Goal: Task Accomplishment & Management: Use online tool/utility

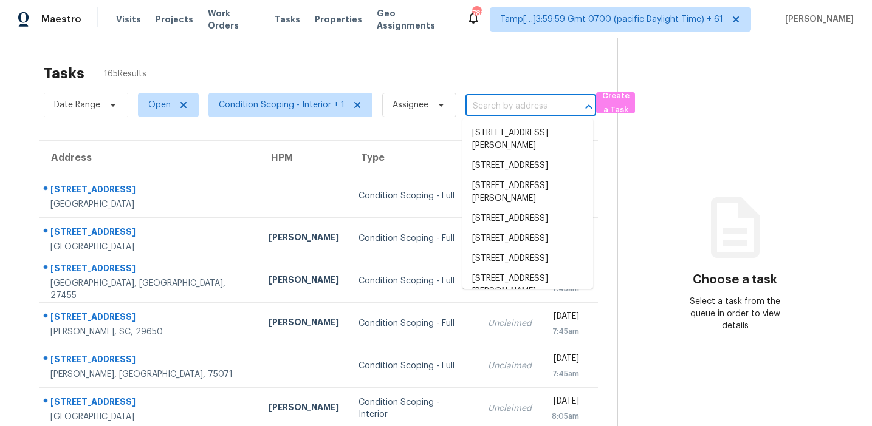
click at [487, 102] on input "text" at bounding box center [513, 106] width 97 height 19
paste input "[STREET_ADDRESS]"
type input "[STREET_ADDRESS]"
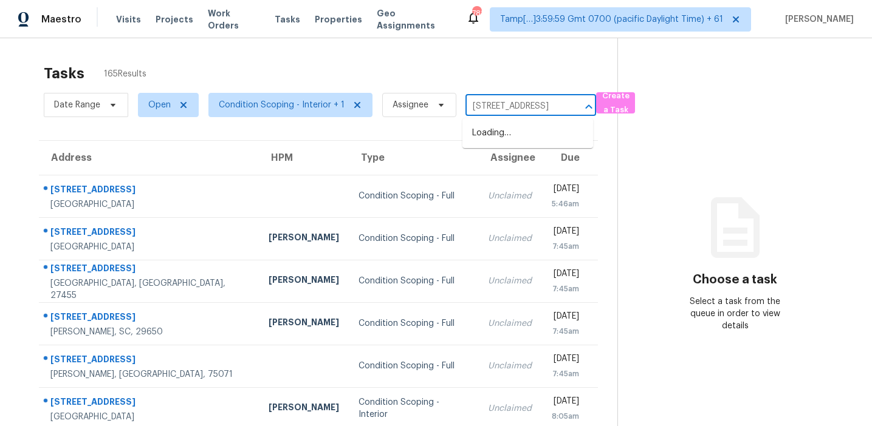
scroll to position [0, 89]
click at [500, 142] on li "[STREET_ADDRESS]" at bounding box center [527, 133] width 131 height 20
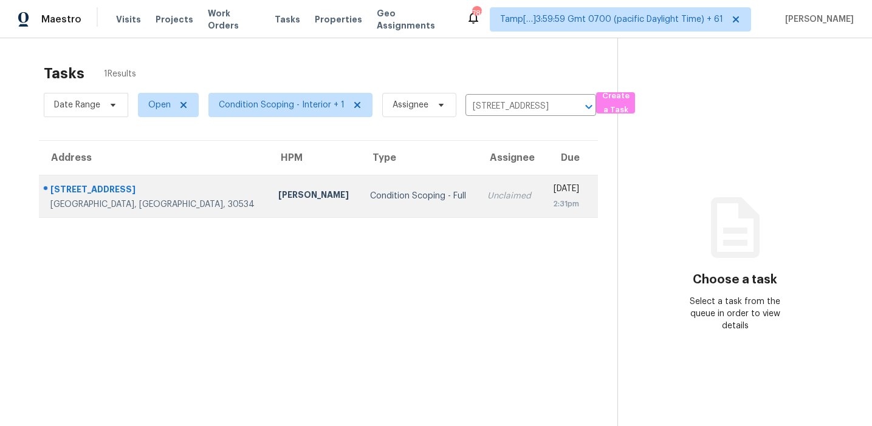
click at [542, 206] on td "Fri, Aug 22nd 2025 2:31pm" at bounding box center [570, 196] width 56 height 43
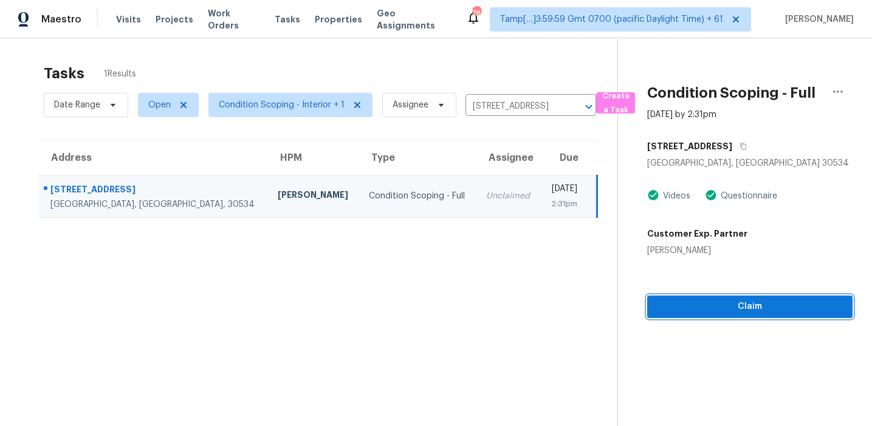
click at [688, 309] on span "Claim" at bounding box center [750, 307] width 186 height 15
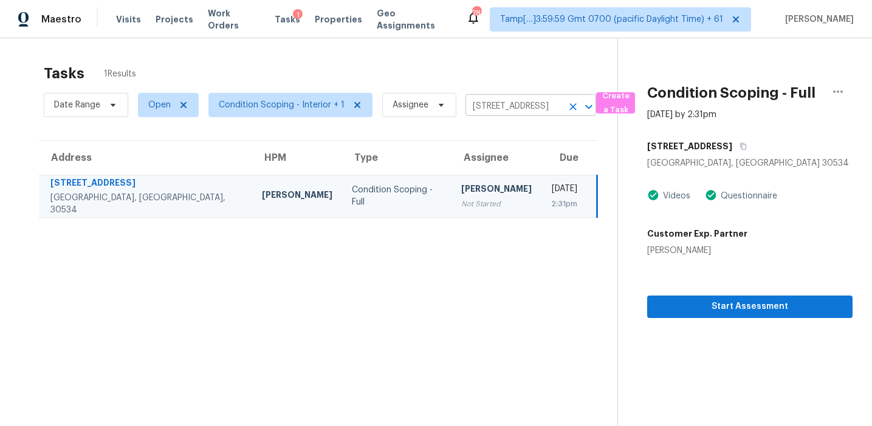
click at [510, 108] on input "[STREET_ADDRESS]" at bounding box center [513, 106] width 97 height 19
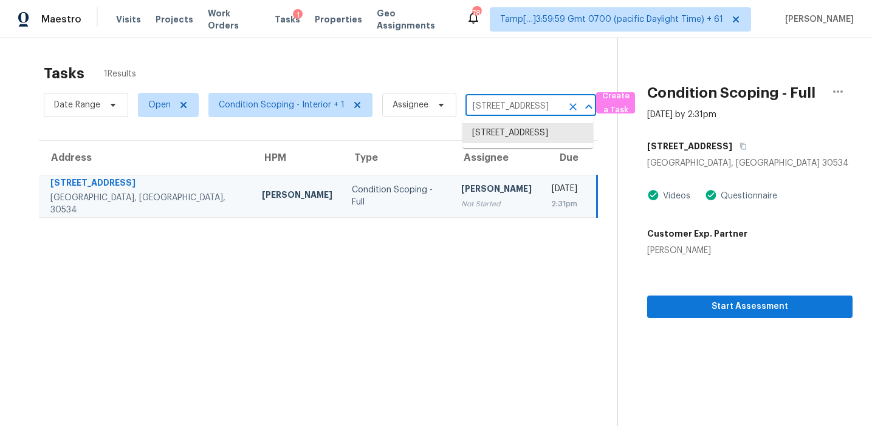
paste input "[STREET_ADDRESS]"
type input "[STREET_ADDRESS]"
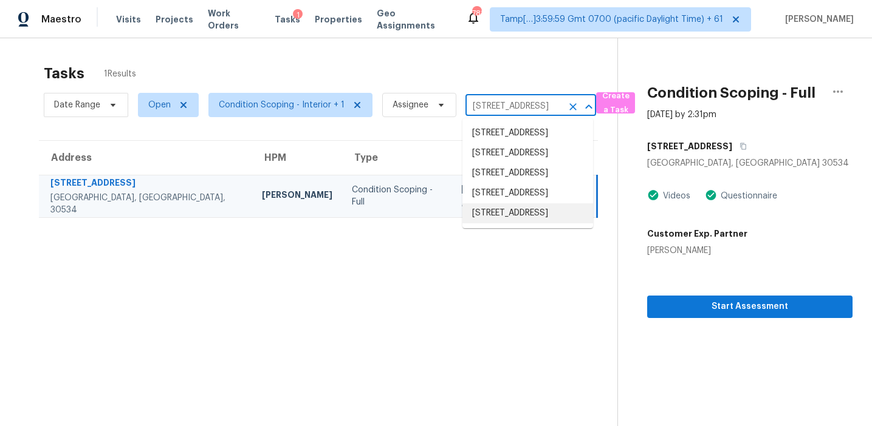
click at [524, 224] on li "[STREET_ADDRESS]" at bounding box center [527, 214] width 131 height 20
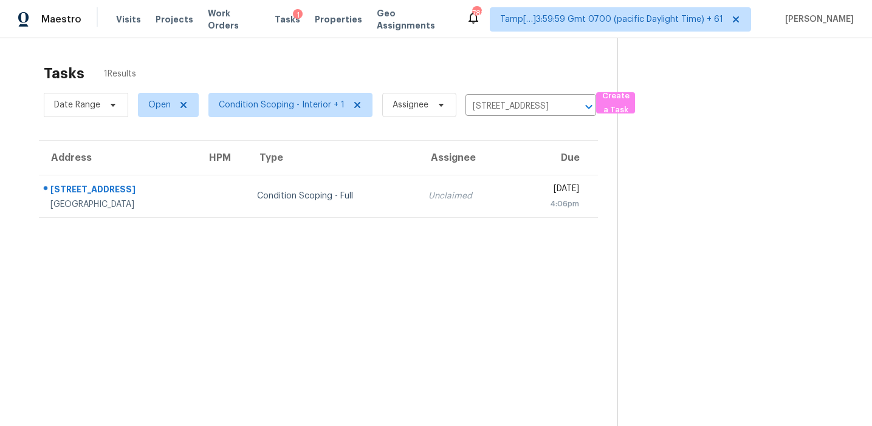
click at [535, 192] on div "[DATE]" at bounding box center [550, 190] width 57 height 15
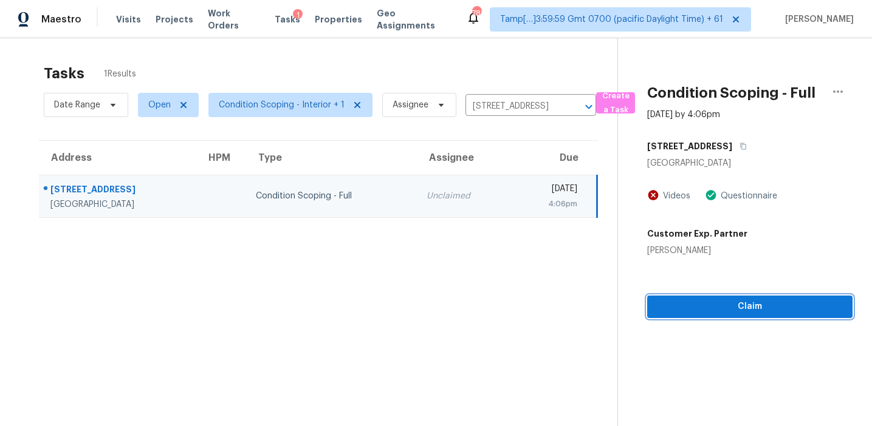
click at [672, 306] on span "Claim" at bounding box center [750, 307] width 186 height 15
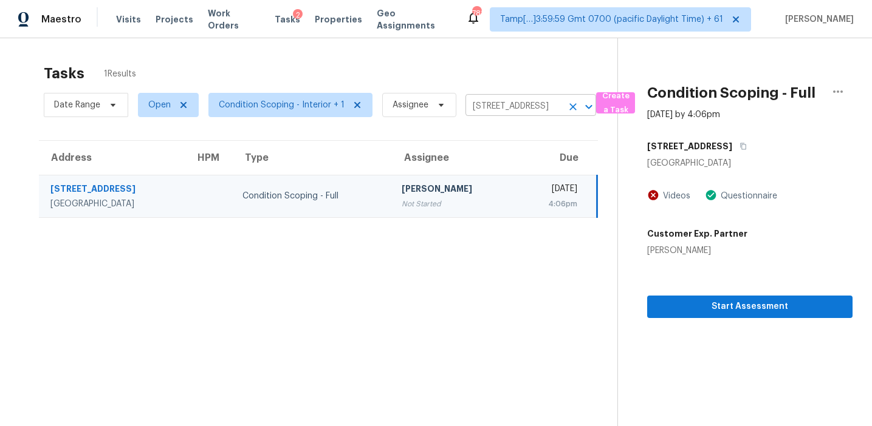
click at [487, 115] on input "[STREET_ADDRESS]" at bounding box center [513, 106] width 97 height 19
paste input "710 Basil Dr, Durham, NC, 27713"
click at [484, 101] on input "[STREET_ADDRESS]" at bounding box center [513, 106] width 97 height 19
paste input "148 Shasta Ln, Charlotte, NC, 28211"
click at [481, 105] on input "[STREET_ADDRESS]" at bounding box center [513, 106] width 97 height 19
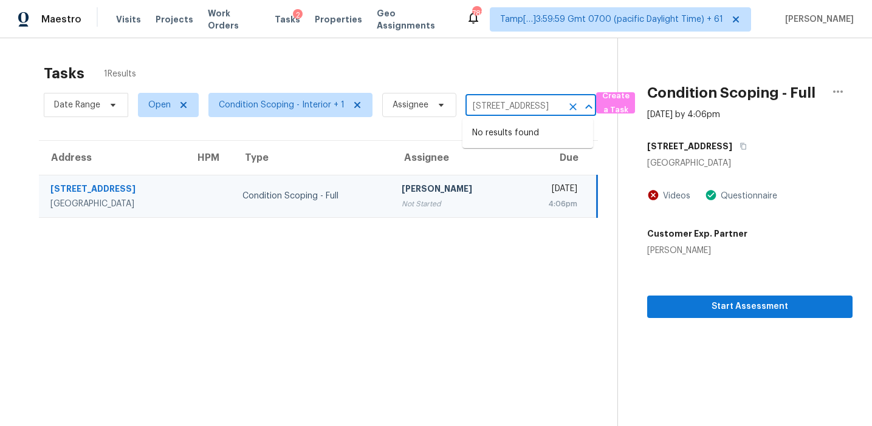
paste input "26 Lequire Ln, Spring Hill, TN, 37174"
type input "2026 Lequire Ln, Spring Hill, TN, 37174"
click at [502, 134] on li "2026 Lequire Ln, Spring Hill, TN 37174" at bounding box center [527, 139] width 131 height 33
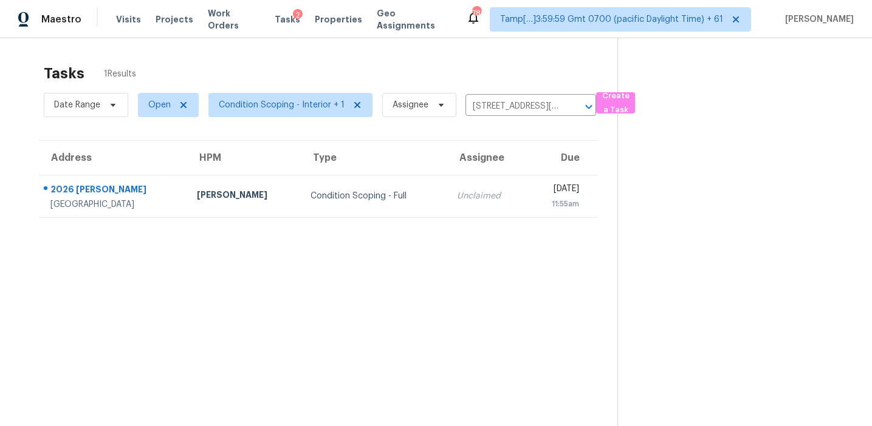
click at [527, 188] on td "Fri, Aug 22nd 2025 11:55am" at bounding box center [562, 196] width 70 height 43
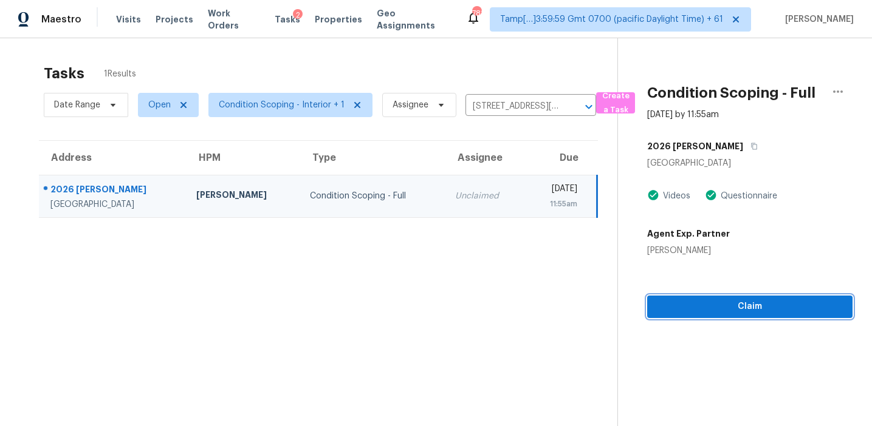
click at [712, 308] on span "Claim" at bounding box center [750, 307] width 186 height 15
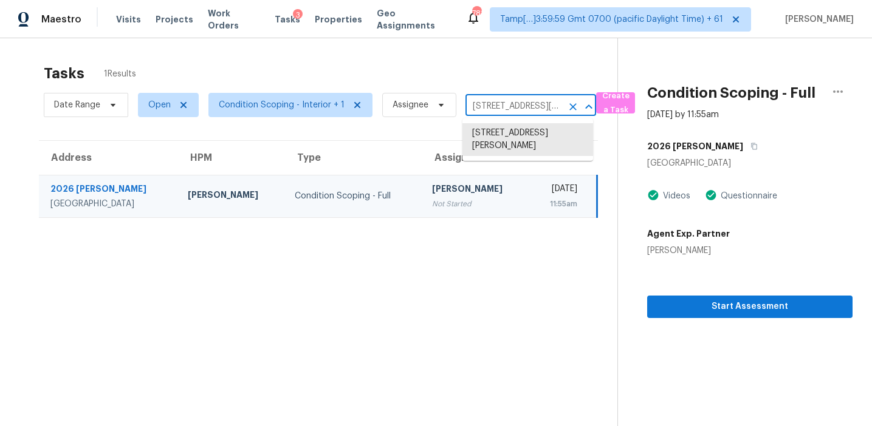
click at [490, 106] on input "2026 Lequire Ln, Spring Hill, TN 37174" at bounding box center [513, 106] width 97 height 19
paste input "1837 Twin Rivers Rd, Clarksville, TN, 37040"
type input "1837 Twin Rivers Rd, Clarksville, TN, 37040"
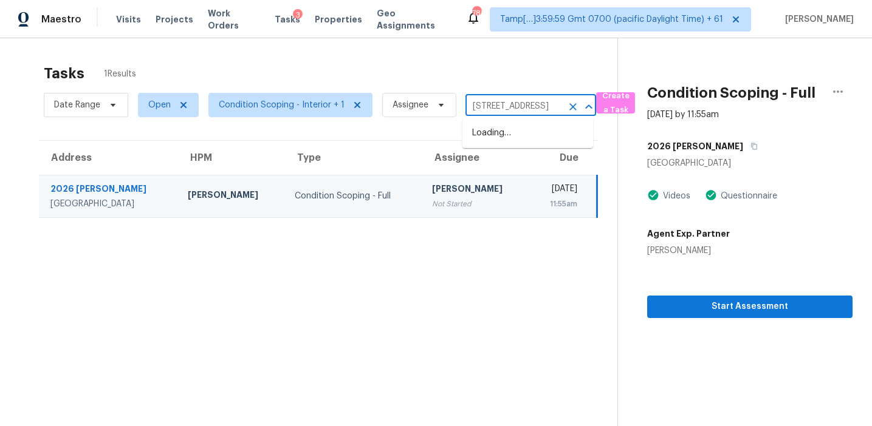
scroll to position [0, 79]
click at [484, 128] on li "1837 Twin Rivers Rd, Clarksville, TN 37040" at bounding box center [527, 133] width 131 height 20
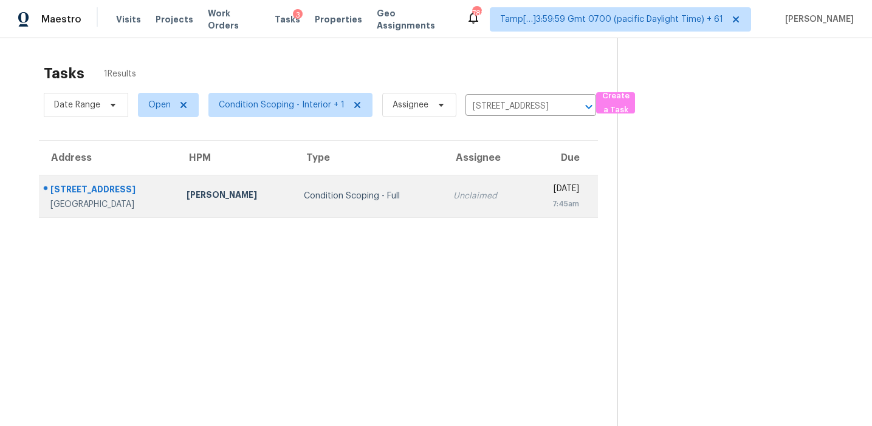
click at [457, 184] on td "Unclaimed" at bounding box center [484, 196] width 82 height 43
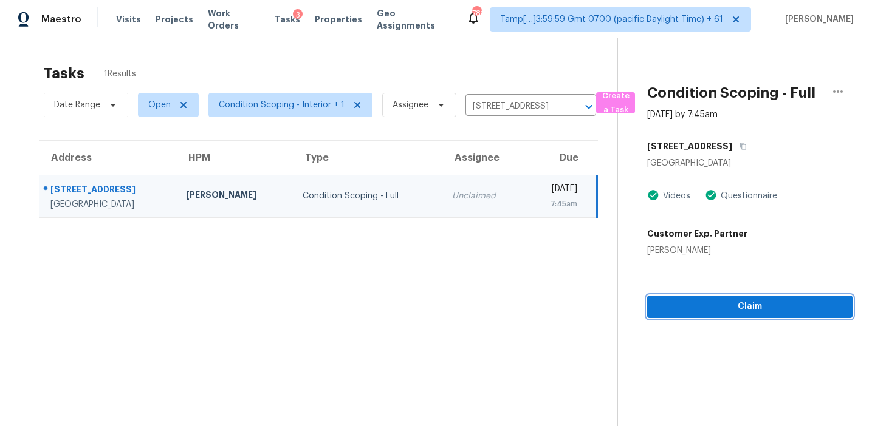
click at [667, 310] on span "Claim" at bounding box center [750, 307] width 186 height 15
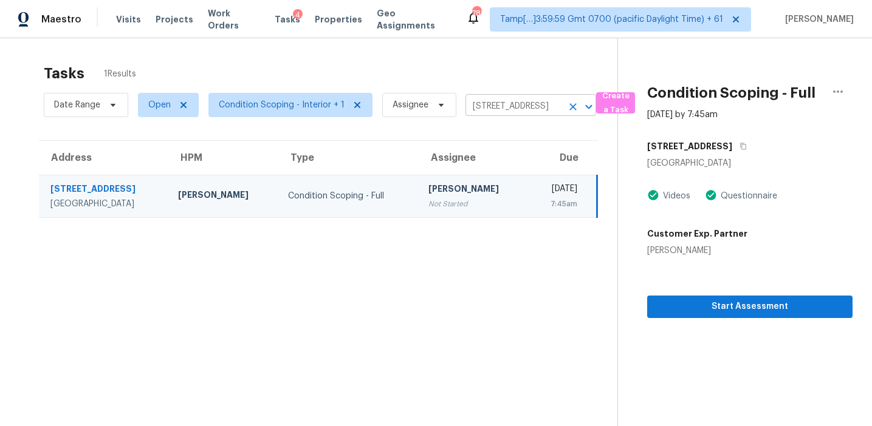
click at [482, 106] on input "1837 Twin Rivers Rd, Clarksville, TN 37040" at bounding box center [513, 106] width 97 height 19
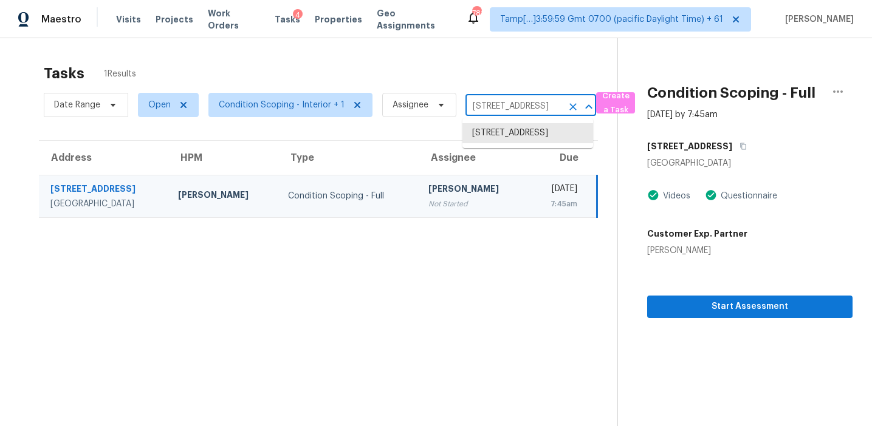
paste input "222 Goosewood Dr, McKinney, TX, 75071"
click at [499, 107] on input "1837 Twin Rivers Rd, Clarksville, TN 37040" at bounding box center [513, 106] width 97 height 19
paste input "57 Honors St, Floresville, TX, 78114"
click at [507, 112] on input "1837 Twin Rivers Rd, Clarksville, TN 37040" at bounding box center [513, 106] width 97 height 19
paste input "475 Emilia Dr, Farmersville, TX, 75442"
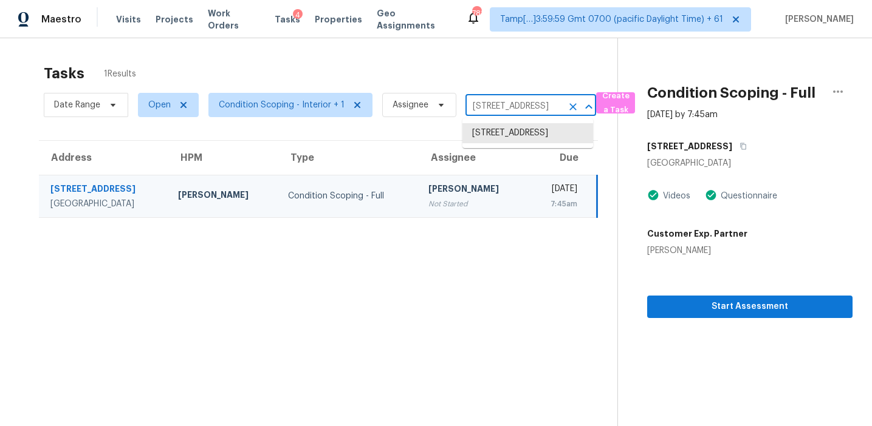
click at [487, 107] on input "1837 Twin Rivers Rd, Clarksville, TN 37040" at bounding box center [513, 106] width 97 height 19
paste input "2940 La Vista Ln, Frisco, TX, 75033"
type input "2940 La Vista Ln, Frisco, TX, 75033"
click at [505, 141] on li "2940 La Vista Ln, Frisco, TX 75033" at bounding box center [527, 133] width 131 height 20
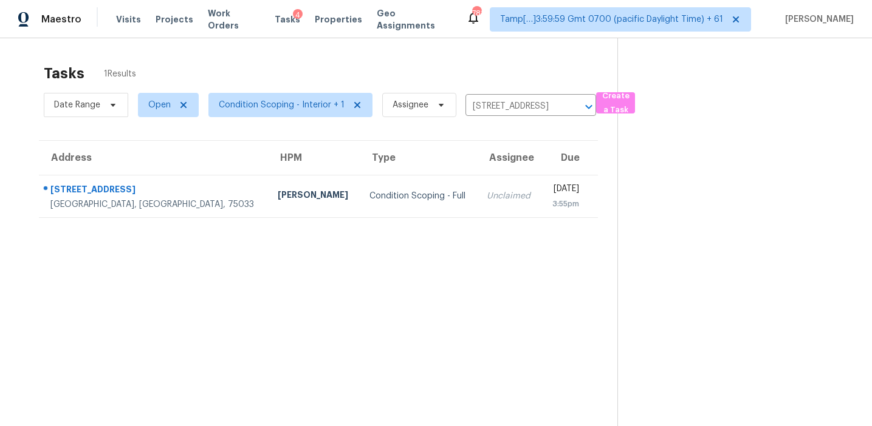
click at [541, 210] on td "Fri, Aug 22nd 2025 3:55pm" at bounding box center [569, 196] width 56 height 43
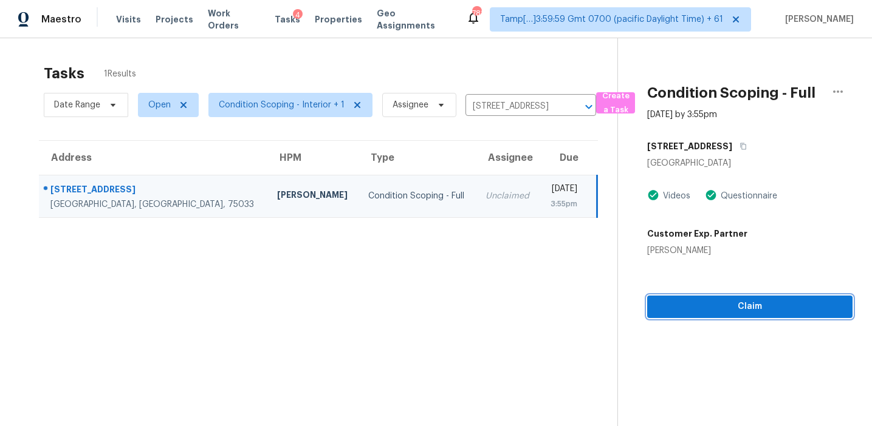
click at [701, 306] on span "Claim" at bounding box center [750, 307] width 186 height 15
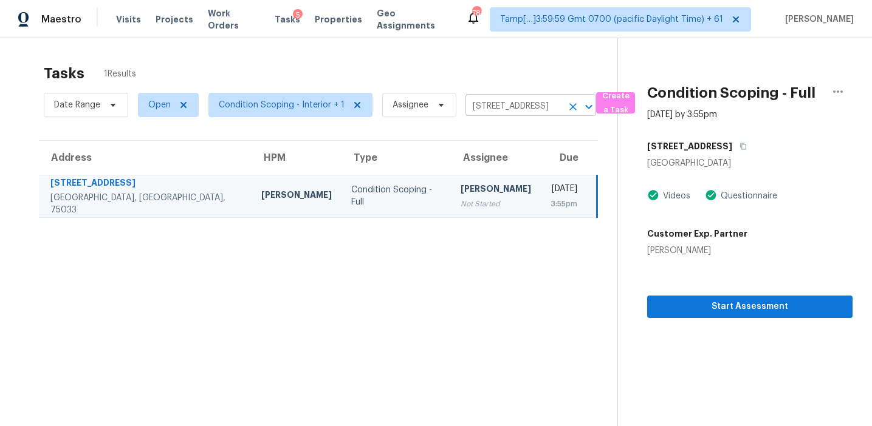
click at [478, 102] on input "2940 La Vista Ln, Frisco, TX 75033" at bounding box center [513, 106] width 97 height 19
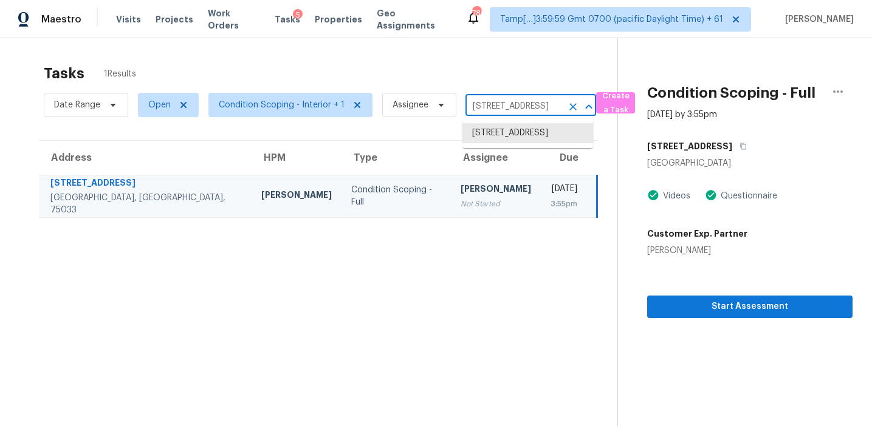
paste input "57 W 1380 N, Tooele, UT, 84074"
click at [507, 104] on input "2940 La Vista Ln, Frisco, TX 75033" at bounding box center [513, 106] width 97 height 19
paste input "6557 Avenida Michaelinda, Jurupa Valley, CA, 92509"
click at [510, 100] on input "2940 La Vista Ln, Frisco, TX 75033" at bounding box center [513, 106] width 97 height 19
paste input "1408 SW 9th St, Fort Lauderdale, FL, 33312"
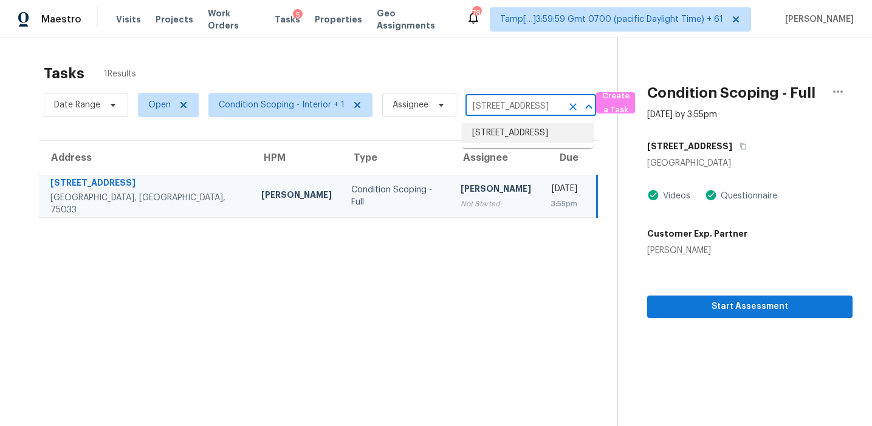
click at [499, 100] on input "2940 La Vista Ln, Frisco, TX 75033" at bounding box center [513, 106] width 97 height 19
paste input "7343 Edenfield Dr, Wesley Chapel, FL, 33544"
click at [493, 108] on input "2940 La Vista Ln, Frisco, TX 75033" at bounding box center [513, 106] width 97 height 19
paste input "6326 Cedar Ct, Lakeland, FL, 3381"
type input "6326 Cedar Ct, Lakeland, FL, 33813"
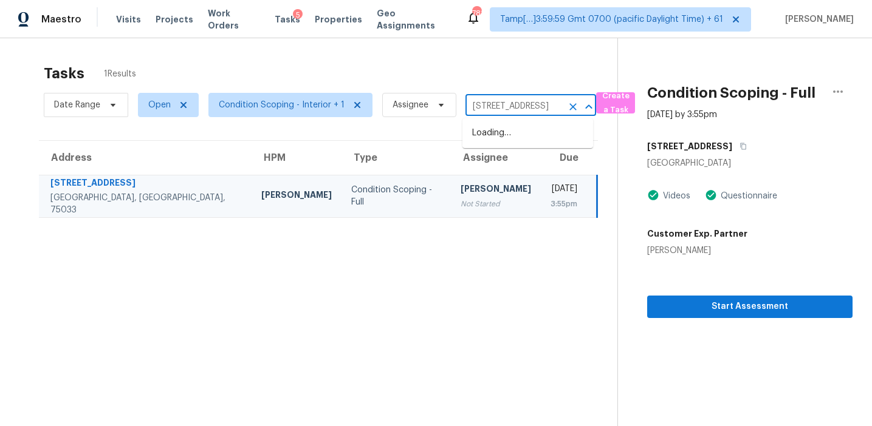
scroll to position [0, 51]
click at [510, 135] on li "6326 Cedar Ct, Lakeland, FL 33813" at bounding box center [527, 133] width 131 height 20
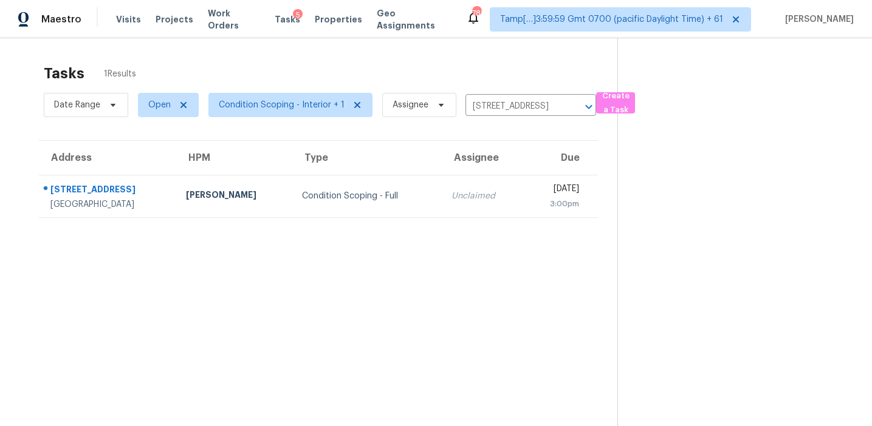
click at [442, 207] on td "Unclaimed" at bounding box center [482, 196] width 81 height 43
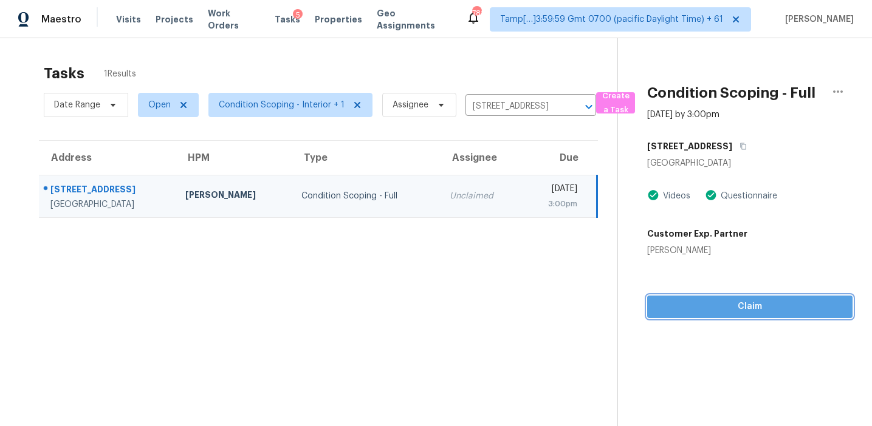
click at [667, 301] on span "Claim" at bounding box center [750, 307] width 186 height 15
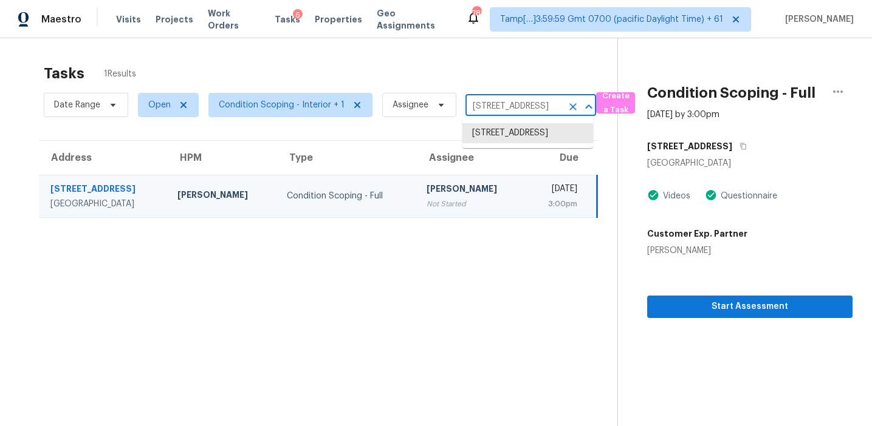
click at [478, 106] on input "6326 Cedar Ct, Lakeland, FL 33813" at bounding box center [513, 106] width 97 height 19
paste input "507 Chestnut Walk, Canton, GA, 30114"
type input "507 Chestnut Walk, Canton, GA, 30114"
click at [496, 130] on li "507 Chestnut Walk, Canton, GA 30114" at bounding box center [527, 133] width 131 height 20
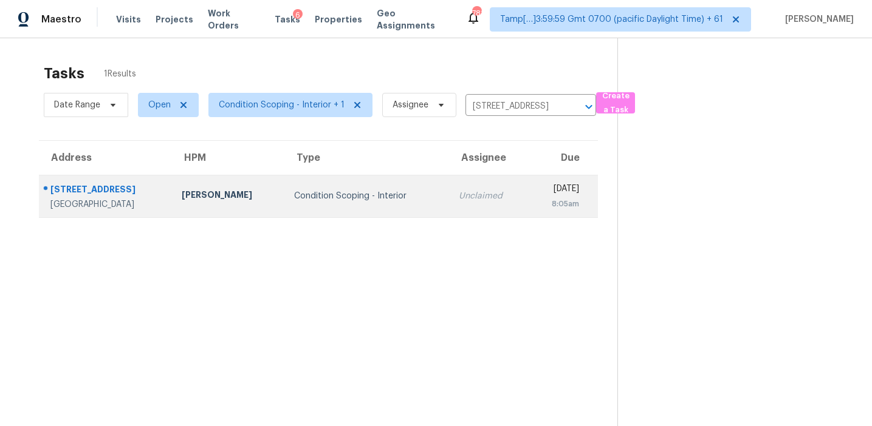
click at [465, 196] on td "Unclaimed" at bounding box center [488, 196] width 79 height 43
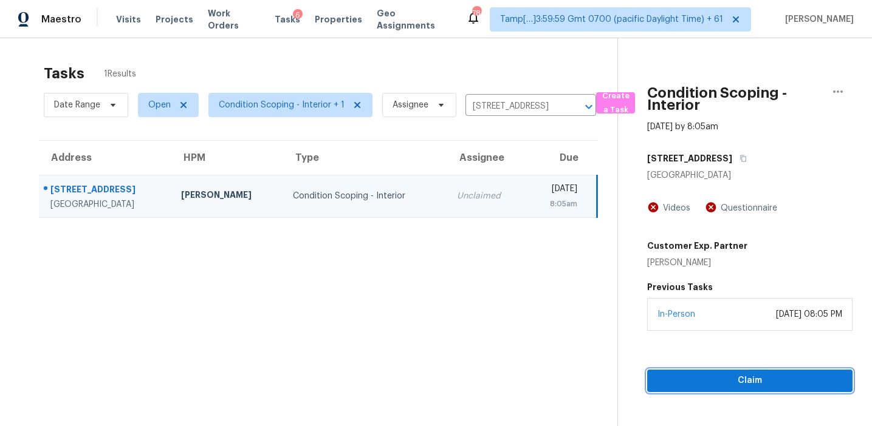
click at [684, 385] on span "Claim" at bounding box center [750, 381] width 186 height 15
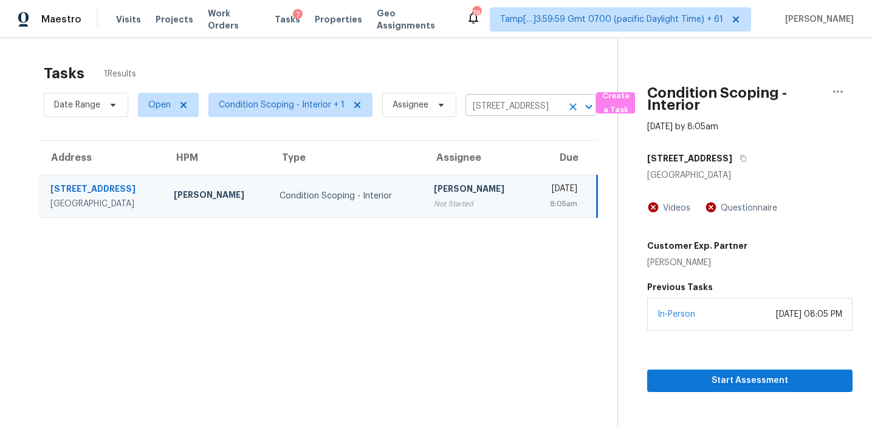
click at [492, 106] on input "507 Chestnut Walk, Canton, GA 30114" at bounding box center [513, 106] width 97 height 19
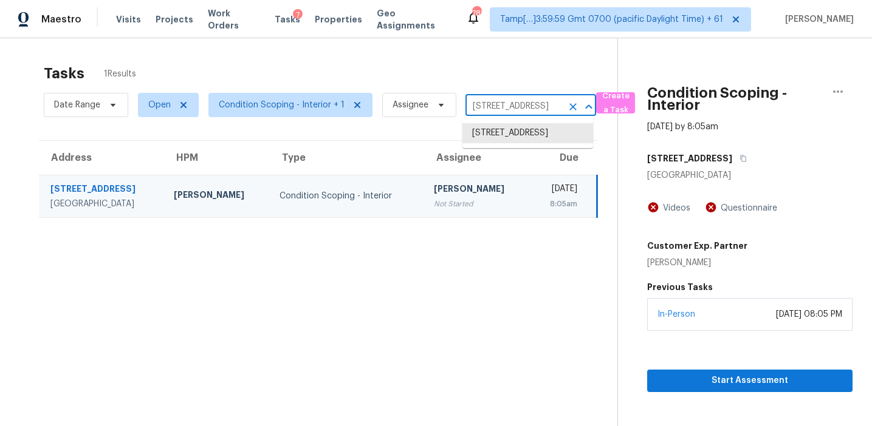
paste input "1592 Settle Rd, Inman, SC, 29349"
type input "1592 Settle Rd, Inman, SC, 29349"
click at [504, 146] on li "1592 Settle Rd, Inman, SC 29349" at bounding box center [527, 139] width 131 height 33
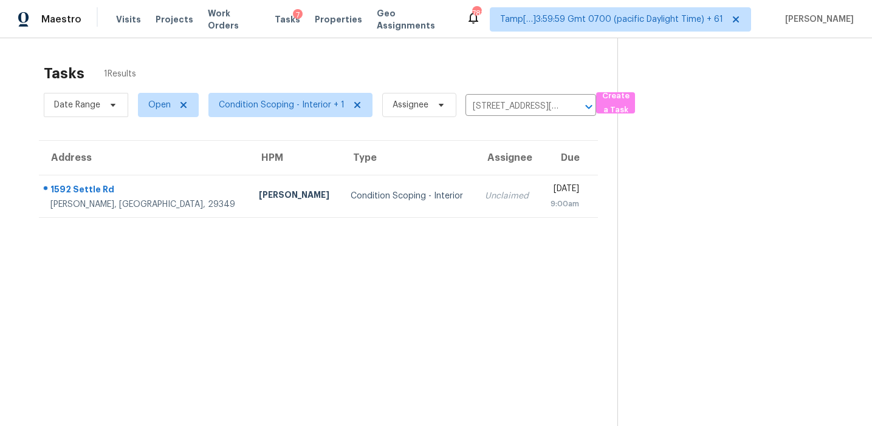
click at [539, 197] on td "Fri, Aug 22nd 2025 9:00am" at bounding box center [568, 196] width 58 height 43
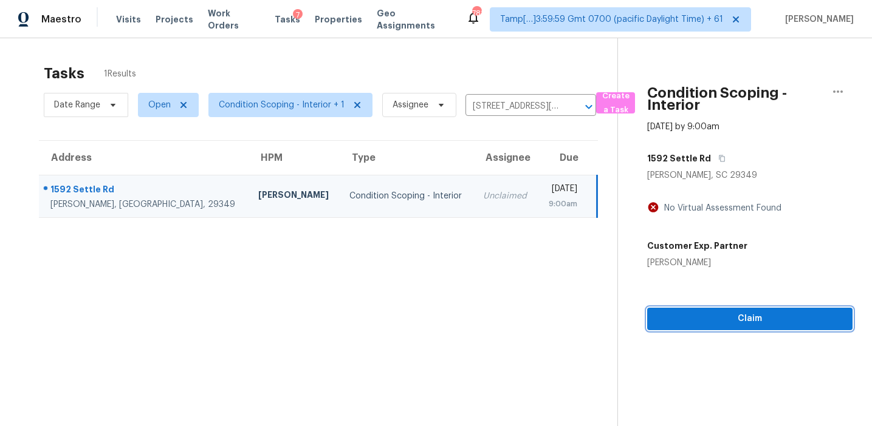
click at [703, 321] on span "Claim" at bounding box center [750, 319] width 186 height 15
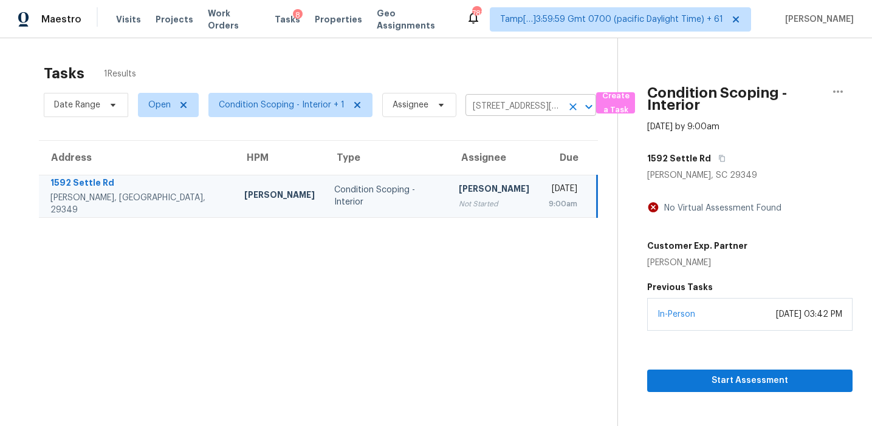
click at [495, 109] on input "1592 Settle Rd, Inman, SC 29349" at bounding box center [513, 106] width 97 height 19
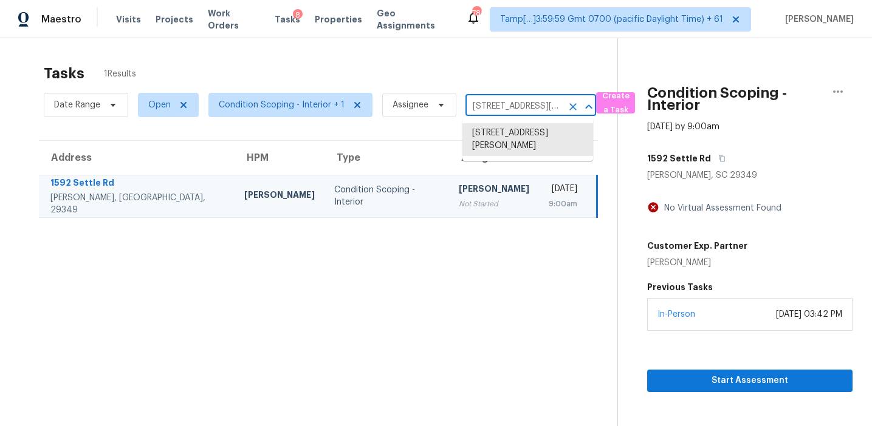
paste input "2236 Cardston Ct, Columbus, OH, 43232"
type input "2236 Cardston Ct, Columbus, OH, 43232"
click at [501, 135] on li "2236 Cardston Ct, Columbus, OH 43232" at bounding box center [527, 133] width 131 height 20
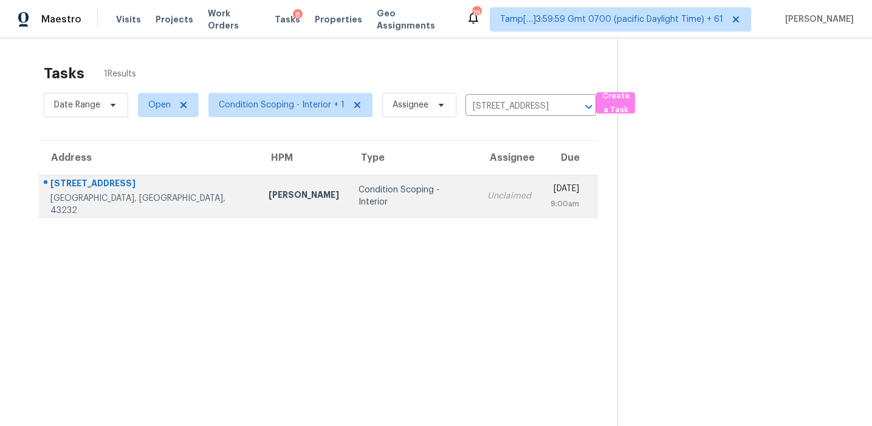
click at [550, 204] on div "9:00am" at bounding box center [564, 204] width 29 height 12
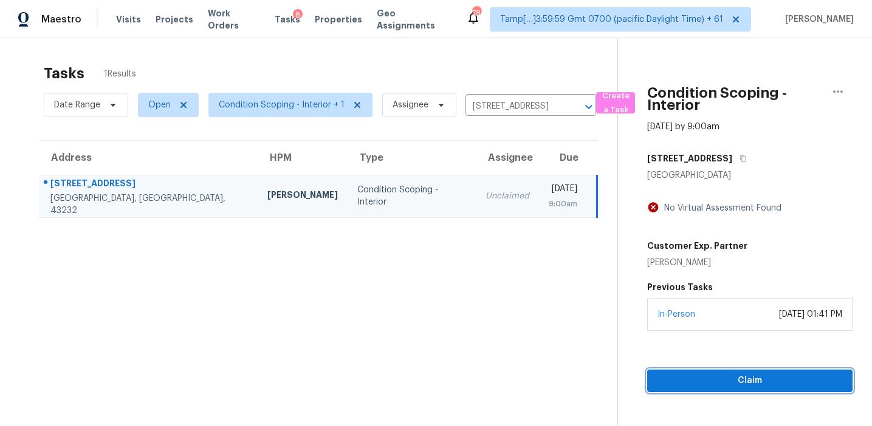
click at [689, 381] on span "Claim" at bounding box center [750, 381] width 186 height 15
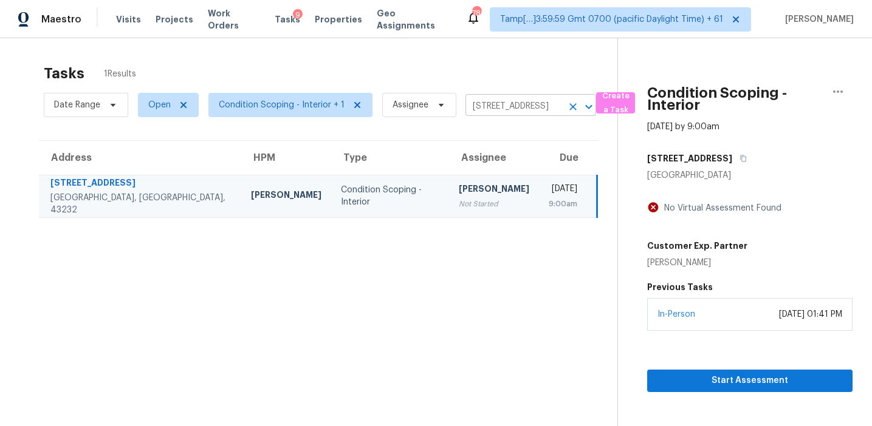
click at [484, 106] on input "2236 Cardston Ct, Columbus, OH 43232" at bounding box center [513, 106] width 97 height 19
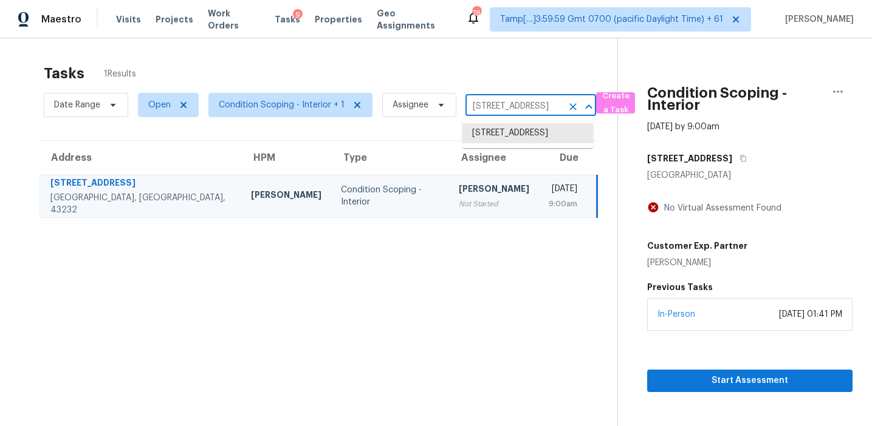
paste input "638 Kersey Ct, Jacksonville, FL, 32216"
type input "2638 Kersey Ct, Jacksonville, FL, 32216"
click at [501, 137] on li "2638 Kersey Ct, Jacksonville, FL 32216" at bounding box center [527, 139] width 131 height 33
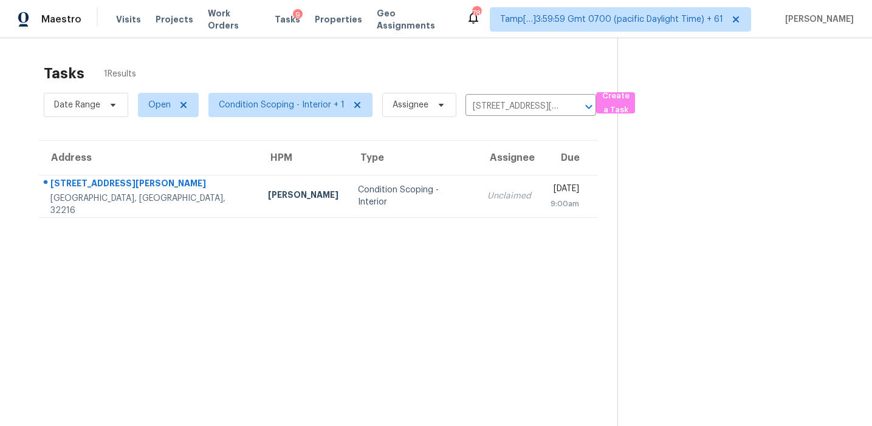
click at [541, 202] on td "Fri, Aug 22nd 2025 9:00am" at bounding box center [569, 196] width 57 height 43
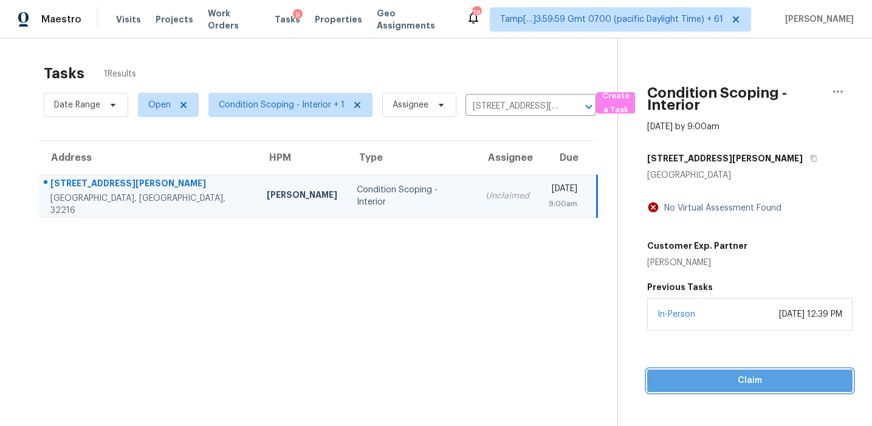
click at [683, 379] on span "Claim" at bounding box center [750, 381] width 186 height 15
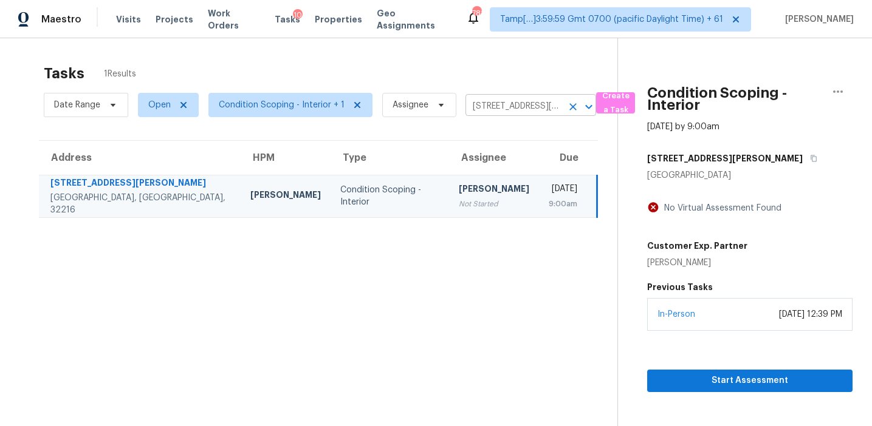
click at [519, 101] on input "2638 Kersey Ct, Jacksonville, FL 32216" at bounding box center [513, 106] width 97 height 19
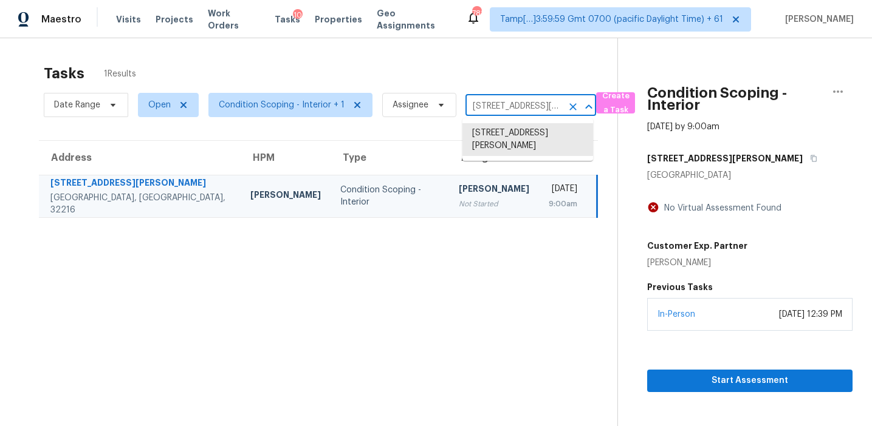
paste input "9507 Letterstone Ct, Tampa, FL, 33615"
type input "9507 Letterstone Ct, Tampa, FL, 33615"
click at [530, 135] on li "9507 Letterstone Ct, Tampa, FL 33615" at bounding box center [527, 133] width 131 height 20
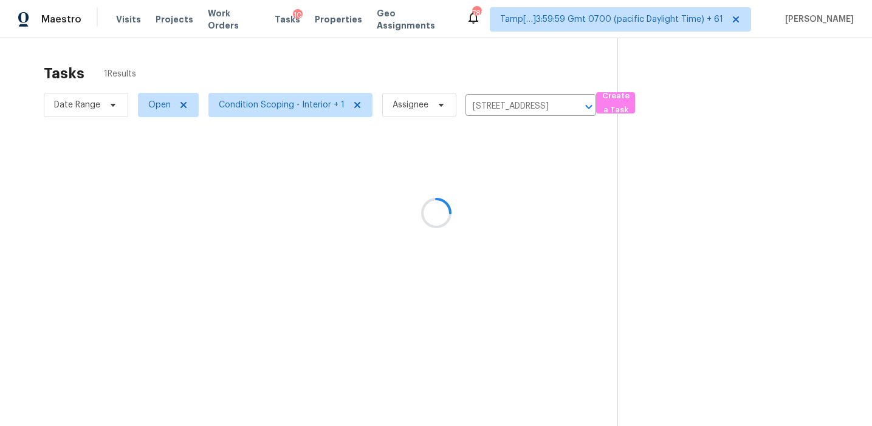
click at [499, 186] on div at bounding box center [436, 213] width 872 height 426
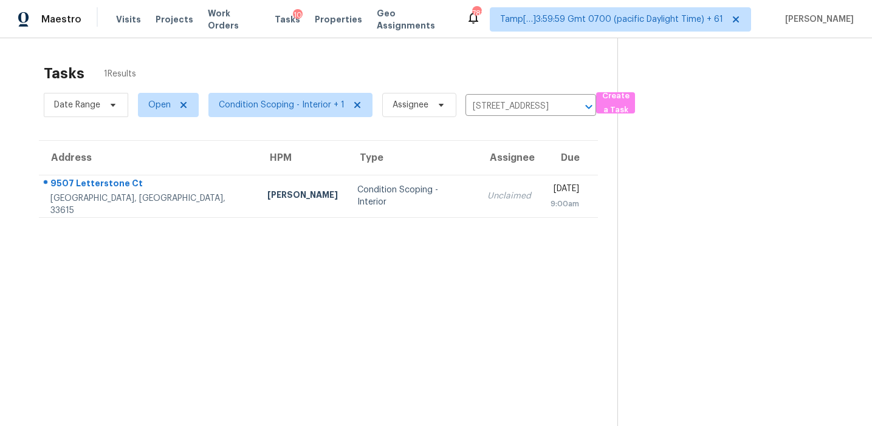
click at [550, 186] on div "[DATE]" at bounding box center [564, 190] width 29 height 15
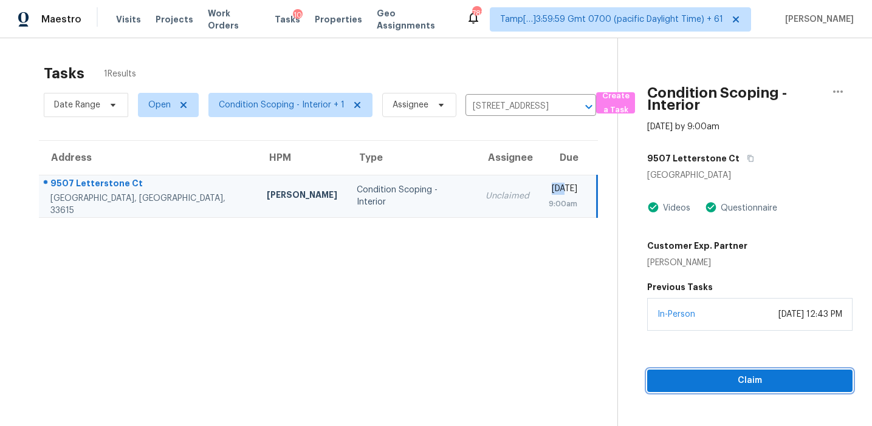
click at [733, 377] on span "Claim" at bounding box center [750, 381] width 186 height 15
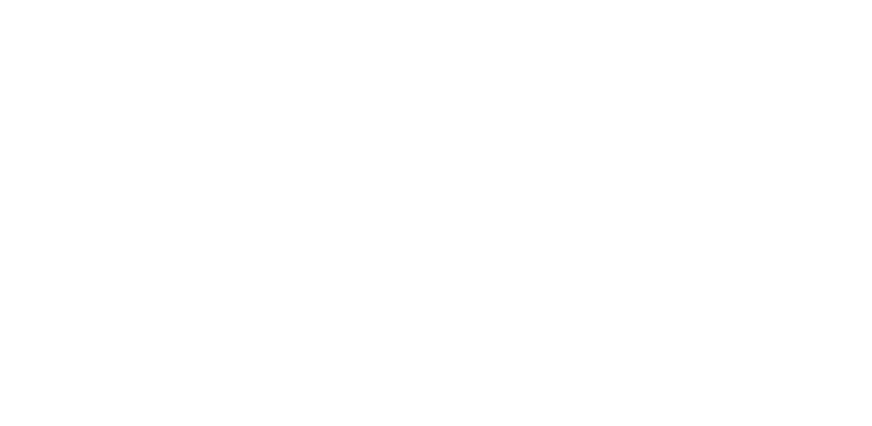
click at [488, 0] on html at bounding box center [436, 0] width 872 height 0
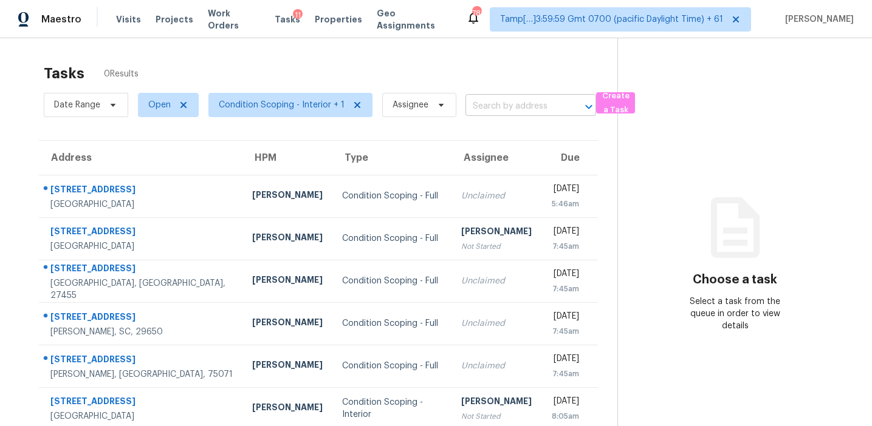
click at [499, 98] on input "text" at bounding box center [513, 106] width 97 height 19
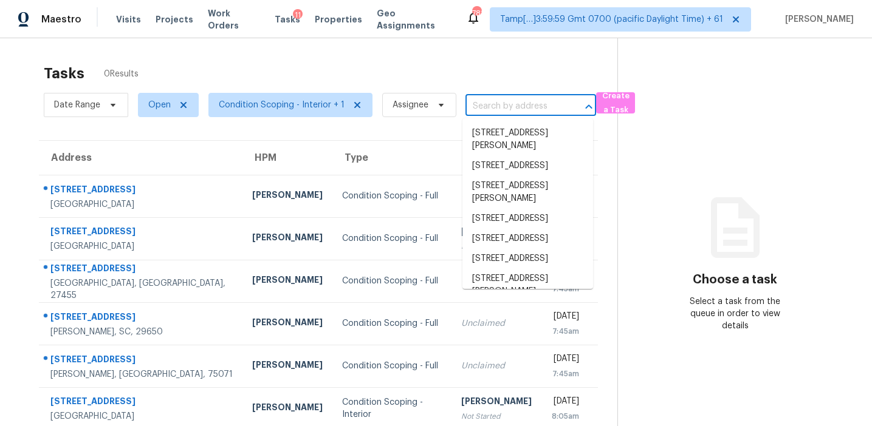
paste input "[STREET_ADDRESS]"
type input "[STREET_ADDRESS]"
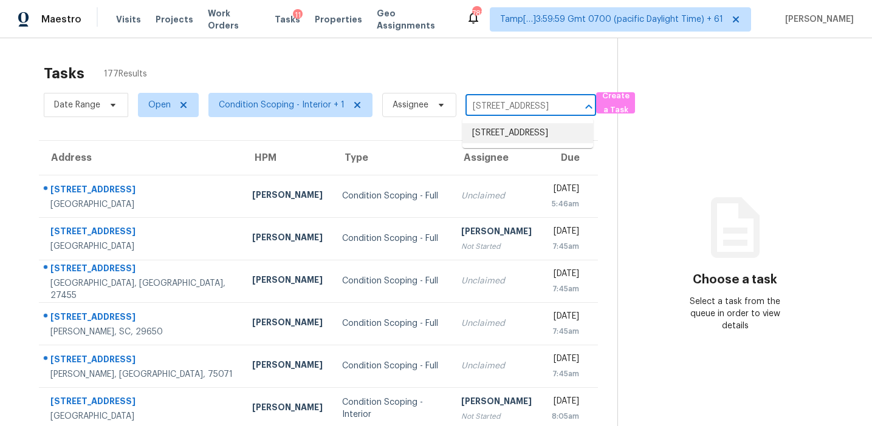
click at [505, 137] on li "[STREET_ADDRESS]" at bounding box center [527, 133] width 131 height 20
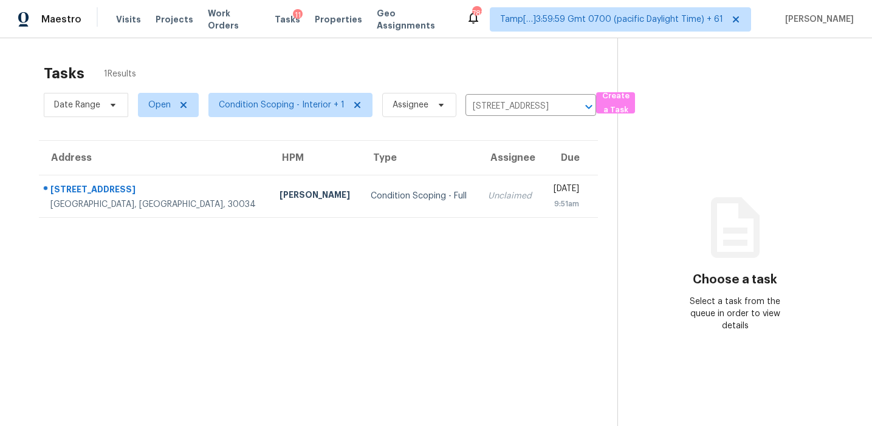
click at [552, 198] on div "9:51am" at bounding box center [565, 204] width 27 height 12
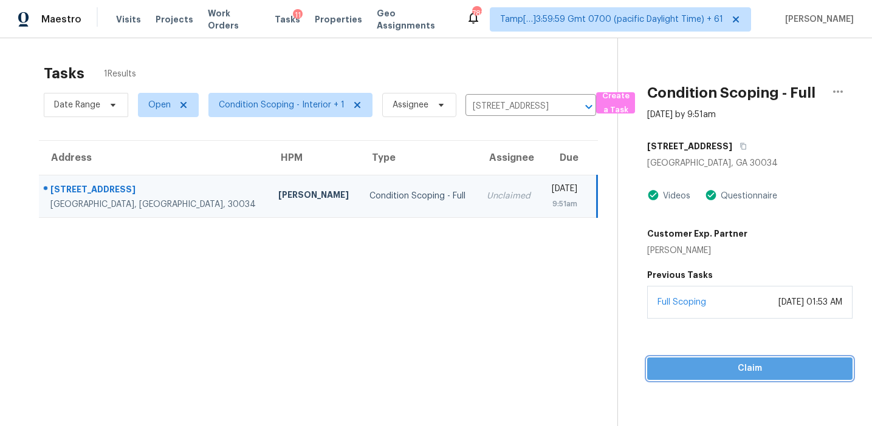
click at [719, 371] on span "Claim" at bounding box center [750, 368] width 186 height 15
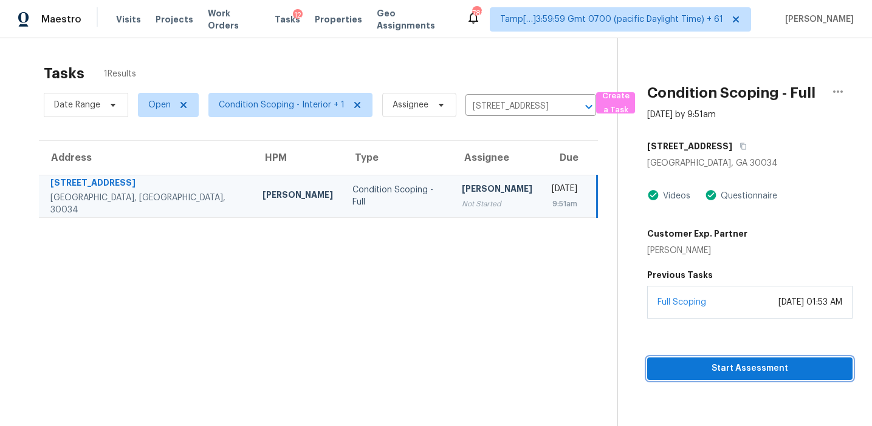
click at [673, 363] on span "Start Assessment" at bounding box center [750, 368] width 186 height 15
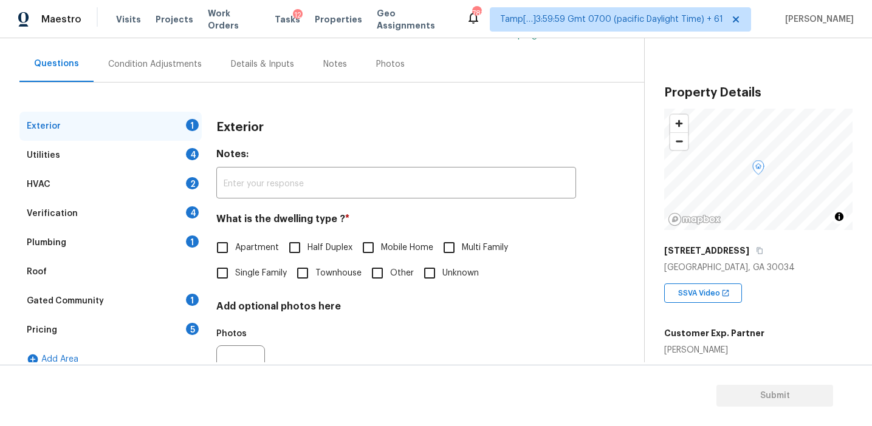
scroll to position [103, 0]
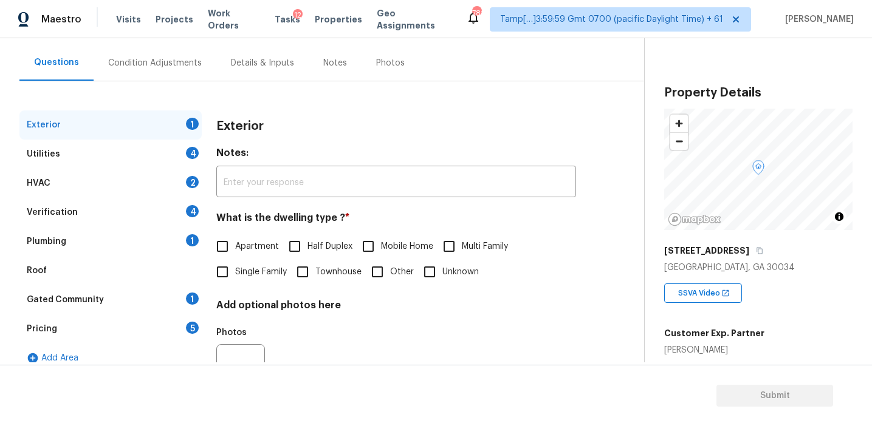
click at [796, 287] on div "SSVA Video" at bounding box center [758, 288] width 188 height 29
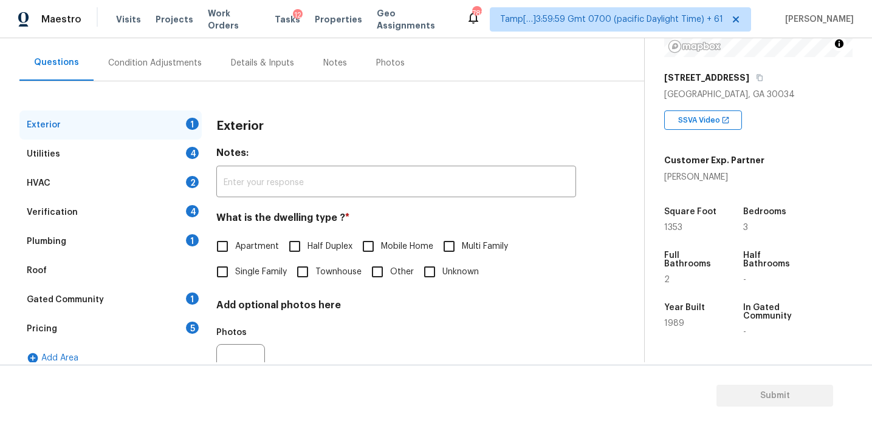
scroll to position [164, 0]
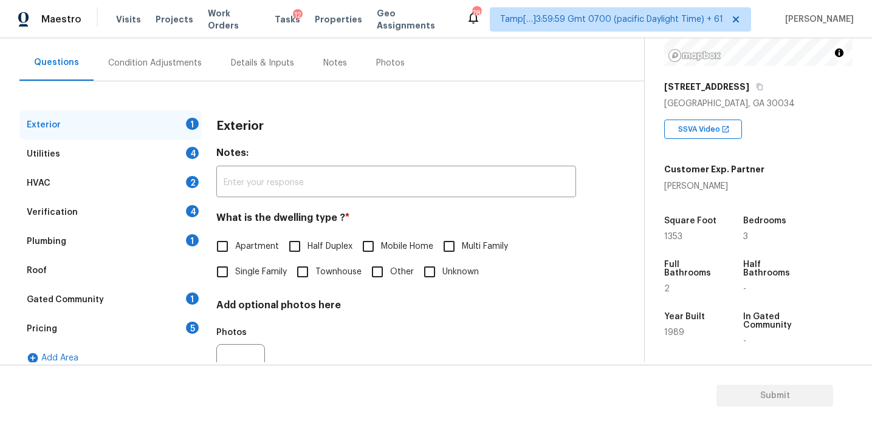
click at [180, 66] on div "Condition Adjustments" at bounding box center [155, 63] width 94 height 12
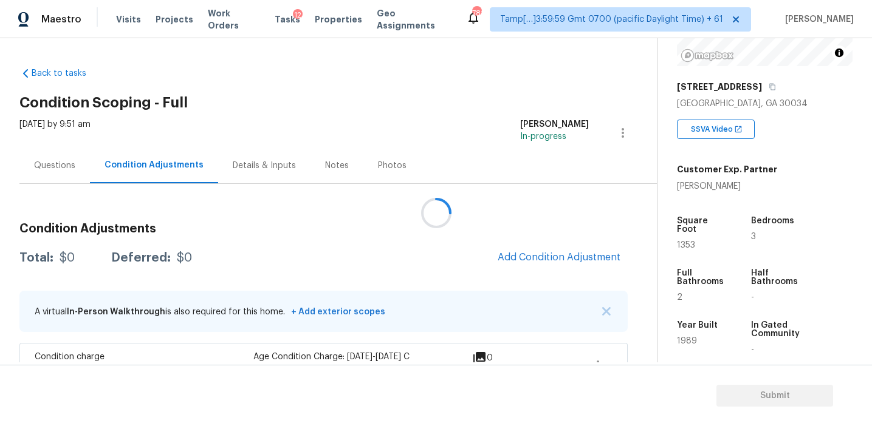
click at [461, 254] on div at bounding box center [436, 213] width 872 height 426
click at [440, 252] on div at bounding box center [436, 213] width 872 height 426
click at [360, 228] on div at bounding box center [436, 213] width 872 height 426
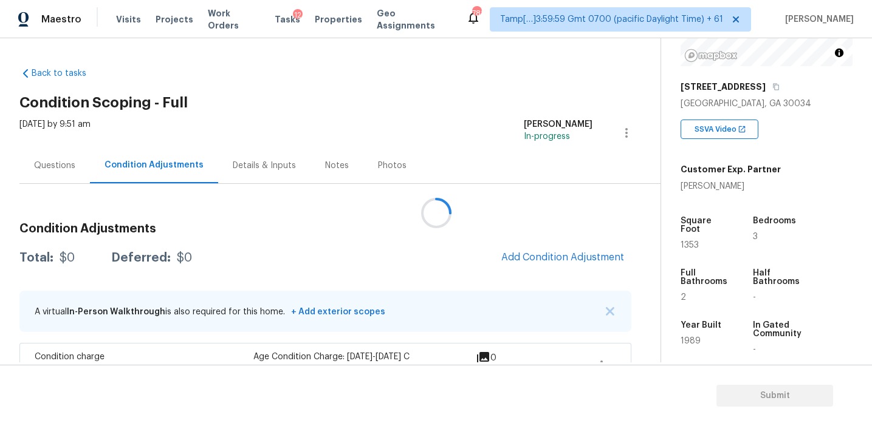
click at [409, 242] on div at bounding box center [436, 213] width 872 height 426
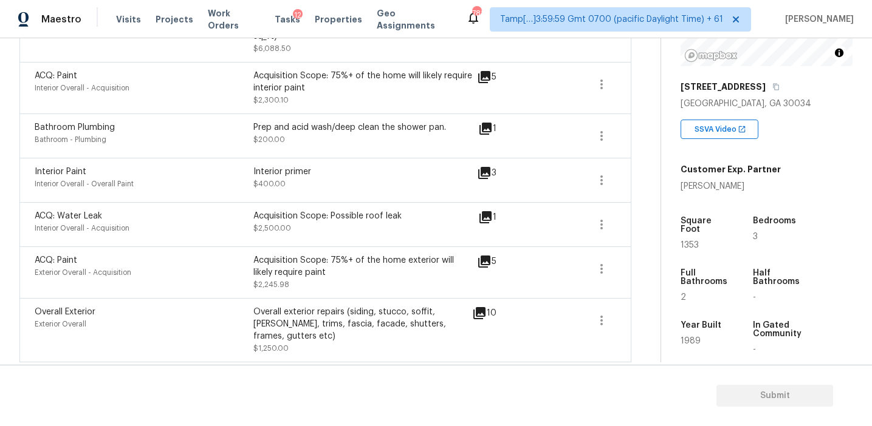
scroll to position [341, 0]
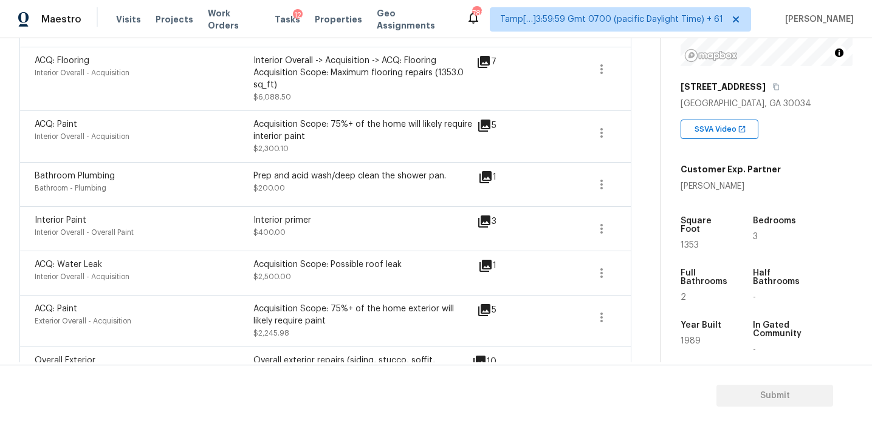
click at [483, 262] on icon at bounding box center [485, 266] width 12 height 12
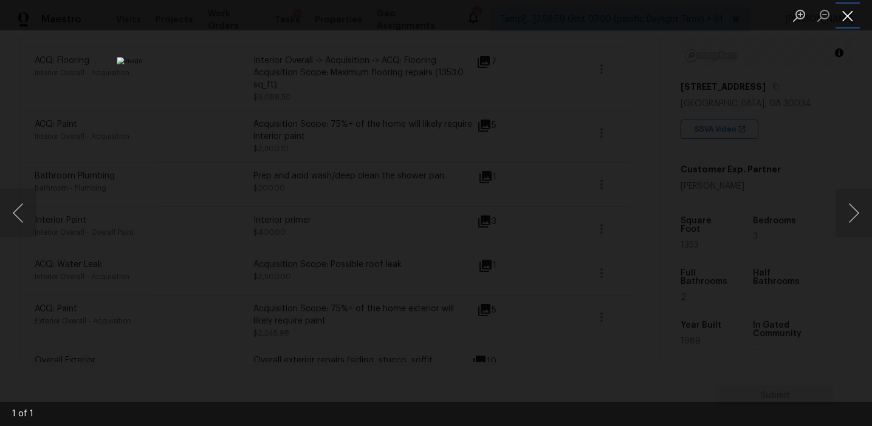
click at [843, 16] on button "Close lightbox" at bounding box center [847, 15] width 24 height 21
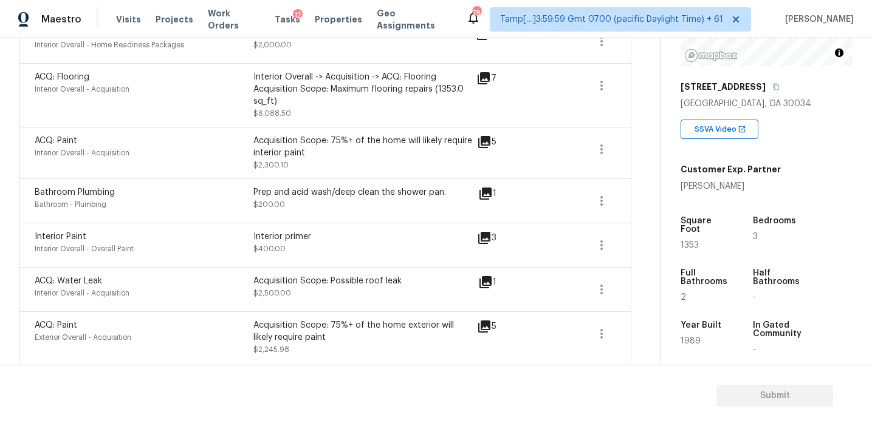
scroll to position [324, 0]
click at [352, 231] on div "Interior primer" at bounding box center [362, 237] width 219 height 12
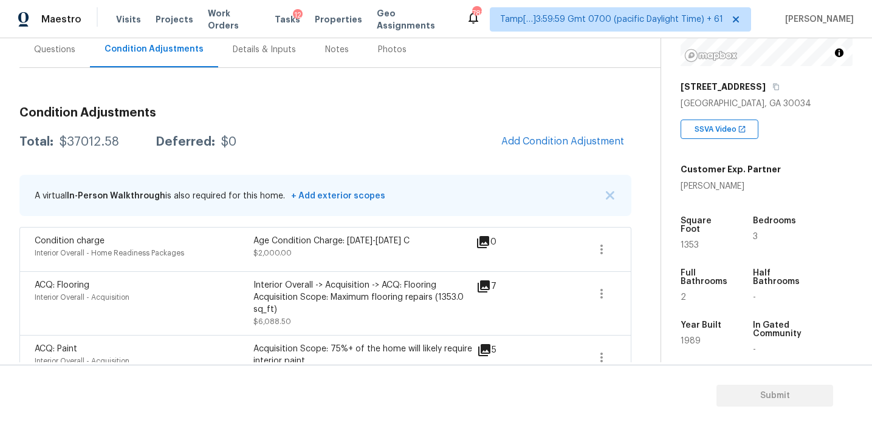
scroll to position [114, 0]
click at [70, 57] on div "Questions" at bounding box center [54, 51] width 70 height 36
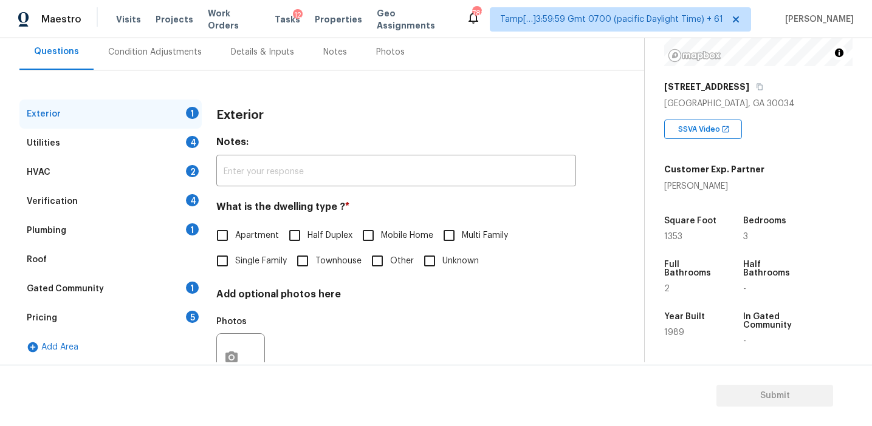
click at [164, 326] on div "Pricing 5" at bounding box center [110, 318] width 182 height 29
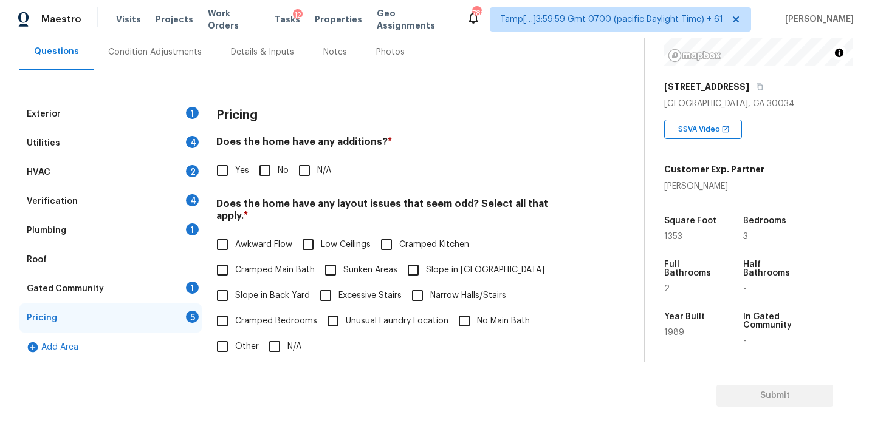
click at [505, 129] on div "Pricing" at bounding box center [396, 116] width 360 height 32
click at [273, 121] on div "Pricing" at bounding box center [396, 116] width 360 height 32
click at [157, 51] on div "Condition Adjustments" at bounding box center [155, 52] width 94 height 12
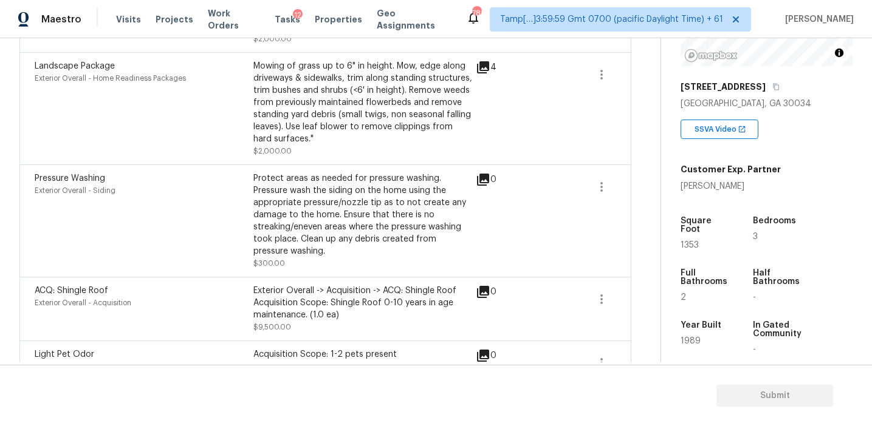
scroll to position [759, 0]
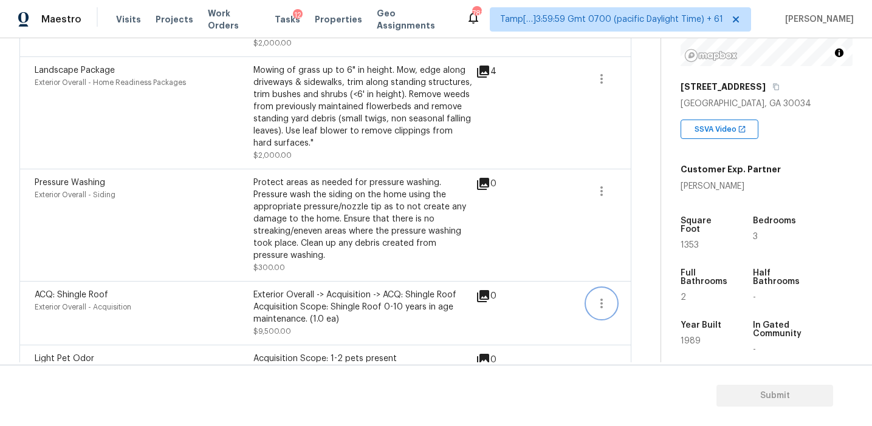
click at [602, 296] on icon "button" at bounding box center [601, 303] width 15 height 15
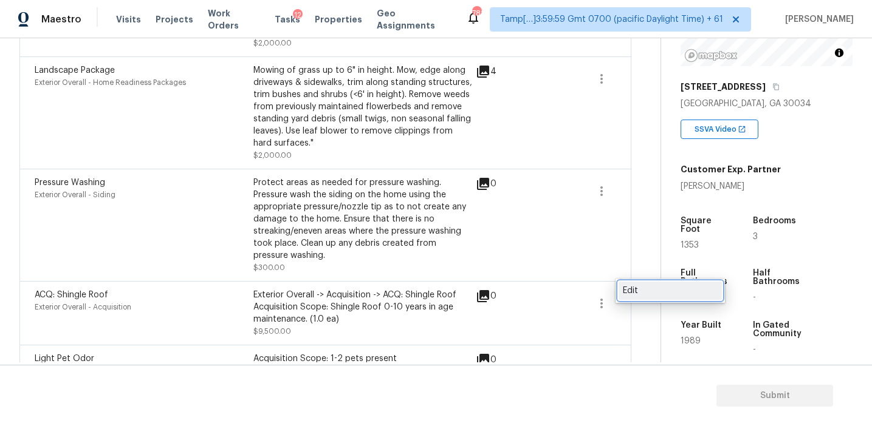
click at [640, 294] on div "Edit" at bounding box center [670, 291] width 95 height 12
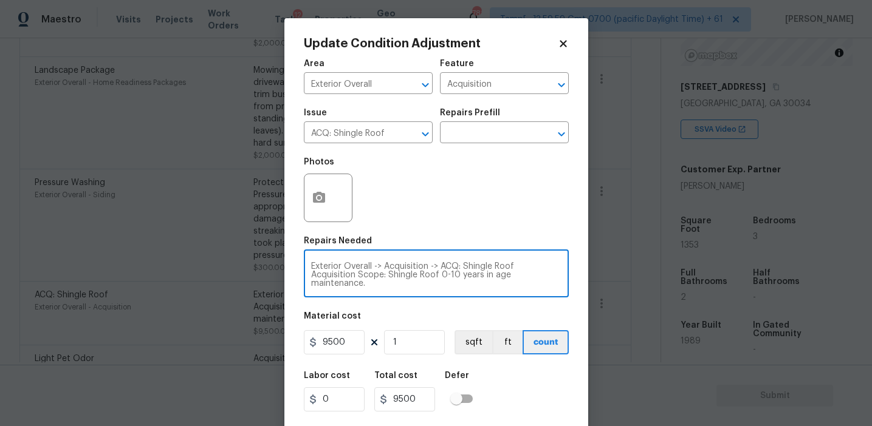
scroll to position [9, 0]
drag, startPoint x: 388, startPoint y: 276, endPoint x: 462, endPoint y: 286, distance: 75.4
click at [462, 286] on textarea "Exterior Overall -> Acquisition -> ACQ: Shingle Roof Acquisition Scope: Shingle…" at bounding box center [436, 275] width 250 height 26
type textarea "Exterior Overall -> Acquisition -> ACQ: Shingle Roof Acquisition Scope"
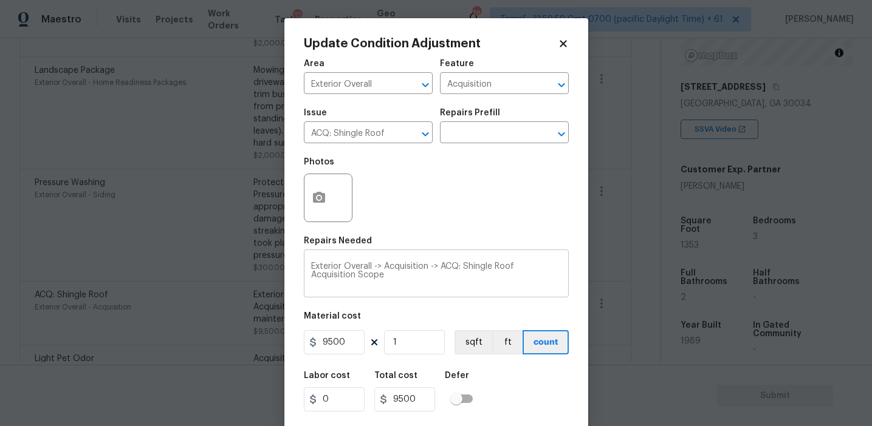
click at [491, 281] on textarea "Exterior Overall -> Acquisition -> ACQ: Shingle Roof Acquisition Scope" at bounding box center [436, 275] width 250 height 26
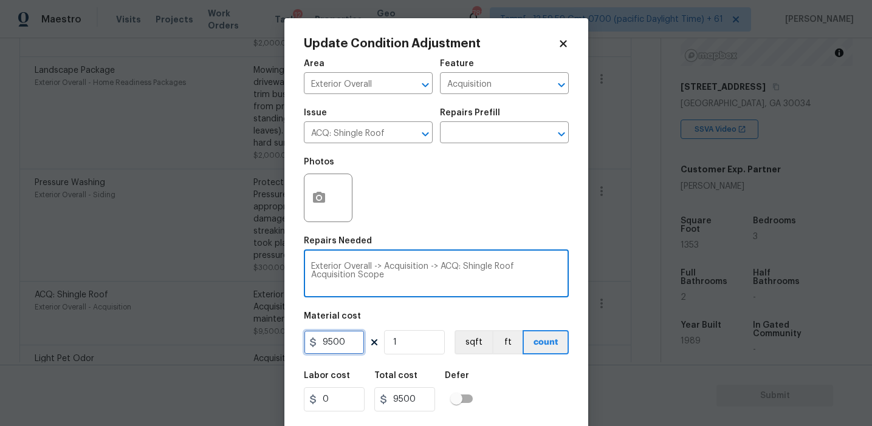
click at [351, 341] on input "9500" at bounding box center [334, 342] width 61 height 24
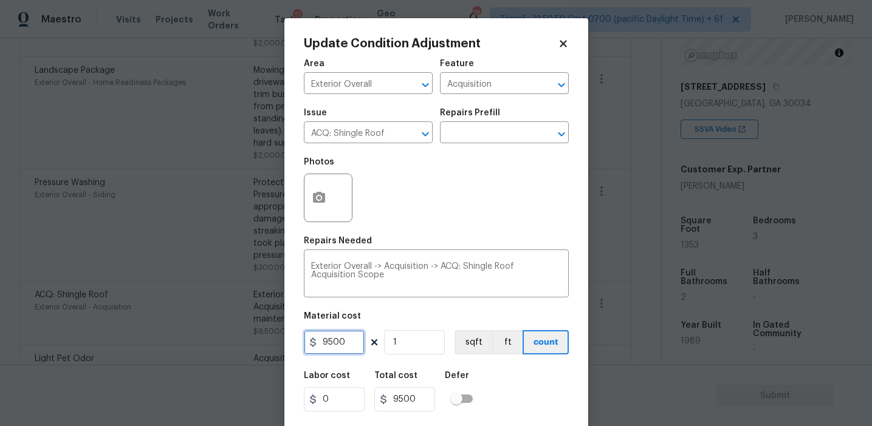
click at [351, 341] on input "9500" at bounding box center [334, 342] width 61 height 24
type input "2500"
click at [349, 341] on input "2500" at bounding box center [334, 342] width 61 height 24
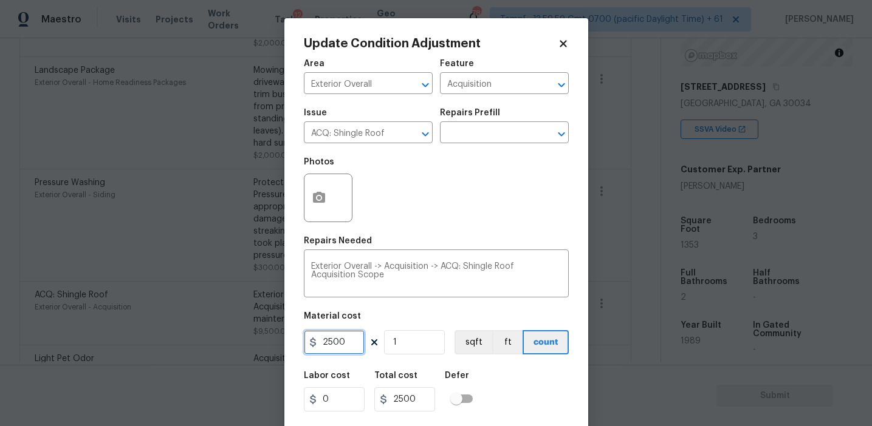
click at [346, 341] on input "2500" at bounding box center [334, 342] width 61 height 24
type input "2350"
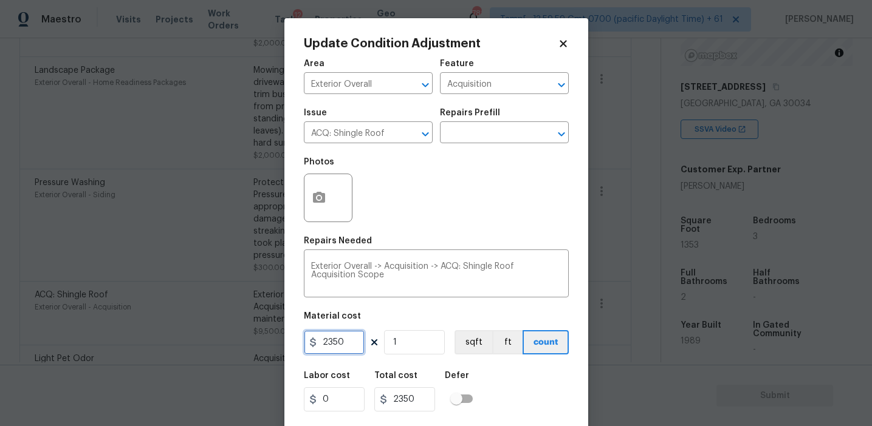
click at [348, 340] on input "2350" at bounding box center [334, 342] width 61 height 24
type input "1200"
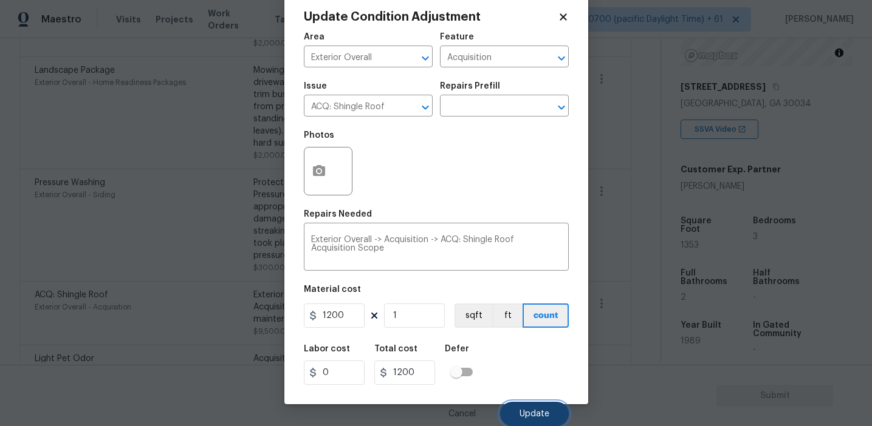
click at [526, 408] on button "Update" at bounding box center [534, 414] width 69 height 24
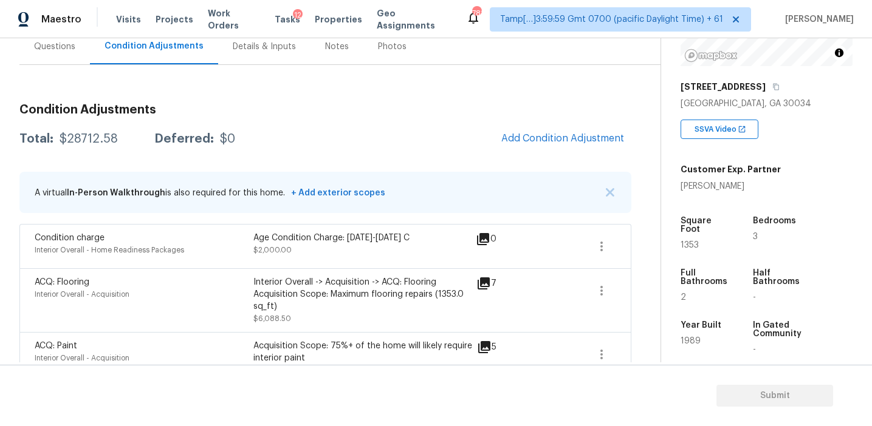
scroll to position [117, 0]
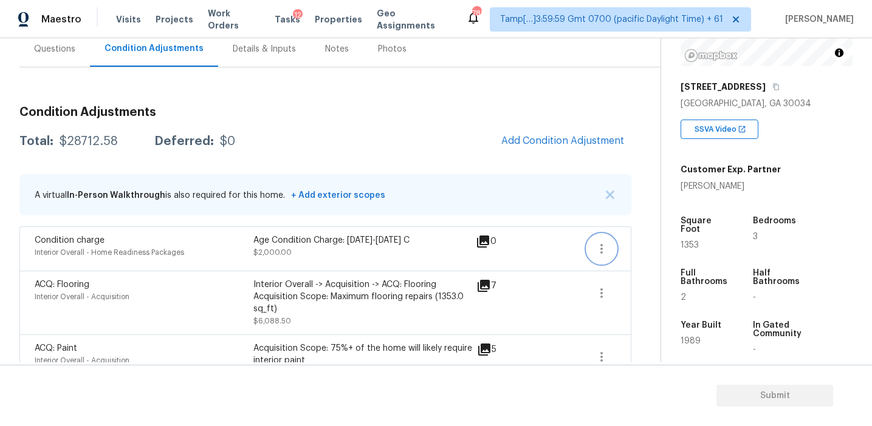
click at [604, 249] on icon "button" at bounding box center [601, 249] width 15 height 15
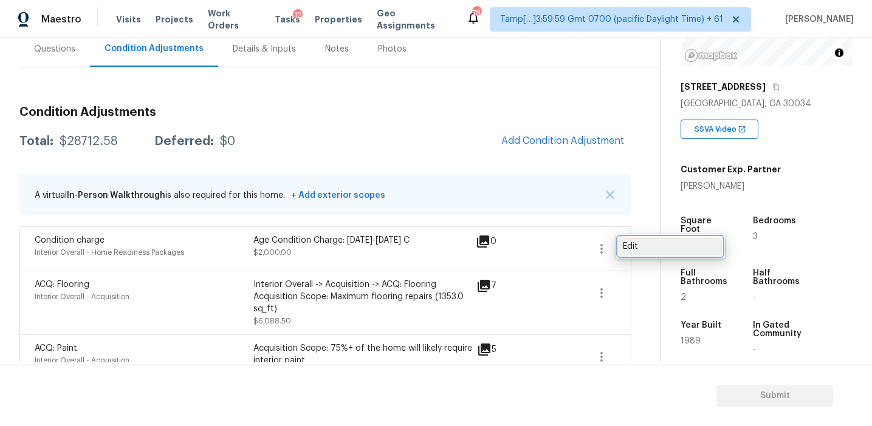
click at [639, 248] on div "Edit" at bounding box center [670, 247] width 95 height 12
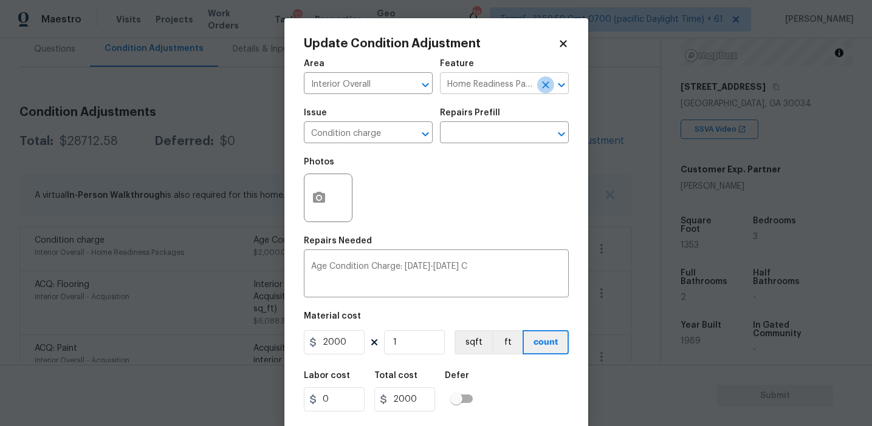
click at [544, 86] on icon "Clear" at bounding box center [545, 84] width 7 height 7
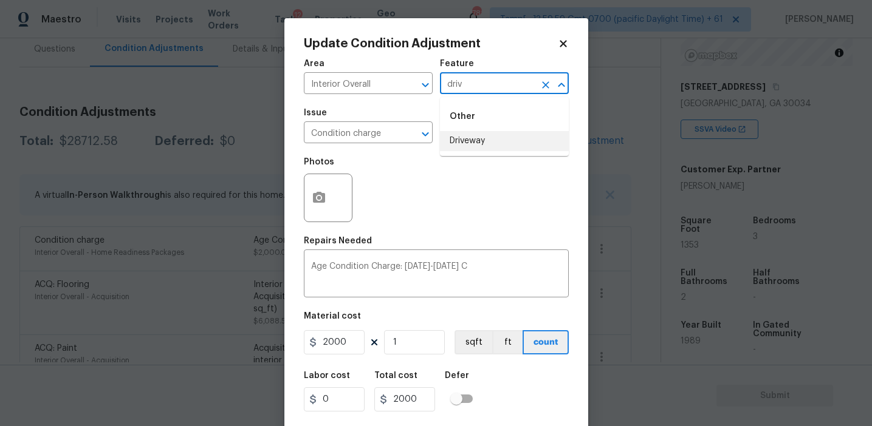
click at [504, 139] on li "Driveway" at bounding box center [504, 141] width 129 height 20
click at [409, 134] on icon "Clear" at bounding box center [409, 134] width 7 height 7
type input "Driveway"
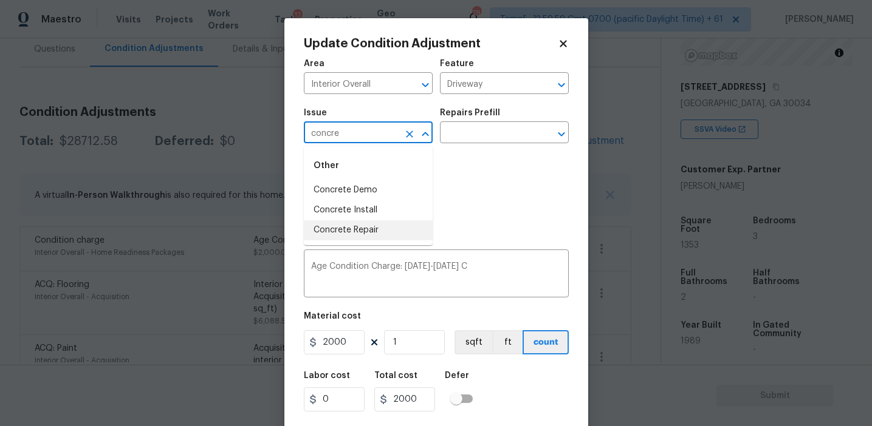
click at [386, 224] on li "Concrete Repair" at bounding box center [368, 231] width 129 height 20
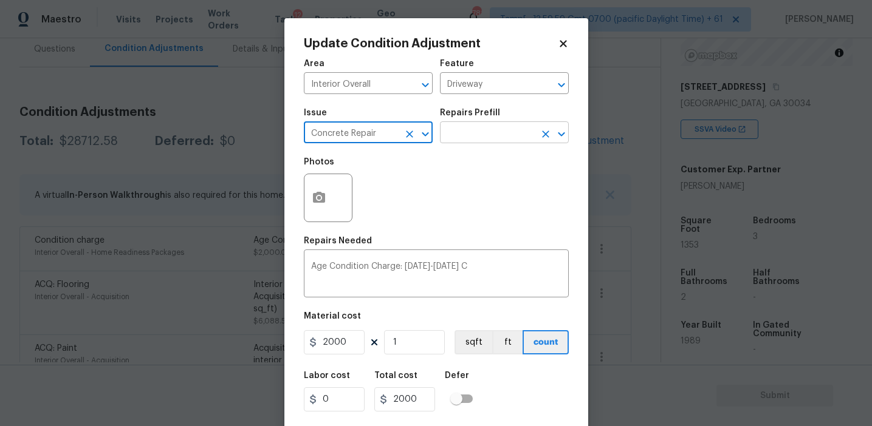
type input "Concrete Repair"
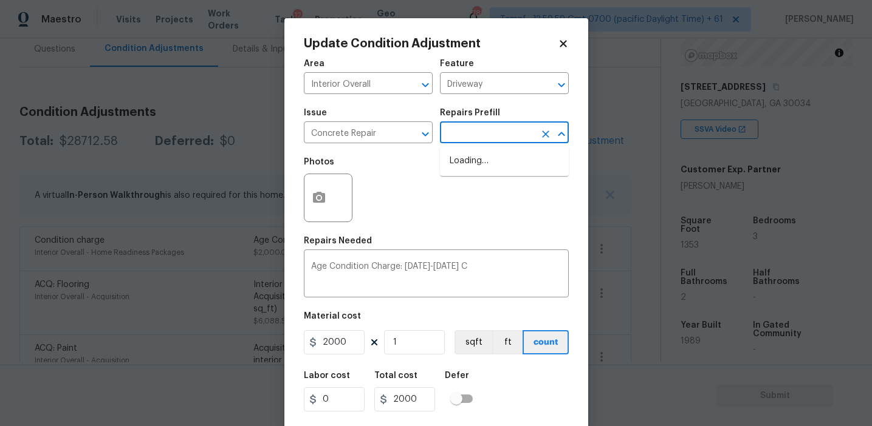
click at [502, 125] on input "text" at bounding box center [487, 134] width 95 height 19
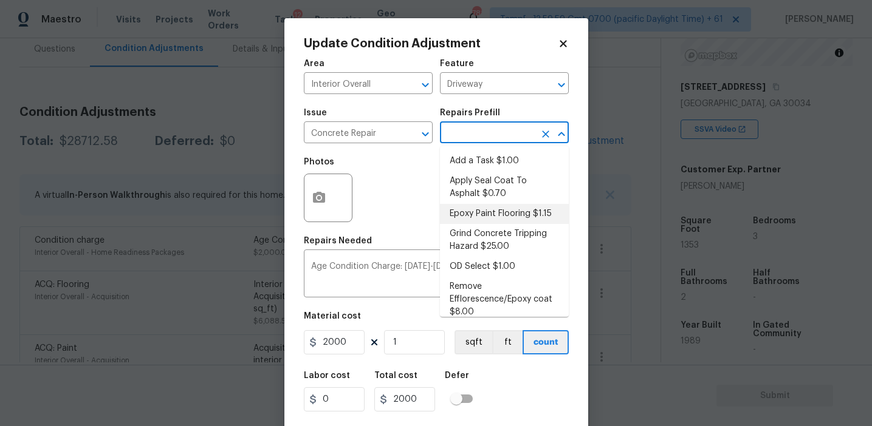
click at [493, 211] on li "Epoxy Paint Flooring $1.15" at bounding box center [504, 214] width 129 height 20
type input "Flatwork"
type textarea "Mask, scrape and prep flooring for new coat of epoxy paint."
type input "1.15"
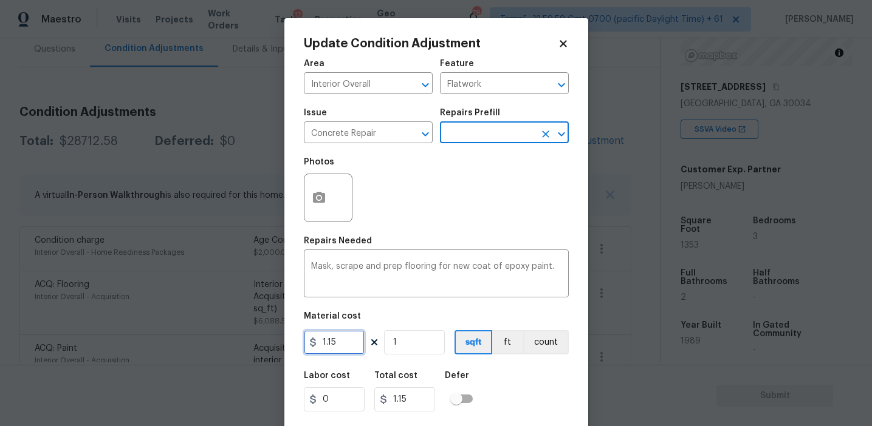
click at [350, 348] on input "1.15" at bounding box center [334, 342] width 61 height 24
type input "800"
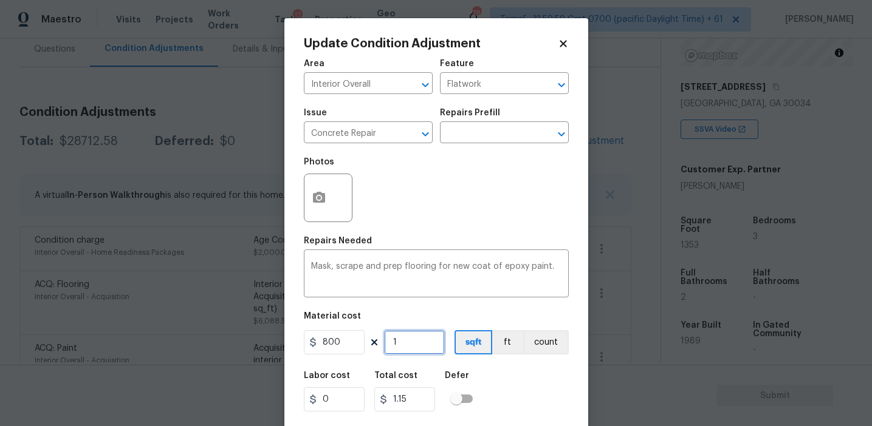
type input "800"
click at [539, 344] on button "count" at bounding box center [546, 342] width 46 height 24
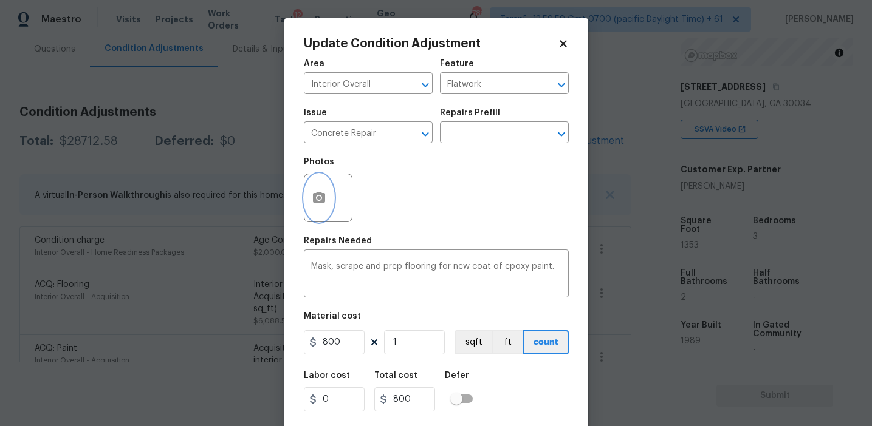
click at [314, 187] on button "button" at bounding box center [318, 197] width 29 height 47
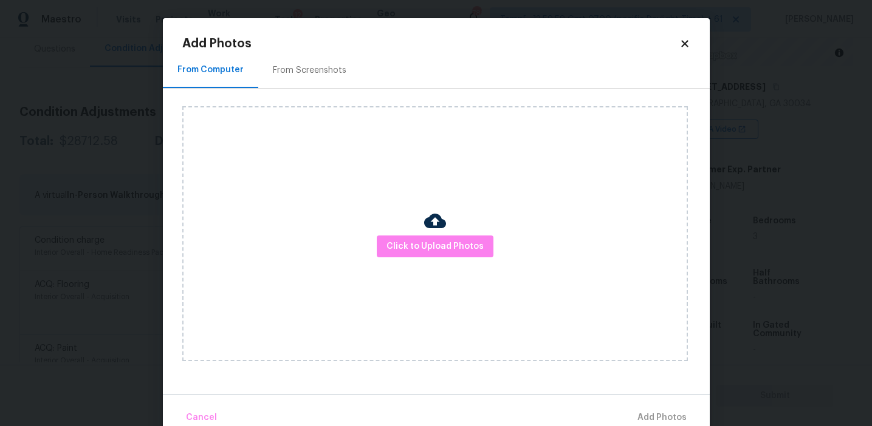
click at [313, 78] on div "From Screenshots" at bounding box center [309, 70] width 103 height 36
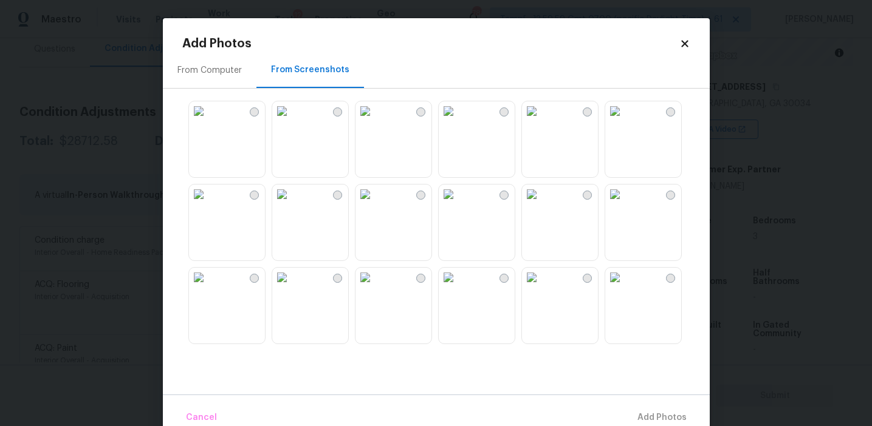
click at [541, 121] on img at bounding box center [531, 110] width 19 height 19
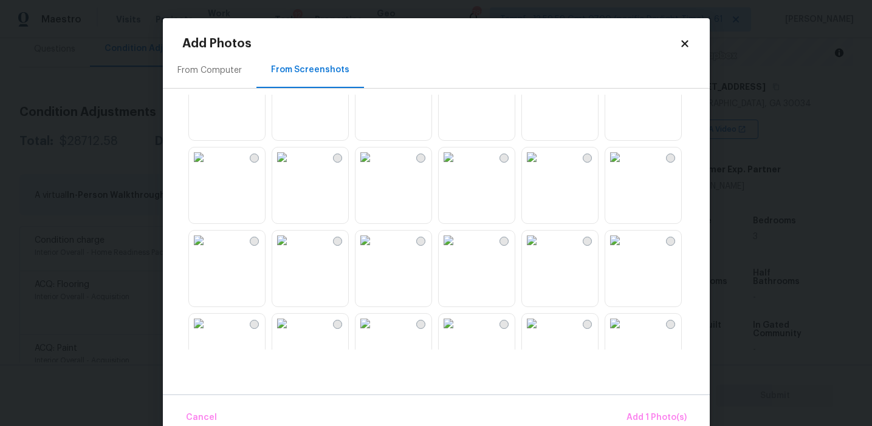
scroll to position [215, 0]
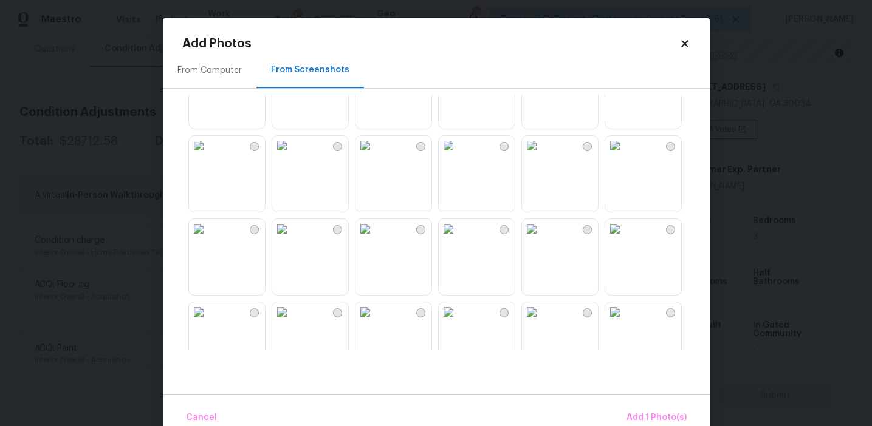
click at [375, 156] on img at bounding box center [364, 145] width 19 height 19
click at [638, 413] on span "Add 2 Photo(s)" at bounding box center [656, 418] width 62 height 15
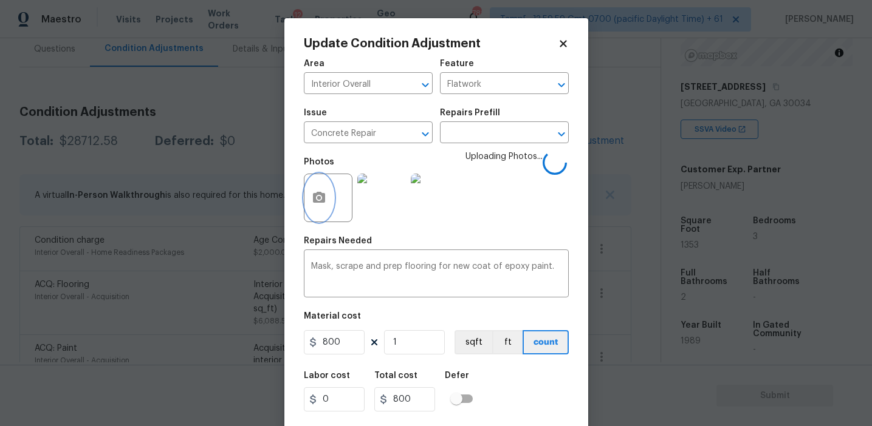
scroll to position [27, 0]
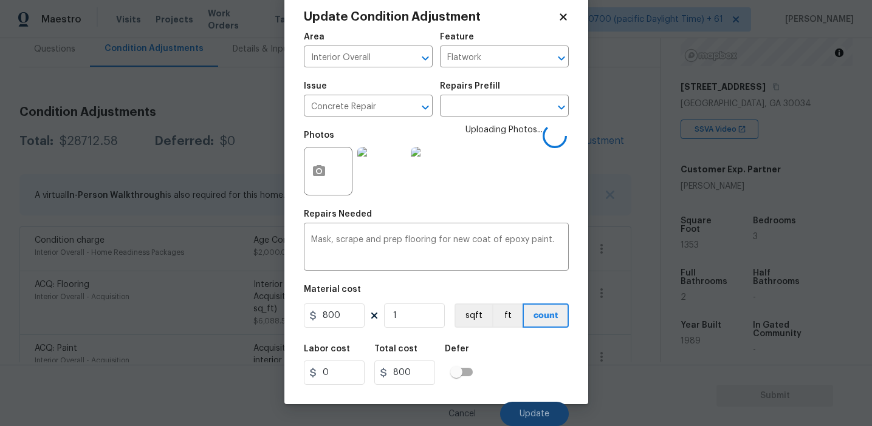
click at [536, 409] on button "Update" at bounding box center [534, 414] width 69 height 24
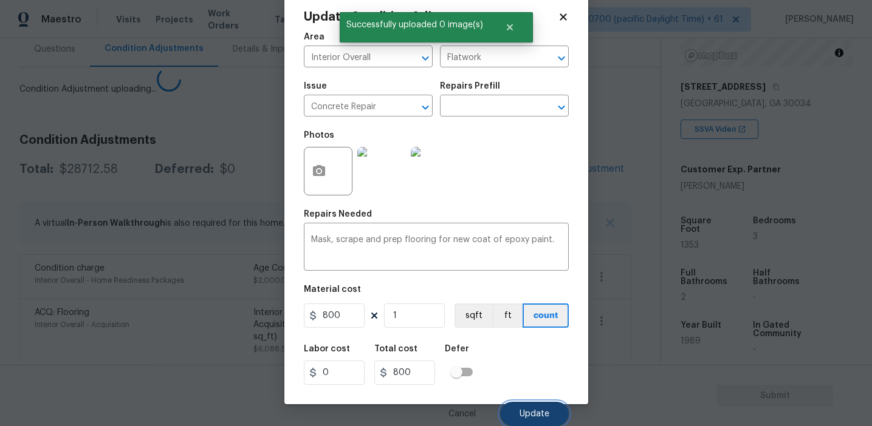
click at [533, 412] on span "Update" at bounding box center [534, 414] width 30 height 9
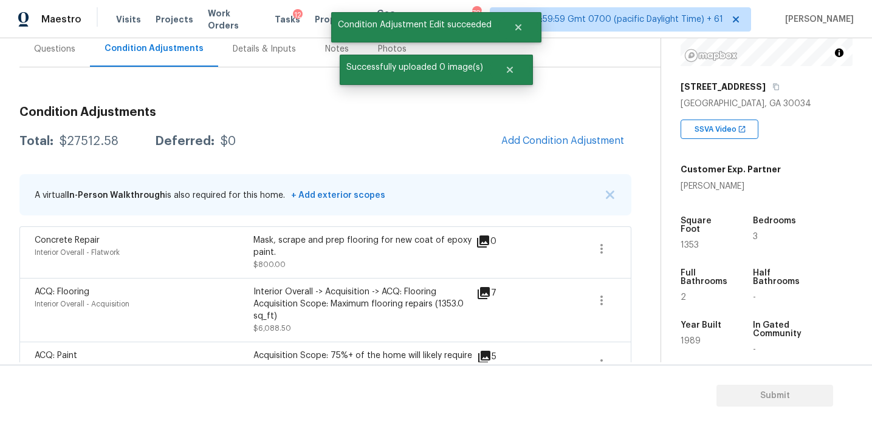
scroll to position [0, 0]
click at [424, 147] on div "Total: $27512.58 Deferred: $0 Add Condition Adjustment" at bounding box center [325, 141] width 612 height 27
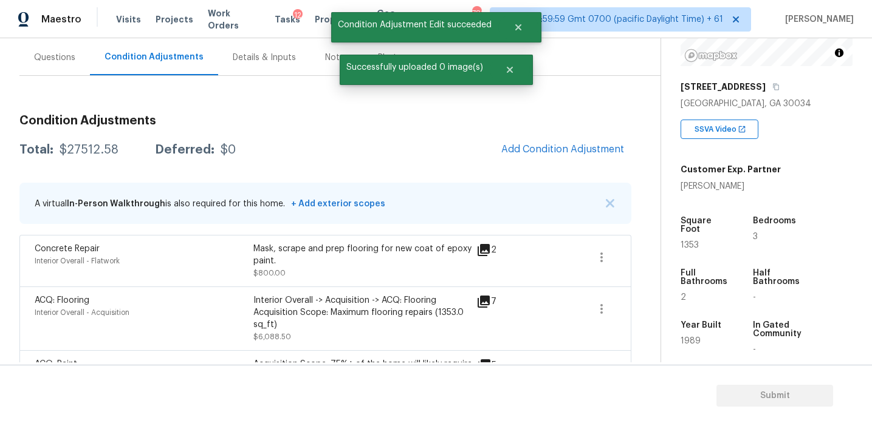
click at [75, 65] on div "Questions" at bounding box center [54, 57] width 70 height 36
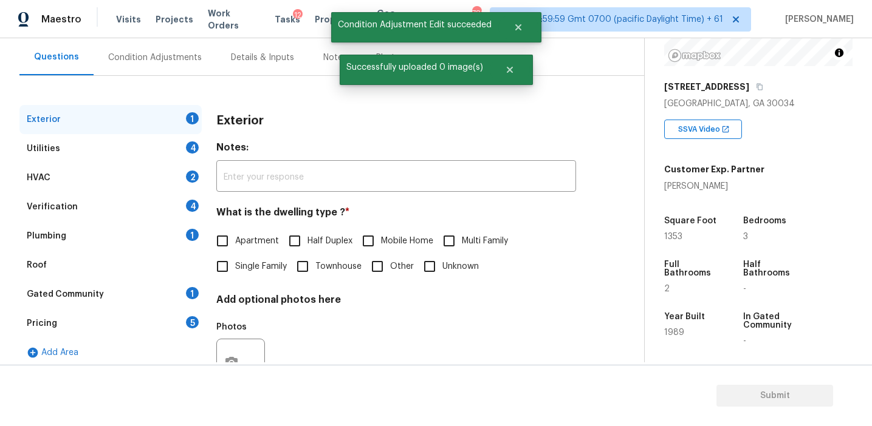
click at [183, 320] on div "Pricing 5" at bounding box center [110, 323] width 182 height 29
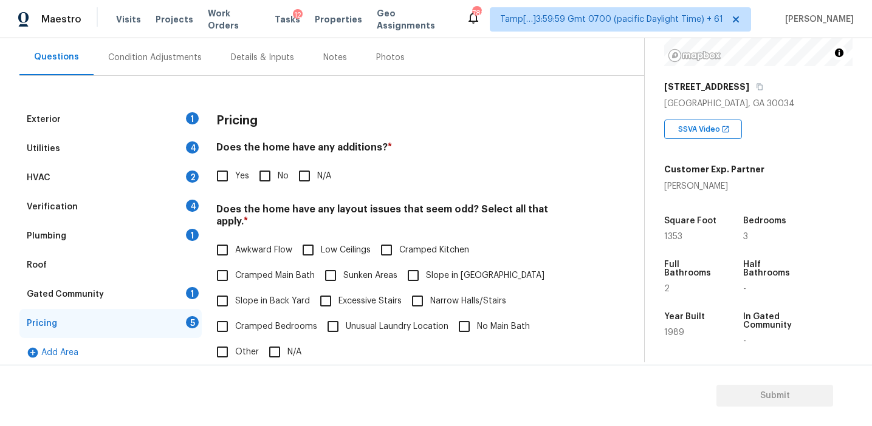
click at [249, 145] on h4 "Does the home have any additions? *" at bounding box center [396, 150] width 360 height 17
click at [388, 145] on span "*" at bounding box center [390, 148] width 4 height 10
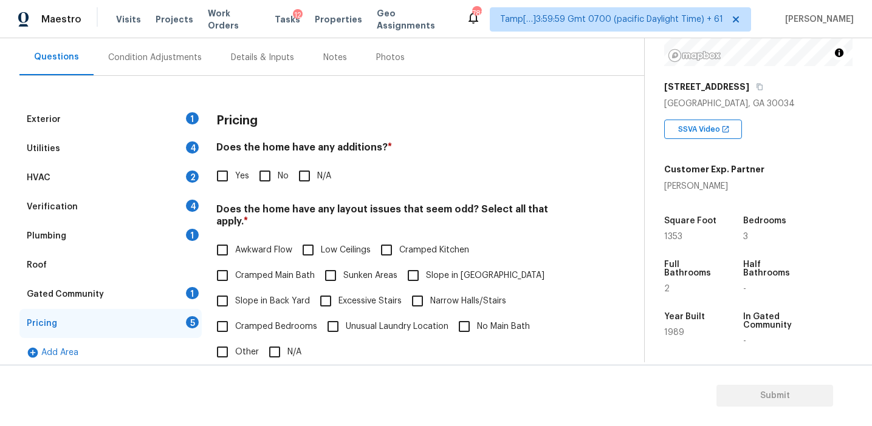
click at [388, 146] on span "*" at bounding box center [390, 148] width 4 height 10
click at [352, 137] on div "Pricing Does the home have any additions? * Yes No N/A Does the home have any l…" at bounding box center [396, 341] width 360 height 473
click at [174, 65] on div "Condition Adjustments" at bounding box center [155, 57] width 123 height 36
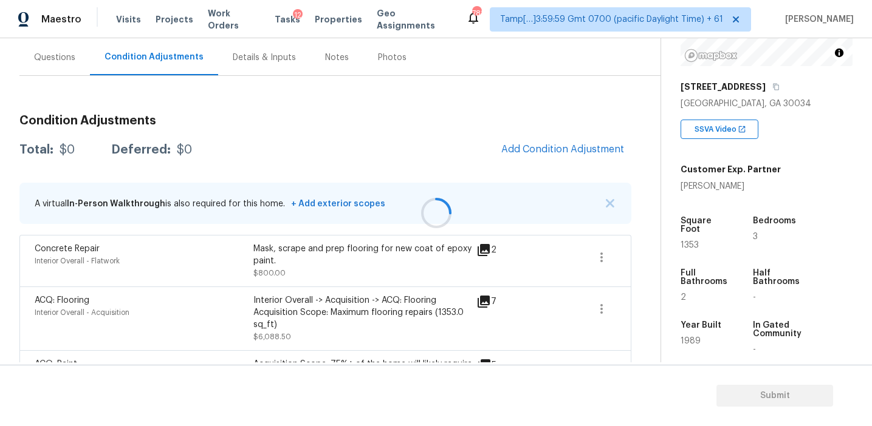
click at [323, 236] on div at bounding box center [436, 213] width 872 height 426
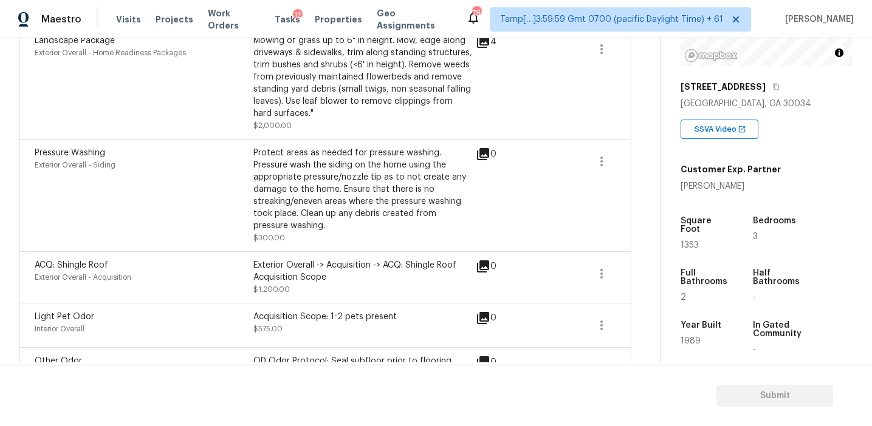
scroll to position [931, 0]
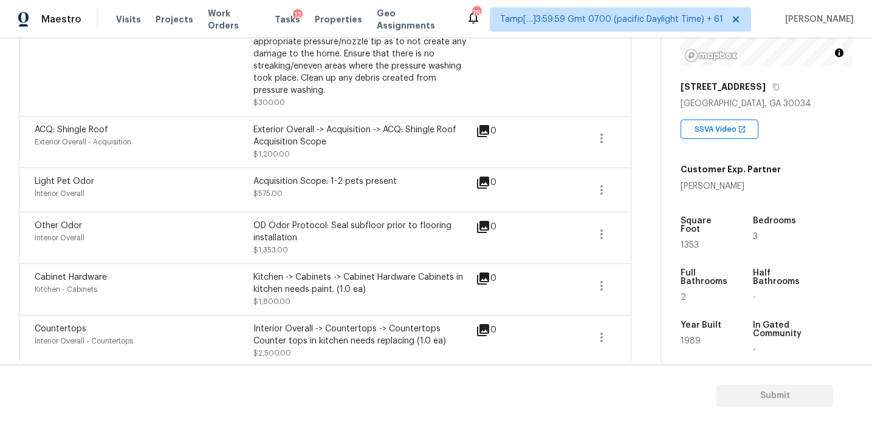
click at [617, 126] on div "ACQ: Shingle Roof Exterior Overall - Acquisition Exterior Overall -> Acquisitio…" at bounding box center [325, 142] width 612 height 52
click at [600, 131] on icon "button" at bounding box center [601, 138] width 15 height 15
click at [631, 126] on div "Edit" at bounding box center [670, 126] width 95 height 12
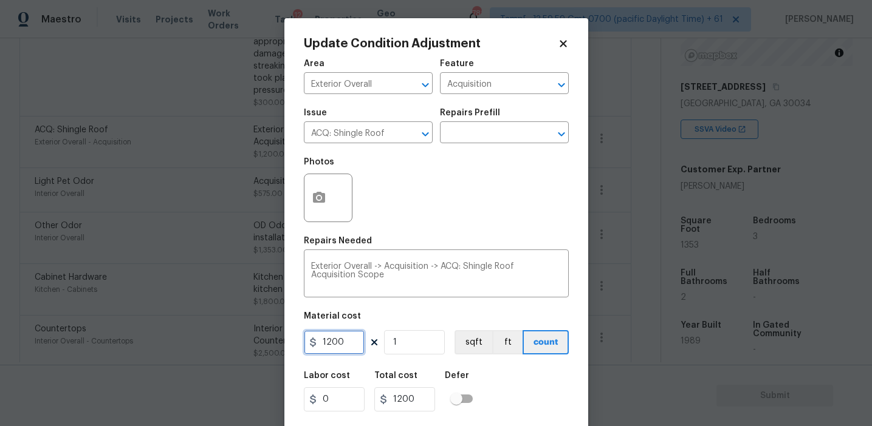
click at [335, 346] on input "1200" at bounding box center [334, 342] width 61 height 24
type input "1250"
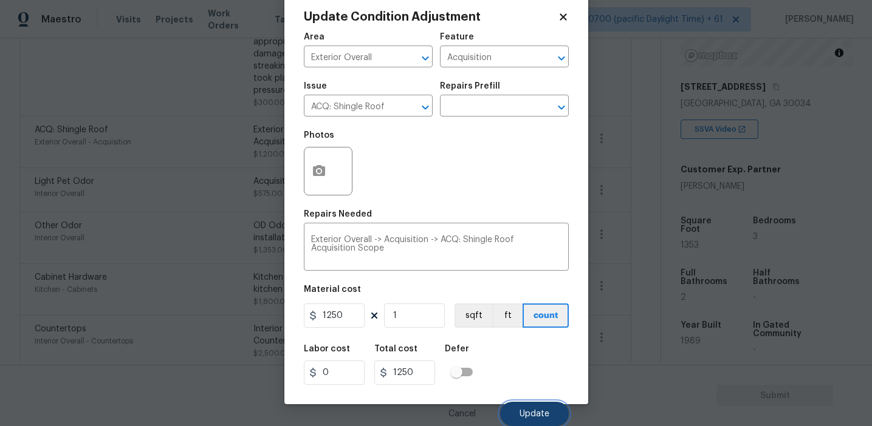
click at [508, 410] on button "Update" at bounding box center [534, 414] width 69 height 24
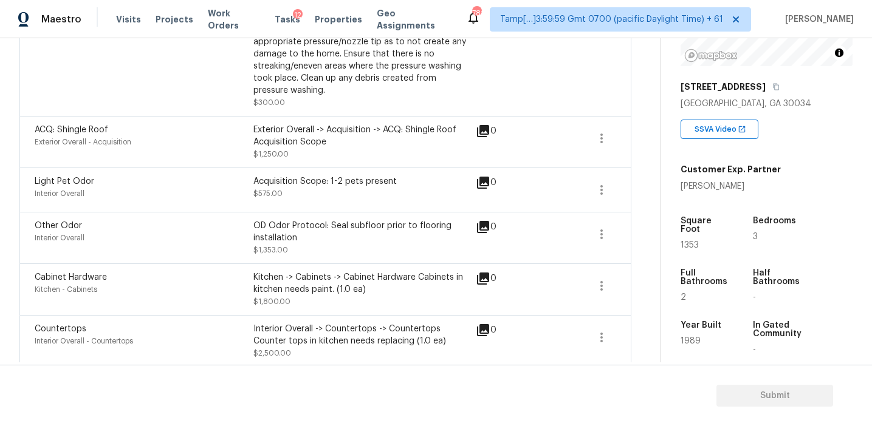
scroll to position [0, 0]
click at [239, 85] on div "Pressure Washing Exterior Overall - Siding" at bounding box center [144, 60] width 219 height 97
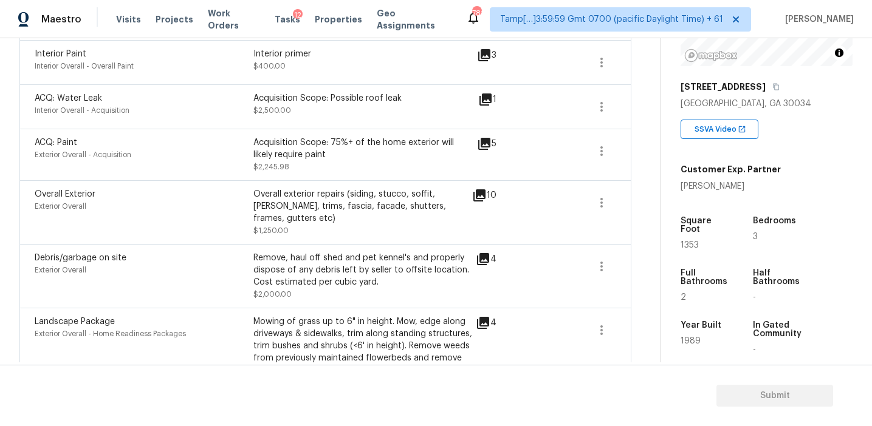
scroll to position [450, 0]
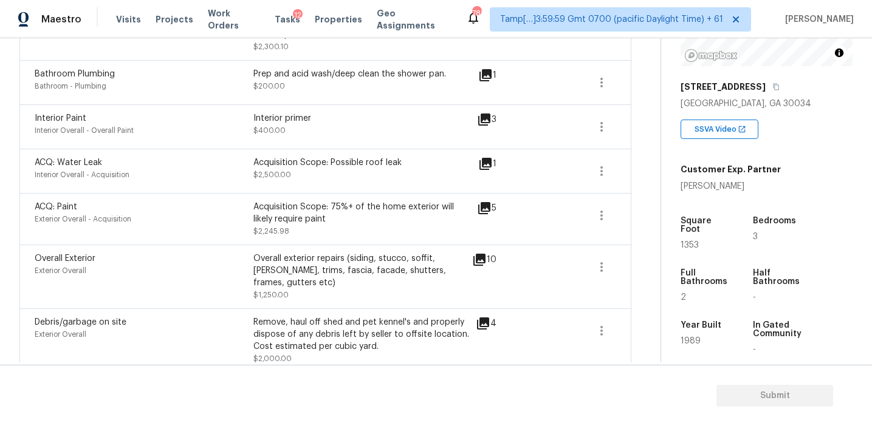
click at [284, 193] on div "ACQ: Water Leak Interior Overall - Acquisition Acquisition Scope: Possible roof…" at bounding box center [325, 171] width 612 height 44
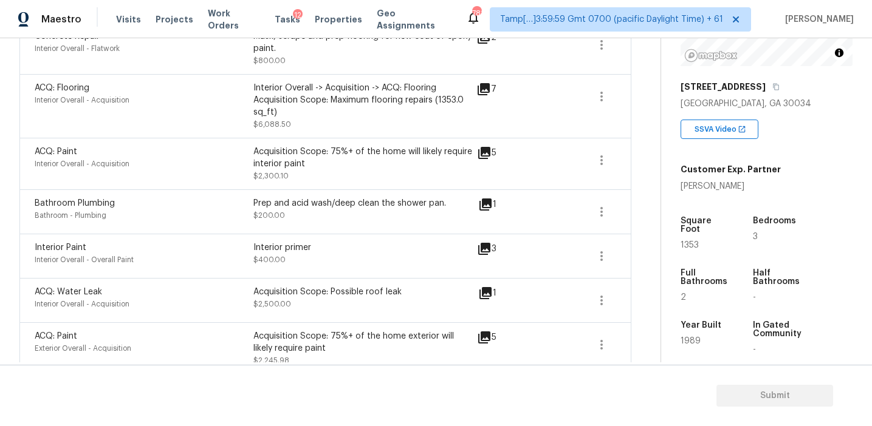
scroll to position [315, 0]
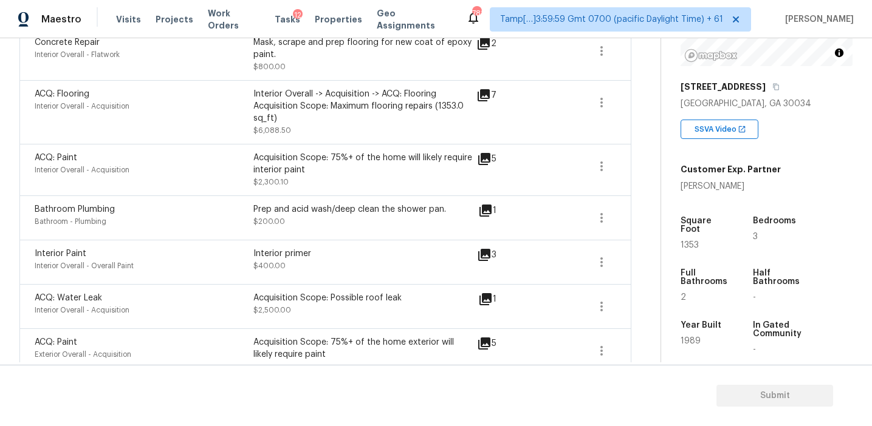
click at [274, 240] on div "Bathroom Plumbing Bathroom - Plumbing Prep and acid wash/deep clean the shower …" at bounding box center [325, 218] width 612 height 44
click at [290, 225] on div "Prep and acid wash/deep clean the shower pan. $200.00" at bounding box center [362, 218] width 219 height 29
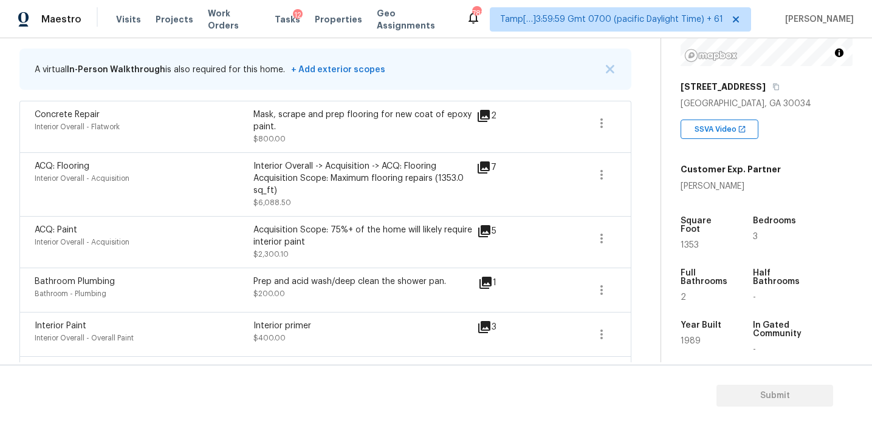
click at [281, 197] on div "Interior Overall -> Acquisition -> ACQ: Flooring Acquisition Scope: Maximum flo…" at bounding box center [362, 184] width 219 height 49
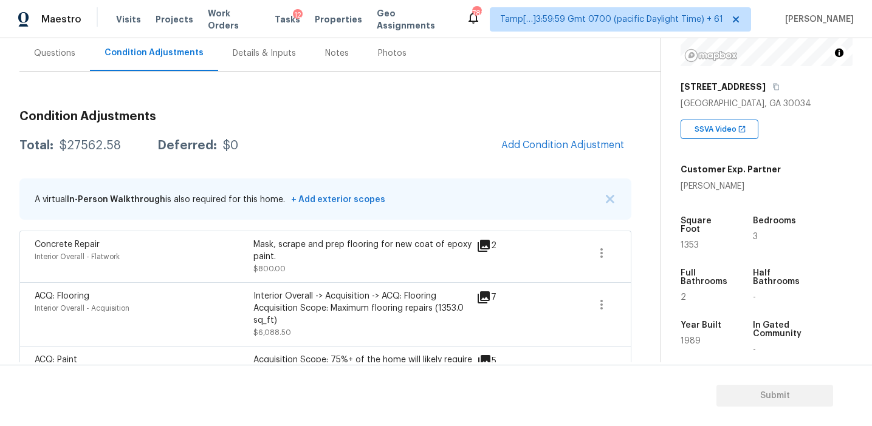
scroll to position [108, 0]
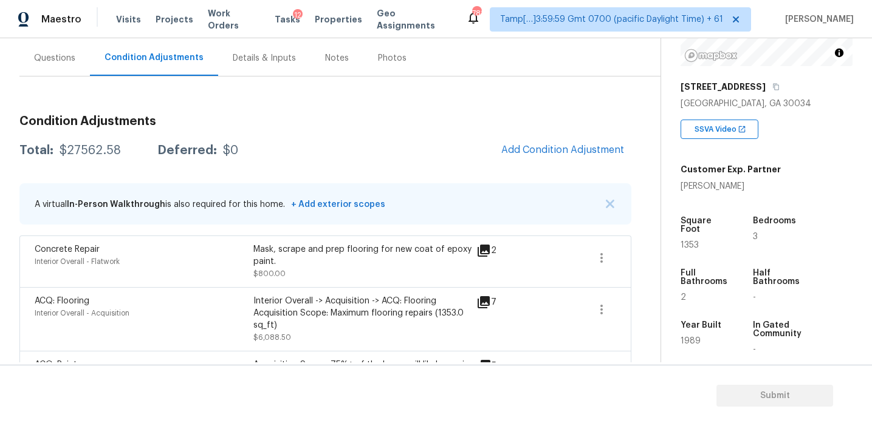
click at [56, 63] on div "Questions" at bounding box center [54, 58] width 41 height 12
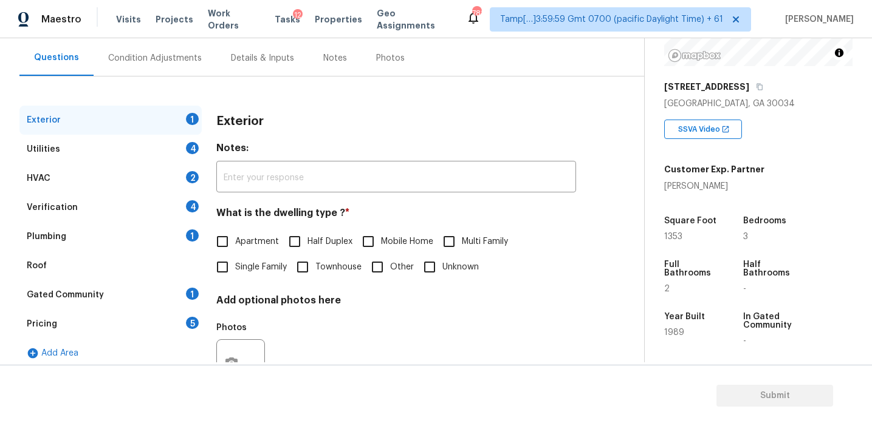
click at [148, 324] on div "Pricing 5" at bounding box center [110, 324] width 182 height 29
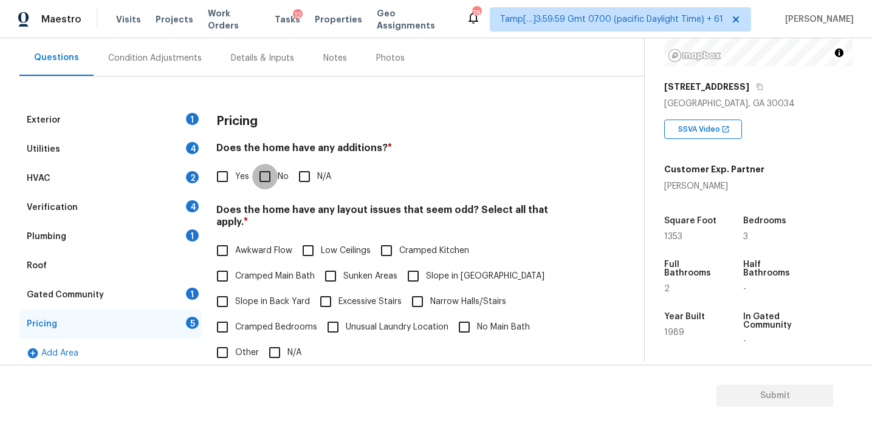
click at [252, 173] on input "No" at bounding box center [265, 177] width 26 height 26
checkbox input "true"
click at [255, 297] on span "Slope in Back Yard" at bounding box center [272, 303] width 75 height 13
click at [235, 290] on input "Slope in Back Yard" at bounding box center [223, 303] width 26 height 26
checkbox input "true"
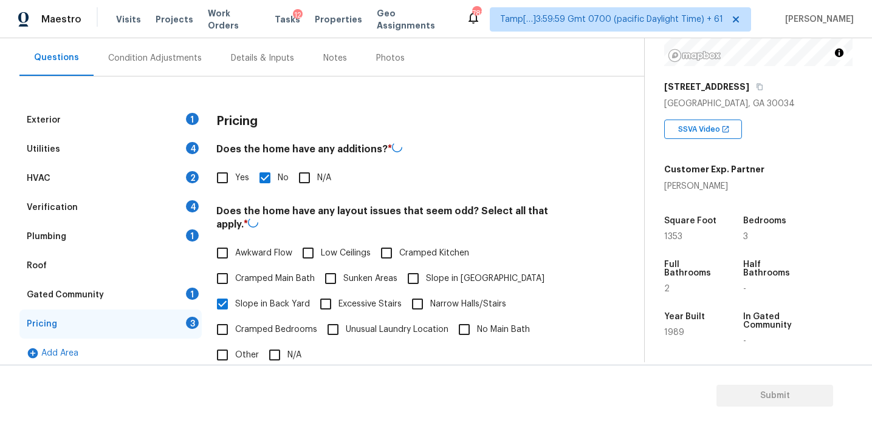
click at [426, 266] on label "Slope in [GEOGRAPHIC_DATA]" at bounding box center [472, 279] width 144 height 26
click at [426, 266] on input "Slope in [GEOGRAPHIC_DATA]" at bounding box center [413, 279] width 26 height 26
checkbox input "true"
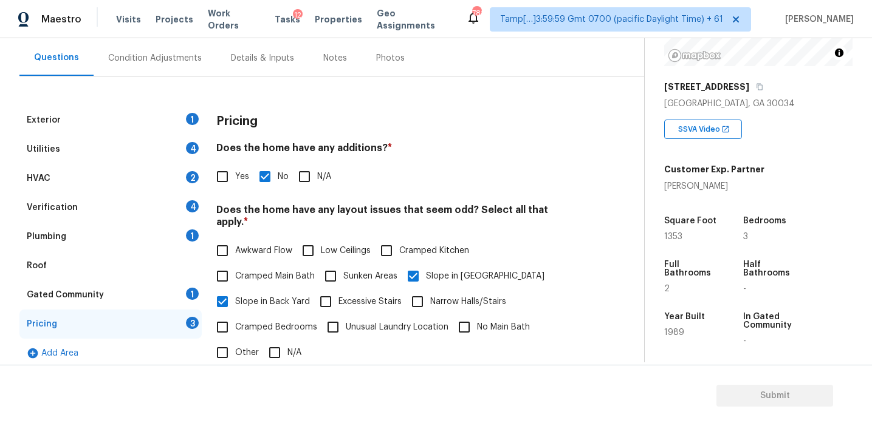
scroll to position [303, 0]
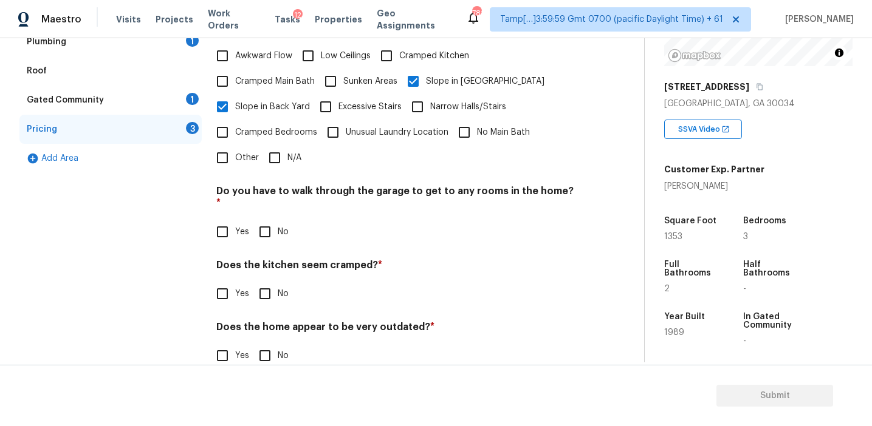
click at [265, 219] on input "No" at bounding box center [265, 232] width 26 height 26
checkbox input "true"
click at [265, 282] on input "No" at bounding box center [265, 295] width 26 height 26
checkbox input "true"
click at [262, 344] on input "No" at bounding box center [265, 357] width 26 height 26
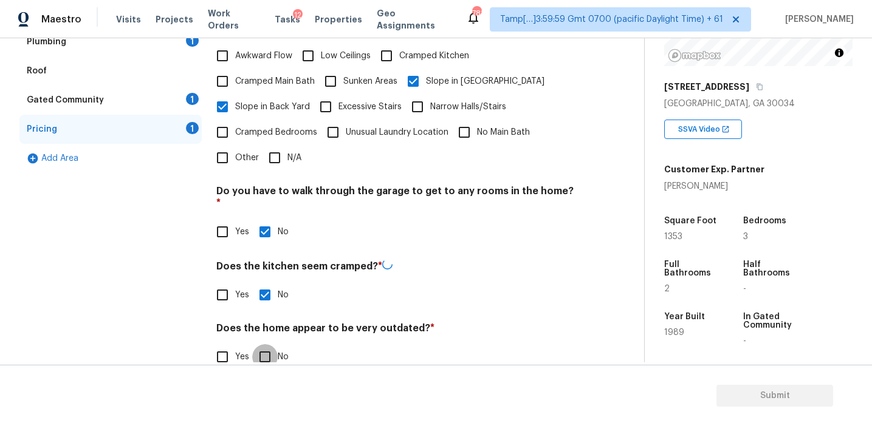
checkbox input "true"
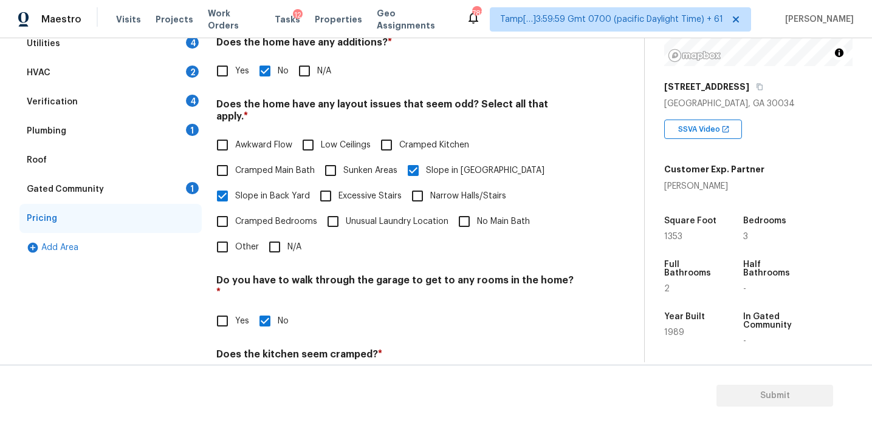
click at [149, 196] on div "Gated Community 1" at bounding box center [110, 189] width 182 height 29
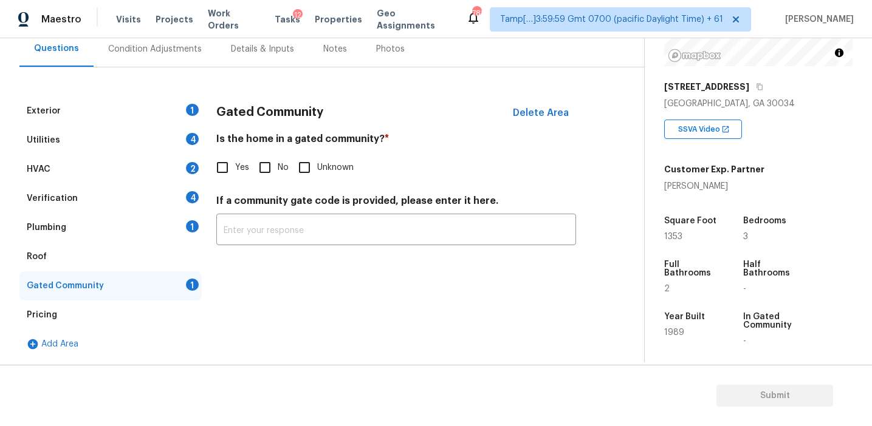
scroll to position [117, 0]
click at [272, 171] on input "No" at bounding box center [265, 168] width 26 height 26
checkbox input "true"
click at [125, 233] on div "Plumbing 1" at bounding box center [110, 227] width 182 height 29
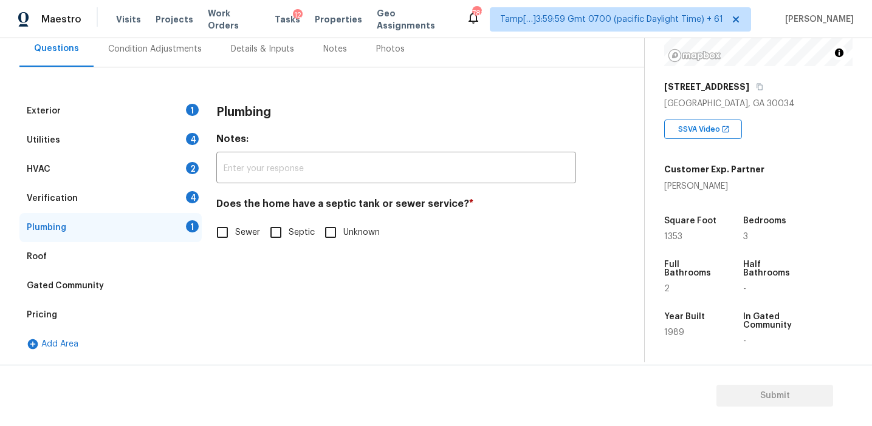
click at [216, 230] on input "Sewer" at bounding box center [223, 233] width 26 height 26
checkbox input "true"
click at [177, 195] on div "Verification 4" at bounding box center [110, 198] width 182 height 29
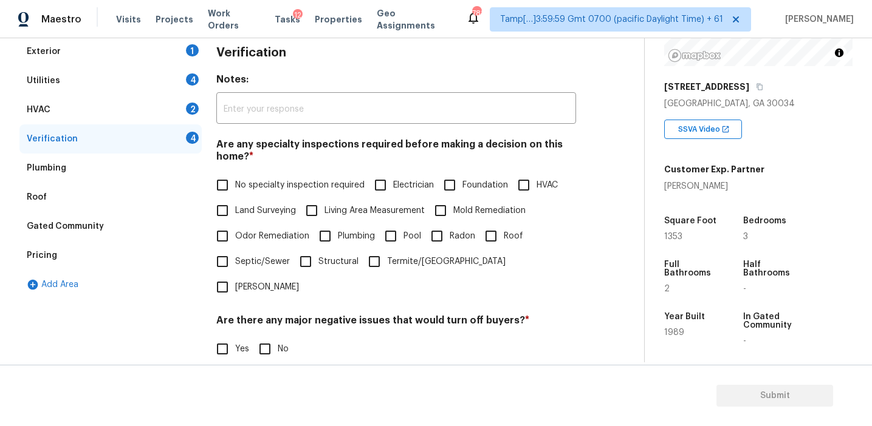
click at [266, 337] on input "No" at bounding box center [265, 350] width 26 height 26
checkbox input "true"
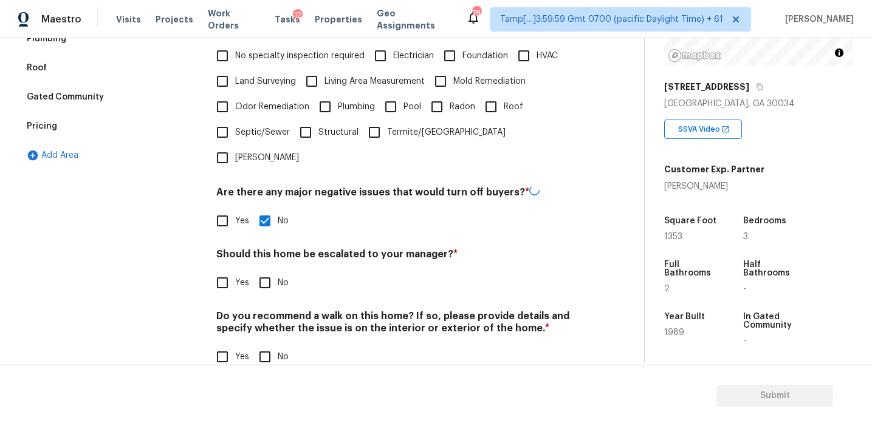
click at [267, 270] on input "No" at bounding box center [265, 283] width 26 height 26
checkbox input "true"
click at [265, 344] on input "No" at bounding box center [265, 357] width 26 height 26
checkbox input "true"
click at [225, 54] on input "No specialty inspection required" at bounding box center [223, 57] width 26 height 26
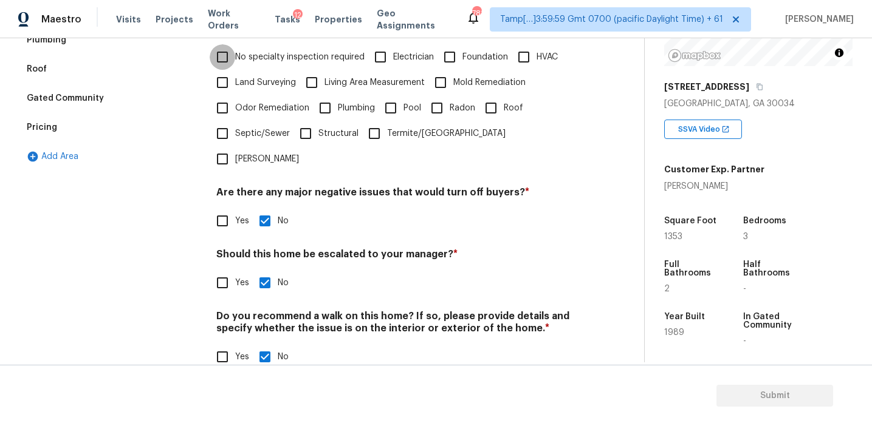
checkbox input "true"
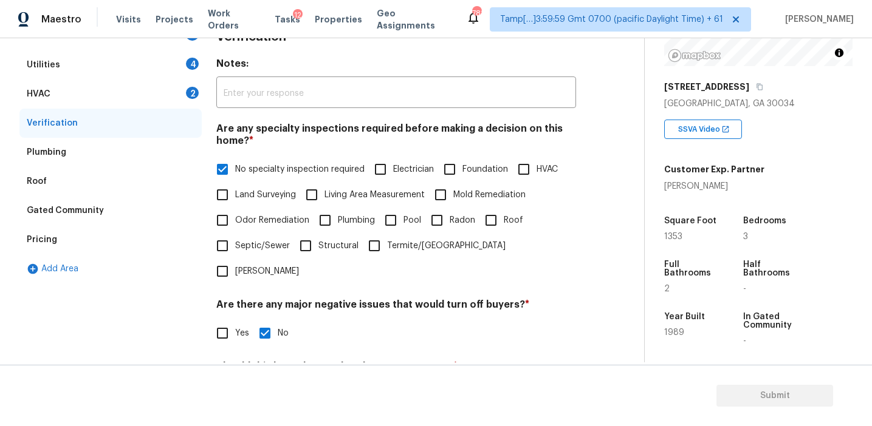
scroll to position [183, 0]
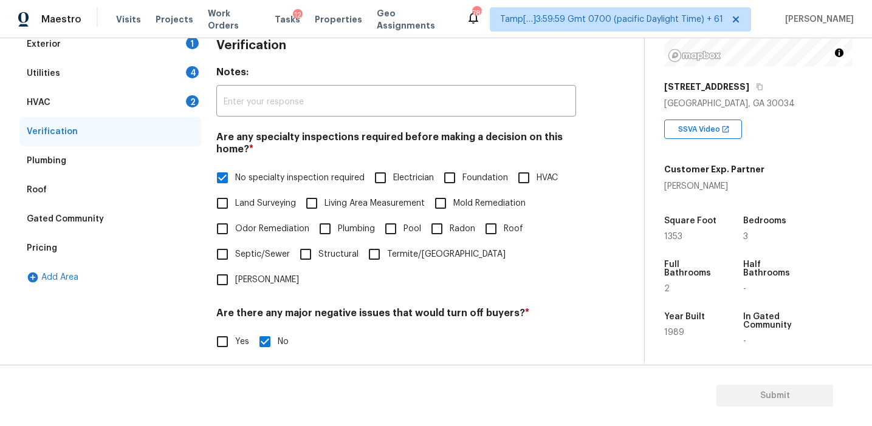
click at [163, 104] on div "HVAC 2" at bounding box center [110, 102] width 182 height 29
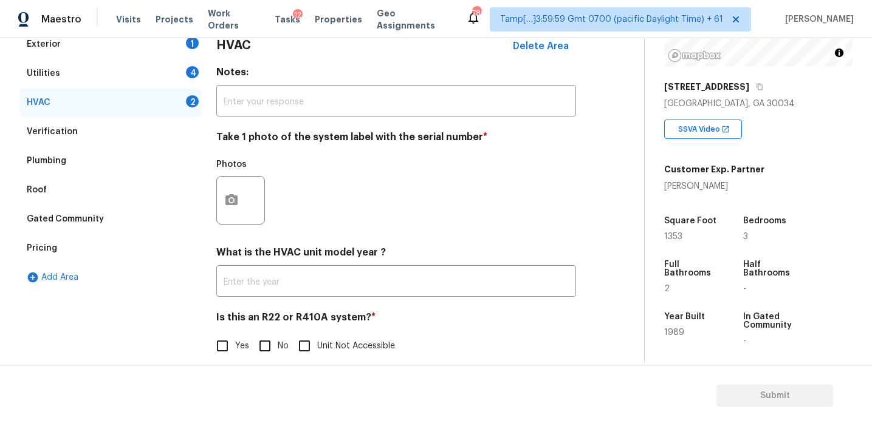
click at [268, 349] on input "No" at bounding box center [265, 347] width 26 height 26
checkbox input "true"
click at [233, 206] on icon "button" at bounding box center [231, 200] width 15 height 15
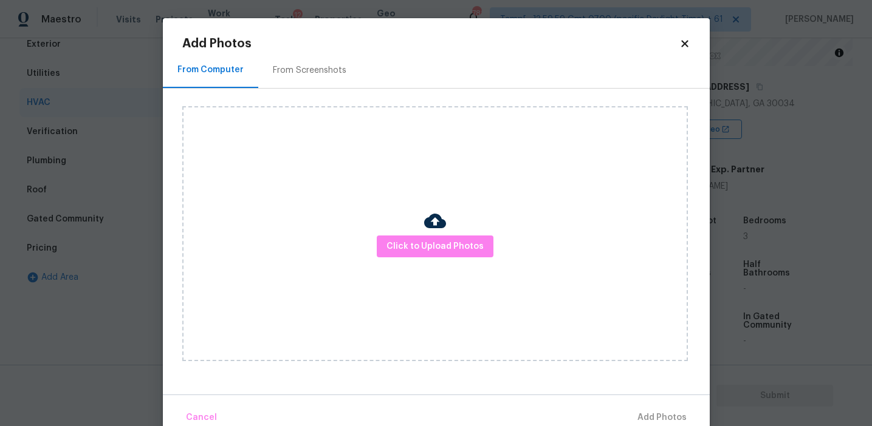
click at [333, 70] on div "From Screenshots" at bounding box center [310, 70] width 74 height 12
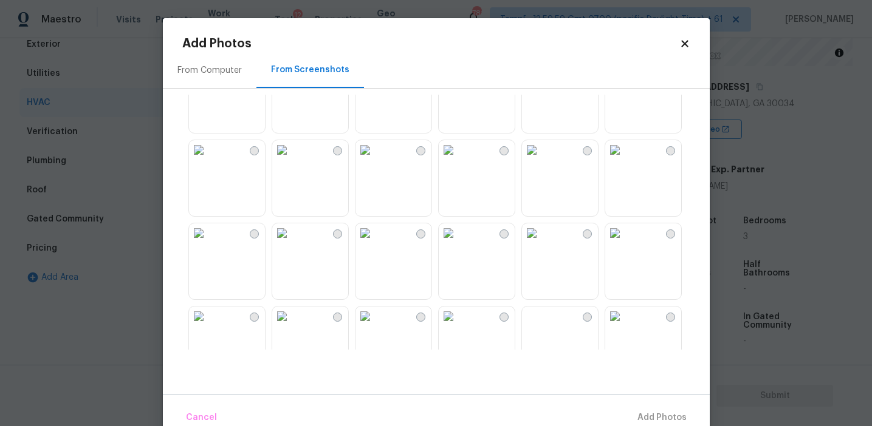
scroll to position [0, 0]
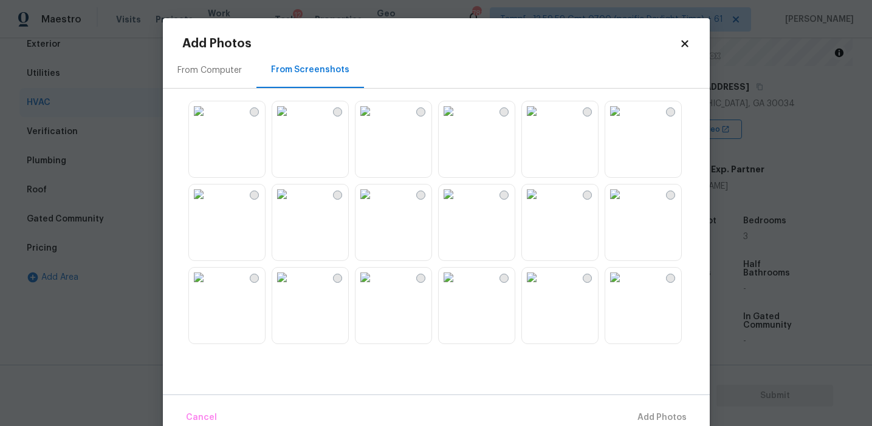
click at [215, 64] on div "From Computer" at bounding box center [209, 70] width 64 height 12
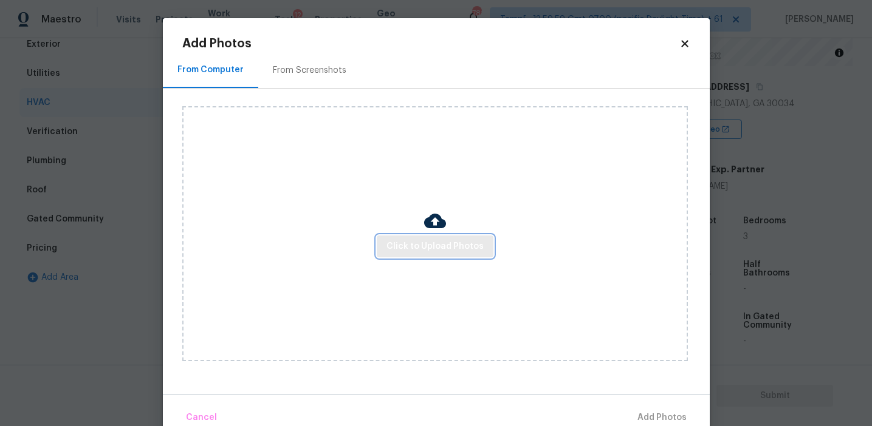
click at [422, 243] on span "Click to Upload Photos" at bounding box center [434, 246] width 97 height 15
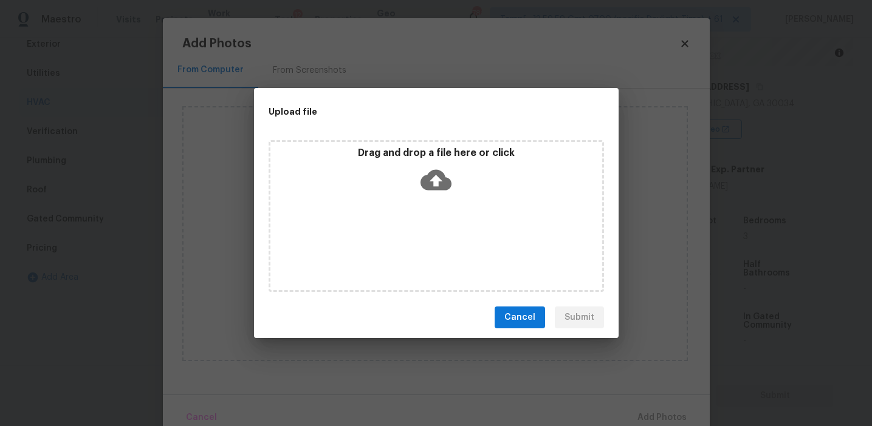
click at [419, 144] on div "Drag and drop a file here or click" at bounding box center [436, 216] width 335 height 152
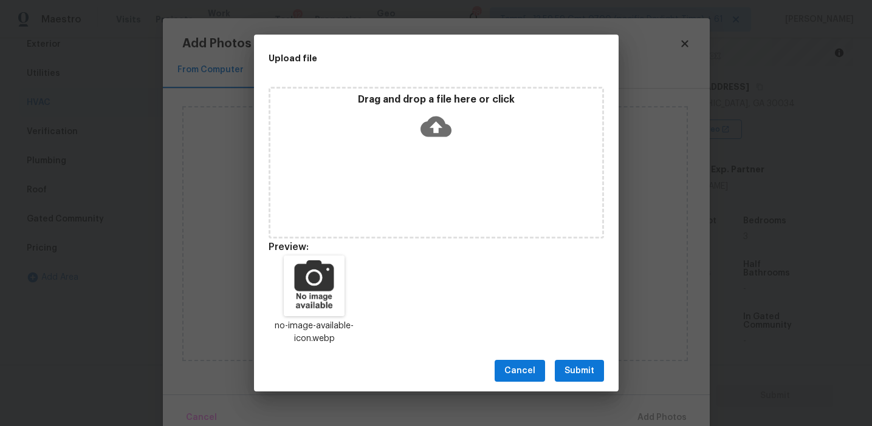
click at [578, 368] on span "Submit" at bounding box center [579, 371] width 30 height 15
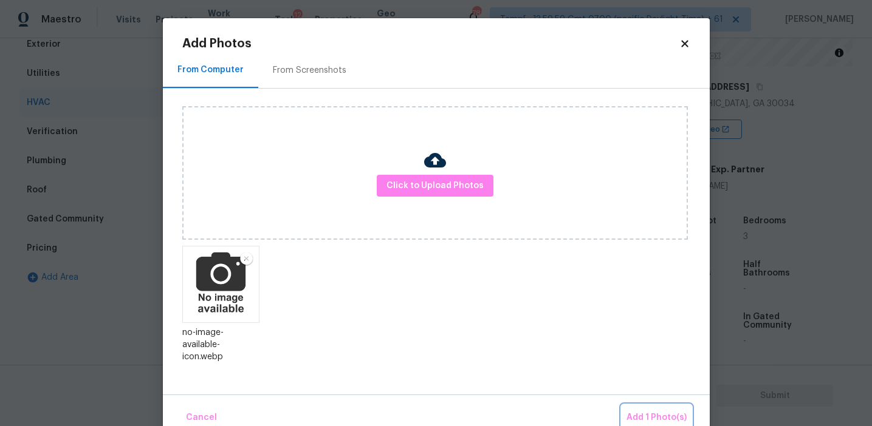
click at [668, 411] on span "Add 1 Photo(s)" at bounding box center [656, 418] width 60 height 15
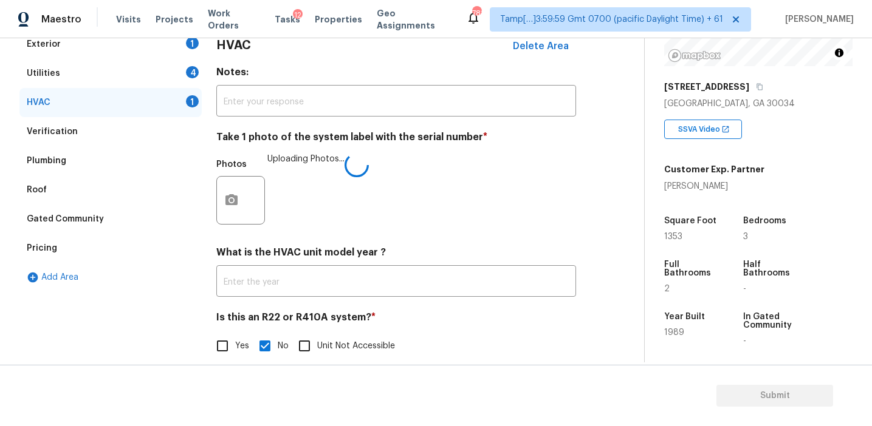
click at [388, 219] on div "Photos Uploading Photos..." at bounding box center [396, 192] width 360 height 79
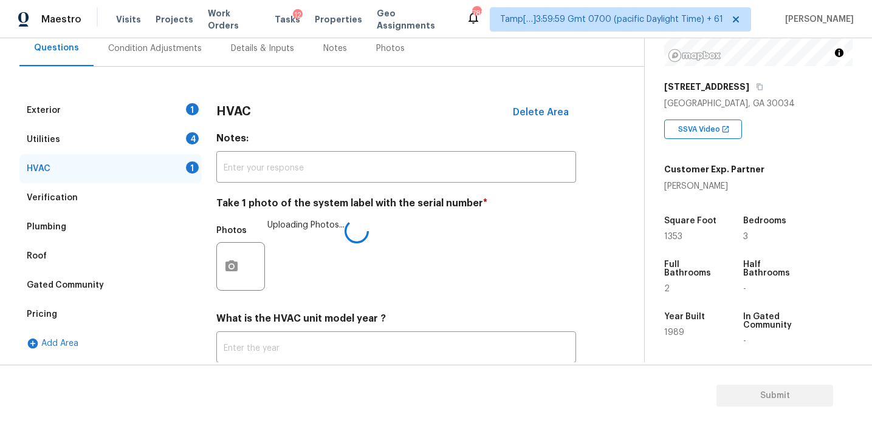
scroll to position [116, 0]
click at [233, 138] on h4 "Notes:" at bounding box center [396, 142] width 360 height 17
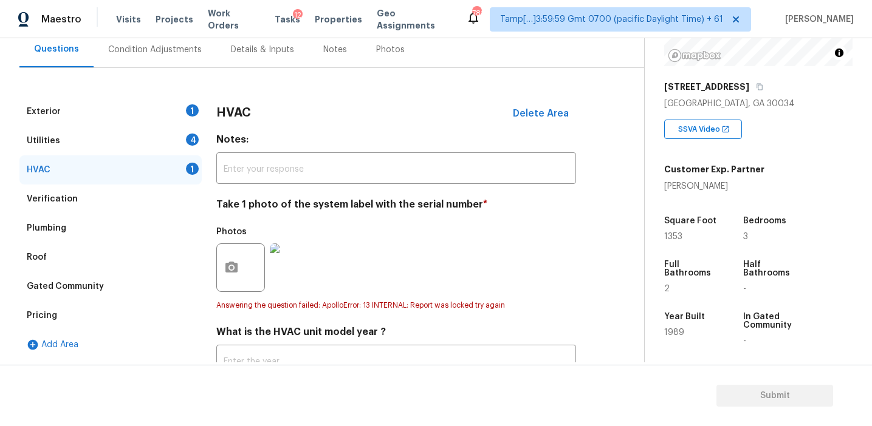
click at [196, 142] on div "4" at bounding box center [192, 140] width 13 height 12
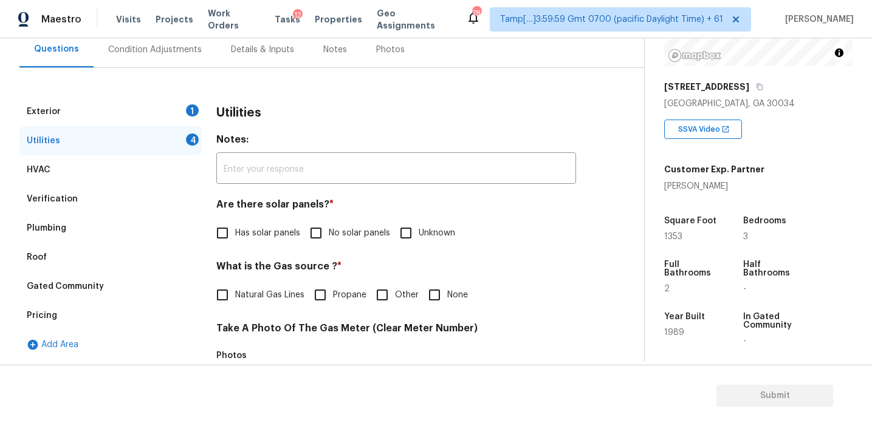
click at [315, 228] on input "No solar panels" at bounding box center [316, 234] width 26 height 26
checkbox input "true"
click at [385, 264] on h4 "What is the Gas source ? *" at bounding box center [396, 269] width 360 height 17
click at [255, 291] on span "Natural Gas Lines" at bounding box center [269, 295] width 69 height 13
click at [235, 291] on input "Natural Gas Lines" at bounding box center [223, 295] width 26 height 26
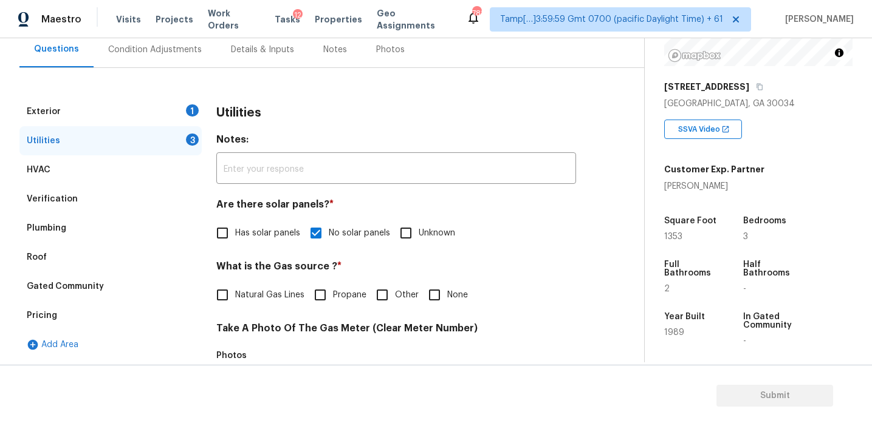
checkbox input "true"
click at [436, 293] on input "None" at bounding box center [435, 297] width 26 height 26
checkbox input "true"
checkbox input "false"
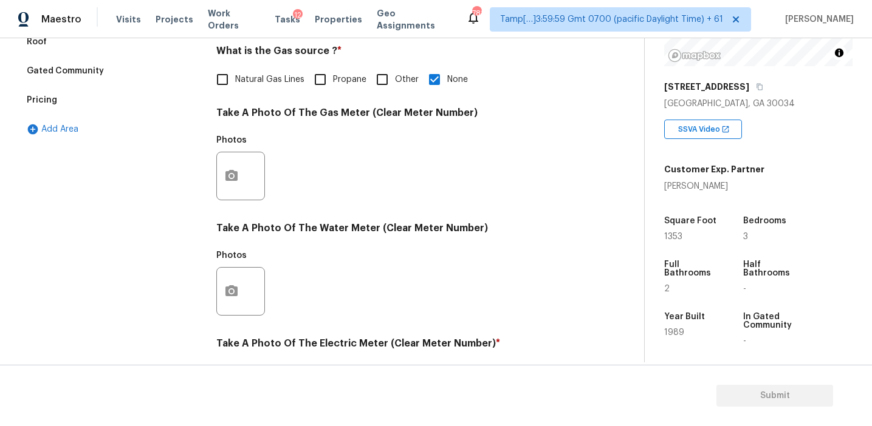
scroll to position [488, 0]
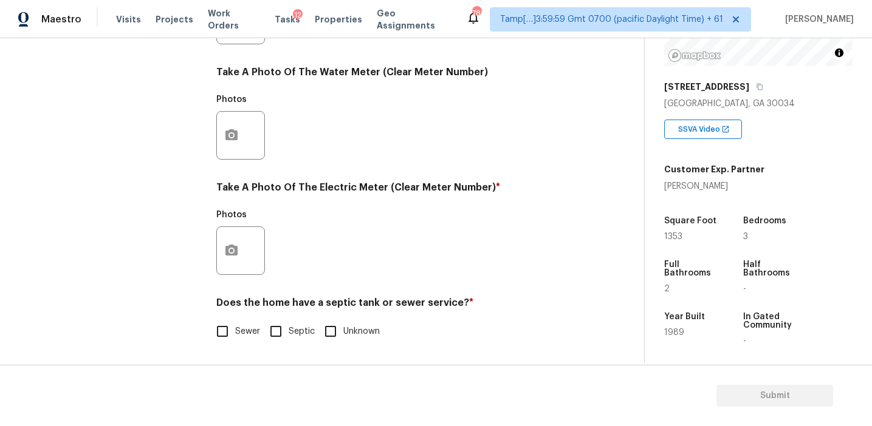
click at [238, 336] on span "Sewer" at bounding box center [247, 332] width 25 height 13
click at [235, 336] on input "Sewer" at bounding box center [223, 332] width 26 height 26
checkbox input "true"
click at [238, 259] on button "button" at bounding box center [231, 250] width 29 height 47
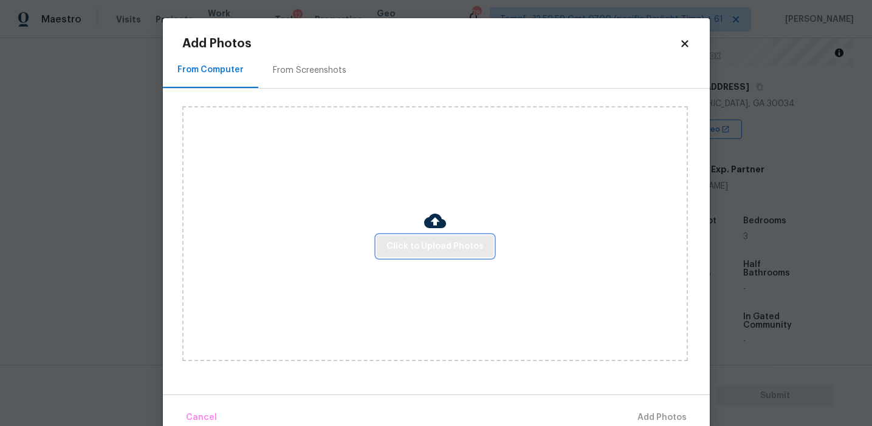
click at [446, 249] on span "Click to Upload Photos" at bounding box center [434, 246] width 97 height 15
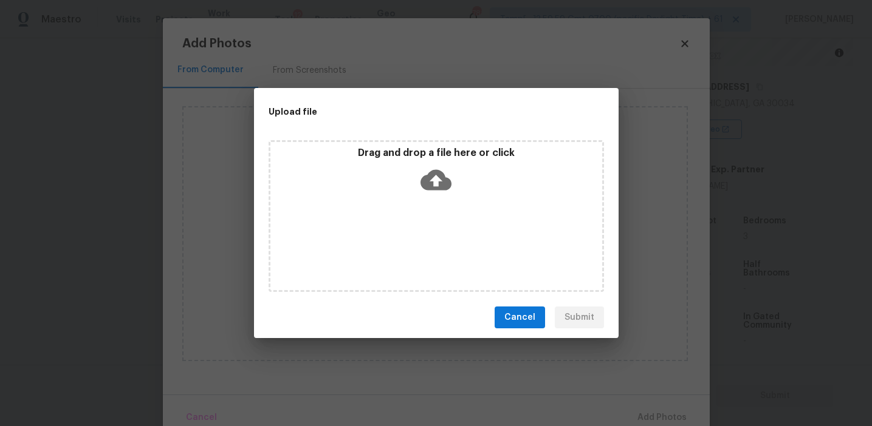
click at [426, 171] on icon at bounding box center [435, 180] width 31 height 31
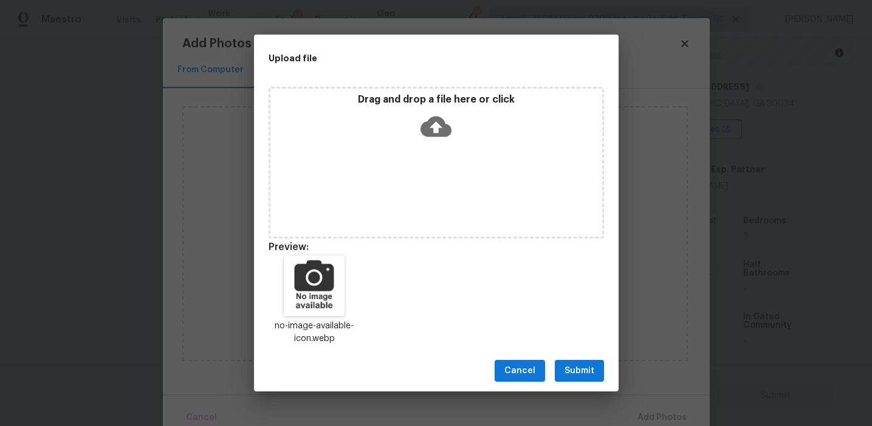
click at [581, 369] on span "Submit" at bounding box center [579, 371] width 30 height 15
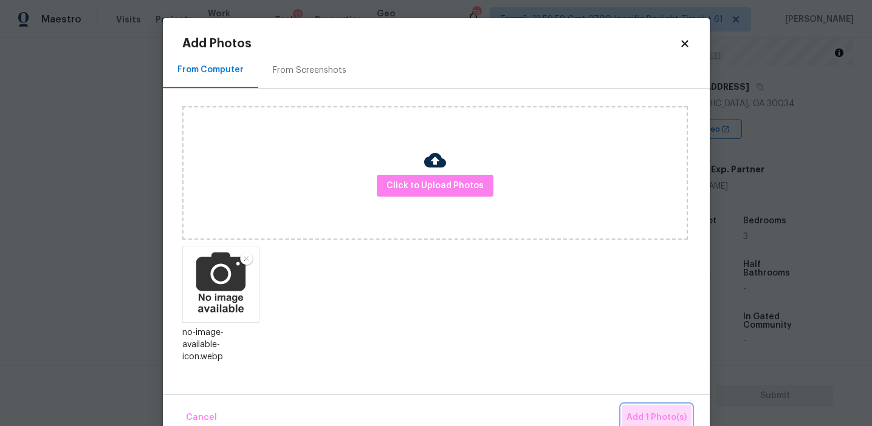
click at [640, 416] on span "Add 1 Photo(s)" at bounding box center [656, 418] width 60 height 15
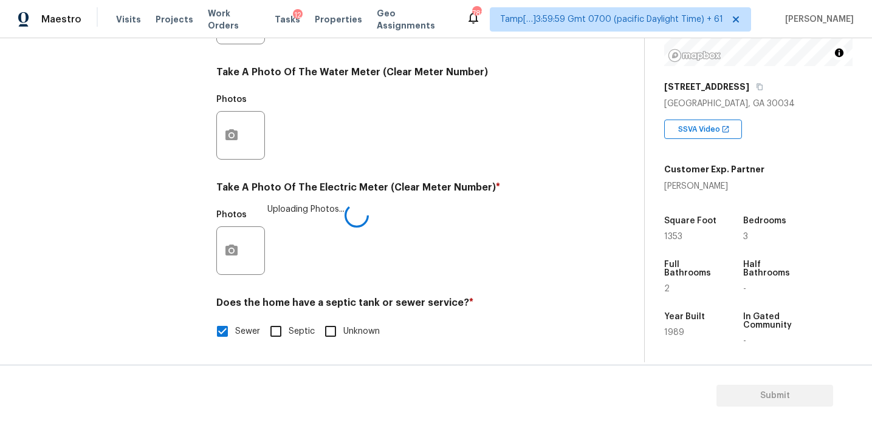
click at [346, 198] on h4 "Take A Photo Of The Electric Meter (Clear Meter Number) *" at bounding box center [396, 190] width 360 height 17
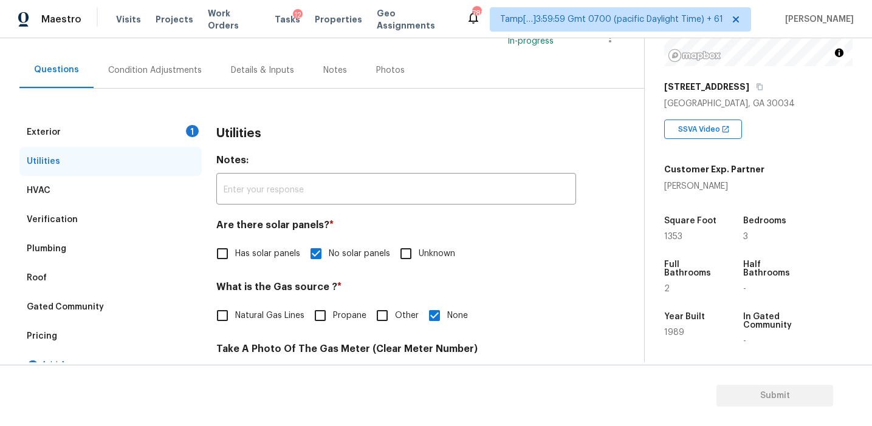
scroll to position [95, 0]
click at [166, 131] on div "Exterior 1" at bounding box center [110, 132] width 182 height 29
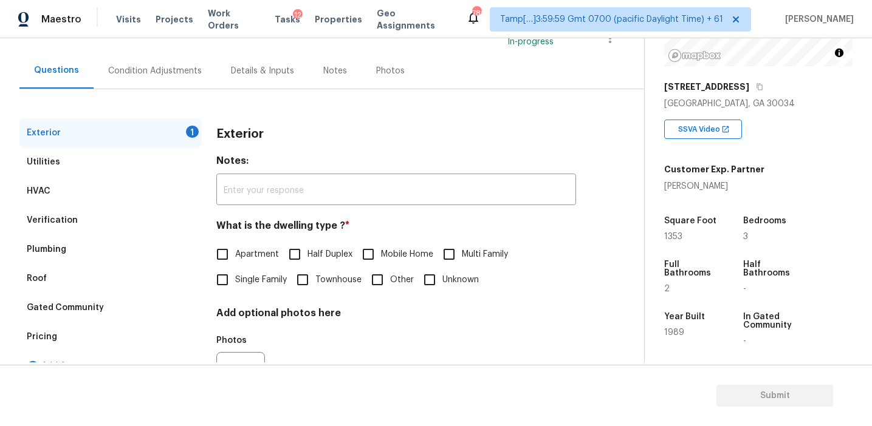
click at [259, 281] on span "Single Family" at bounding box center [261, 280] width 52 height 13
click at [235, 281] on input "Single Family" at bounding box center [223, 280] width 26 height 26
checkbox input "true"
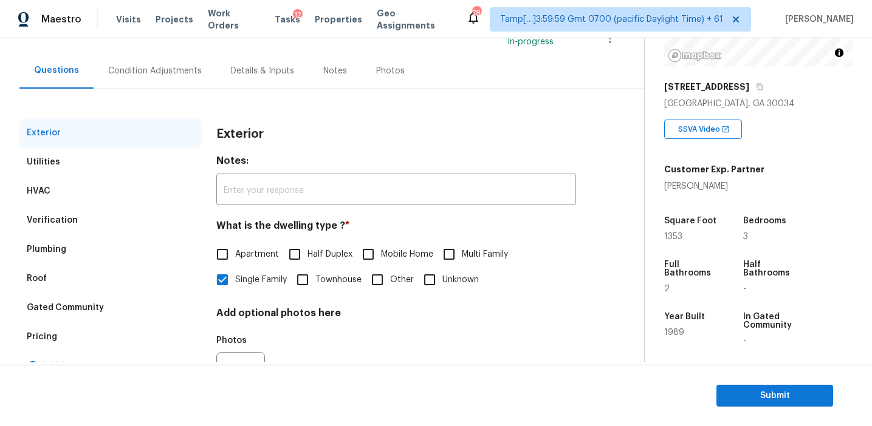
click at [166, 66] on div "Condition Adjustments" at bounding box center [155, 71] width 94 height 12
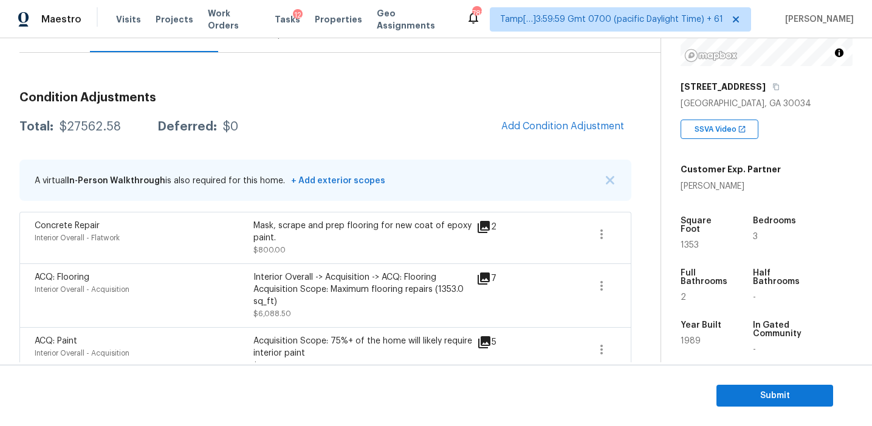
scroll to position [110, 0]
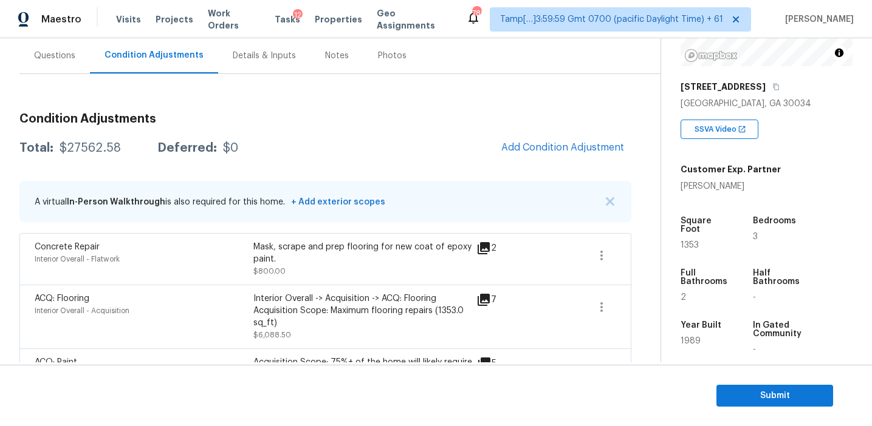
click at [94, 146] on div "$27562.58" at bounding box center [90, 148] width 61 height 12
copy div "27562.58"
click at [214, 114] on h3 "Condition Adjustments" at bounding box center [325, 119] width 612 height 12
click at [63, 67] on div "Questions" at bounding box center [54, 56] width 70 height 36
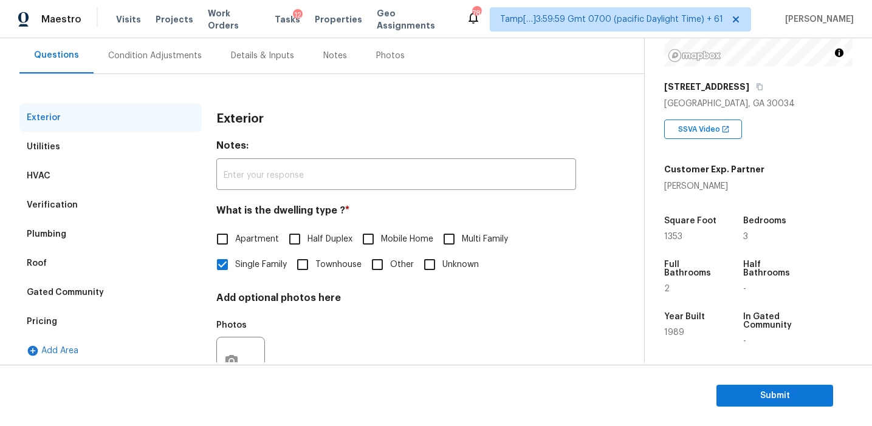
scroll to position [109, 0]
click at [108, 323] on div "Pricing" at bounding box center [110, 322] width 182 height 29
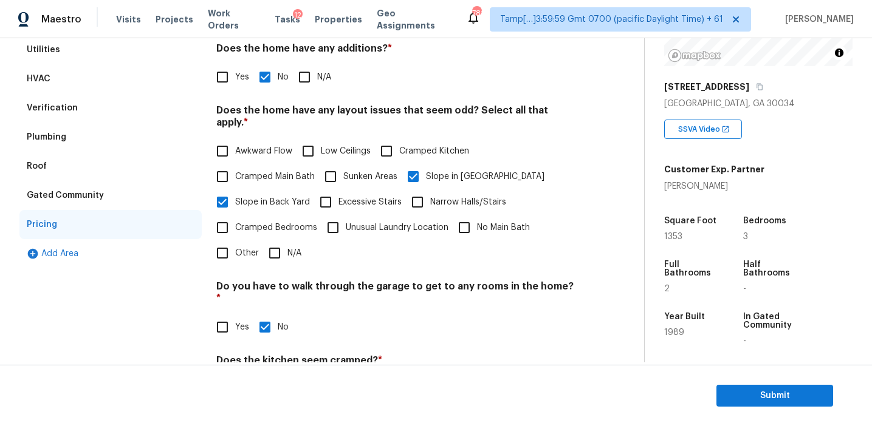
scroll to position [179, 0]
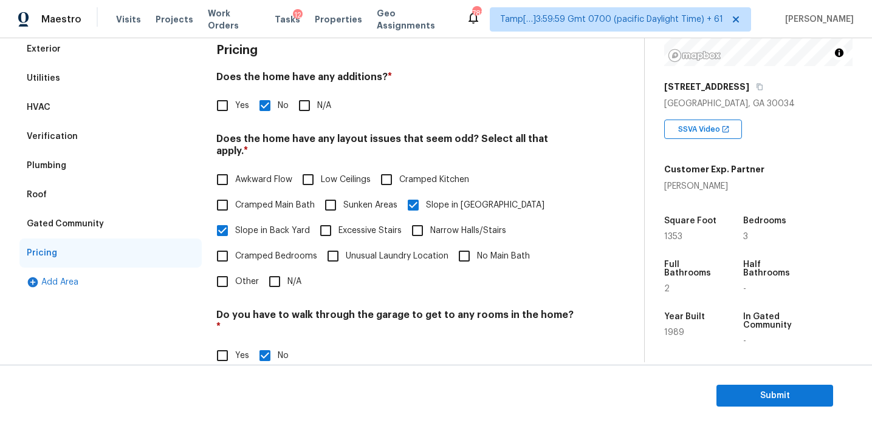
click at [122, 145] on div "Verification" at bounding box center [110, 136] width 182 height 29
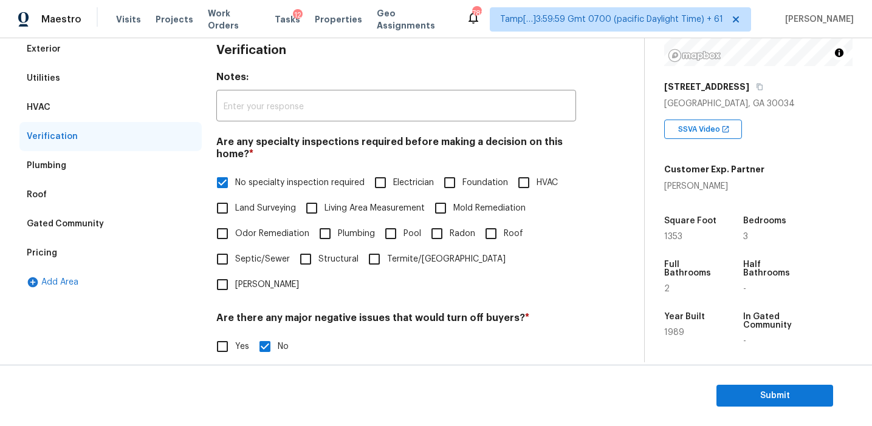
scroll to position [304, 0]
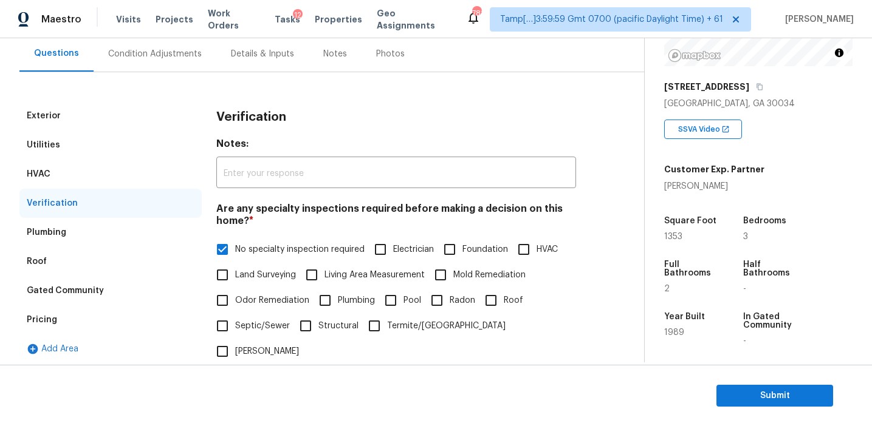
click at [166, 49] on div "Condition Adjustments" at bounding box center [155, 54] width 94 height 12
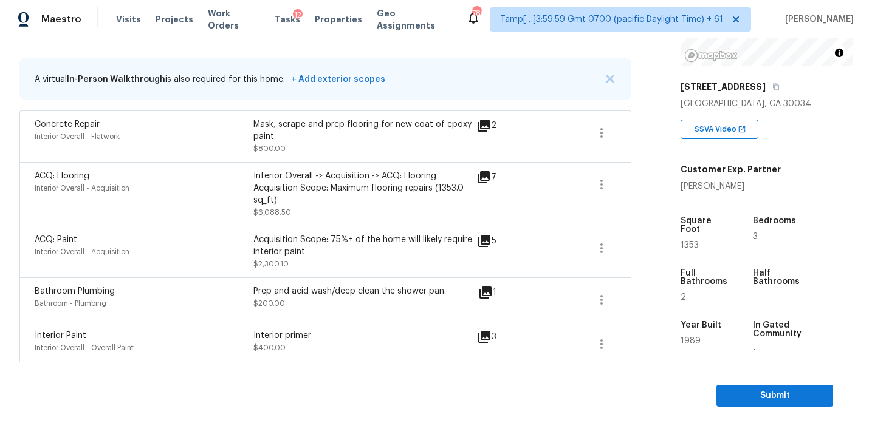
scroll to position [236, 0]
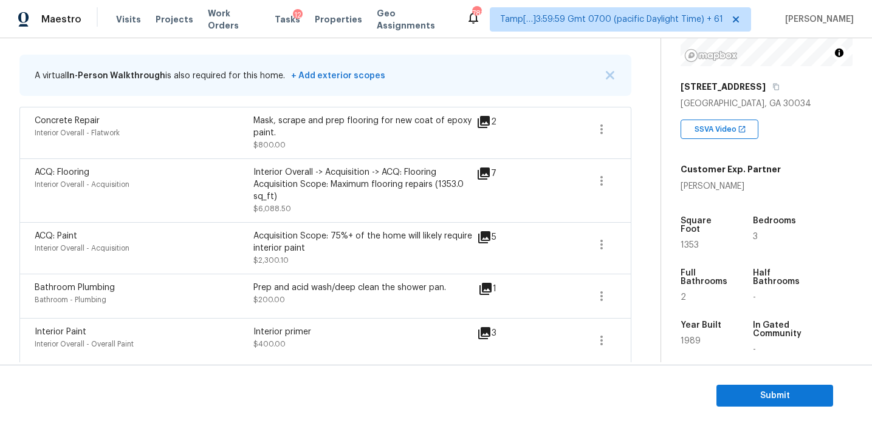
click at [482, 173] on icon at bounding box center [484, 174] width 12 height 12
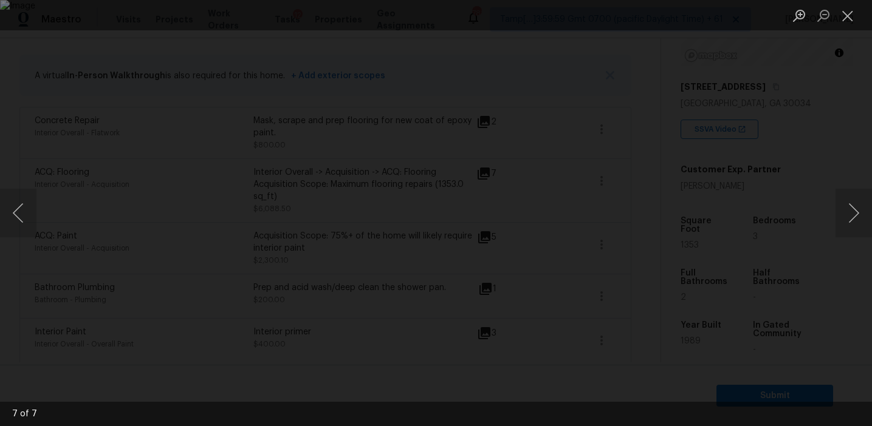
click at [761, 271] on div "Lightbox" at bounding box center [436, 213] width 872 height 426
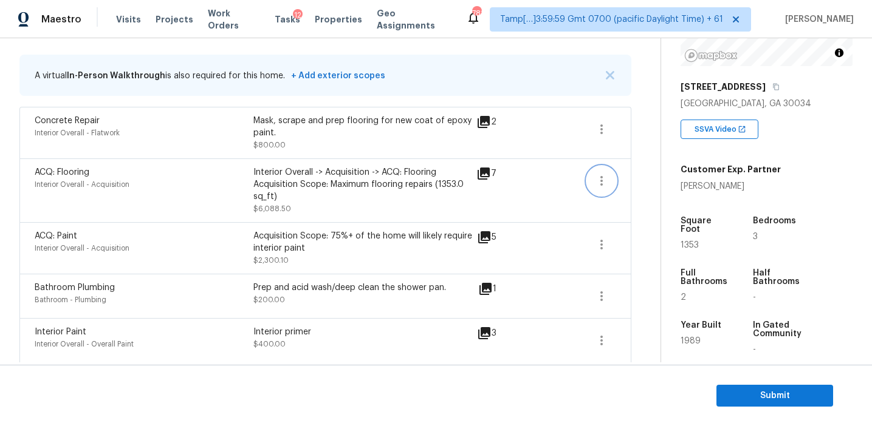
click at [600, 181] on icon "button" at bounding box center [601, 181] width 2 height 10
click at [652, 177] on div "Edit" at bounding box center [670, 179] width 95 height 12
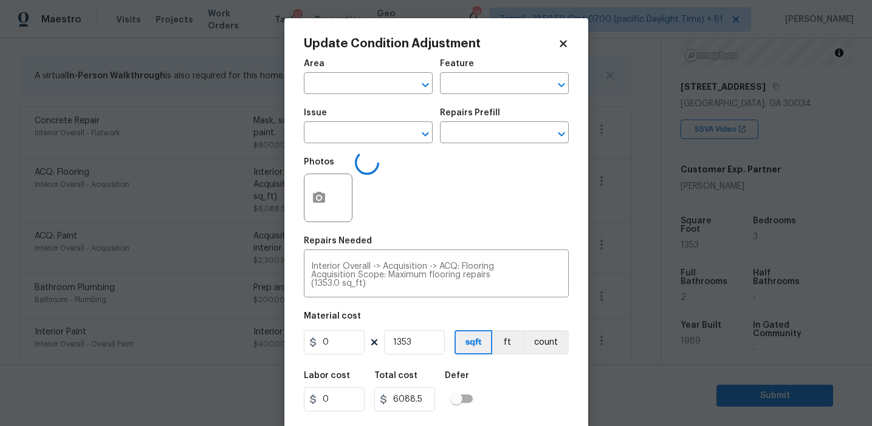
type input "Interior Overall"
type input "Acquisition"
type input "ACQ: Flooring"
type input "4.5"
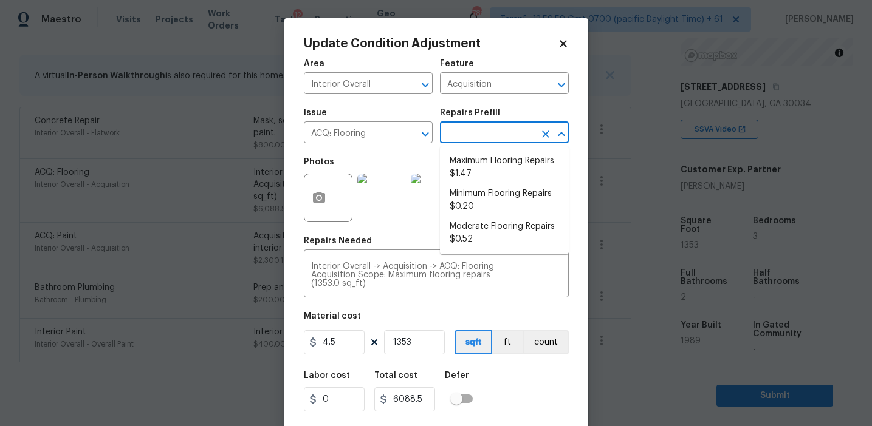
click at [462, 135] on input "text" at bounding box center [487, 134] width 95 height 19
click at [474, 230] on li "Moderate Flooring Repairs $0.52" at bounding box center [504, 233] width 129 height 33
type textarea "Acquisition Scope: Moderate flooring repairs"
type input "0.52"
type input "703.56"
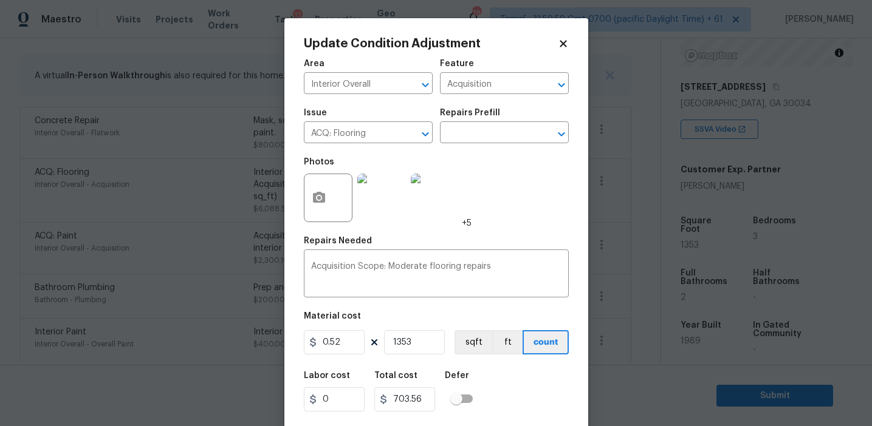
click at [499, 314] on div "Material cost" at bounding box center [436, 320] width 265 height 16
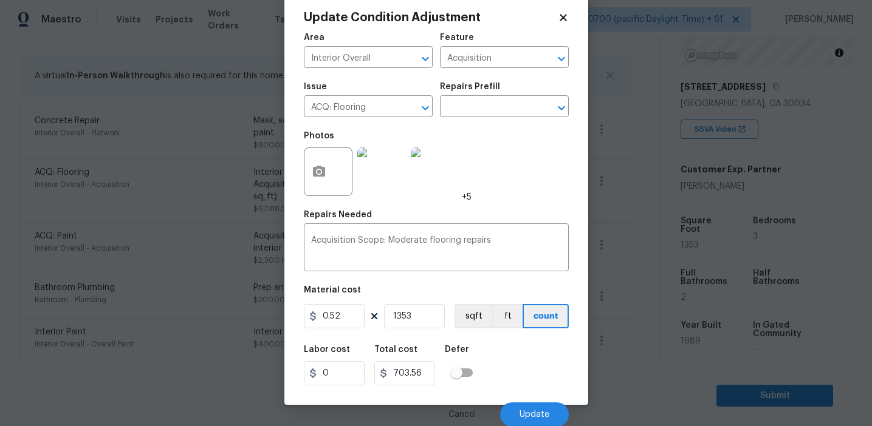
scroll to position [27, 0]
click at [348, 320] on input "0.52" at bounding box center [334, 316] width 61 height 24
type input "2.76"
type input "3734.28"
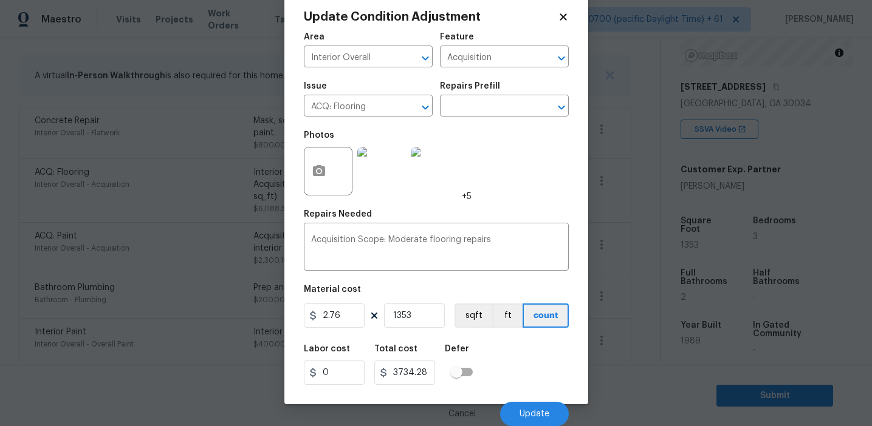
click at [544, 364] on div "Labor cost 0 Total cost 3734.28 Defer" at bounding box center [436, 365] width 265 height 55
click at [473, 315] on button "sqft" at bounding box center [473, 316] width 38 height 24
click at [507, 359] on div "Labor cost 0 Total cost 3734.28 Defer" at bounding box center [436, 365] width 265 height 55
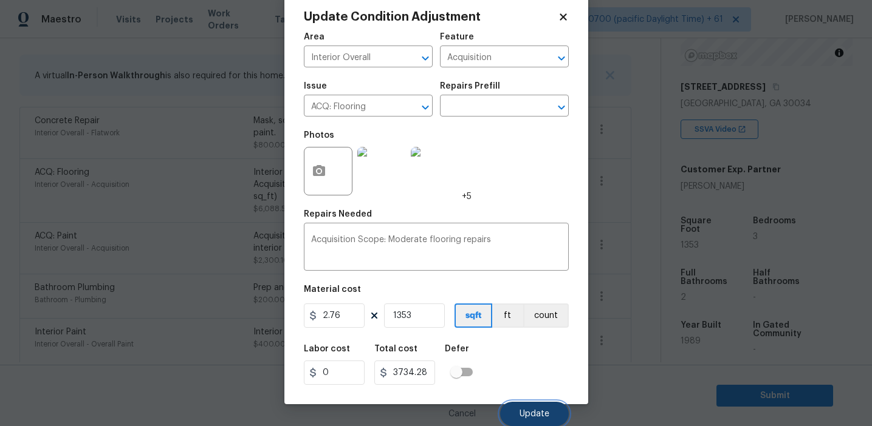
click at [526, 418] on span "Update" at bounding box center [534, 414] width 30 height 9
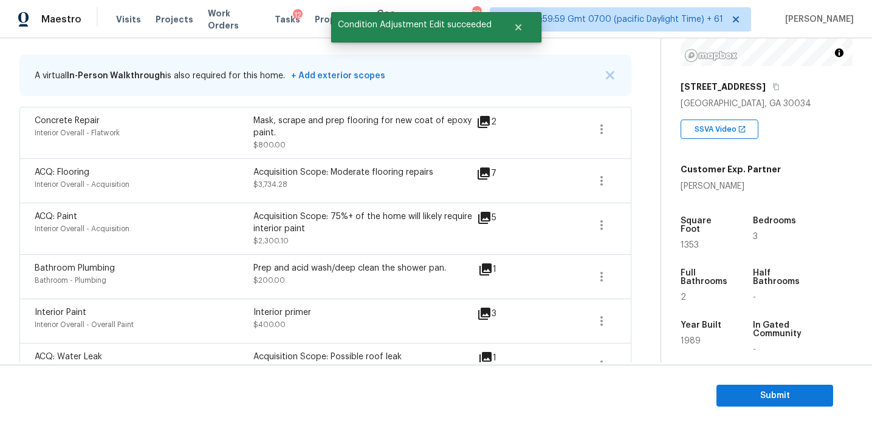
scroll to position [0, 0]
click at [603, 231] on icon "button" at bounding box center [601, 225] width 15 height 15
click at [636, 221] on div "Edit" at bounding box center [670, 223] width 95 height 12
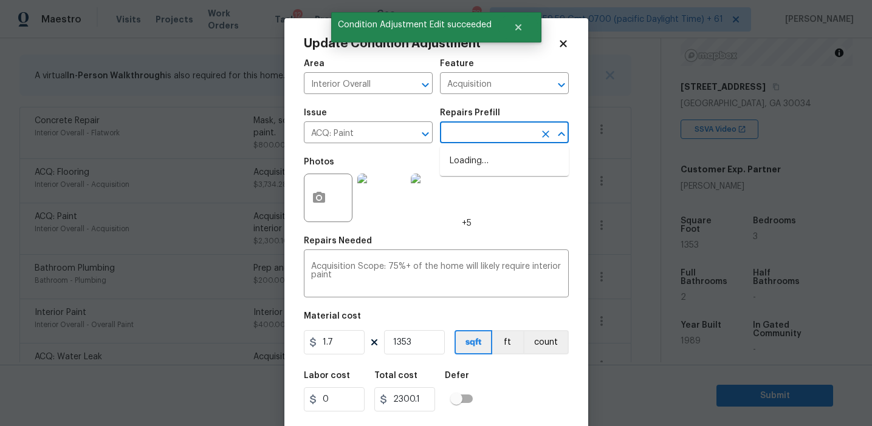
click at [482, 129] on input "text" at bounding box center [487, 134] width 95 height 19
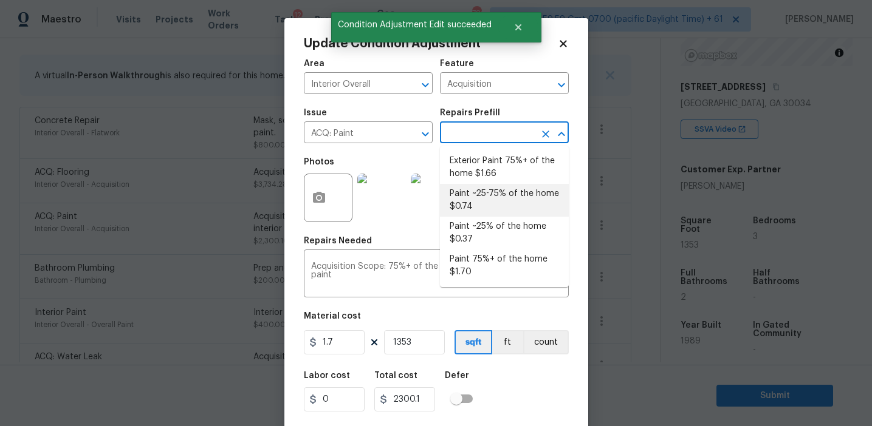
click at [484, 204] on li "Paint ~25-75% of the home $0.74" at bounding box center [504, 200] width 129 height 33
type textarea "Acquisition Scope: ~25 - 75% of the home needs interior paint"
type input "0.74"
type input "1001.22"
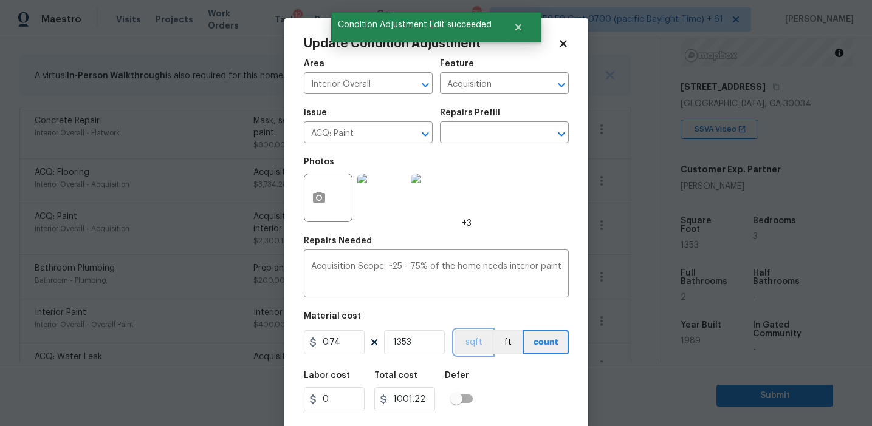
click at [464, 355] on button "sqft" at bounding box center [473, 342] width 38 height 24
click at [470, 339] on button "sqft" at bounding box center [473, 342] width 38 height 24
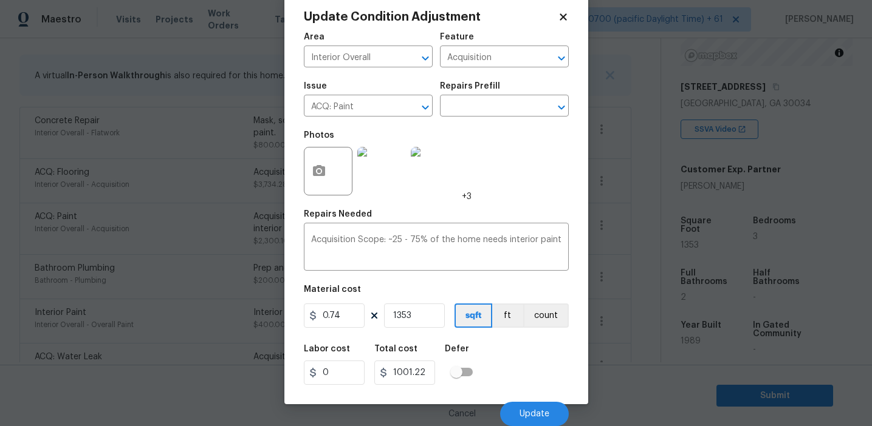
click at [374, 164] on img at bounding box center [381, 171] width 49 height 49
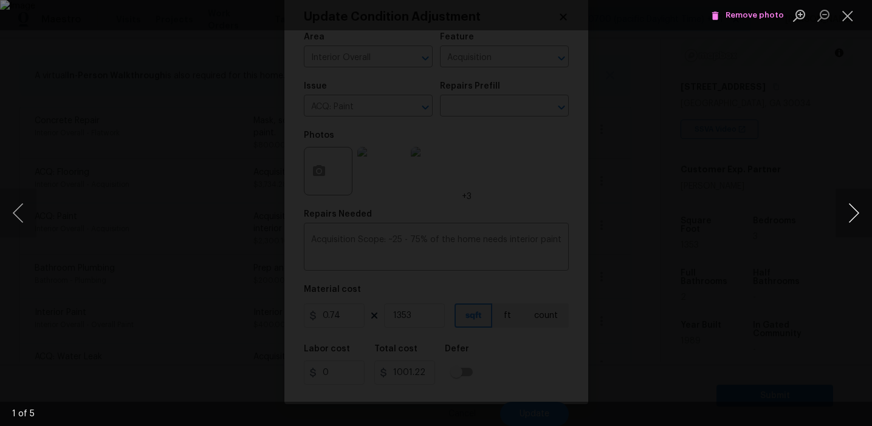
click at [857, 217] on button "Next image" at bounding box center [853, 213] width 36 height 49
click at [852, 15] on button "Close lightbox" at bounding box center [847, 15] width 24 height 21
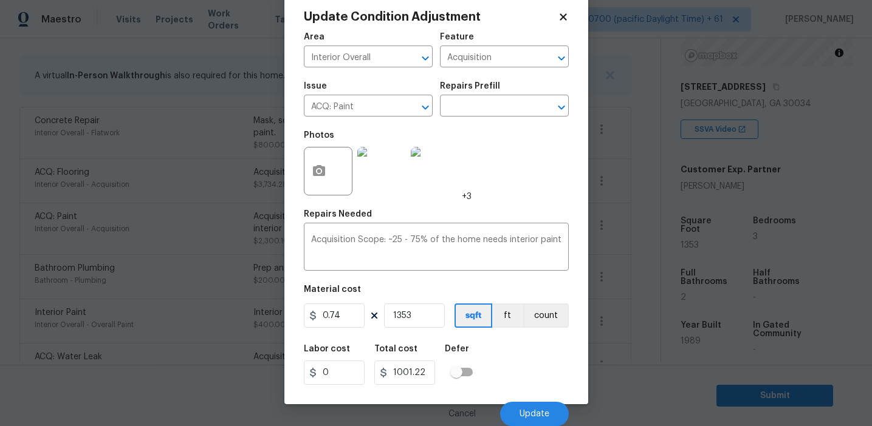
click at [522, 378] on div "Labor cost 0 Total cost 1001.22 Defer" at bounding box center [436, 365] width 265 height 55
click at [522, 413] on span "Update" at bounding box center [534, 414] width 30 height 9
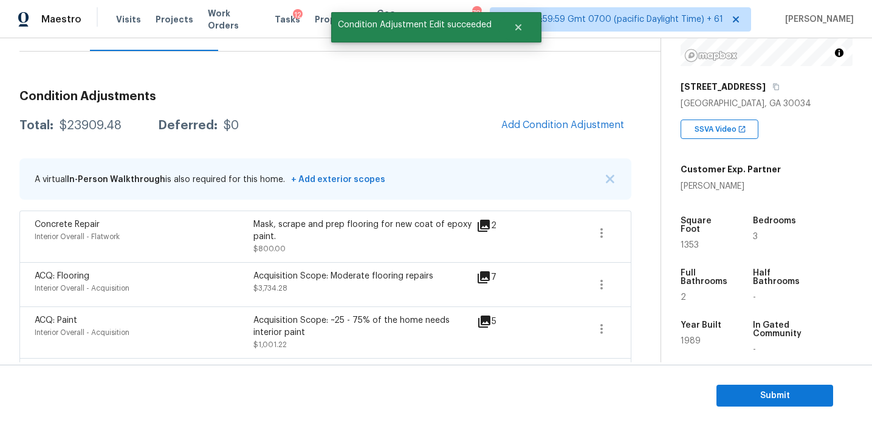
scroll to position [112, 0]
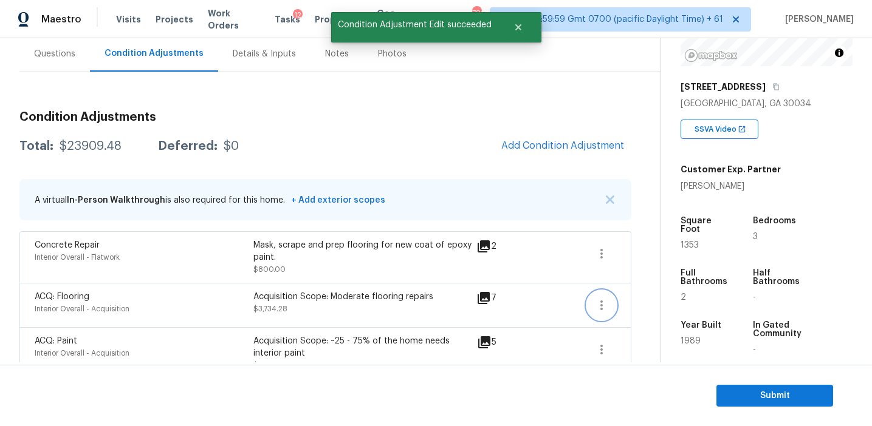
click at [604, 307] on icon "button" at bounding box center [601, 305] width 15 height 15
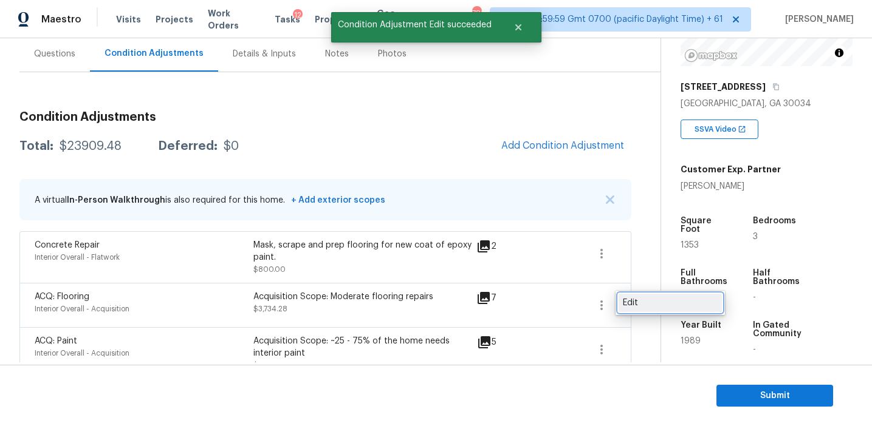
click at [639, 301] on div "Edit" at bounding box center [670, 303] width 95 height 12
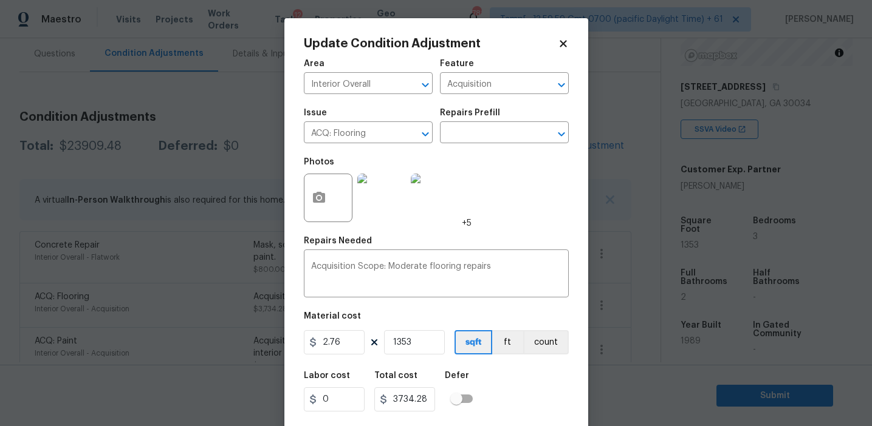
click at [256, 238] on body "Maestro Visits Projects Work Orders Tasks 12 Properties Geo Assignments 781 Tam…" at bounding box center [436, 213] width 872 height 426
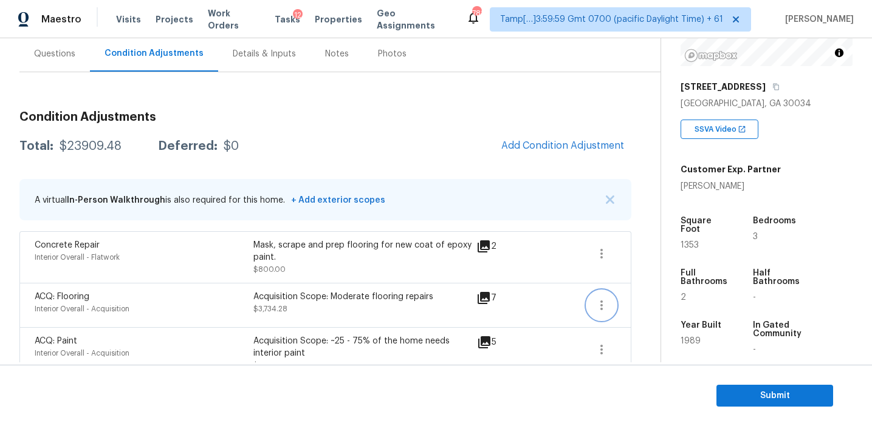
click at [604, 304] on icon "button" at bounding box center [601, 305] width 15 height 15
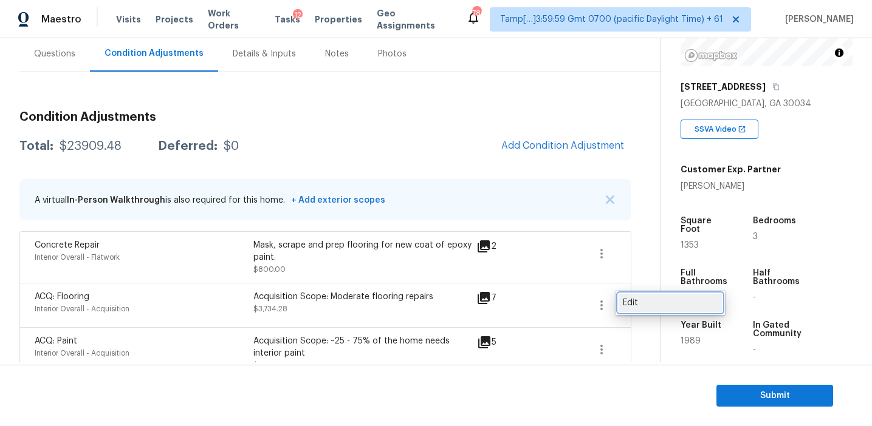
click at [644, 301] on div "Edit" at bounding box center [670, 303] width 95 height 12
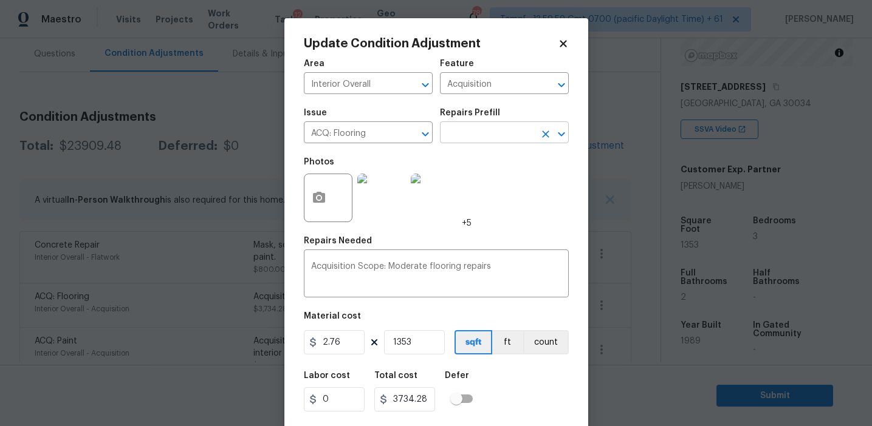
click at [496, 132] on input "text" at bounding box center [487, 134] width 95 height 19
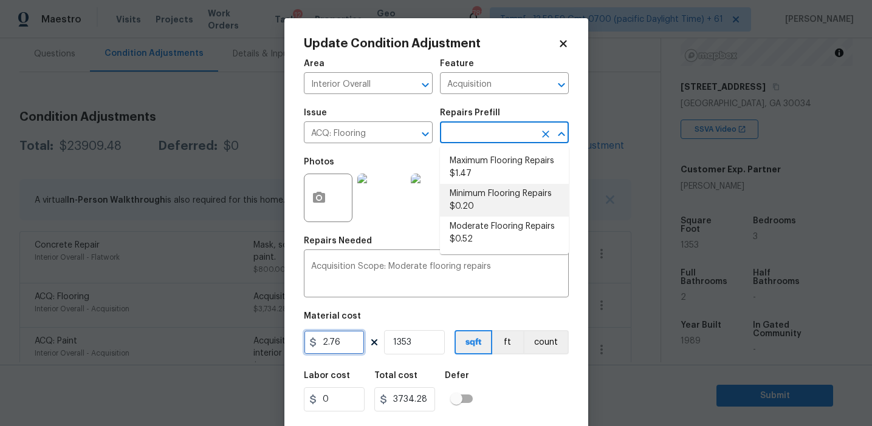
click at [352, 338] on input "2.76" at bounding box center [334, 342] width 61 height 24
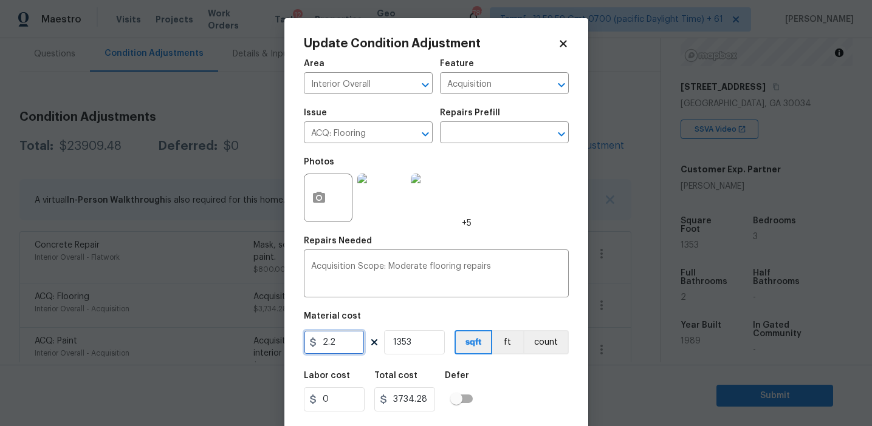
type input "2.2"
type input "2976.6000000000004"
click at [353, 339] on input "2.2" at bounding box center [334, 342] width 61 height 24
type input "2.8"
type input "3788.4"
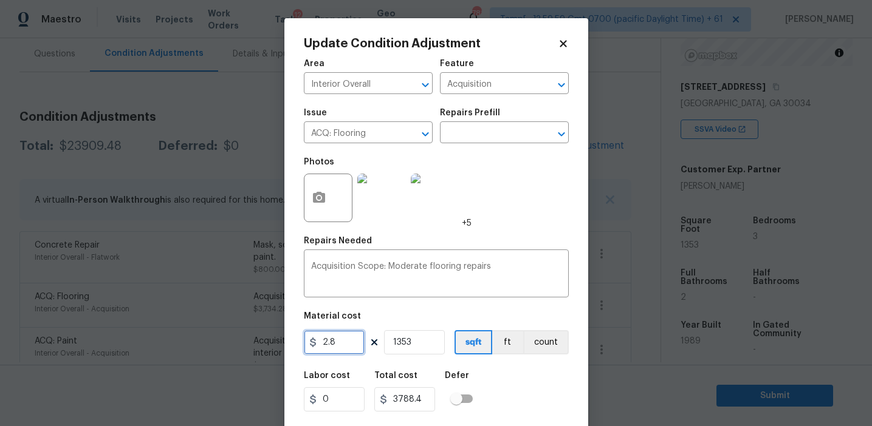
click at [348, 344] on input "2.8" at bounding box center [334, 342] width 61 height 24
type input "2.2"
type input "2976.6000000000004"
click at [348, 348] on input "2.2" at bounding box center [334, 342] width 61 height 24
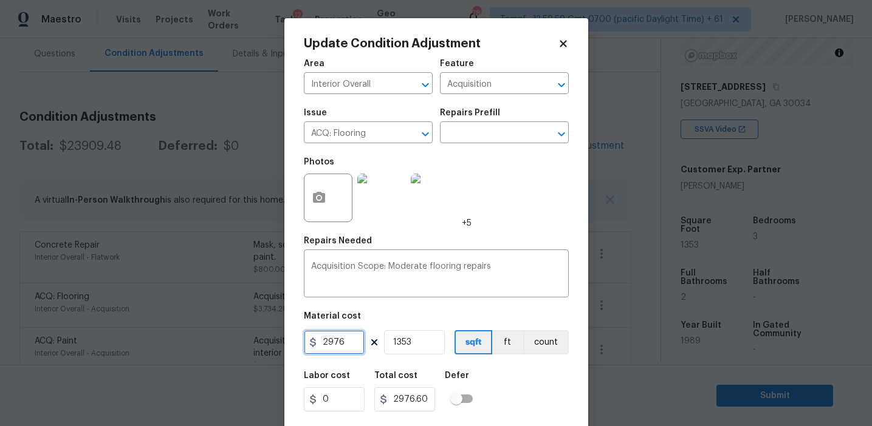
type input "2976"
type input "4026528"
type input "1"
type input "2976"
type input "1"
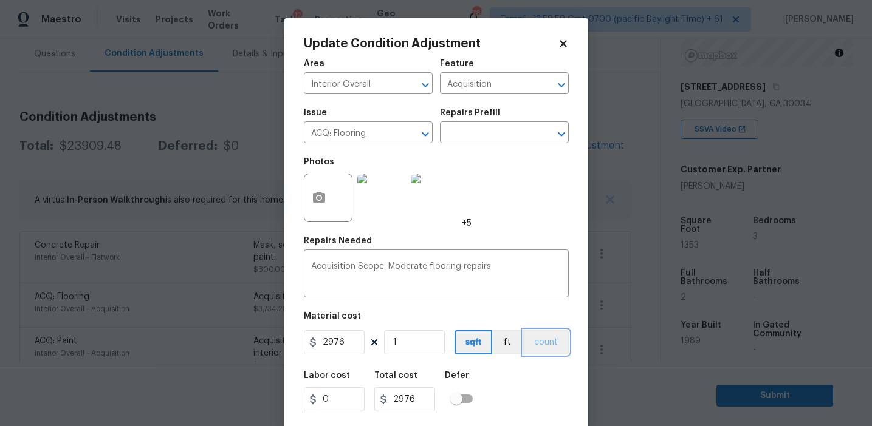
click at [532, 344] on button "count" at bounding box center [546, 342] width 46 height 24
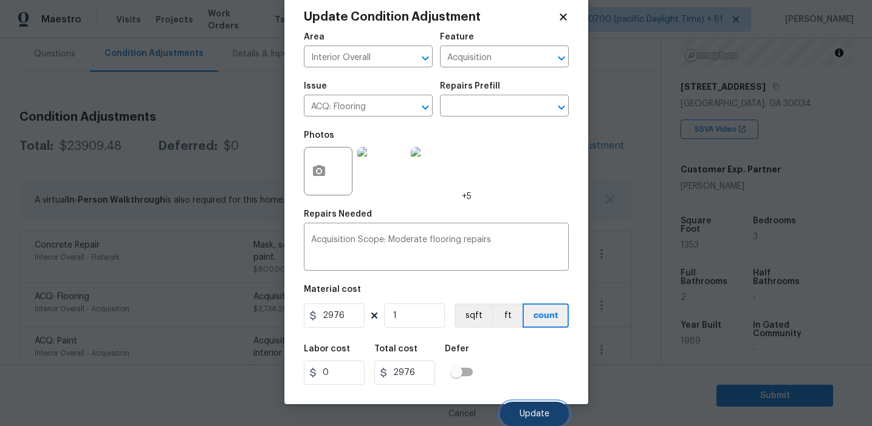
click at [535, 410] on span "Update" at bounding box center [534, 414] width 30 height 9
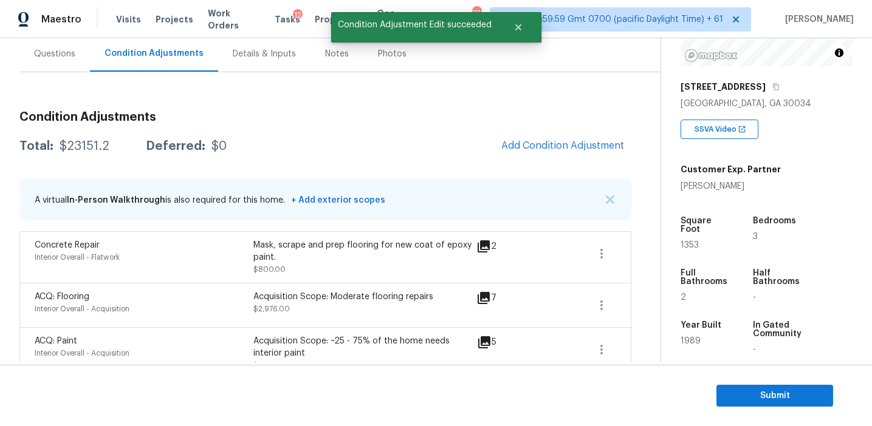
scroll to position [0, 0]
click at [82, 148] on div "$23151.2" at bounding box center [85, 146] width 50 height 12
copy div "23151.2"
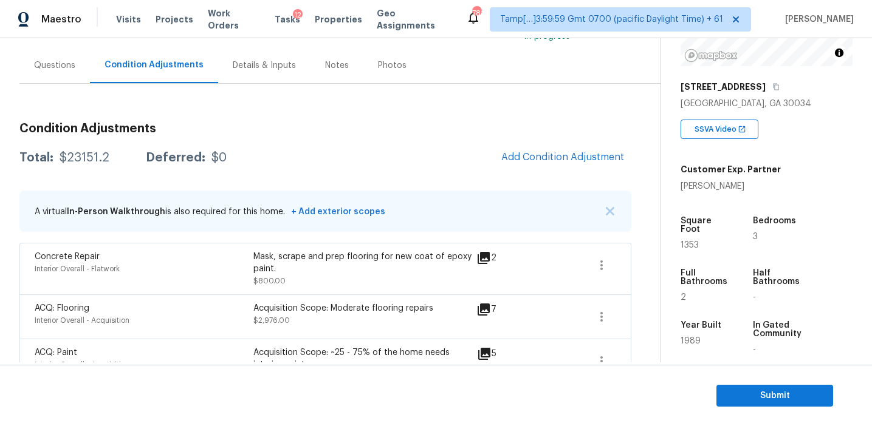
scroll to position [104, 0]
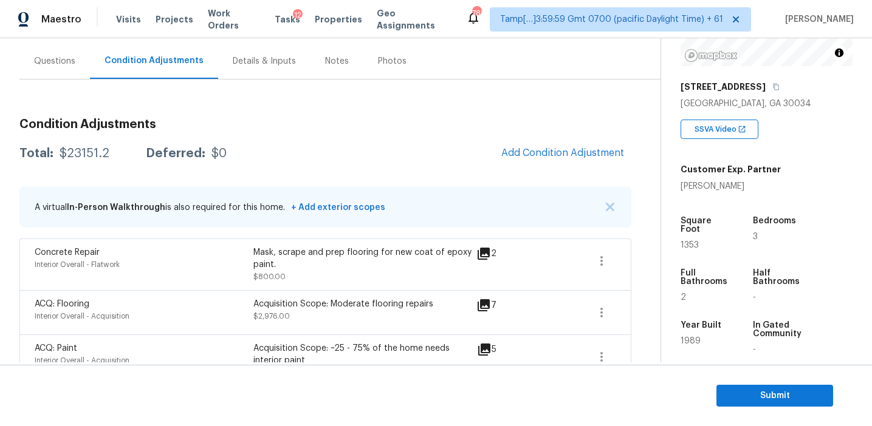
click at [241, 119] on h3 "Condition Adjustments" at bounding box center [325, 124] width 612 height 12
click at [62, 66] on div "Questions" at bounding box center [54, 61] width 41 height 12
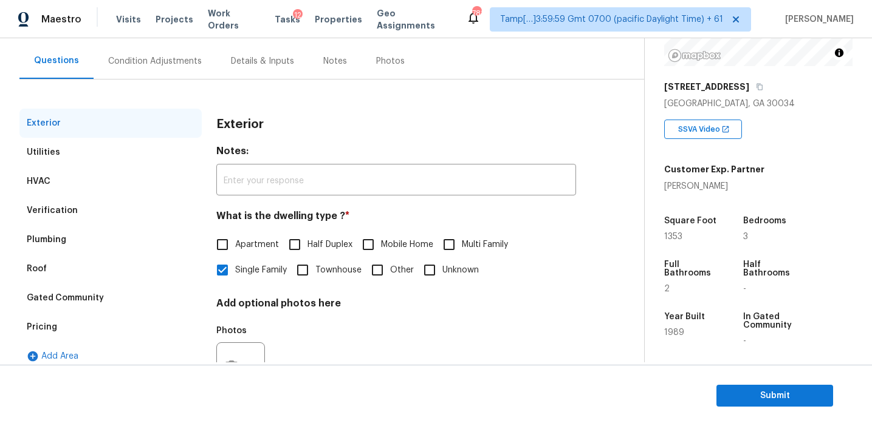
click at [130, 327] on div "Pricing" at bounding box center [110, 327] width 182 height 29
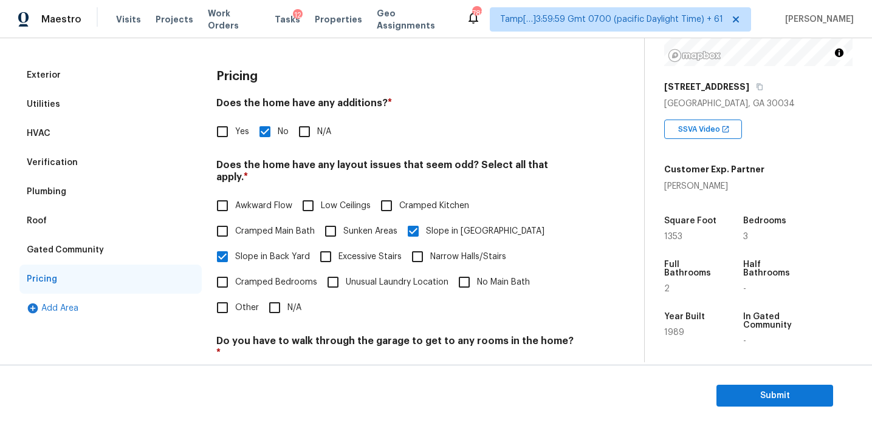
scroll to position [81, 0]
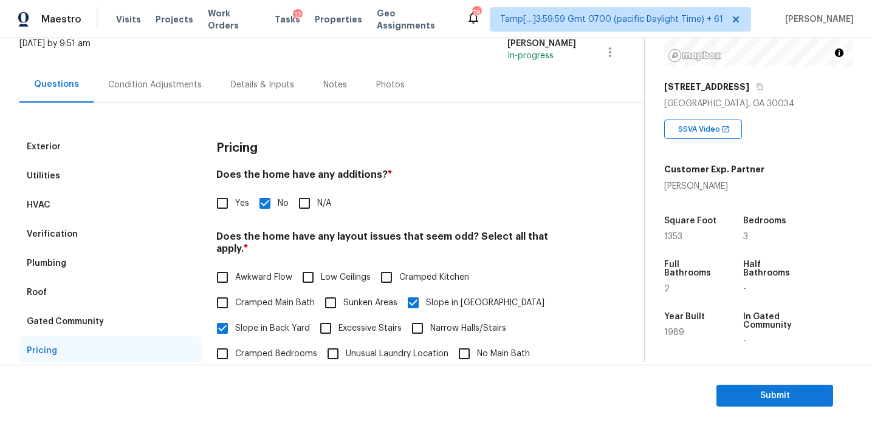
click at [140, 322] on div "Gated Community" at bounding box center [110, 321] width 182 height 29
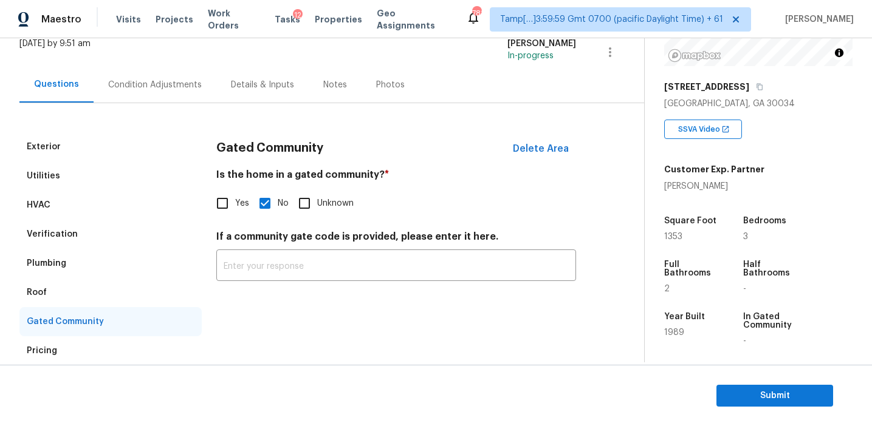
click at [114, 295] on div "Roof" at bounding box center [110, 292] width 182 height 29
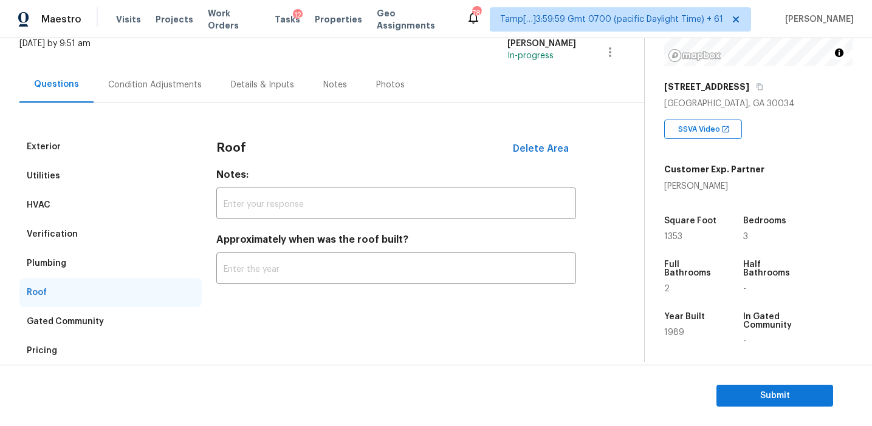
click at [114, 269] on div "Plumbing" at bounding box center [110, 263] width 182 height 29
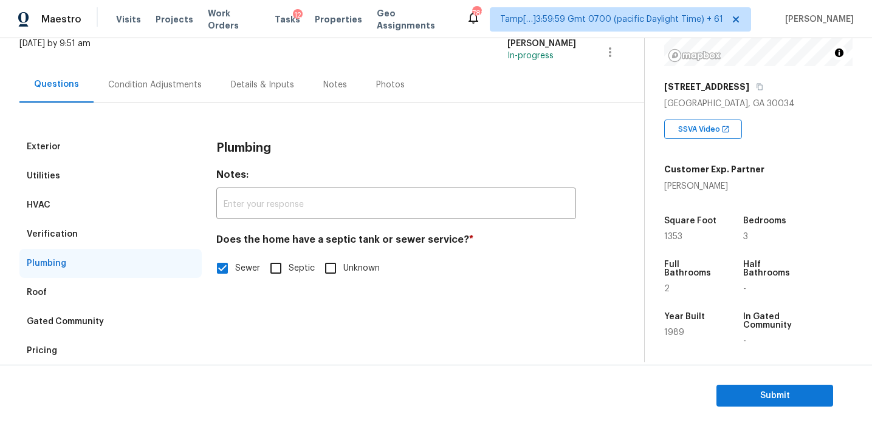
click at [114, 233] on div "Verification" at bounding box center [110, 234] width 182 height 29
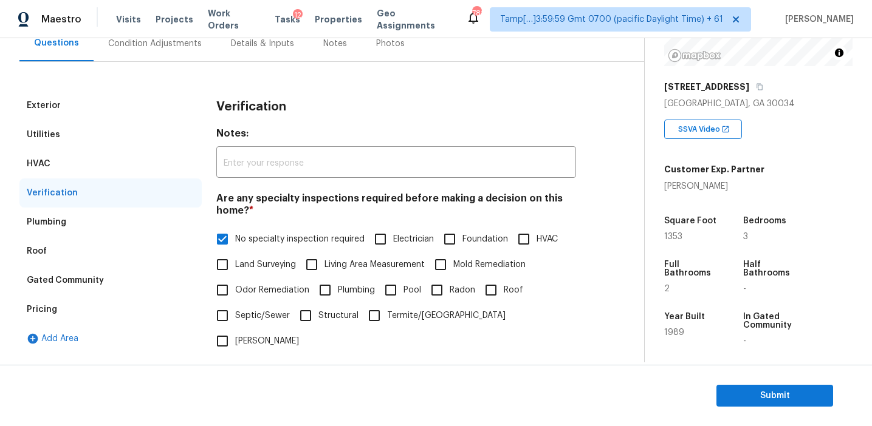
scroll to position [82, 0]
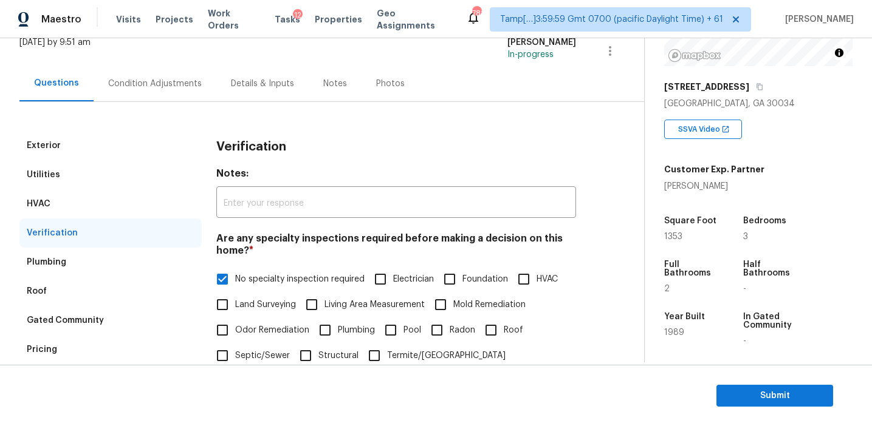
click at [115, 203] on div "HVAC" at bounding box center [110, 204] width 182 height 29
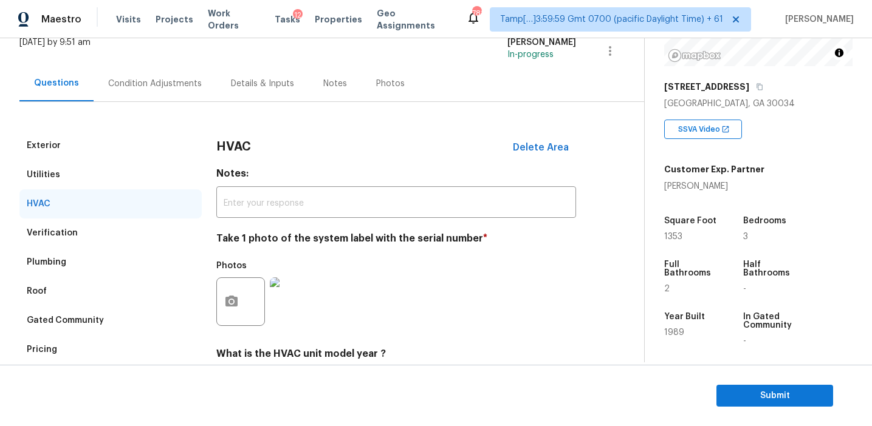
click at [115, 178] on div "Utilities" at bounding box center [110, 174] width 182 height 29
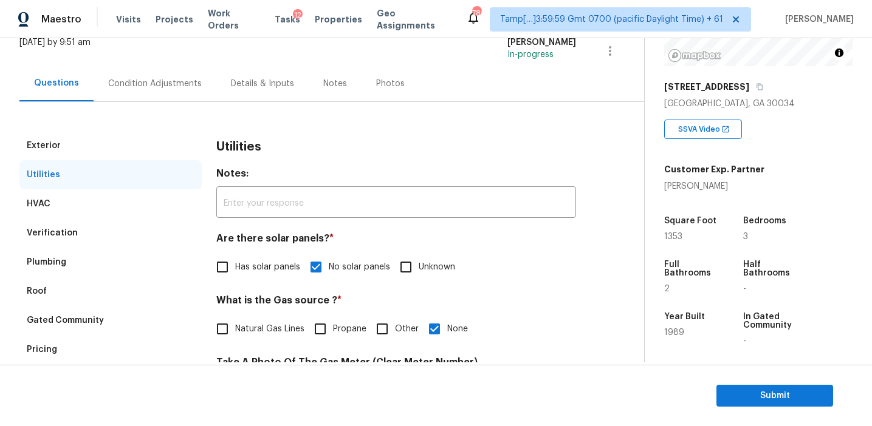
click at [109, 145] on div "Exterior" at bounding box center [110, 145] width 182 height 29
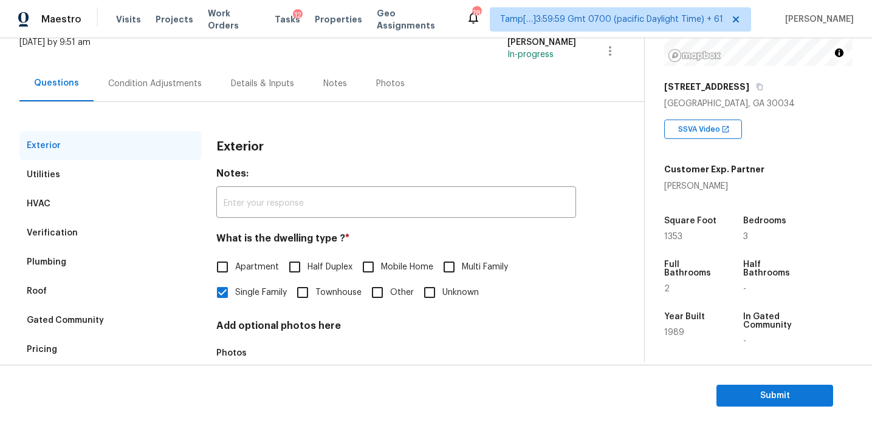
click at [133, 91] on div "Condition Adjustments" at bounding box center [155, 84] width 123 height 36
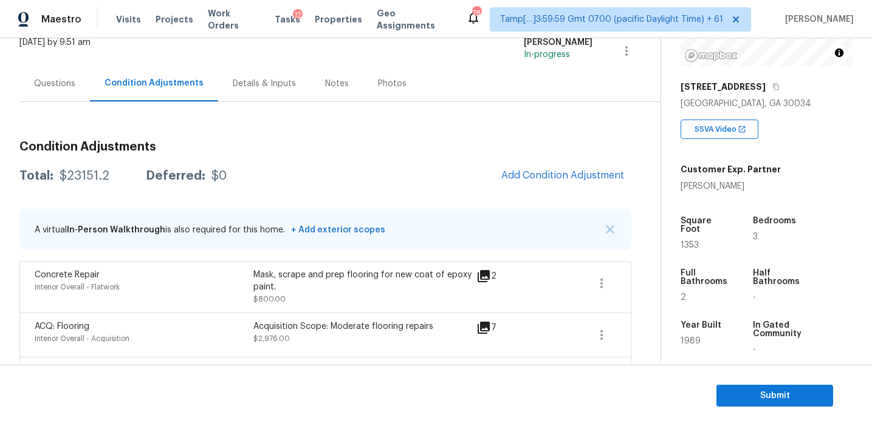
click at [610, 221] on div "A virtual In-Person Walkthrough is also required for this home. + Add exterior …" at bounding box center [325, 229] width 612 height 41
click at [608, 225] on img "button" at bounding box center [610, 229] width 9 height 9
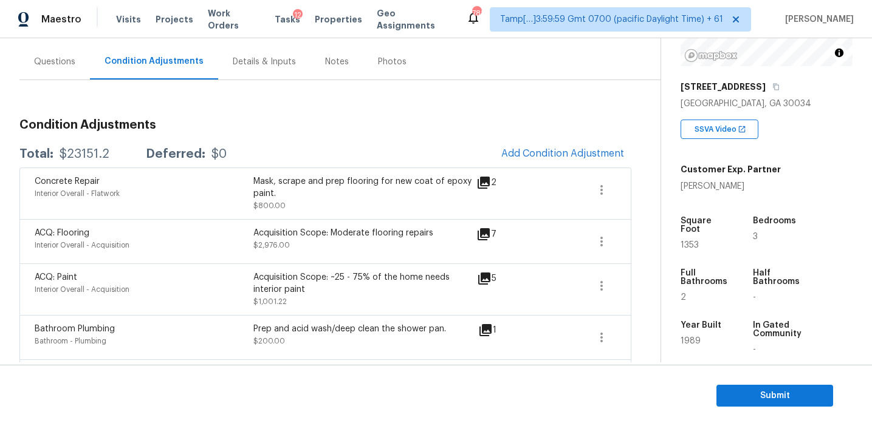
scroll to position [101, 0]
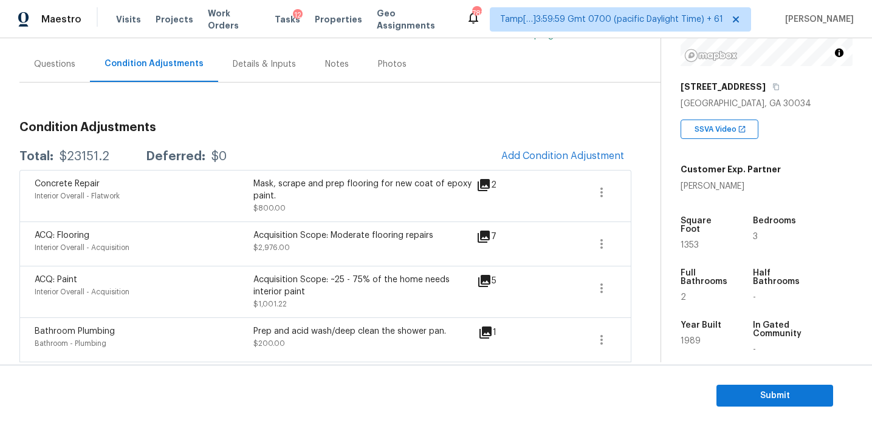
click at [744, 393] on span "Submit" at bounding box center [774, 396] width 97 height 15
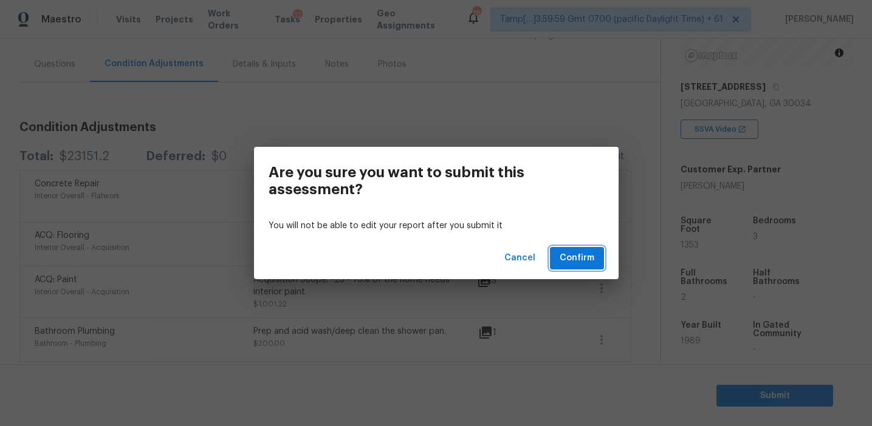
click at [575, 256] on span "Confirm" at bounding box center [577, 258] width 35 height 15
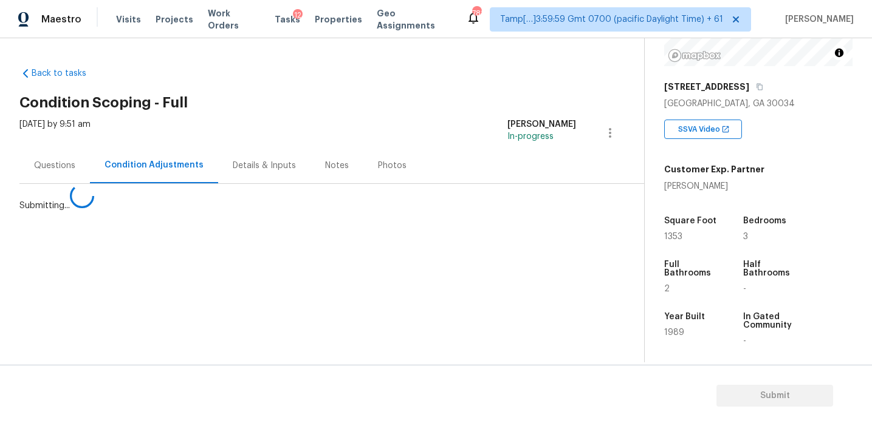
scroll to position [0, 0]
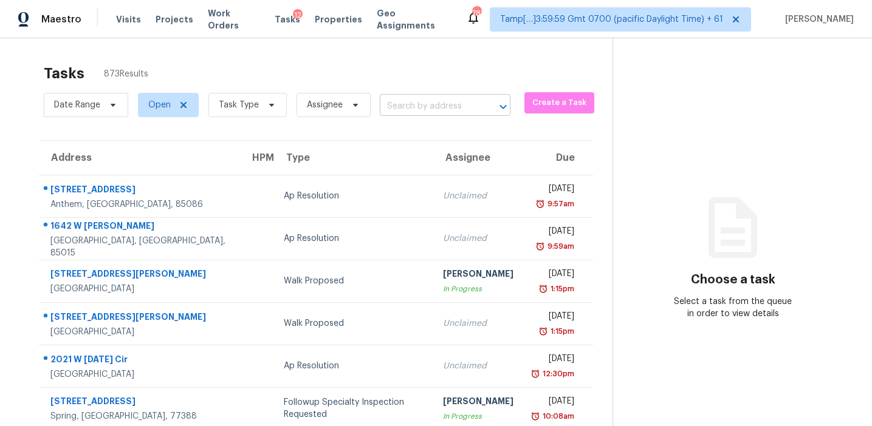
click at [434, 98] on input "text" at bounding box center [428, 106] width 97 height 19
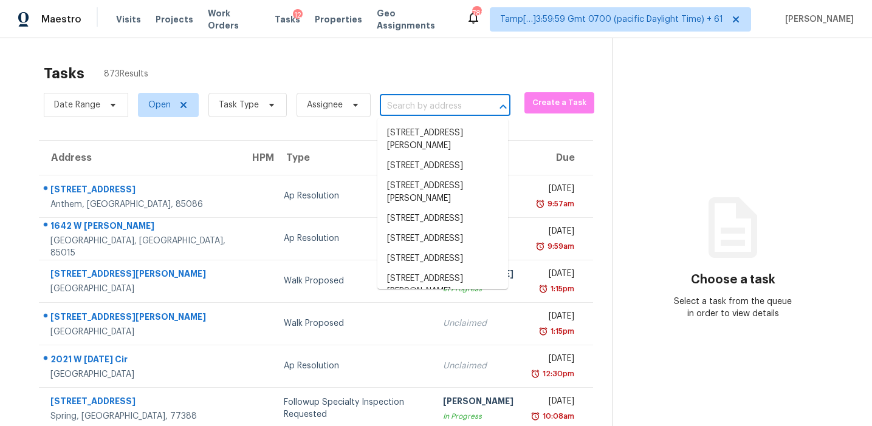
paste input "[STREET_ADDRESS]"
type input "[STREET_ADDRESS]"
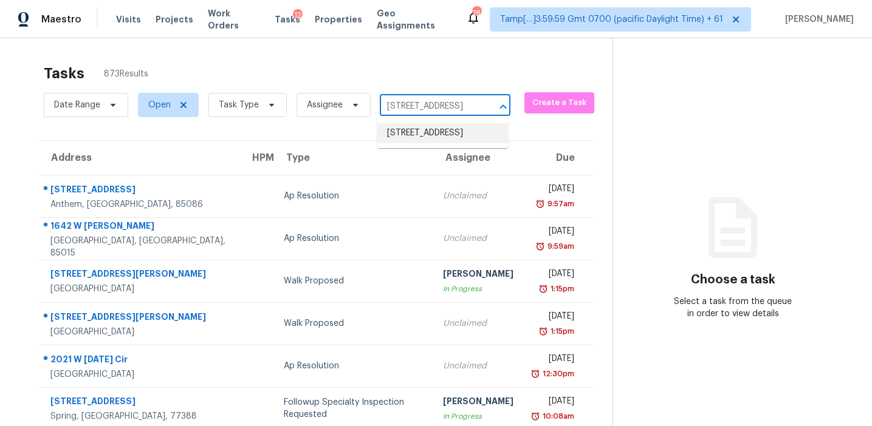
click at [438, 135] on li "[STREET_ADDRESS]" at bounding box center [442, 133] width 131 height 20
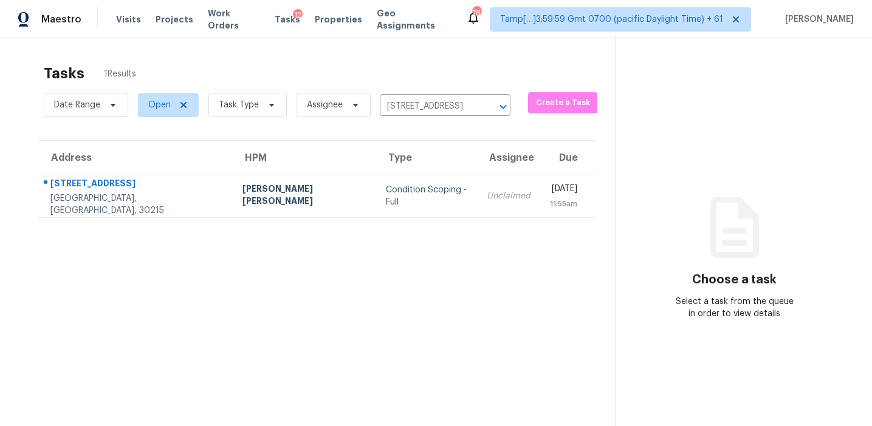
click at [487, 194] on div "Unclaimed" at bounding box center [509, 196] width 44 height 12
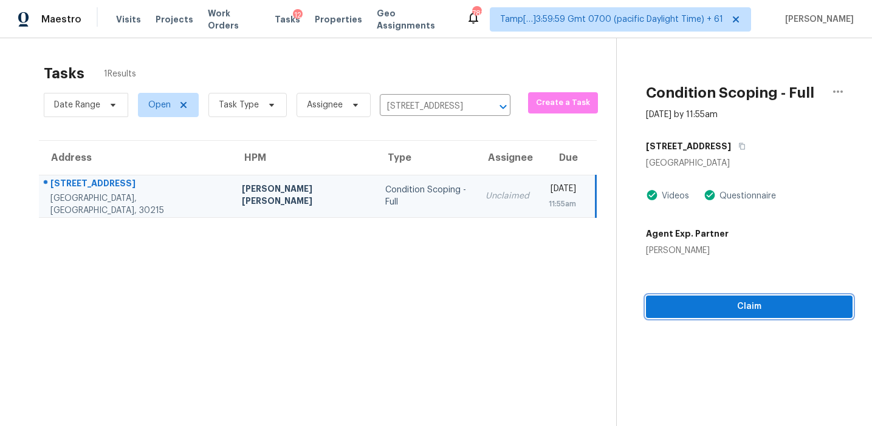
click at [660, 313] on span "Claim" at bounding box center [749, 307] width 187 height 15
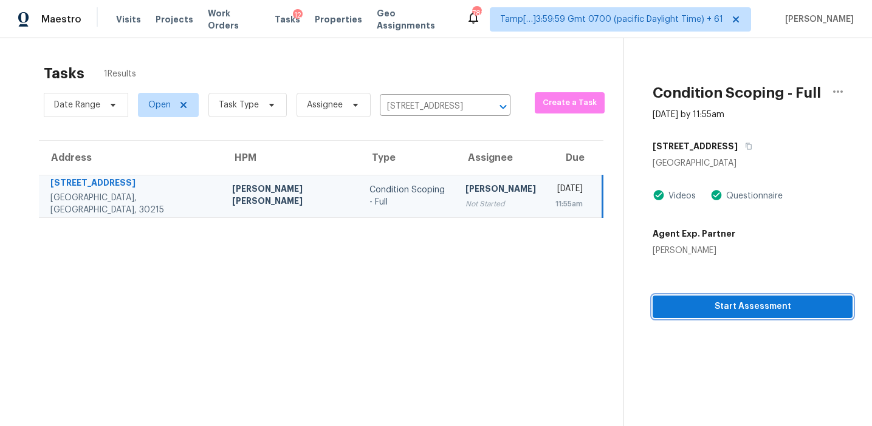
click at [669, 310] on span "Start Assessment" at bounding box center [752, 307] width 180 height 15
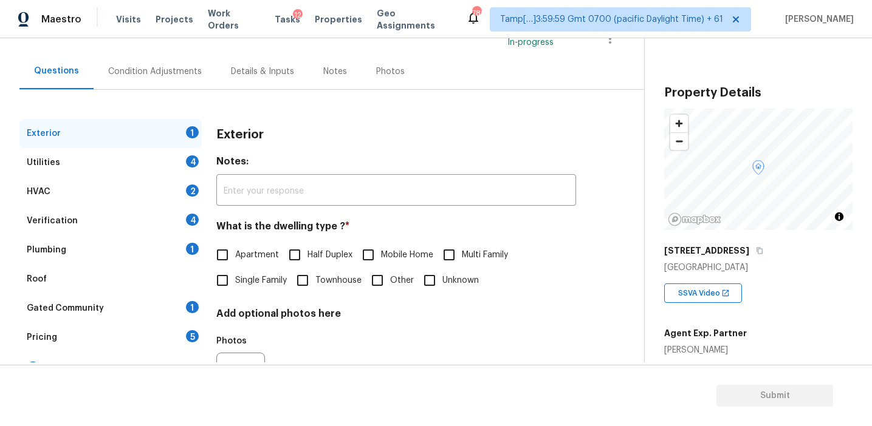
scroll to position [106, 0]
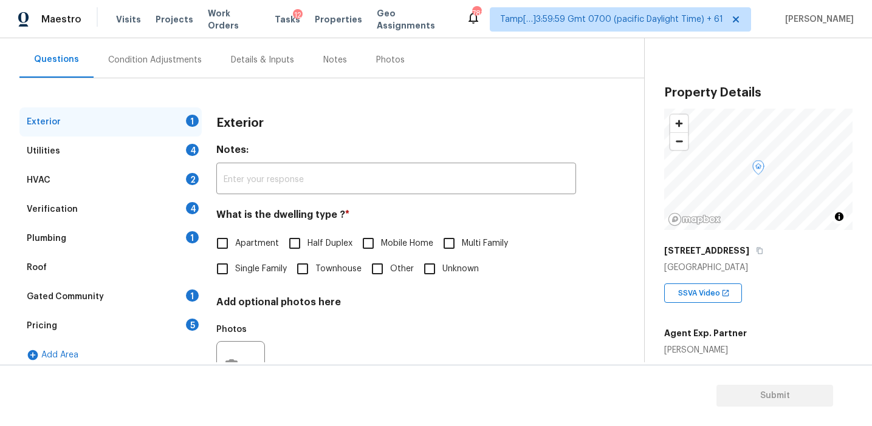
click at [189, 335] on div "Pricing 5" at bounding box center [110, 326] width 182 height 29
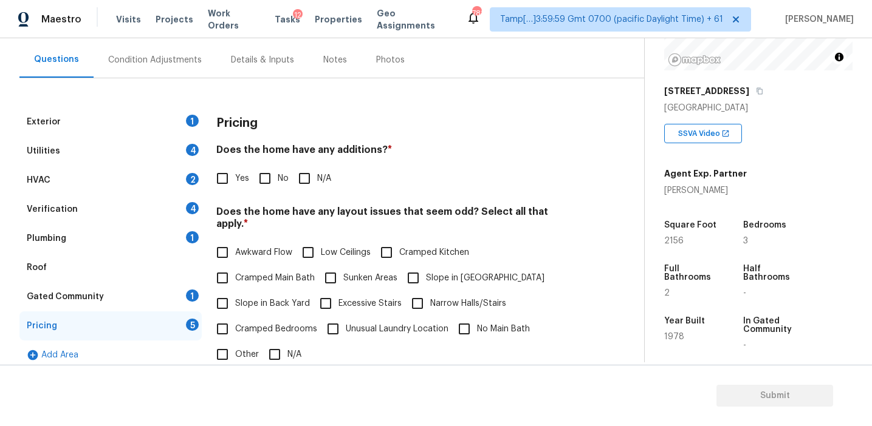
scroll to position [151, 0]
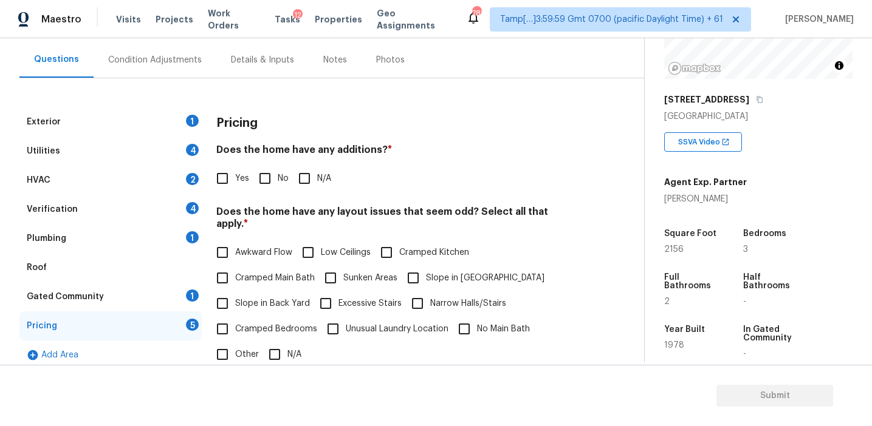
click at [241, 123] on h3 "Pricing" at bounding box center [236, 123] width 41 height 12
click at [268, 187] on input "No" at bounding box center [265, 179] width 26 height 26
checkbox input "true"
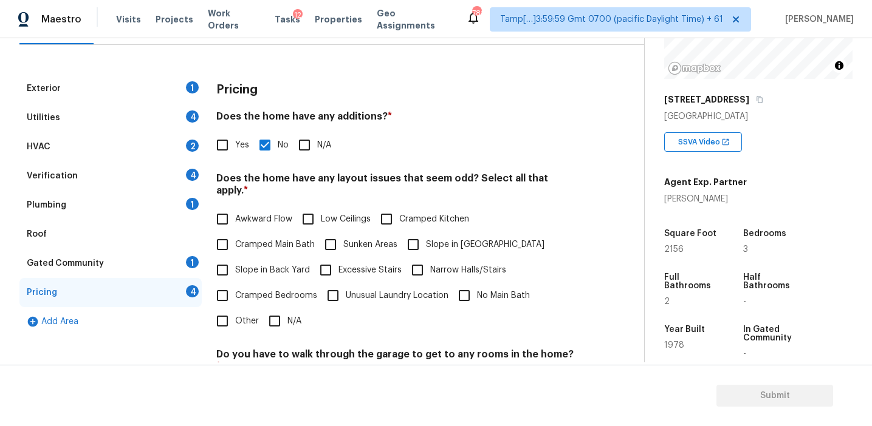
scroll to position [179, 0]
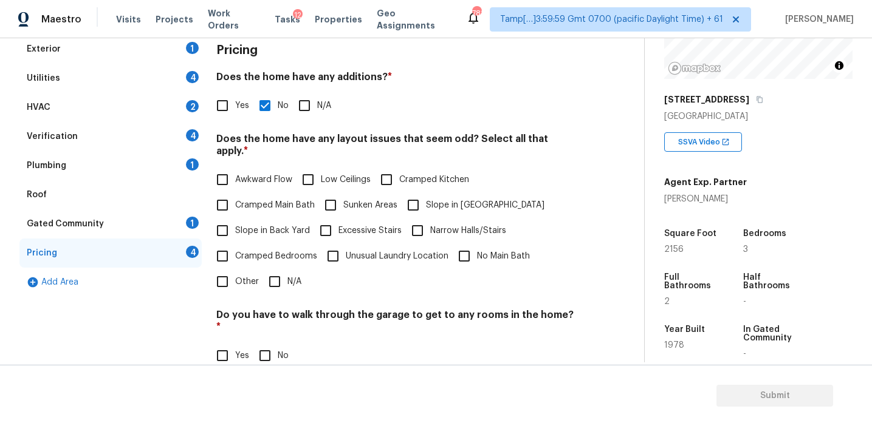
click at [269, 225] on span "Slope in Back Yard" at bounding box center [272, 231] width 75 height 13
click at [235, 221] on input "Slope in Back Yard" at bounding box center [223, 231] width 26 height 26
checkbox input "true"
click at [408, 197] on input "Slope in [GEOGRAPHIC_DATA]" at bounding box center [413, 206] width 26 height 26
checkbox input "true"
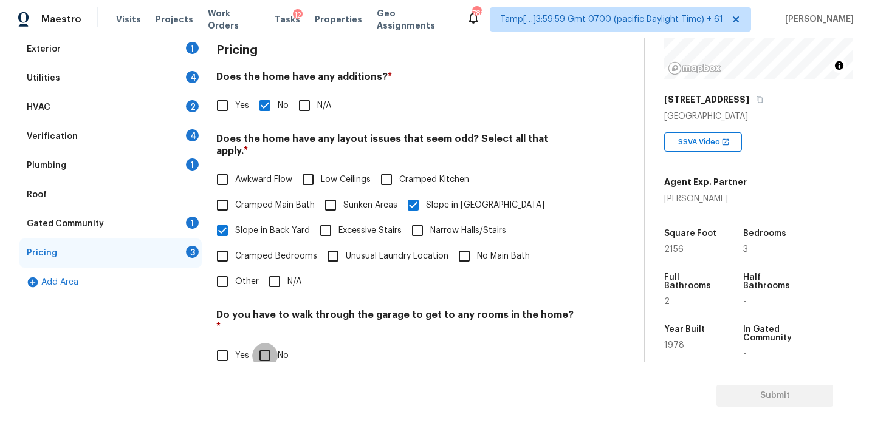
click at [261, 343] on input "No" at bounding box center [265, 356] width 26 height 26
checkbox input "true"
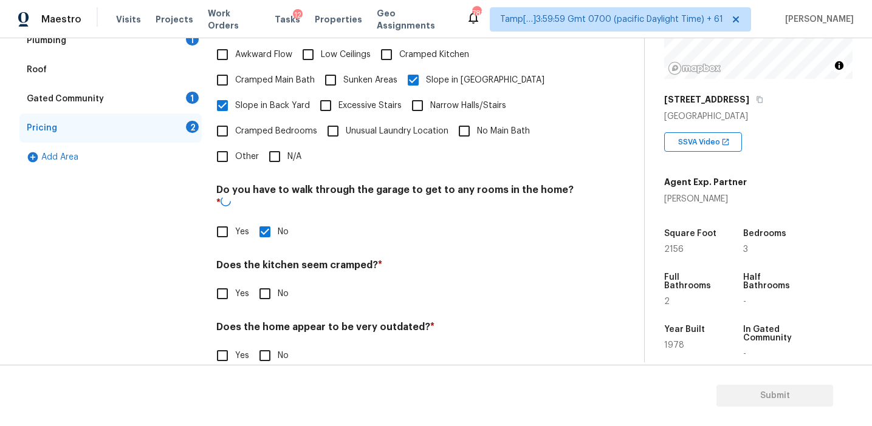
scroll to position [303, 0]
click at [265, 281] on input "No" at bounding box center [265, 294] width 26 height 26
checkbox input "true"
click at [268, 323] on div "Does the home appear to be very outdated? * Yes No" at bounding box center [396, 346] width 360 height 47
click at [268, 343] on input "No" at bounding box center [265, 356] width 26 height 26
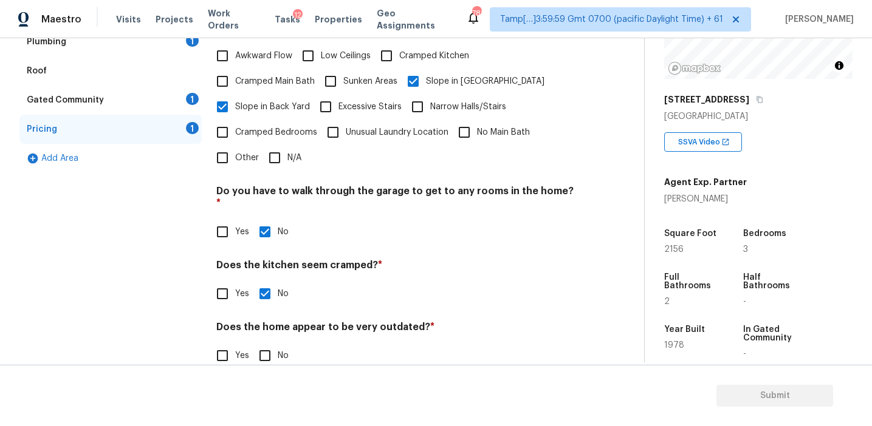
checkbox input "true"
click at [246, 50] on span "Awkward Flow" at bounding box center [263, 56] width 57 height 13
click at [235, 44] on input "Awkward Flow" at bounding box center [223, 56] width 26 height 26
checkbox input "true"
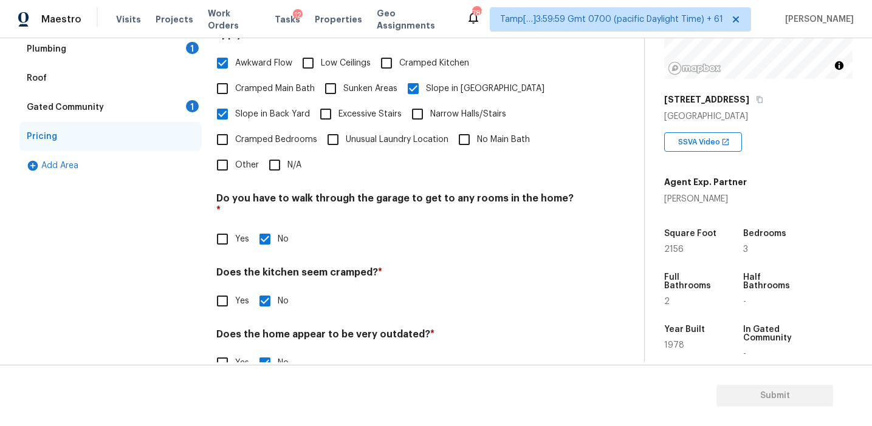
click at [164, 101] on div "Gated Community 1" at bounding box center [110, 107] width 182 height 29
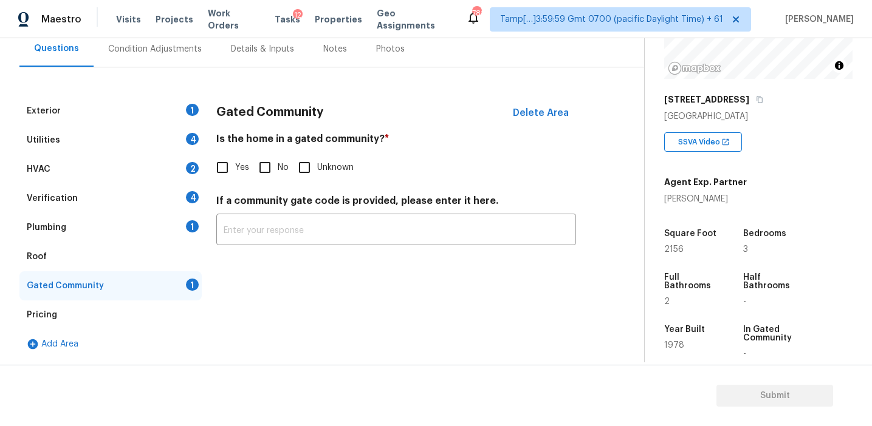
click at [261, 164] on input "No" at bounding box center [265, 168] width 26 height 26
checkbox input "true"
click at [132, 219] on div "Plumbing 1" at bounding box center [110, 227] width 182 height 29
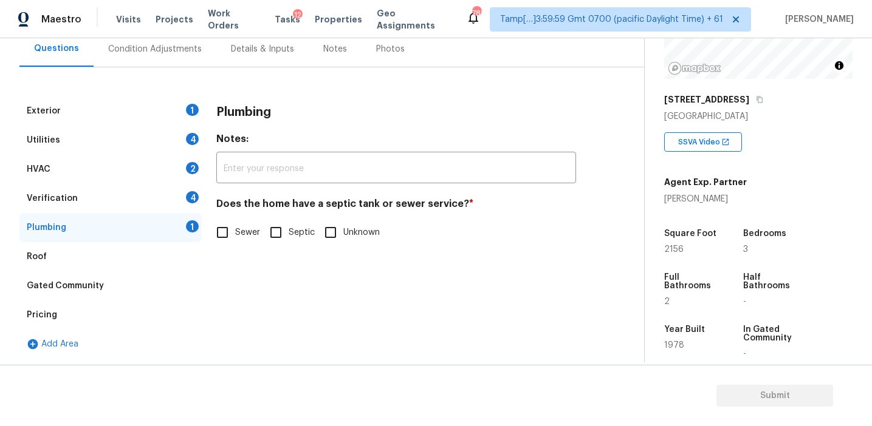
click at [228, 235] on input "Sewer" at bounding box center [223, 233] width 26 height 26
checkbox input "true"
click at [279, 231] on input "Septic" at bounding box center [276, 234] width 26 height 26
checkbox input "true"
checkbox input "false"
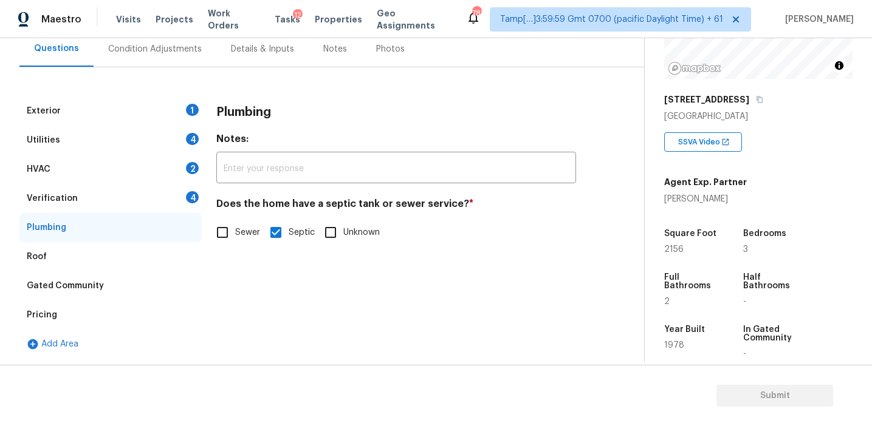
click at [183, 195] on div "Verification 4" at bounding box center [110, 198] width 182 height 29
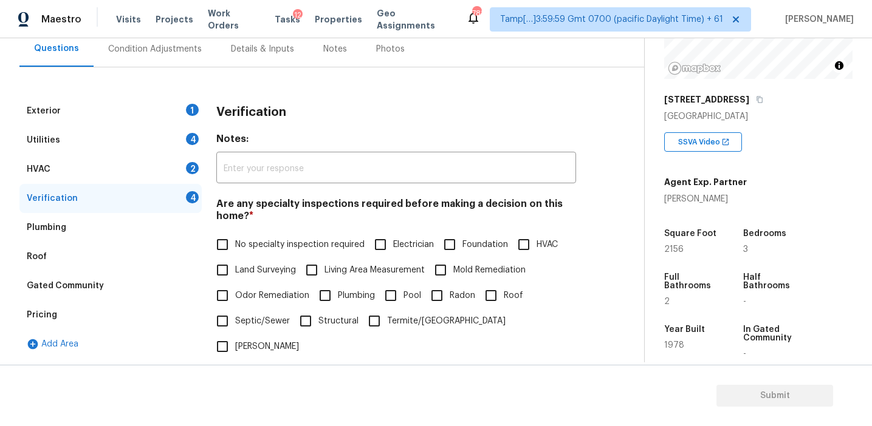
scroll to position [239, 0]
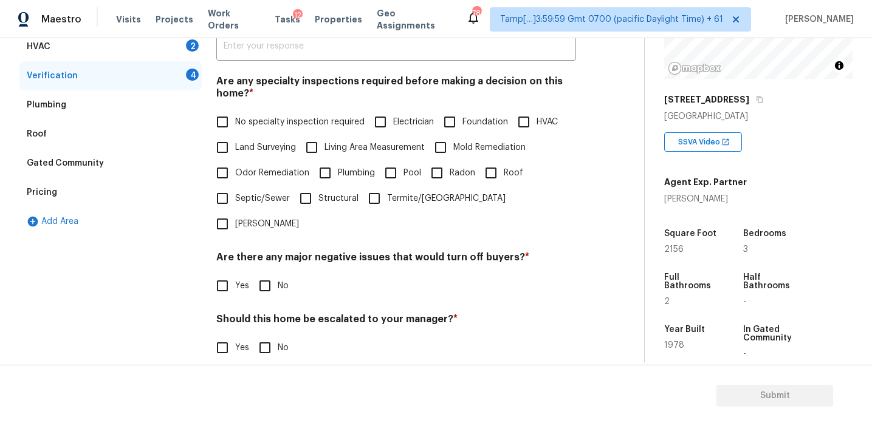
click at [265, 273] on input "No" at bounding box center [265, 286] width 26 height 26
checkbox input "true"
click at [265, 337] on input "No" at bounding box center [265, 350] width 26 height 26
checkbox input "true"
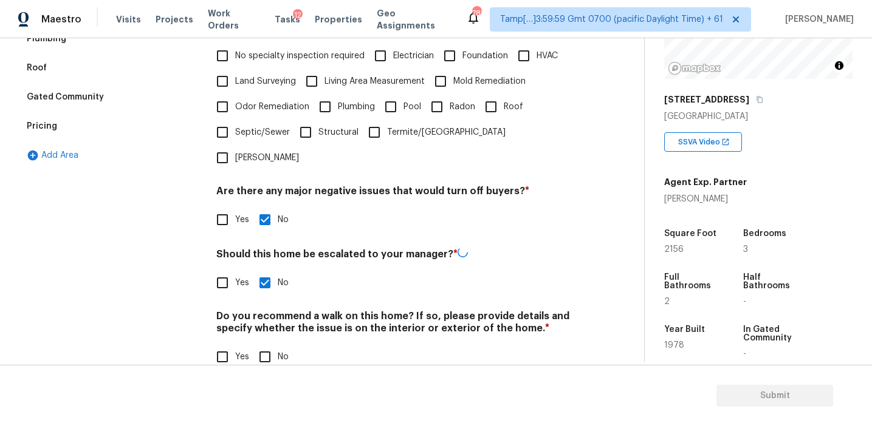
scroll to position [304, 0]
click at [267, 344] on input "No" at bounding box center [265, 357] width 26 height 26
checkbox input "true"
click at [246, 55] on span "No specialty inspection required" at bounding box center [299, 57] width 129 height 13
click at [235, 55] on input "No specialty inspection required" at bounding box center [223, 57] width 26 height 26
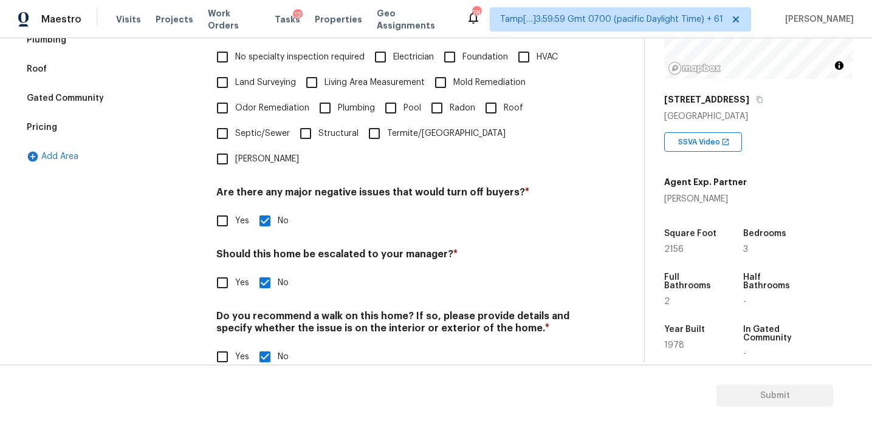
checkbox input "true"
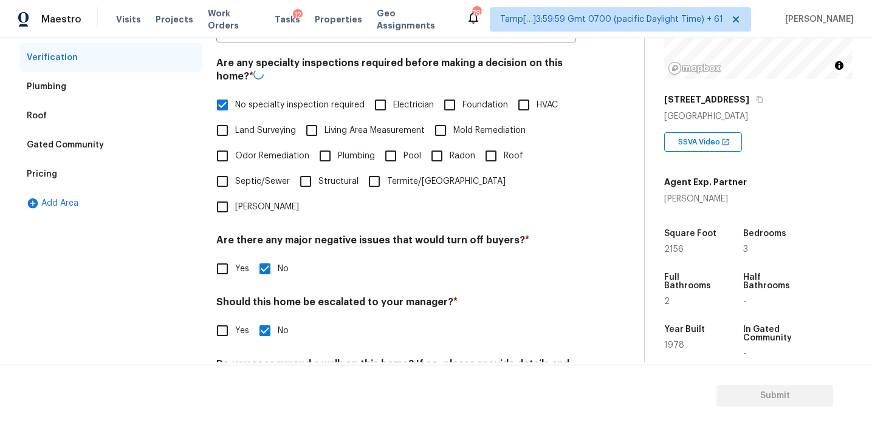
scroll to position [194, 0]
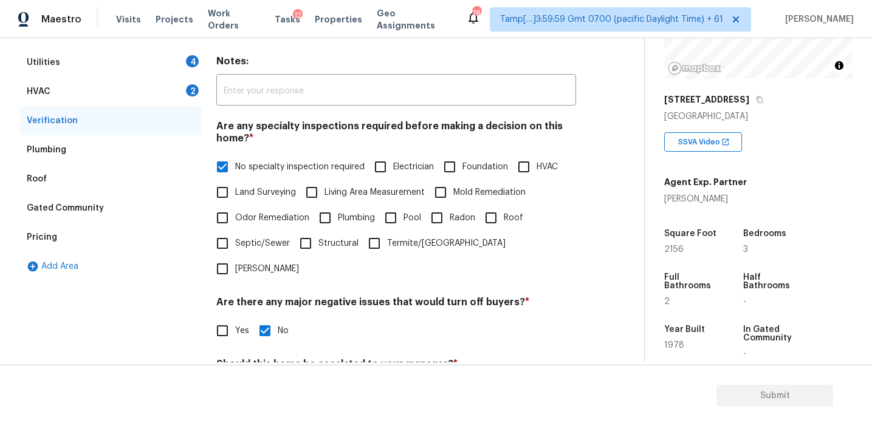
click at [154, 100] on div "HVAC 2" at bounding box center [110, 91] width 182 height 29
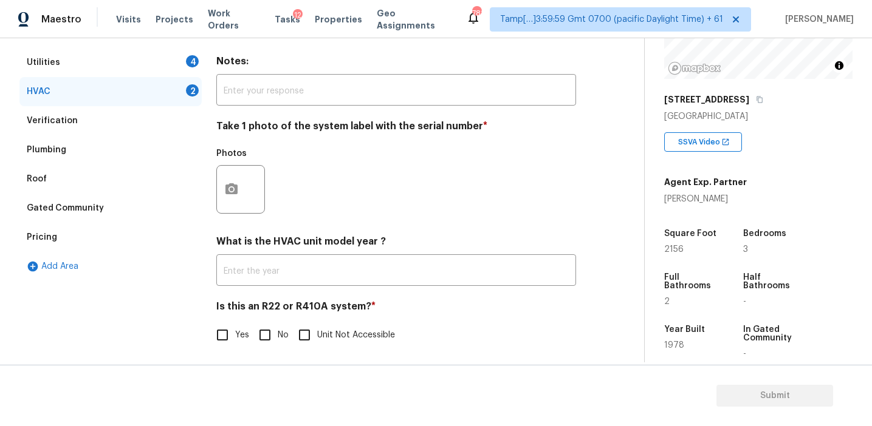
click at [262, 329] on input "No" at bounding box center [265, 336] width 26 height 26
checkbox input "true"
click at [223, 188] on button "button" at bounding box center [231, 189] width 29 height 47
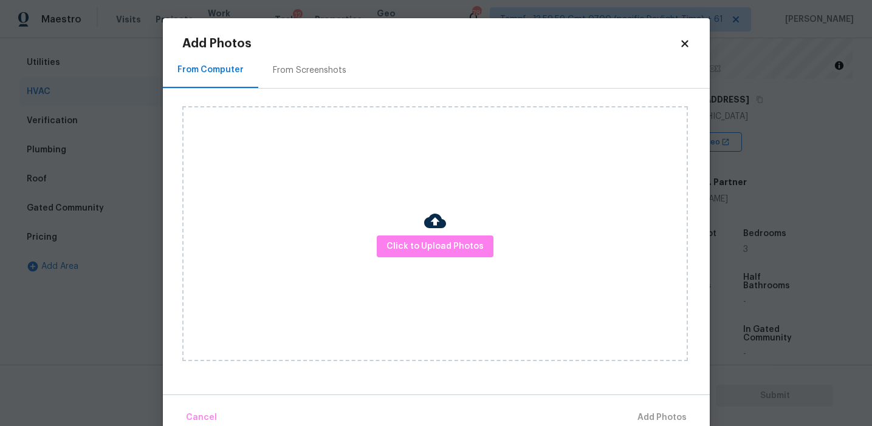
click at [316, 63] on div "From Screenshots" at bounding box center [309, 70] width 103 height 36
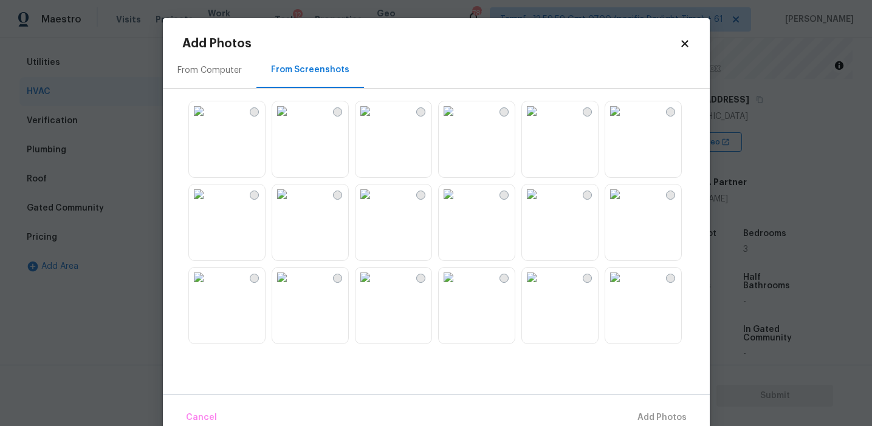
click at [458, 121] on img at bounding box center [448, 110] width 19 height 19
click at [643, 408] on button "Add 1 Photo(s)" at bounding box center [656, 418] width 70 height 26
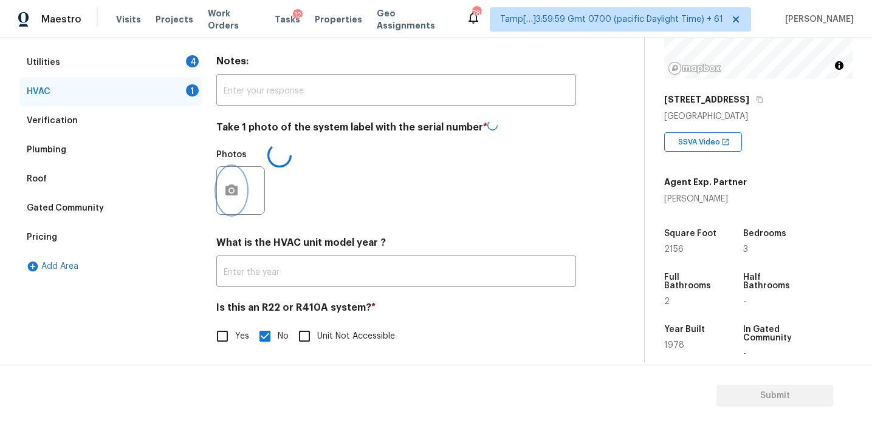
scroll to position [142, 0]
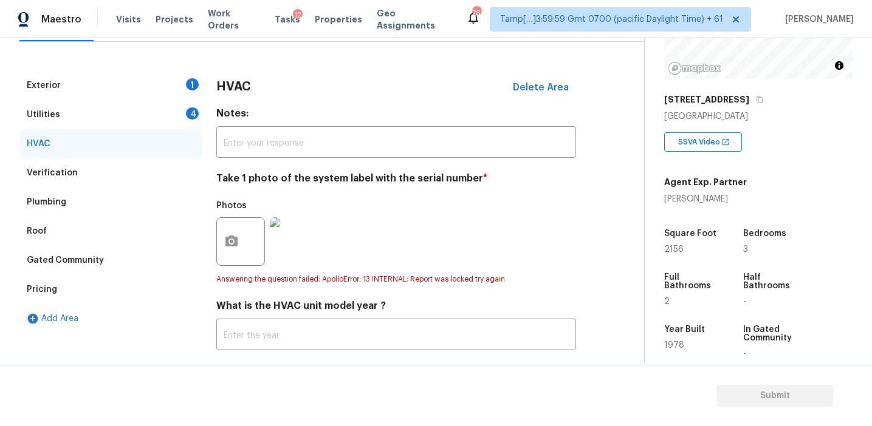
click at [190, 118] on div "4" at bounding box center [192, 114] width 13 height 12
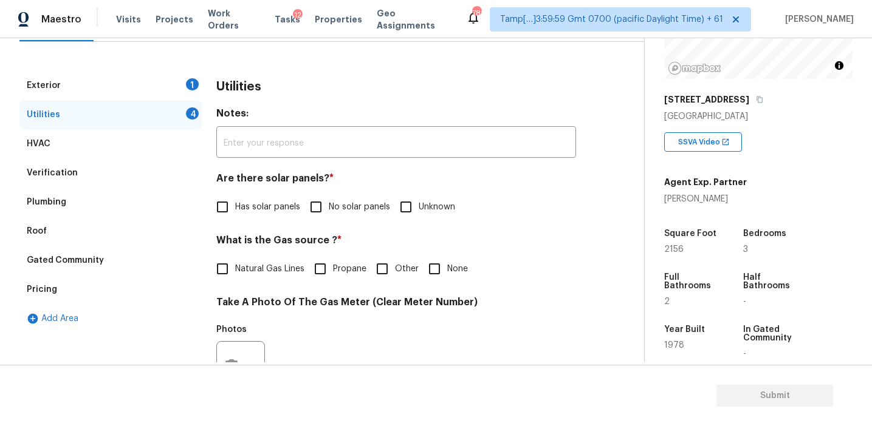
click at [326, 207] on input "No solar panels" at bounding box center [316, 207] width 26 height 26
checkbox input "true"
click at [275, 270] on span "Natural Gas Lines" at bounding box center [269, 270] width 69 height 13
click at [235, 270] on input "Natural Gas Lines" at bounding box center [223, 271] width 26 height 26
checkbox input "true"
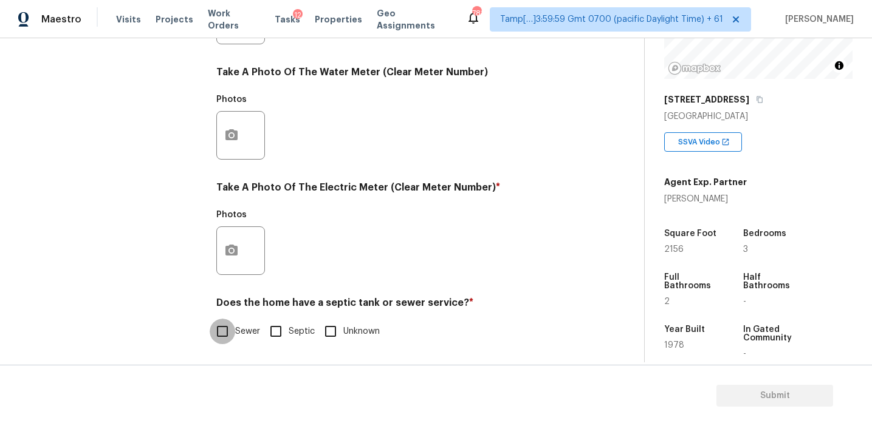
click at [230, 334] on input "Sewer" at bounding box center [223, 332] width 26 height 26
checkbox input "true"
click at [280, 329] on input "Septic" at bounding box center [276, 332] width 26 height 26
checkbox input "true"
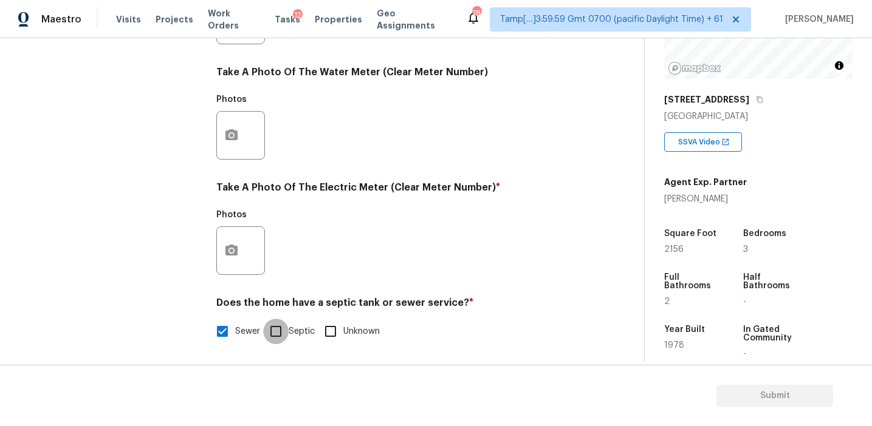
checkbox input "false"
click at [225, 257] on icon "button" at bounding box center [231, 251] width 15 height 15
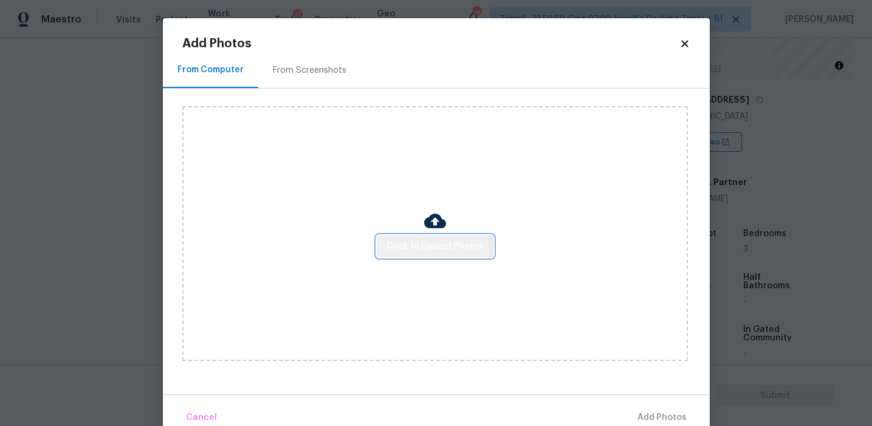
click at [400, 250] on span "Click to Upload Photos" at bounding box center [434, 246] width 97 height 15
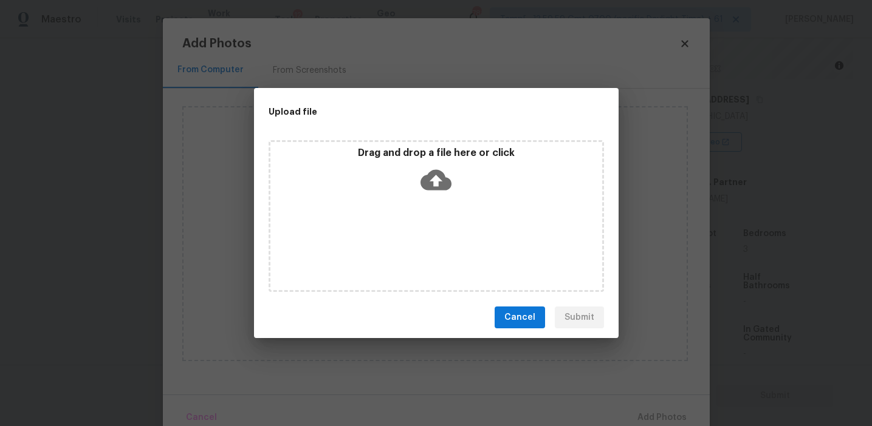
click at [391, 163] on div "Drag and drop a file here or click" at bounding box center [436, 173] width 332 height 52
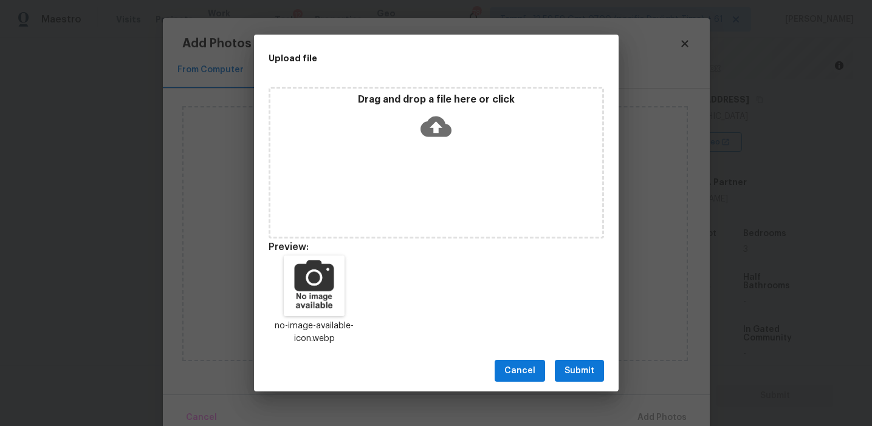
click at [572, 366] on span "Submit" at bounding box center [579, 371] width 30 height 15
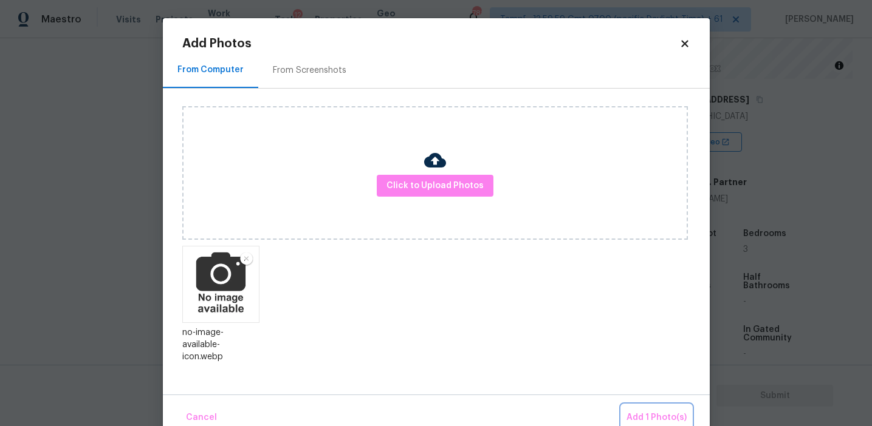
click at [645, 414] on span "Add 1 Photo(s)" at bounding box center [656, 418] width 60 height 15
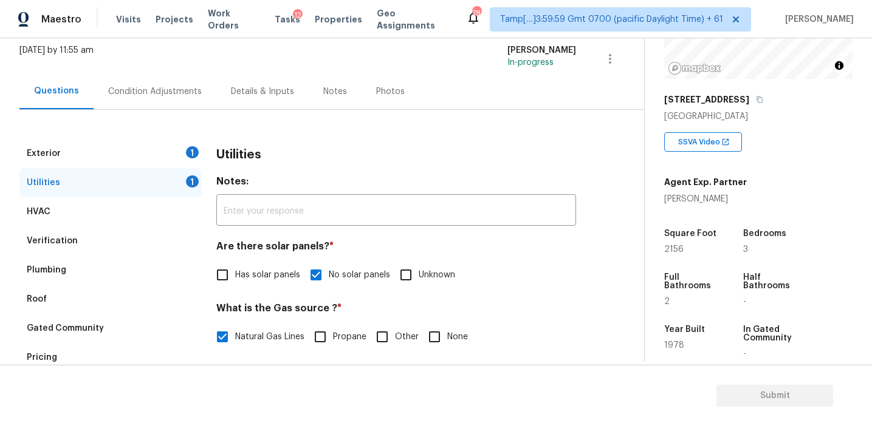
click at [272, 168] on div "Utilities" at bounding box center [396, 155] width 360 height 32
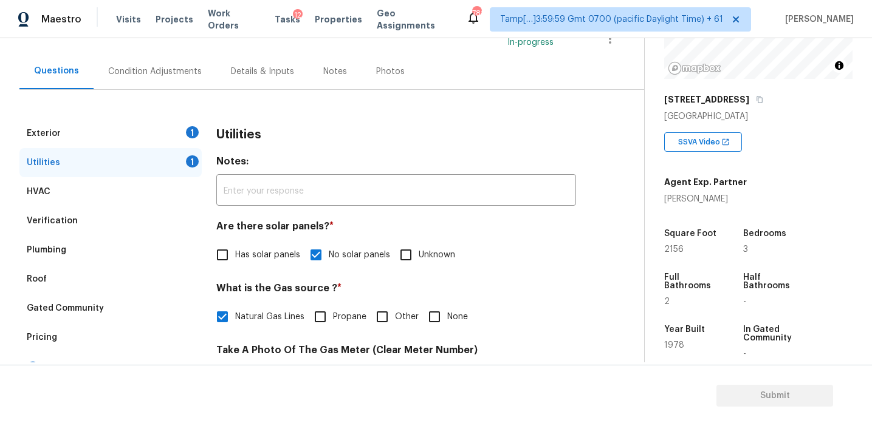
scroll to position [114, 0]
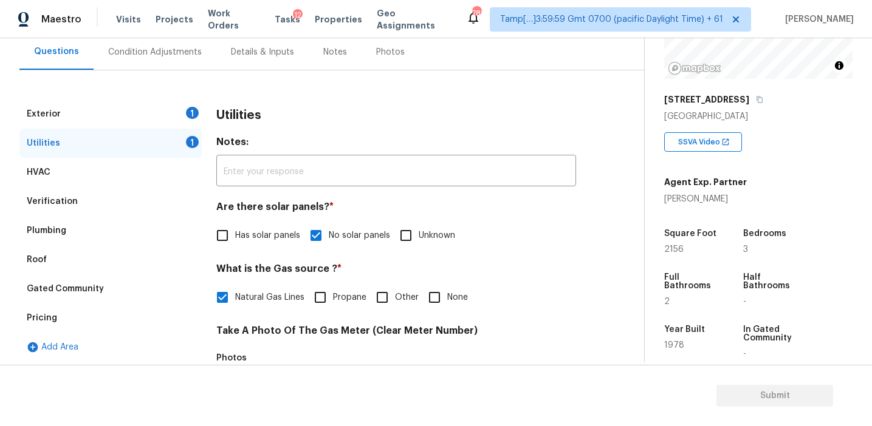
click at [235, 112] on h3 "Utilities" at bounding box center [238, 115] width 45 height 12
click at [185, 111] on div "Exterior 1" at bounding box center [110, 114] width 182 height 29
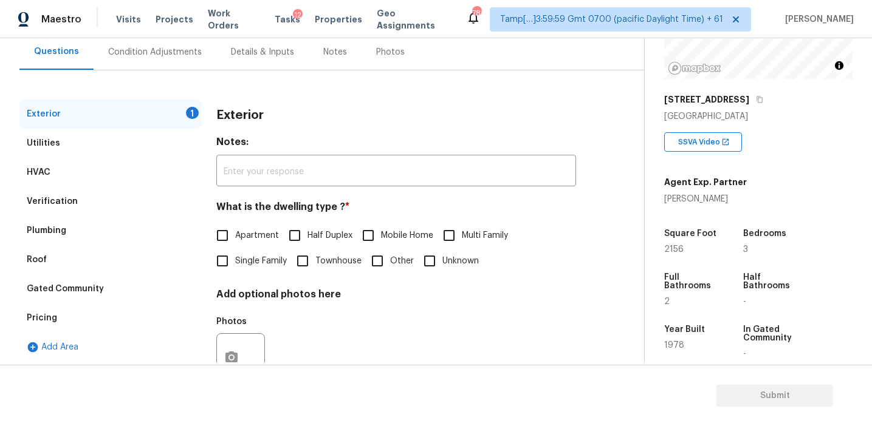
click at [261, 261] on span "Single Family" at bounding box center [261, 261] width 52 height 13
click at [235, 261] on input "Single Family" at bounding box center [223, 261] width 26 height 26
checkbox input "true"
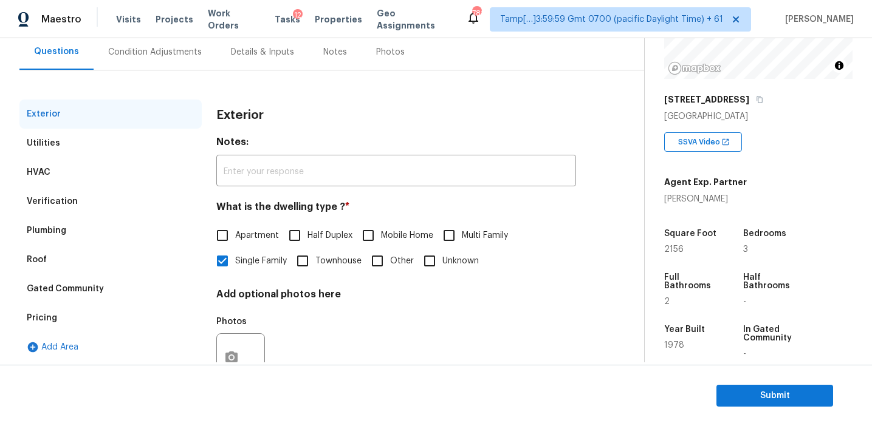
click at [239, 116] on h3 "Exterior" at bounding box center [239, 115] width 47 height 12
click at [180, 52] on div "Condition Adjustments" at bounding box center [155, 52] width 94 height 12
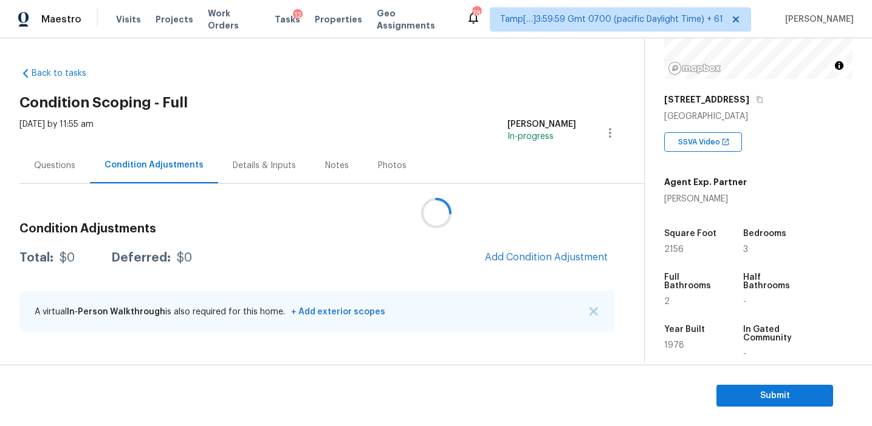
click at [497, 227] on div at bounding box center [436, 213] width 872 height 426
click at [505, 261] on div at bounding box center [436, 213] width 872 height 426
click at [505, 250] on div at bounding box center [436, 213] width 872 height 426
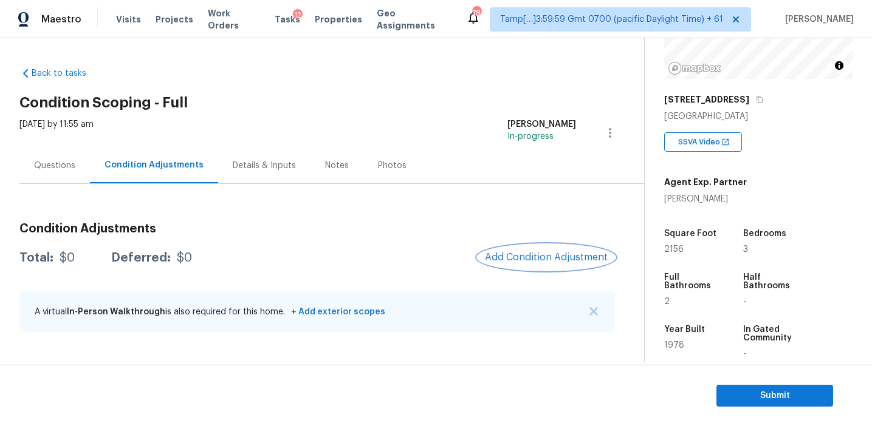
click at [505, 250] on button "Add Condition Adjustment" at bounding box center [546, 258] width 137 height 26
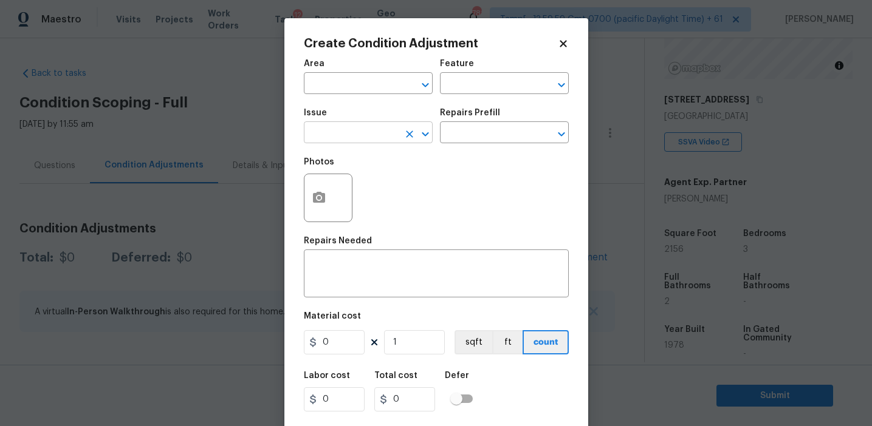
click at [356, 138] on input "text" at bounding box center [351, 134] width 95 height 19
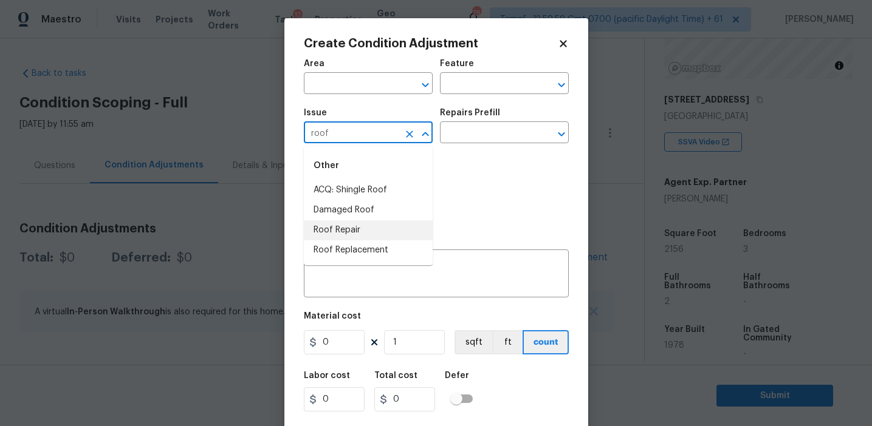
click at [364, 227] on li "Roof Repair" at bounding box center [368, 231] width 129 height 20
type input "Roof Repair"
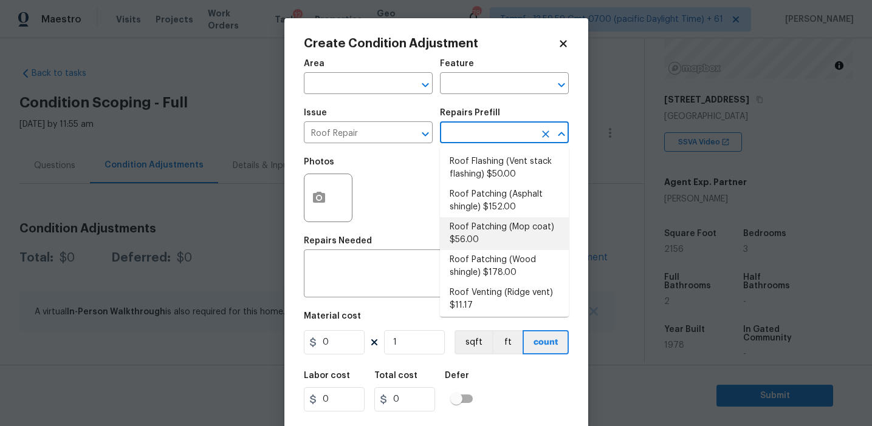
scroll to position [174, 0]
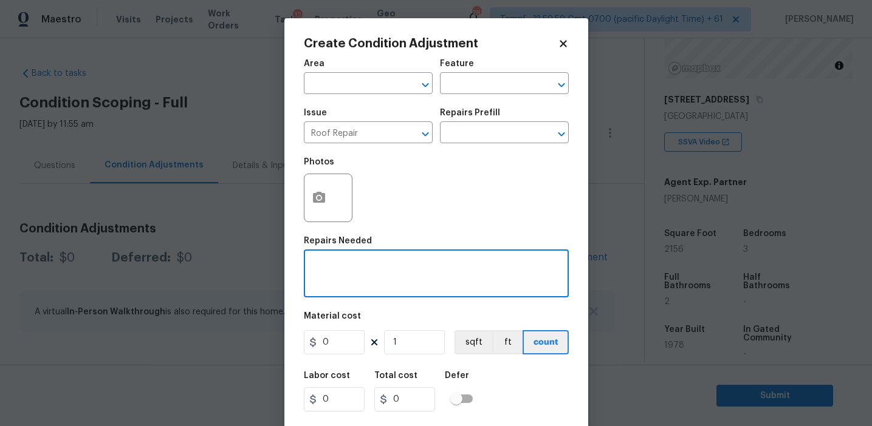
click at [384, 279] on textarea at bounding box center [436, 275] width 250 height 26
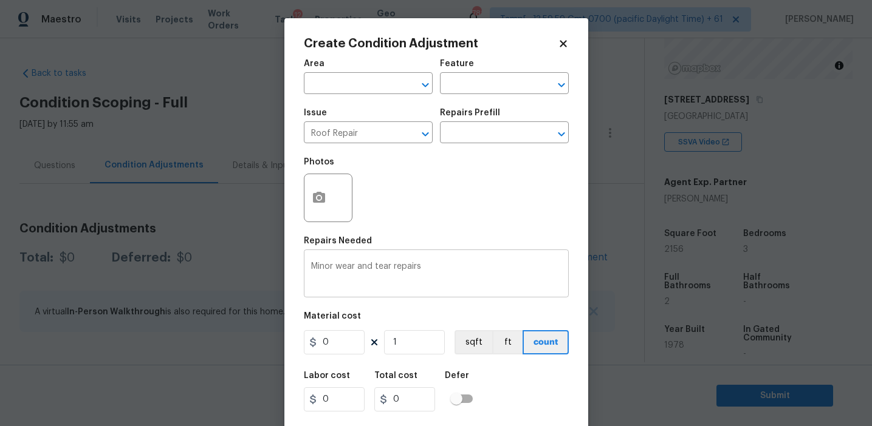
click at [434, 270] on textarea "Minor wear and tear repairs" at bounding box center [436, 275] width 250 height 26
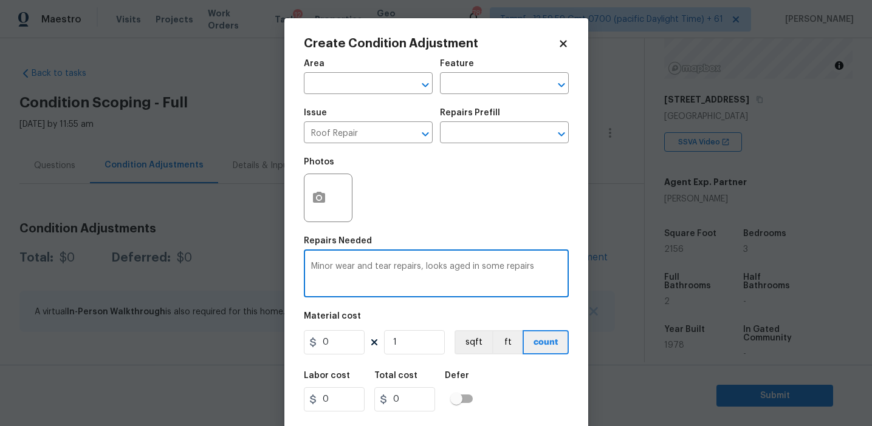
type textarea "Minor wear and tear repairs, looks aged in some repairs"
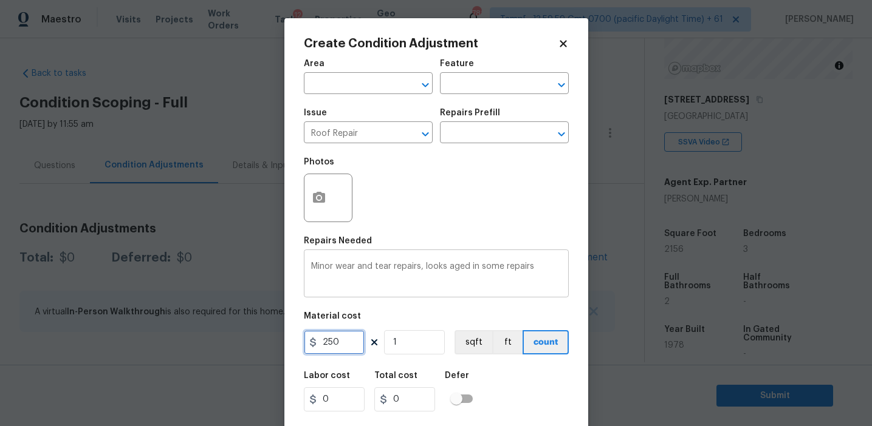
type input "250"
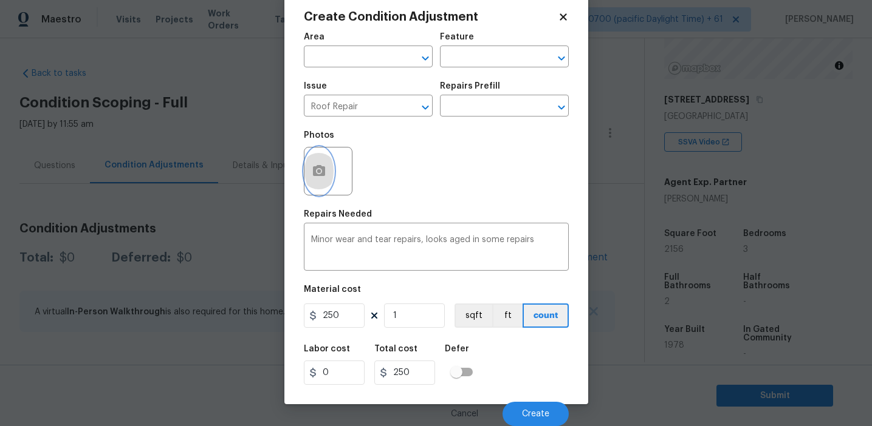
click at [309, 162] on button "button" at bounding box center [318, 171] width 29 height 47
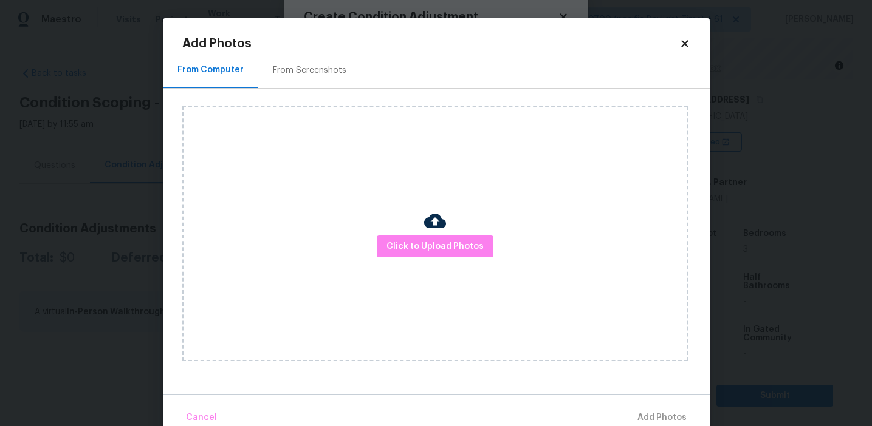
click at [312, 75] on div "From Screenshots" at bounding box center [310, 70] width 74 height 12
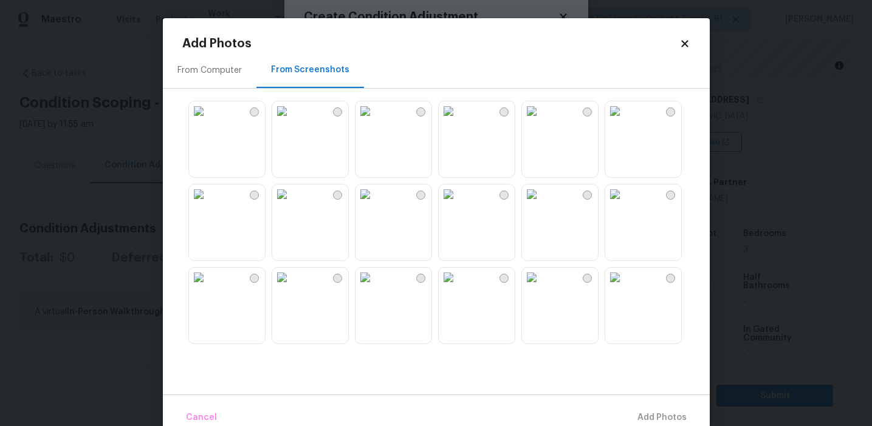
click at [625, 121] on img at bounding box center [614, 110] width 19 height 19
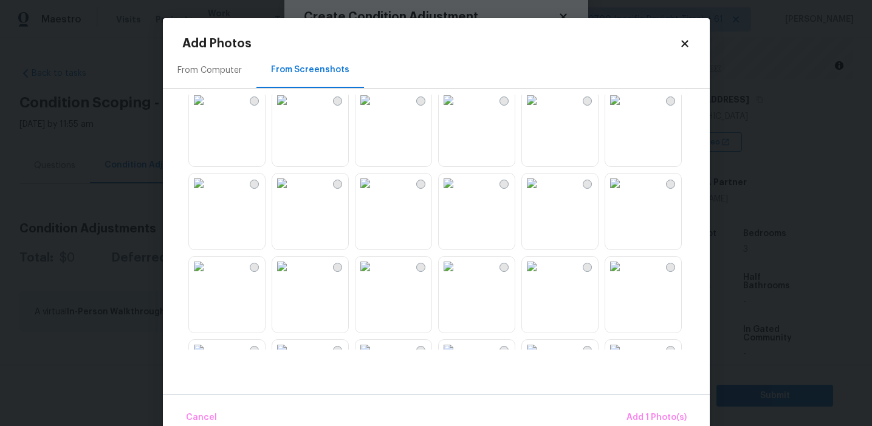
scroll to position [233, 0]
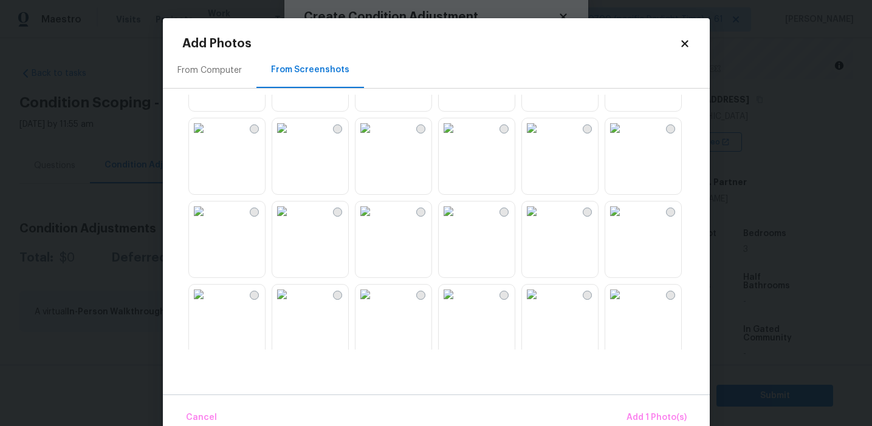
click at [375, 221] on img at bounding box center [364, 211] width 19 height 19
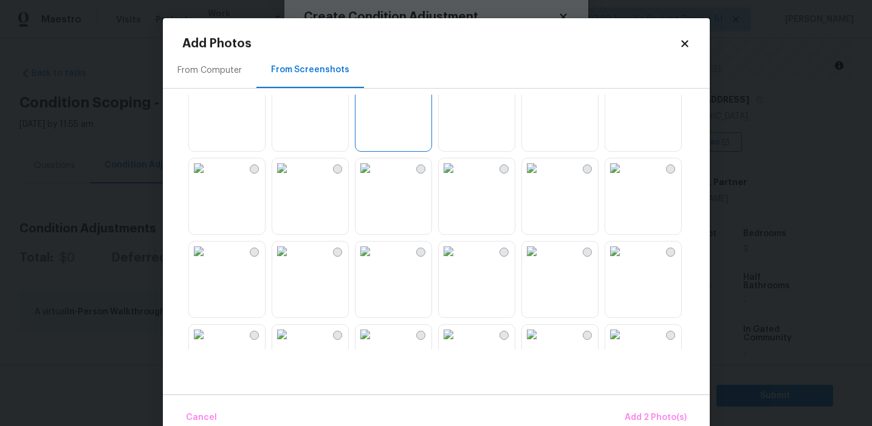
scroll to position [423, 0]
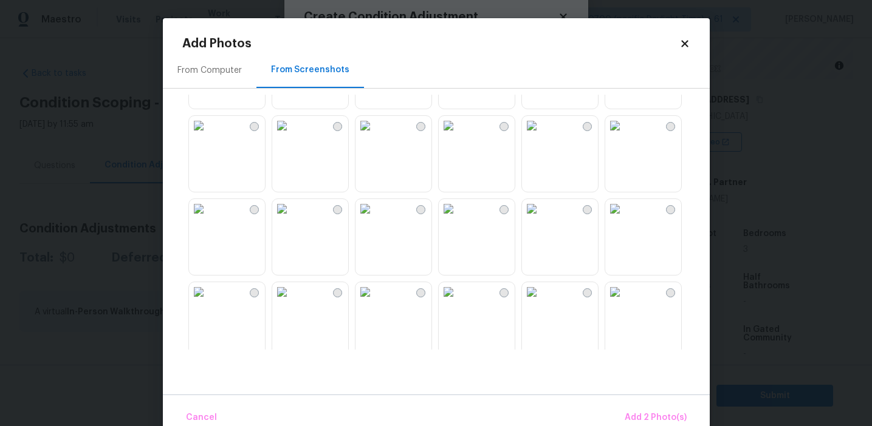
click at [292, 219] on img at bounding box center [281, 208] width 19 height 19
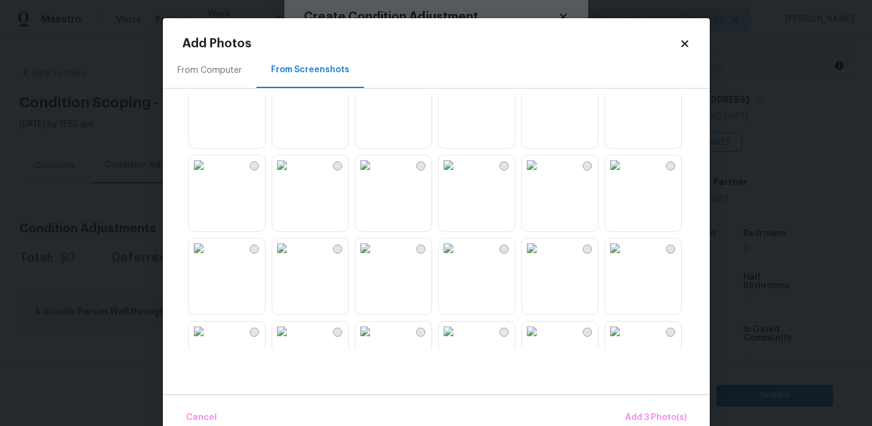
scroll to position [790, 0]
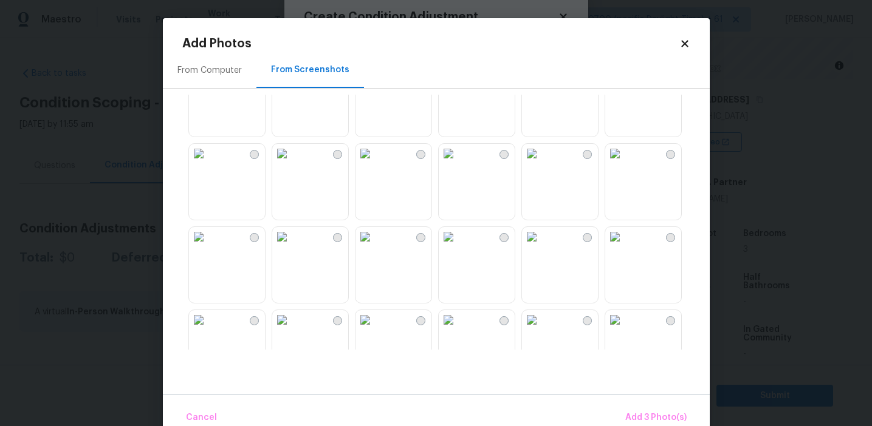
click at [531, 163] on img at bounding box center [531, 153] width 19 height 19
click at [458, 163] on img at bounding box center [448, 153] width 19 height 19
click at [629, 415] on span "Add 5 Photo(s)" at bounding box center [655, 418] width 61 height 15
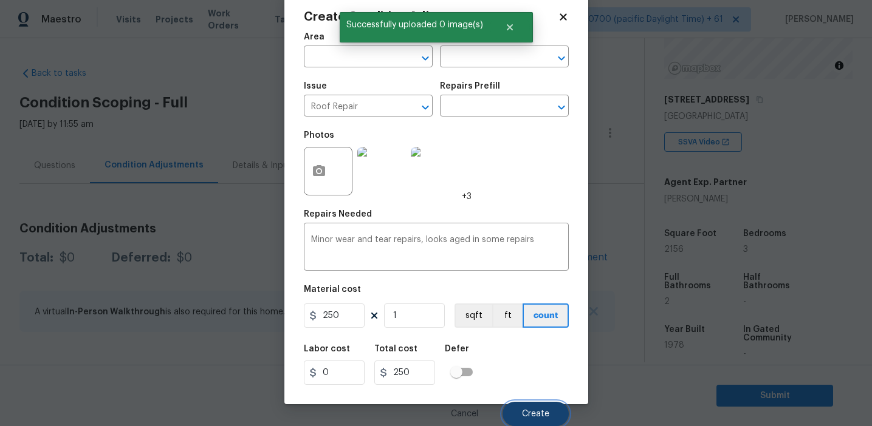
click at [535, 414] on span "Create" at bounding box center [535, 414] width 27 height 9
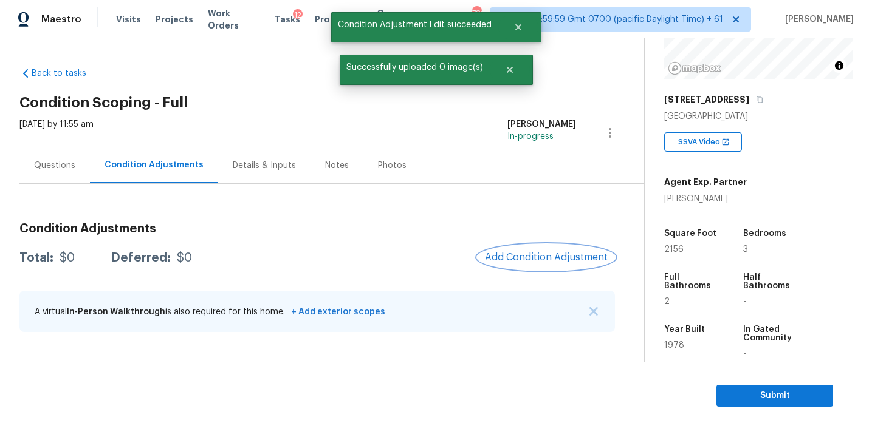
scroll to position [0, 0]
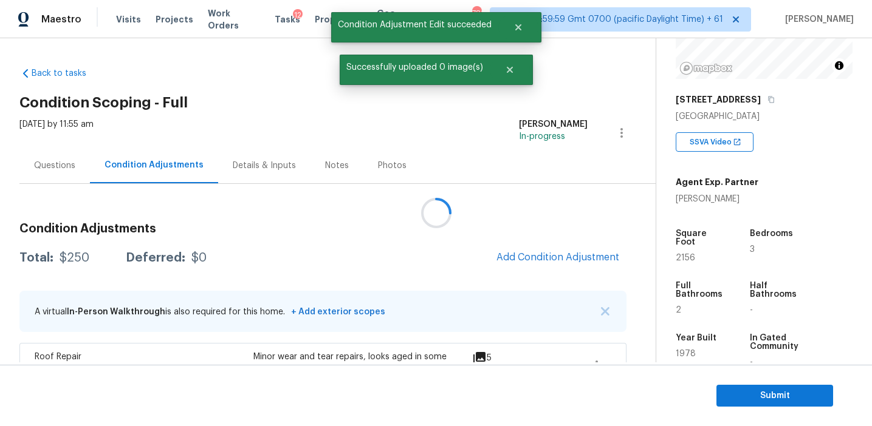
click at [530, 253] on div at bounding box center [436, 213] width 872 height 426
click at [530, 253] on span "Add Condition Adjustment" at bounding box center [557, 257] width 123 height 11
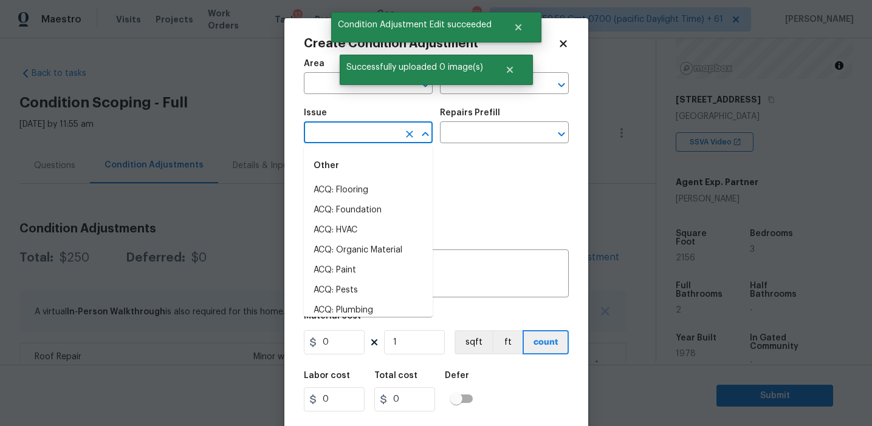
click at [378, 131] on input "text" at bounding box center [351, 134] width 95 height 19
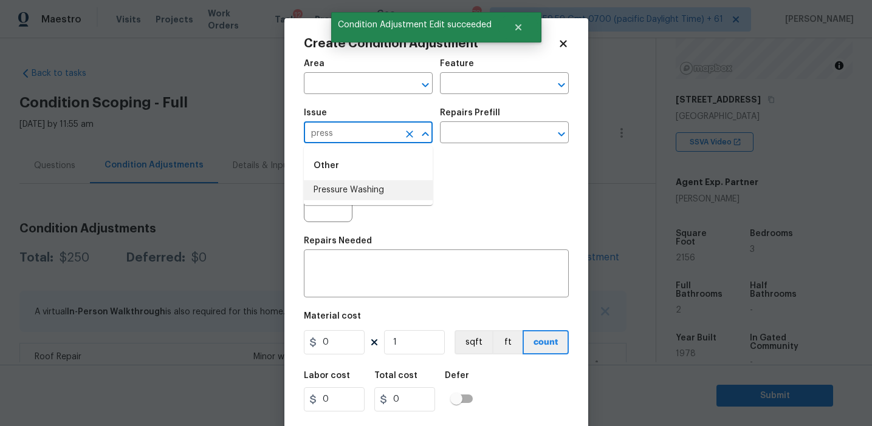
click at [387, 194] on li "Pressure Washing" at bounding box center [368, 190] width 129 height 20
type input "Pressure Washing"
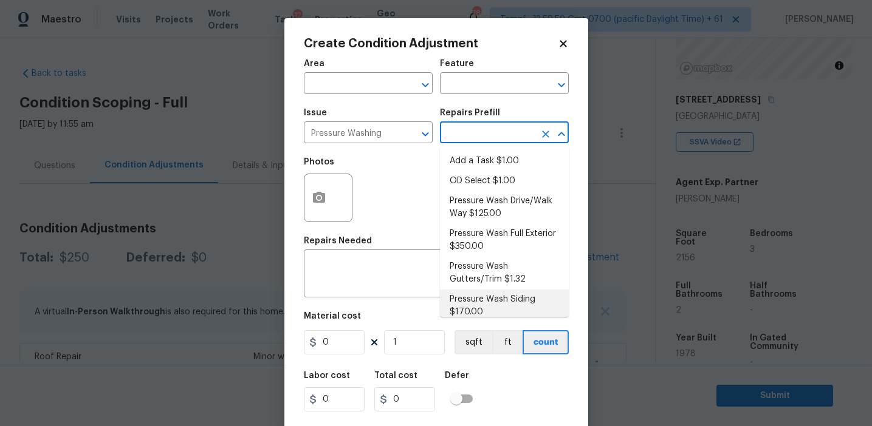
scroll to position [10, 0]
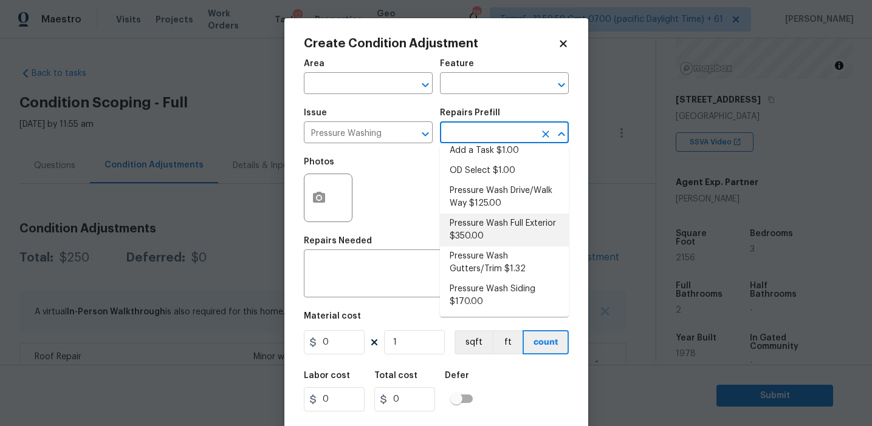
click at [478, 227] on li "Pressure Wash Full Exterior $350.00" at bounding box center [504, 230] width 129 height 33
type input "Siding"
type textarea "Pressure wash the House, Flatwork, Deck and Garage interior."
type input "350"
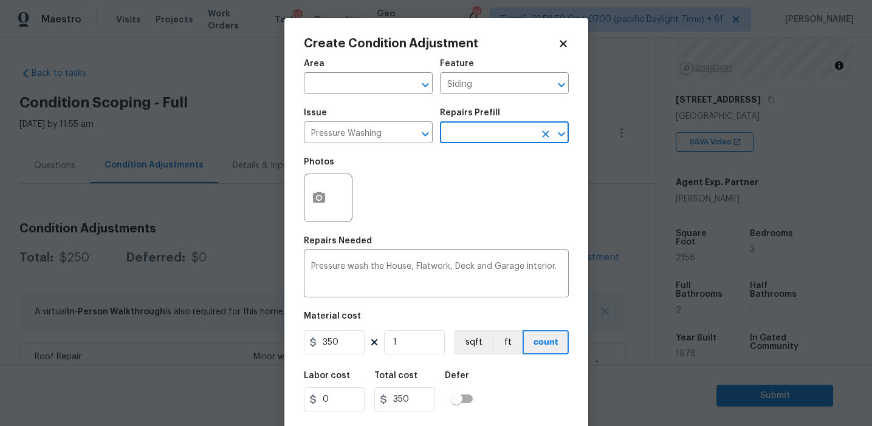
scroll to position [27, 0]
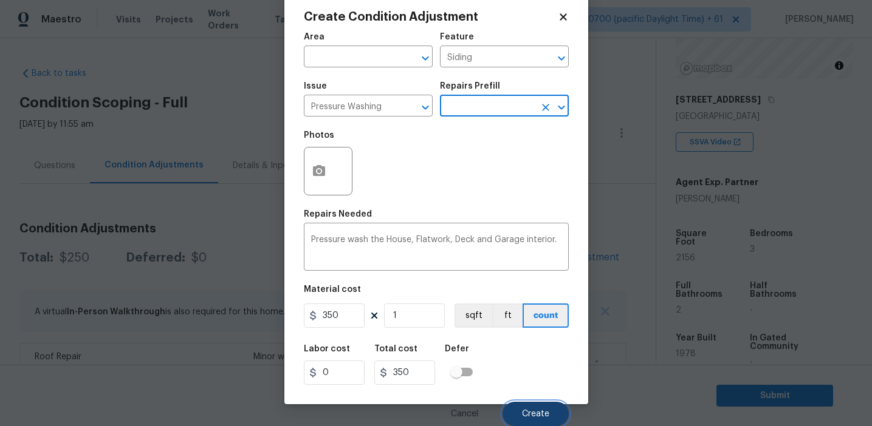
click at [524, 402] on button "Create" at bounding box center [535, 414] width 66 height 24
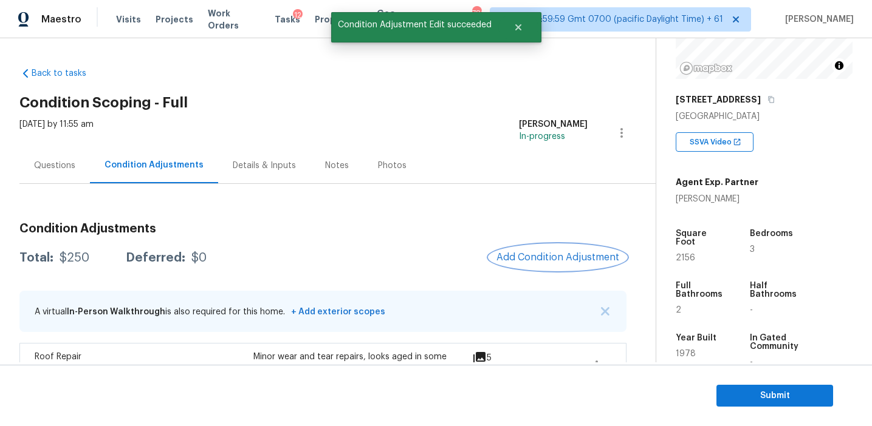
scroll to position [0, 0]
click at [535, 250] on button "Add Condition Adjustment" at bounding box center [558, 258] width 137 height 26
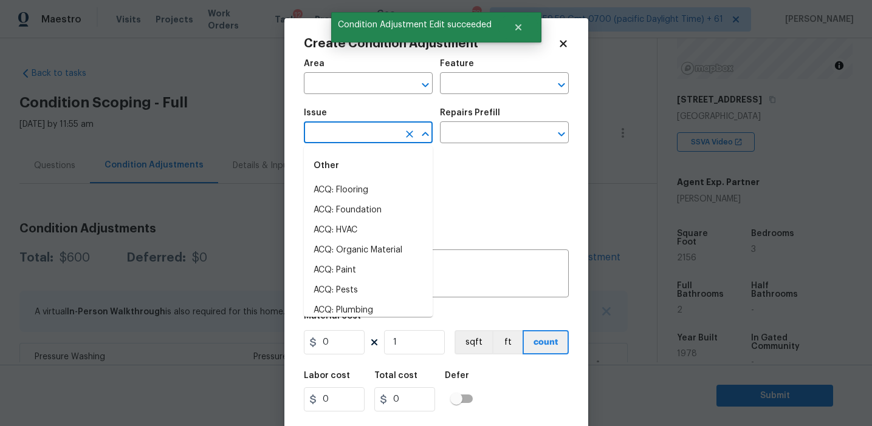
click at [389, 134] on input "text" at bounding box center [351, 134] width 95 height 19
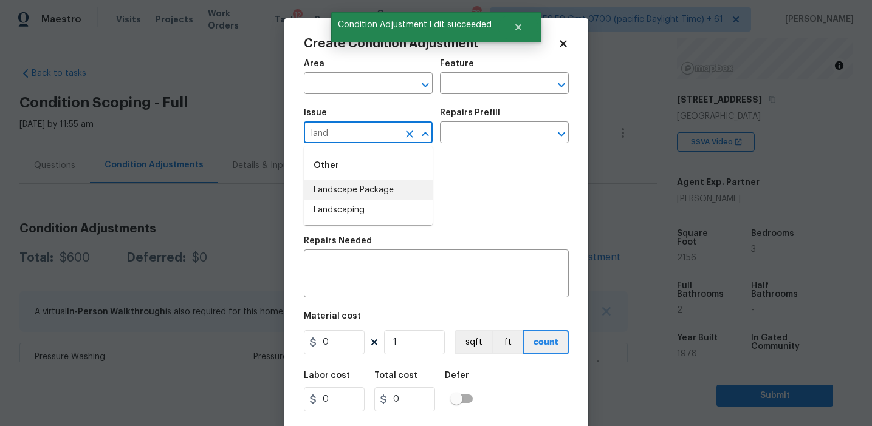
click at [388, 188] on li "Landscape Package" at bounding box center [368, 190] width 129 height 20
type input "Landscape Package"
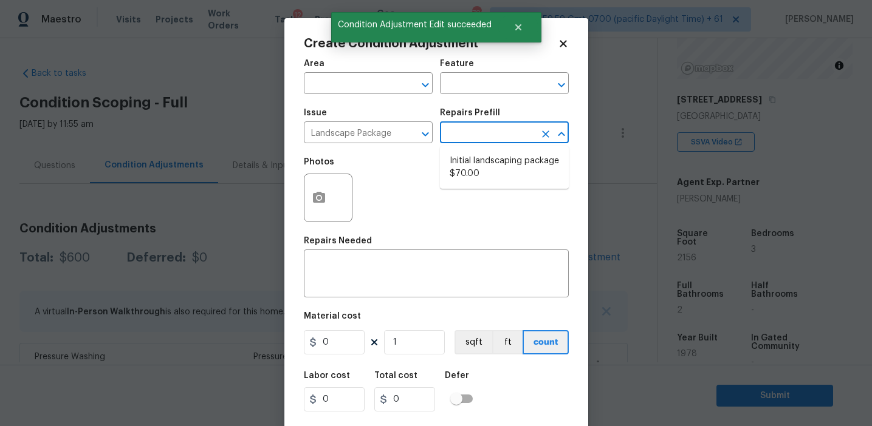
click at [508, 155] on li "Initial landscaping package $70.00" at bounding box center [504, 167] width 129 height 33
type input "Home Readiness Packages"
type textarea "Mowing of grass up to 6" in height. Mow, edge along driveways & sidewalks, trim…"
type input "70"
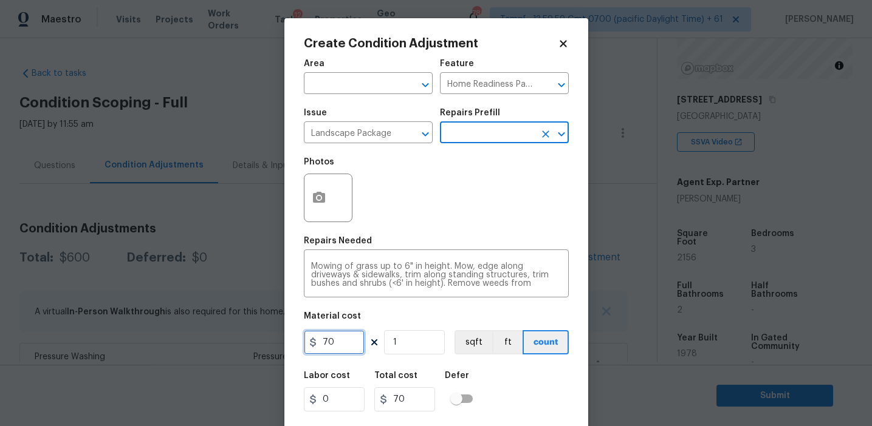
click at [338, 346] on input "70" at bounding box center [334, 342] width 61 height 24
type input "300"
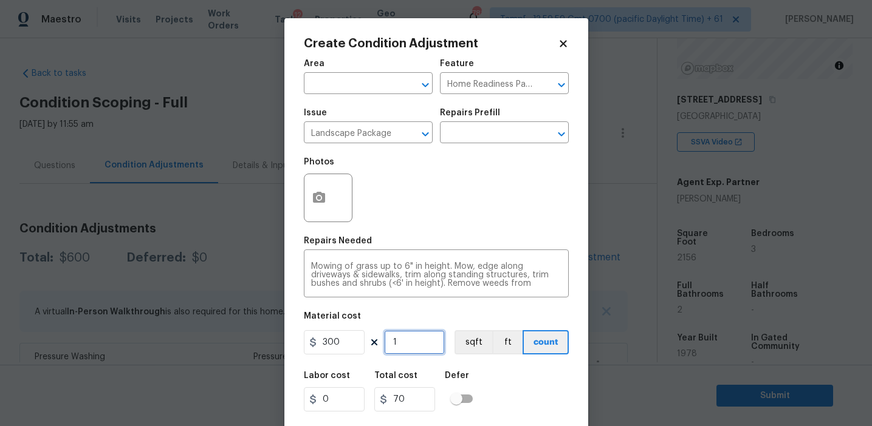
type input "300"
click at [318, 206] on button "button" at bounding box center [318, 197] width 29 height 47
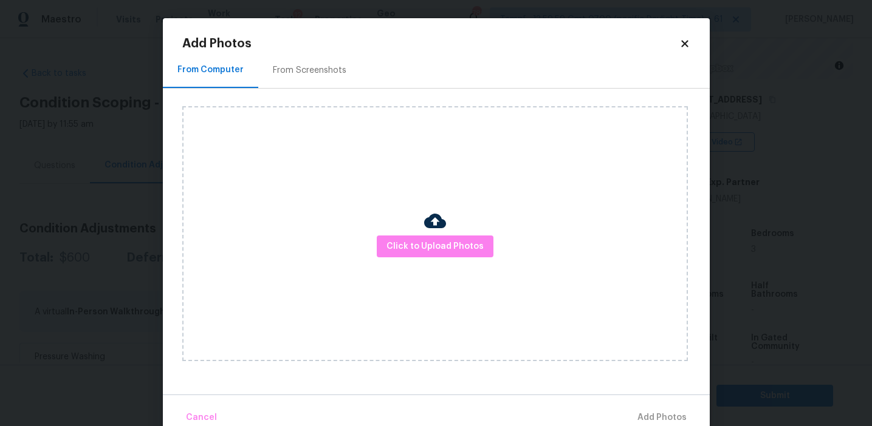
click at [311, 73] on div "From Screenshots" at bounding box center [310, 70] width 74 height 12
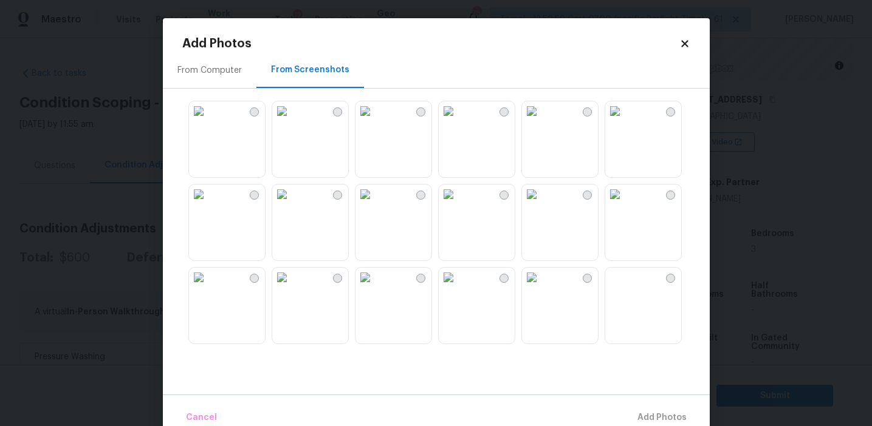
click at [375, 121] on img at bounding box center [364, 110] width 19 height 19
click at [292, 121] on img at bounding box center [281, 110] width 19 height 19
click at [208, 121] on img at bounding box center [198, 110] width 19 height 19
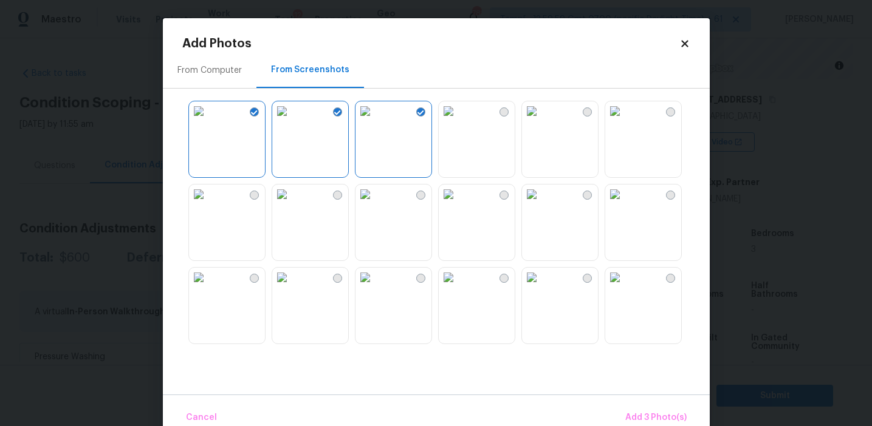
click at [292, 121] on img at bounding box center [281, 110] width 19 height 19
click at [541, 121] on img at bounding box center [531, 110] width 19 height 19
click at [535, 121] on img at bounding box center [531, 110] width 19 height 19
click at [634, 411] on span "Add 2 Photo(s)" at bounding box center [656, 418] width 62 height 15
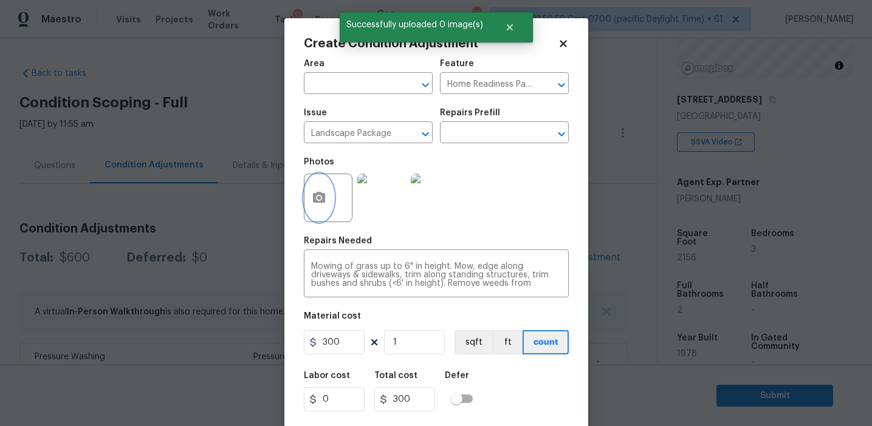
scroll to position [27, 0]
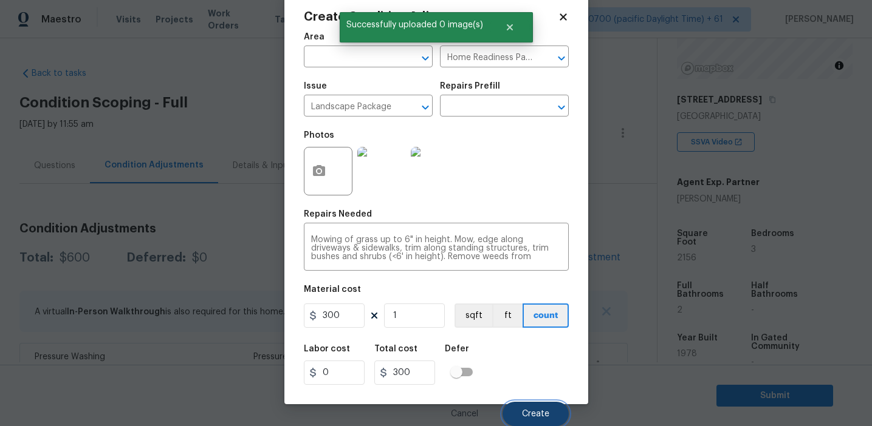
click at [553, 418] on button "Create" at bounding box center [535, 414] width 66 height 24
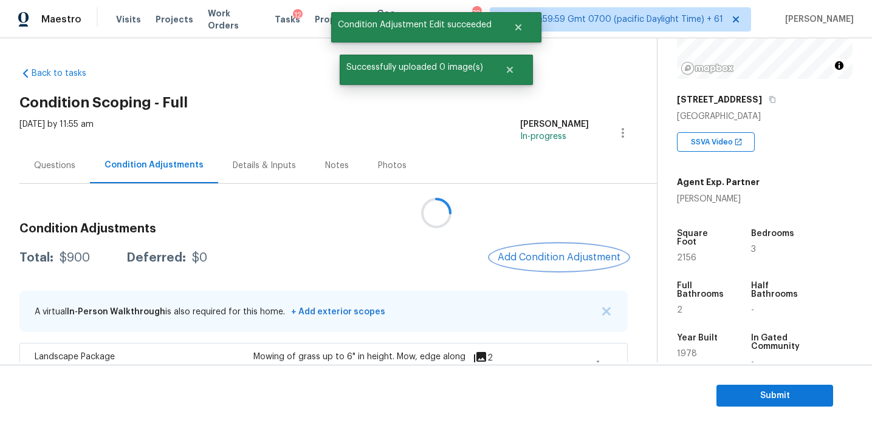
scroll to position [0, 0]
click at [544, 258] on span "Add Condition Adjustment" at bounding box center [559, 257] width 123 height 11
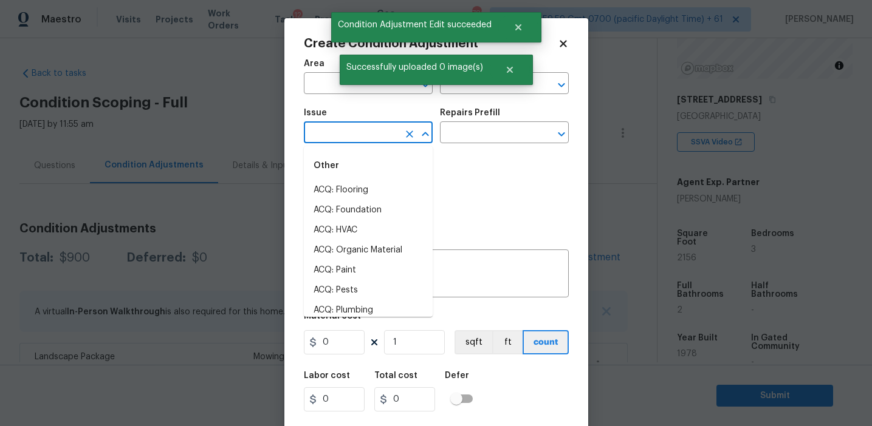
click at [352, 131] on input "text" at bounding box center [351, 134] width 95 height 19
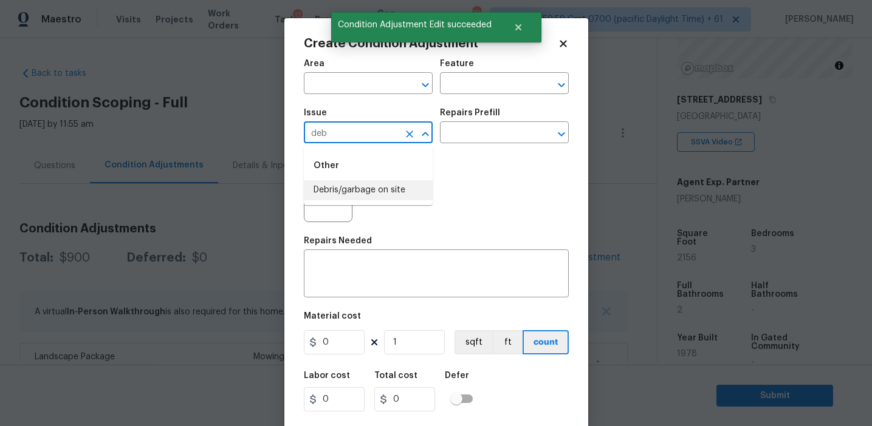
click at [365, 186] on li "Debris/garbage on site" at bounding box center [368, 190] width 129 height 20
type input "Debris/garbage on site"
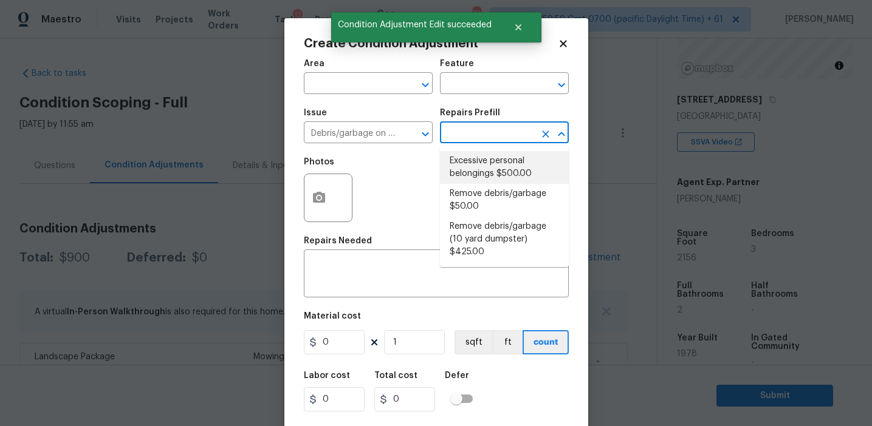
click at [486, 190] on li "Remove debris/garbage $50.00" at bounding box center [504, 200] width 129 height 33
type textarea "Remove, haul off, and properly dispose of any debris left by seller to offsite …"
type input "50"
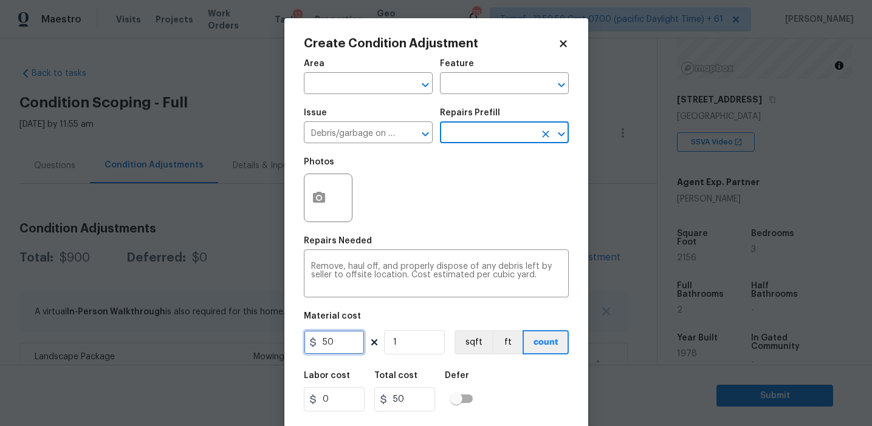
click at [324, 338] on input "50" at bounding box center [334, 342] width 61 height 24
type input "250"
click at [321, 169] on div "Photos" at bounding box center [329, 166] width 51 height 16
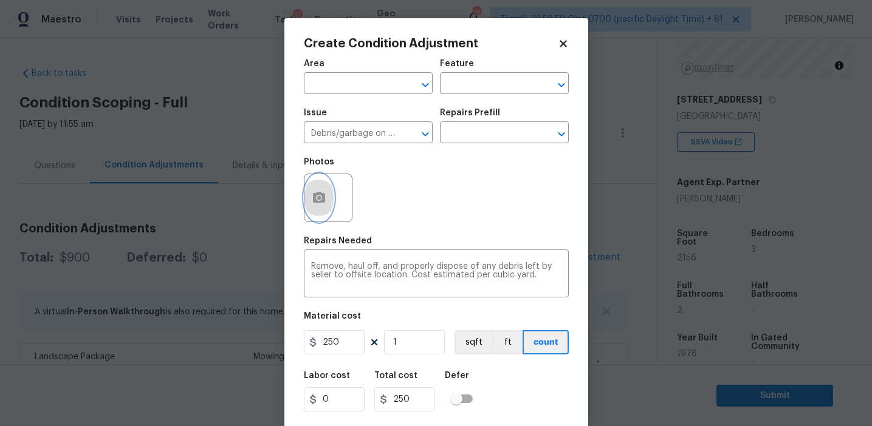
click at [319, 213] on button "button" at bounding box center [318, 197] width 29 height 47
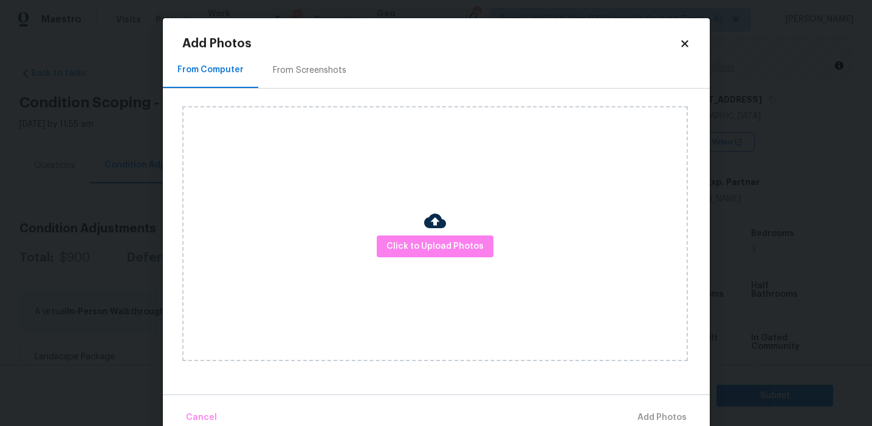
click at [338, 75] on div "From Screenshots" at bounding box center [310, 70] width 74 height 12
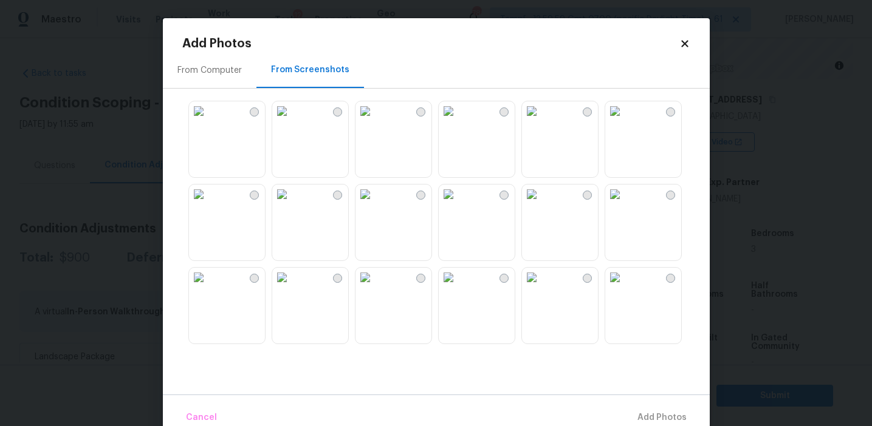
click at [541, 121] on img at bounding box center [531, 110] width 19 height 19
click at [290, 121] on img at bounding box center [281, 110] width 19 height 19
click at [541, 204] on img at bounding box center [531, 194] width 19 height 19
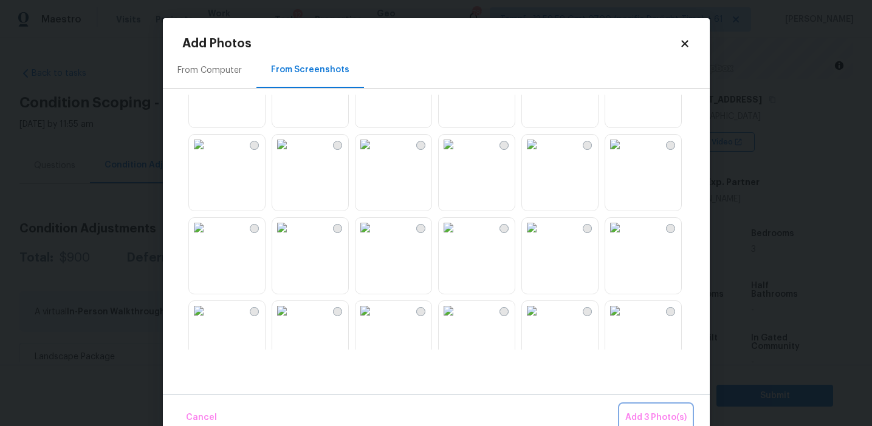
click at [643, 414] on span "Add 3 Photo(s)" at bounding box center [655, 418] width 61 height 15
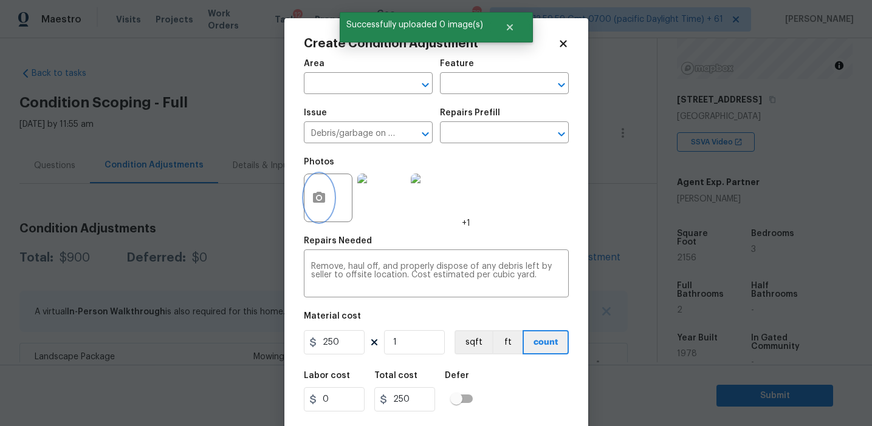
scroll to position [27, 0]
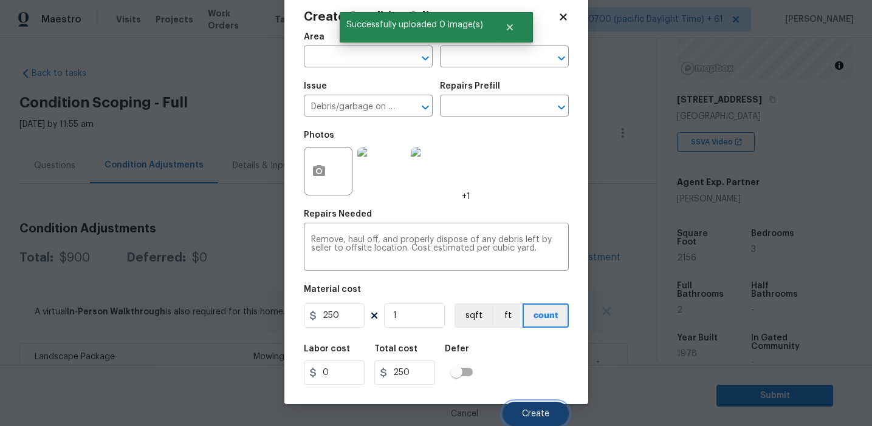
click at [526, 407] on button "Create" at bounding box center [535, 414] width 66 height 24
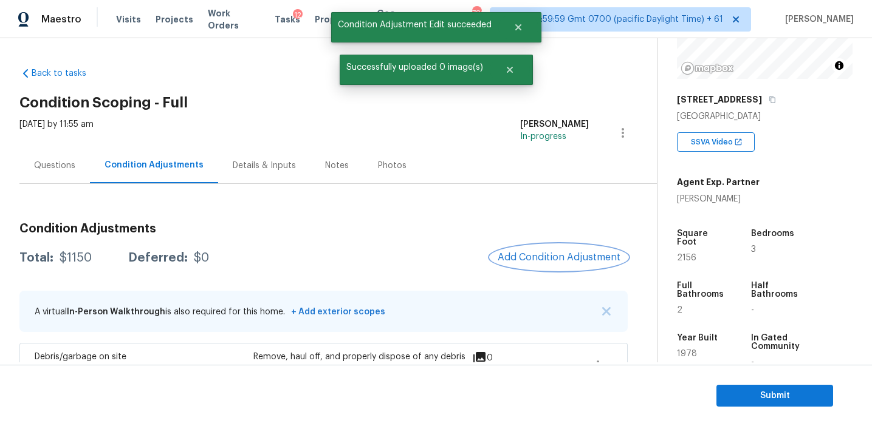
scroll to position [0, 0]
click at [544, 258] on span "Add Condition Adjustment" at bounding box center [559, 257] width 123 height 11
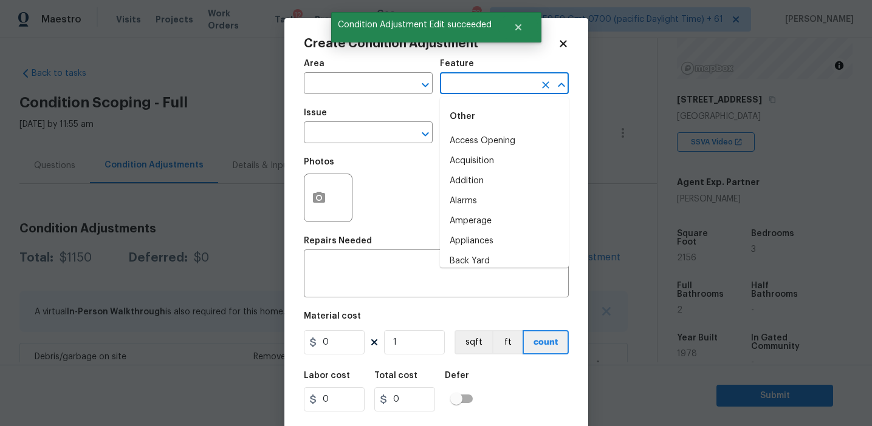
click at [469, 89] on input "text" at bounding box center [487, 84] width 95 height 19
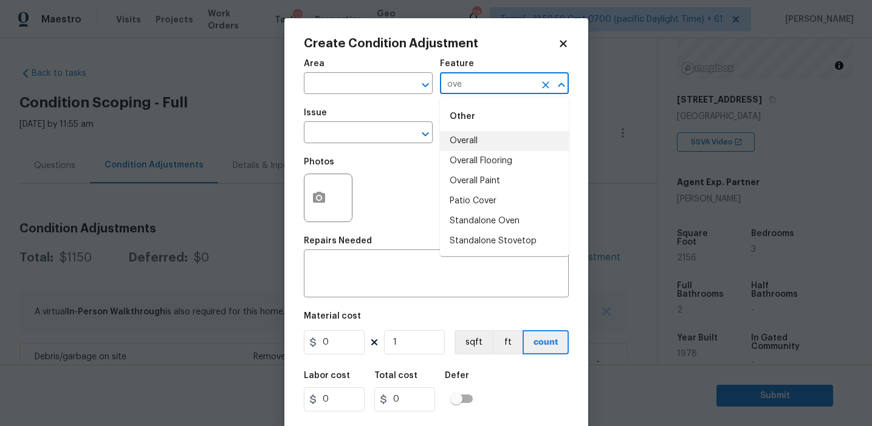
click at [481, 140] on li "Overall" at bounding box center [504, 141] width 129 height 20
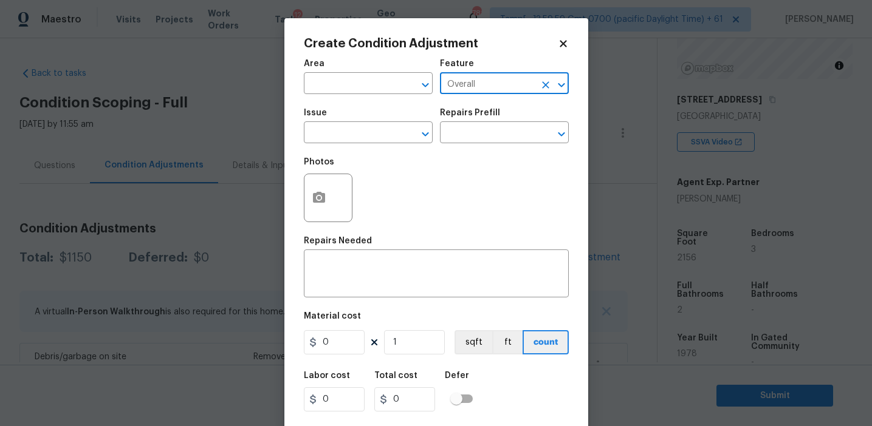
type input "Overall"
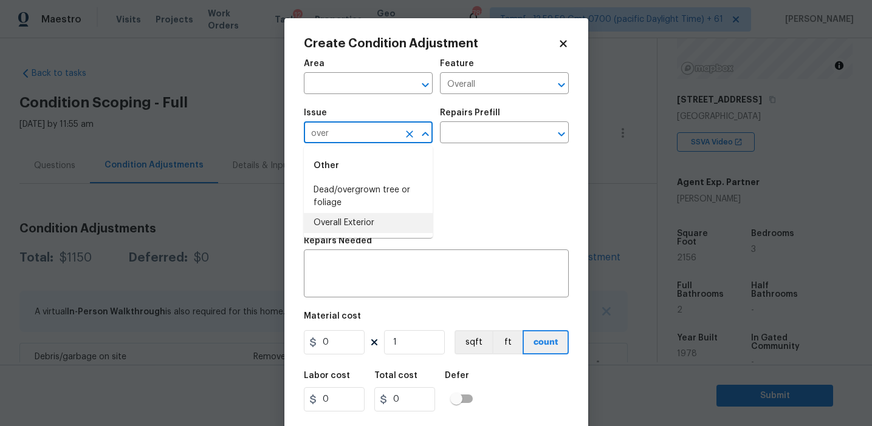
click at [409, 221] on li "Overall Exterior" at bounding box center [368, 223] width 129 height 20
type input "Overall Exterior"
click at [403, 265] on textarea at bounding box center [436, 275] width 250 height 26
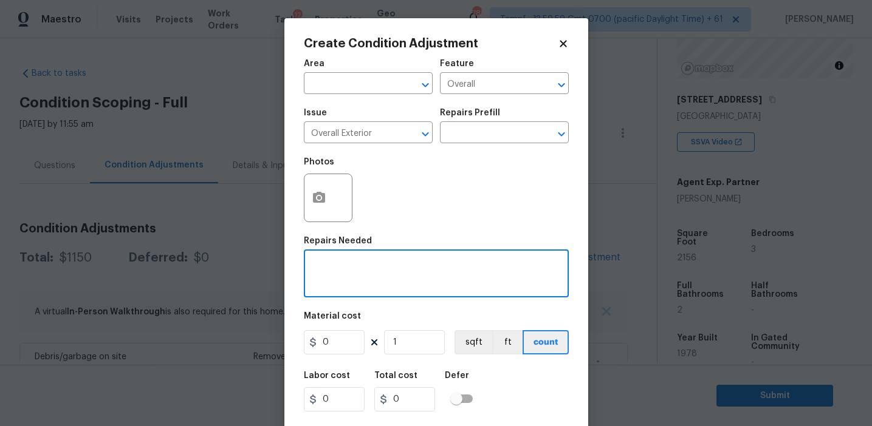
paste textarea "Overall exterior repairs (siding, stucco, fencing, decking, soffit, [PERSON_NAM…"
click at [504, 267] on textarea "Overall exterior repairs (siding, stucco, fencing, decking, soffit, [PERSON_NAM…" at bounding box center [436, 275] width 250 height 26
type textarea "Overall exterior repairs (siding, stucco, fencing, soffit, [PERSON_NAME], trims…"
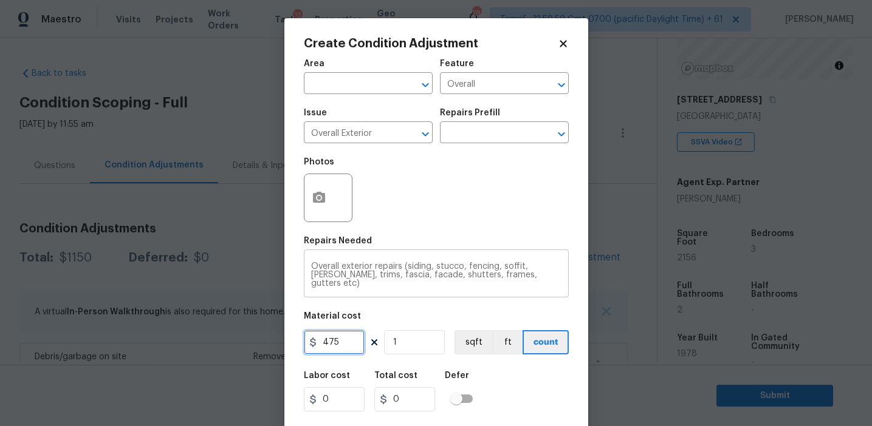
type input "475"
click at [328, 193] on button "button" at bounding box center [318, 197] width 29 height 47
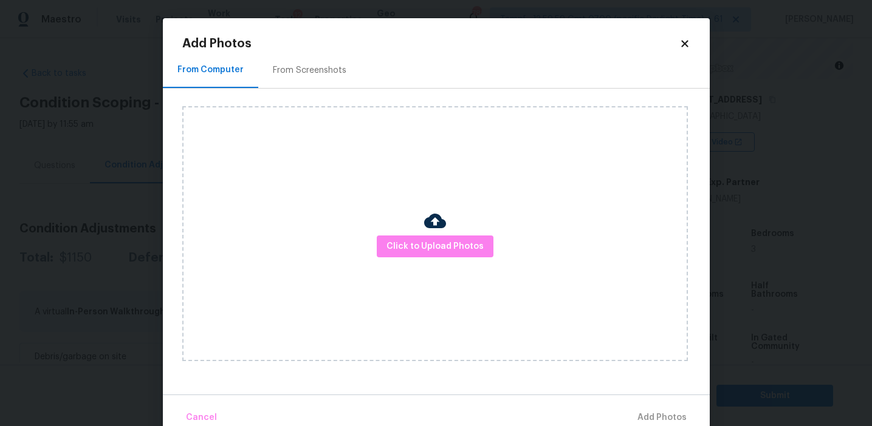
click at [303, 71] on div "From Screenshots" at bounding box center [310, 70] width 74 height 12
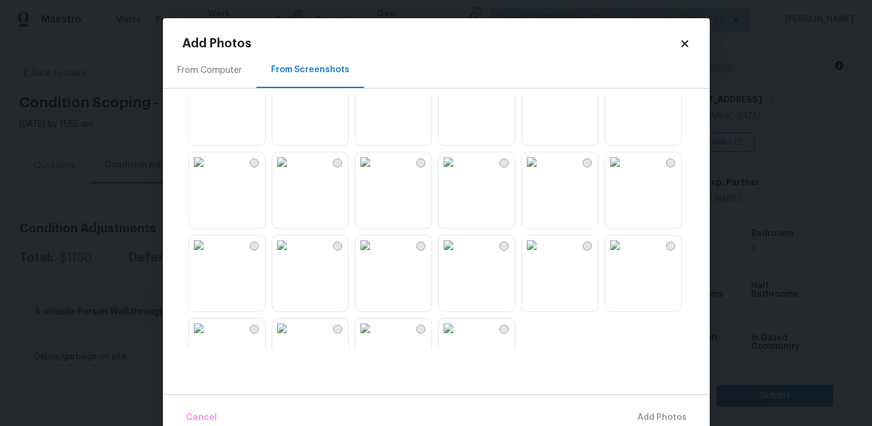
scroll to position [1100, 0]
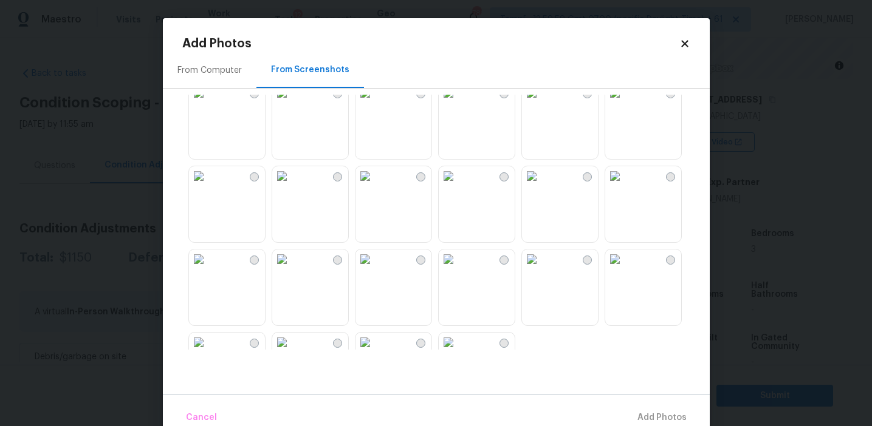
click at [458, 186] on img at bounding box center [448, 175] width 19 height 19
click at [375, 186] on img at bounding box center [364, 175] width 19 height 19
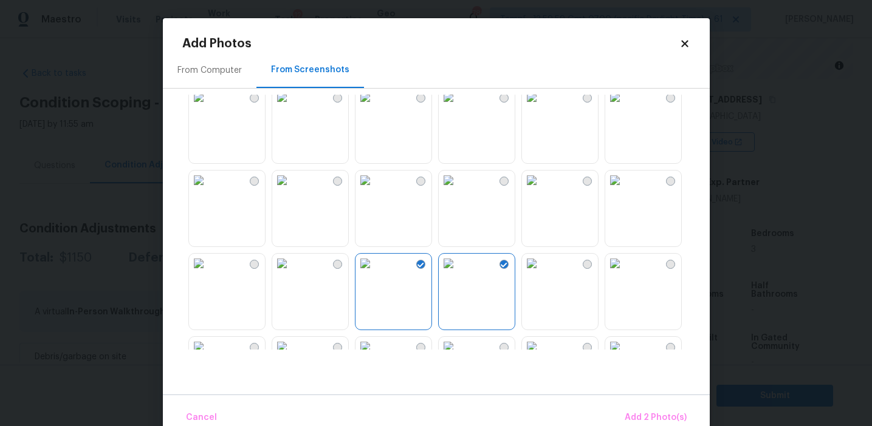
scroll to position [966, 0]
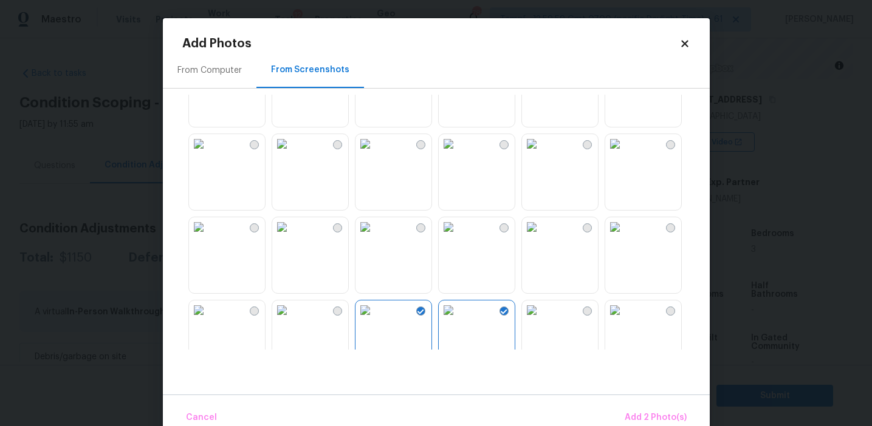
click at [375, 237] on img at bounding box center [364, 226] width 19 height 19
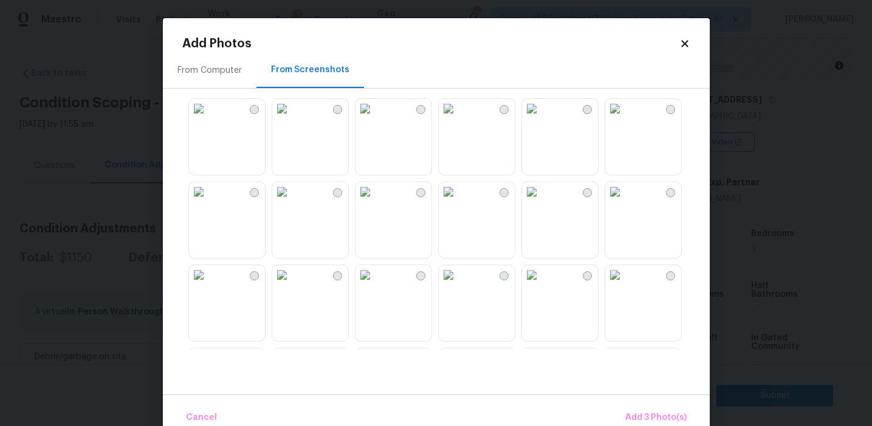
scroll to position [747, 0]
click at [541, 206] on img at bounding box center [531, 196] width 19 height 19
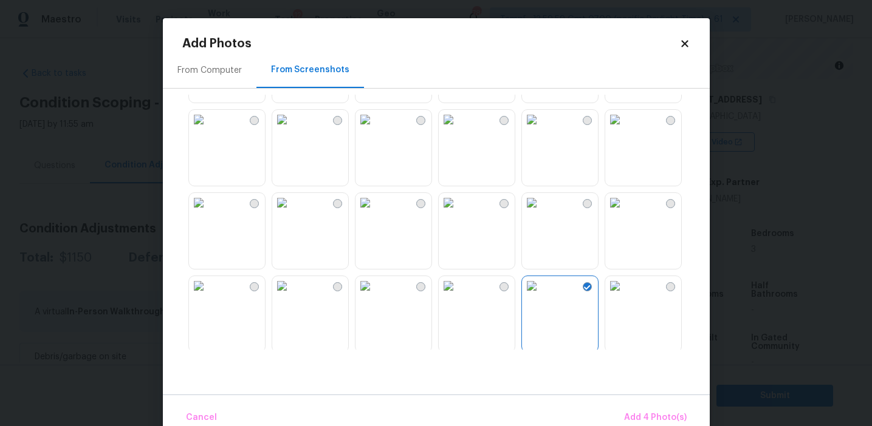
scroll to position [656, 0]
click at [208, 214] on img at bounding box center [198, 203] width 19 height 19
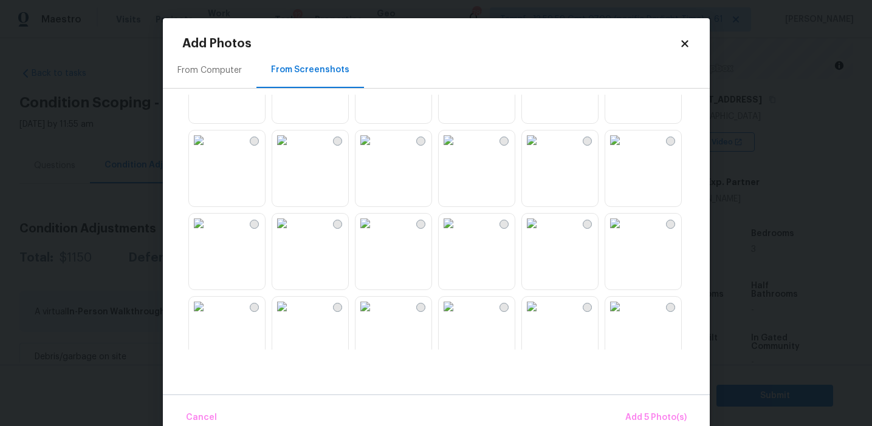
scroll to position [388, 0]
click at [541, 233] on img at bounding box center [531, 222] width 19 height 19
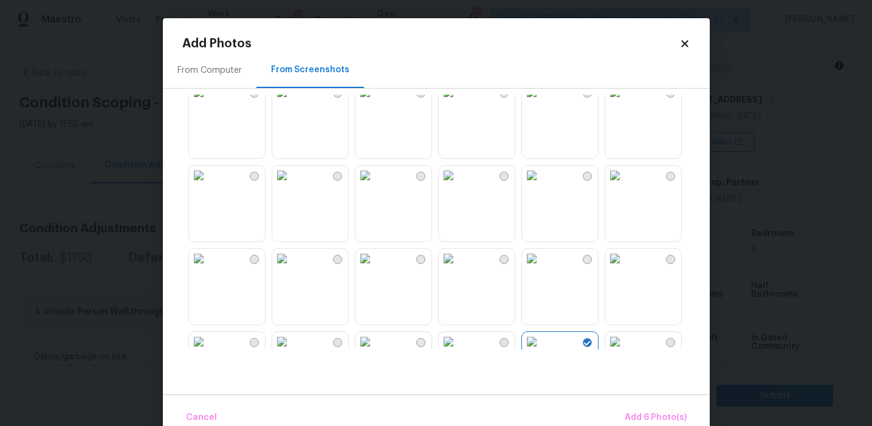
scroll to position [238, 0]
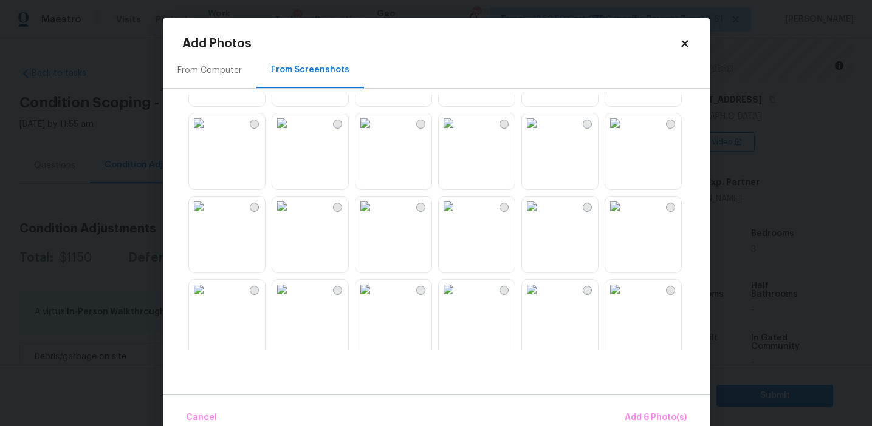
click at [603, 145] on div at bounding box center [445, 222] width 527 height 255
click at [625, 133] on img at bounding box center [614, 123] width 19 height 19
click at [634, 416] on span "Add 7 Photo(s)" at bounding box center [656, 418] width 62 height 15
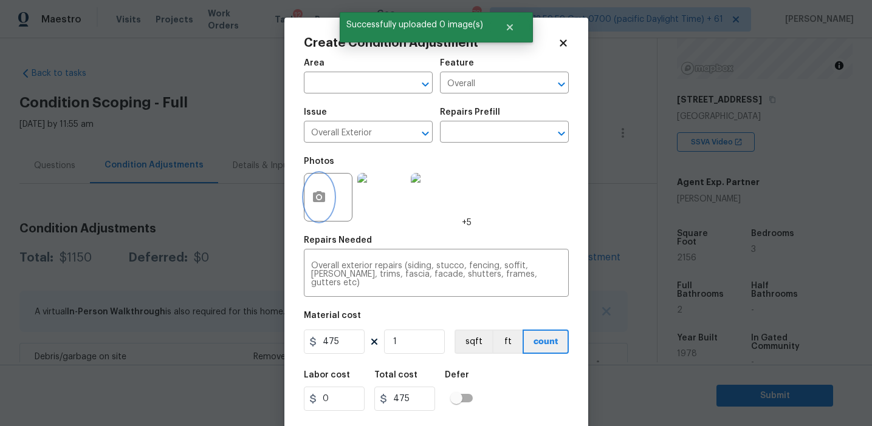
scroll to position [27, 0]
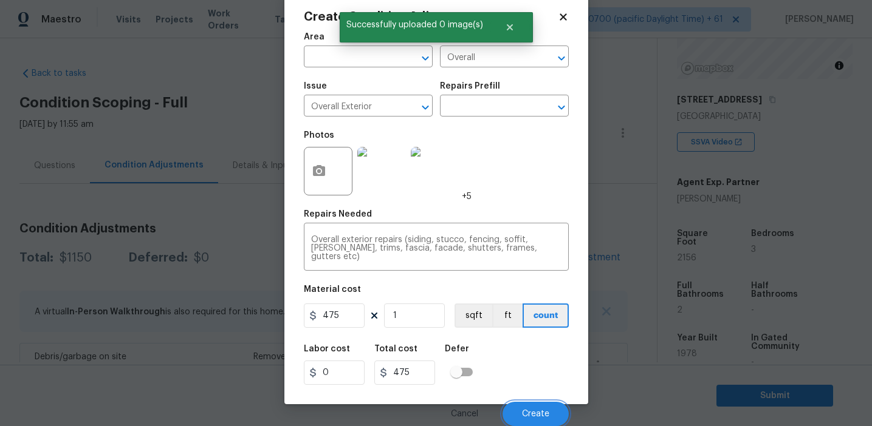
click at [530, 417] on span "Create" at bounding box center [535, 414] width 27 height 9
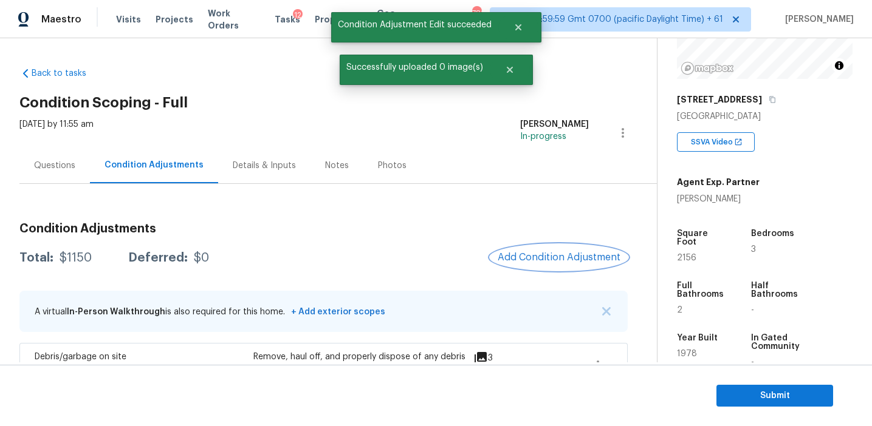
scroll to position [0, 0]
click at [561, 255] on span "Add Condition Adjustment" at bounding box center [559, 257] width 123 height 11
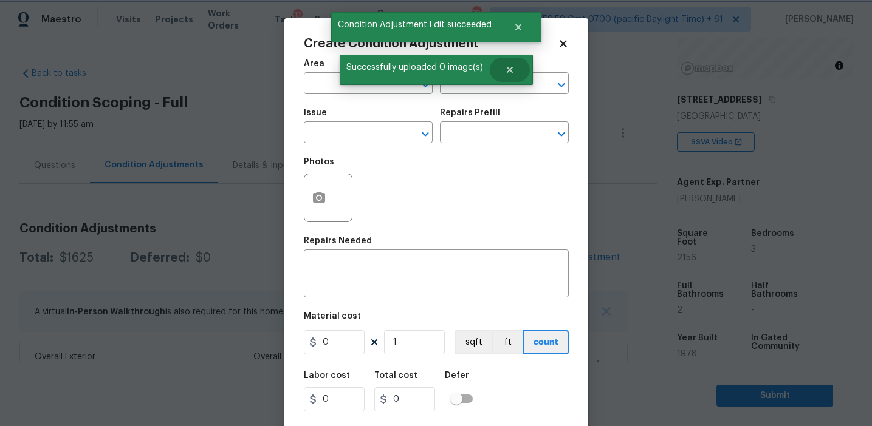
click at [495, 81] on button "Close" at bounding box center [510, 70] width 40 height 24
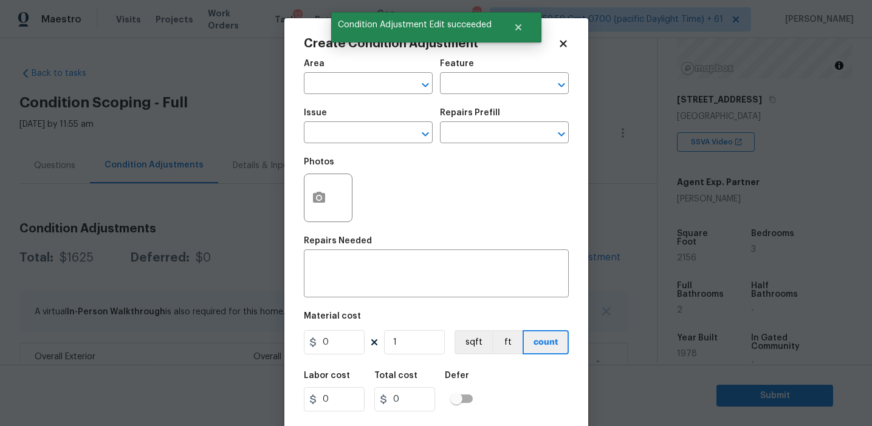
click at [479, 83] on input "text" at bounding box center [487, 84] width 95 height 19
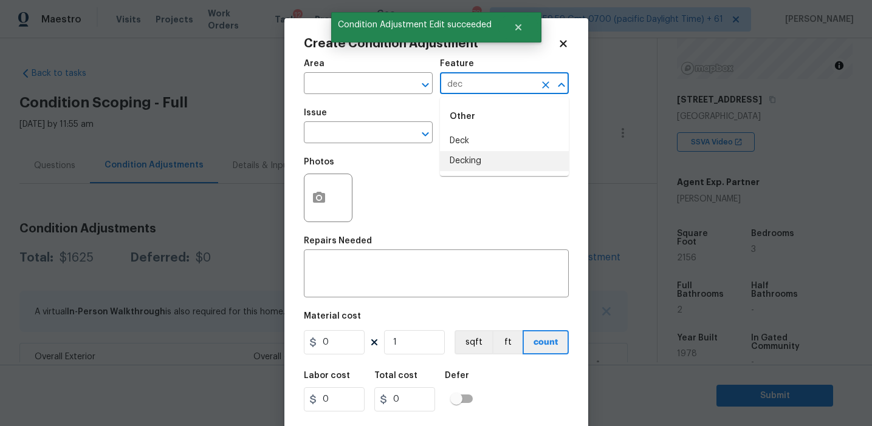
click at [490, 161] on li "Decking" at bounding box center [504, 161] width 129 height 20
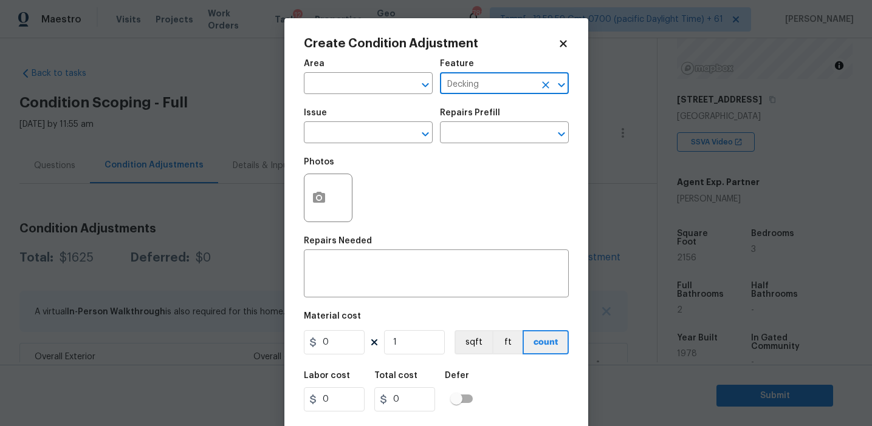
click at [463, 88] on input "Decking" at bounding box center [487, 84] width 95 height 19
type input "Decking"
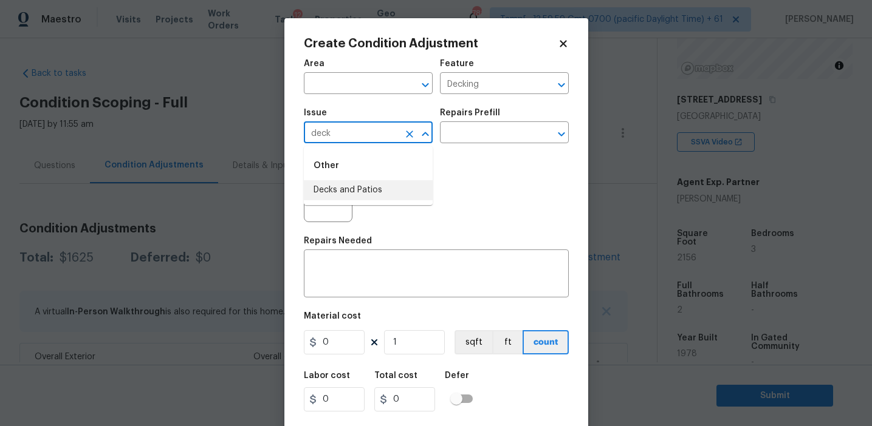
click at [371, 186] on li "Decks and Patios" at bounding box center [368, 190] width 129 height 20
type input "Decks and Patios"
click at [358, 288] on textarea at bounding box center [436, 275] width 250 height 26
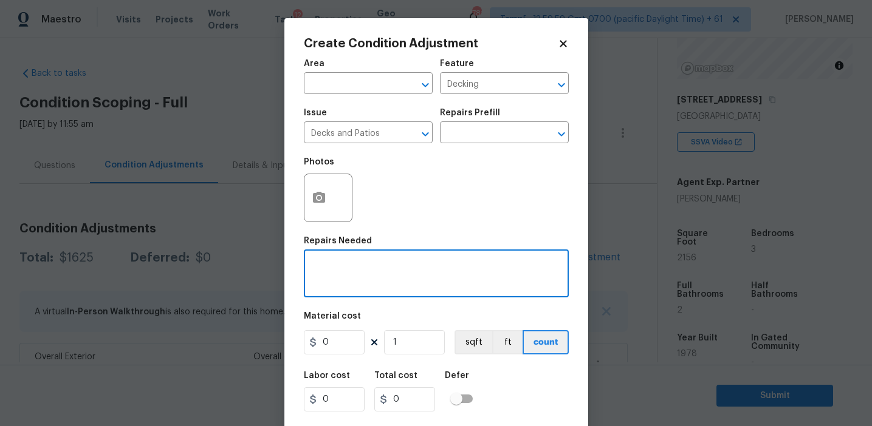
paste textarea "Decking"
type textarea "Decking repairs"
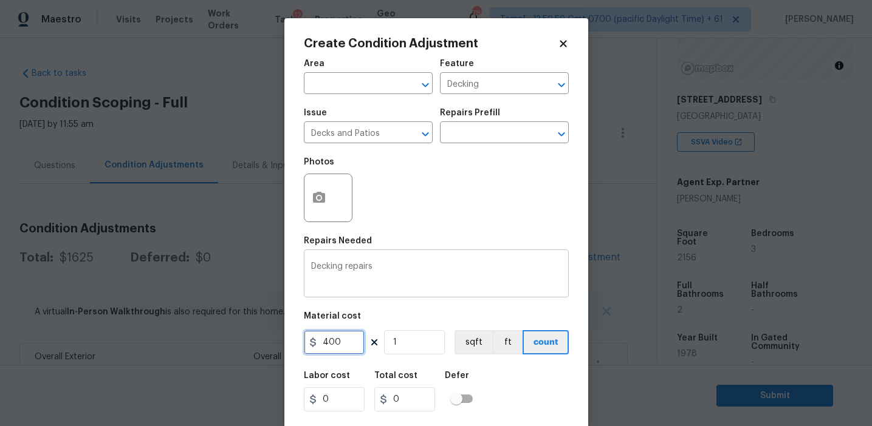
type input "400"
click at [320, 203] on icon "button" at bounding box center [319, 197] width 12 height 11
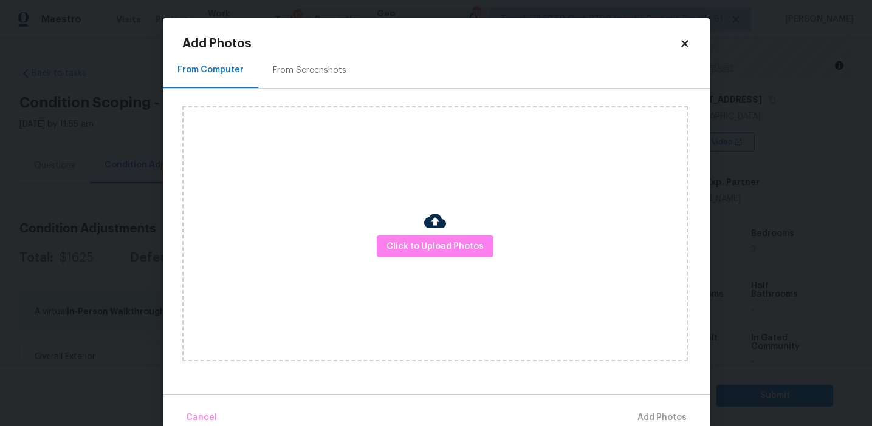
click at [309, 72] on div "From Screenshots" at bounding box center [310, 70] width 74 height 12
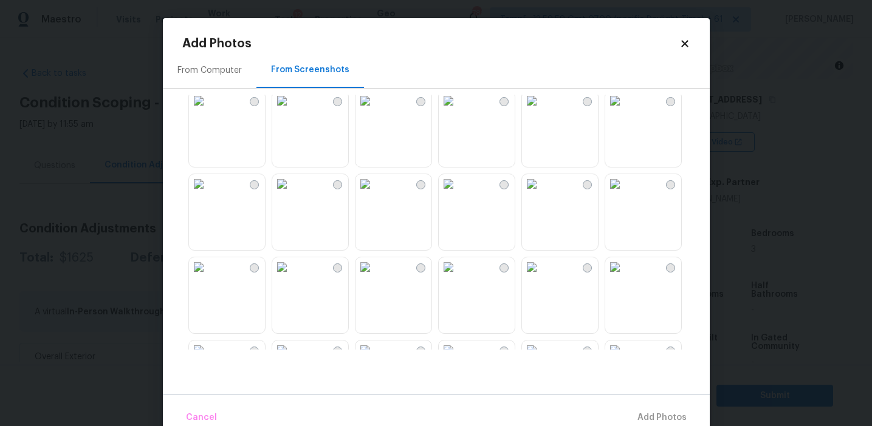
scroll to position [430, 0]
click at [208, 190] on img at bounding box center [198, 180] width 19 height 19
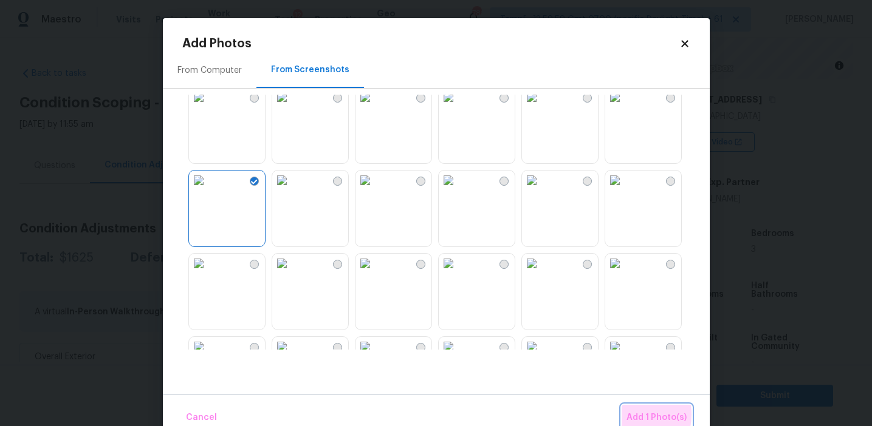
click at [629, 415] on span "Add 1 Photo(s)" at bounding box center [656, 418] width 60 height 15
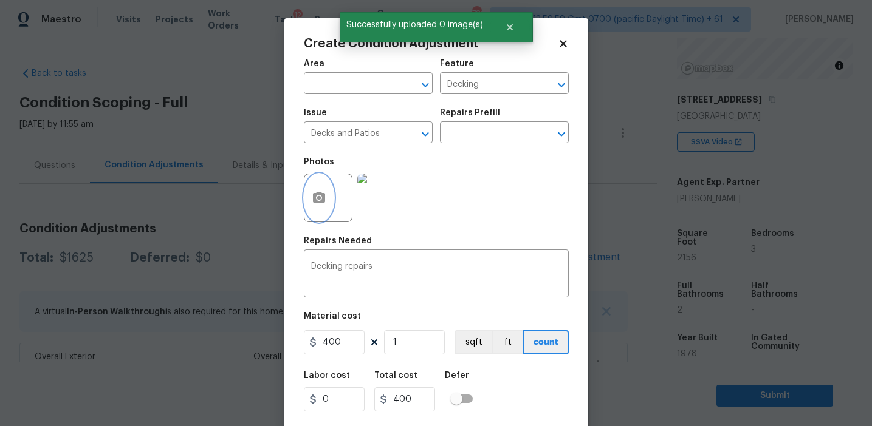
scroll to position [27, 0]
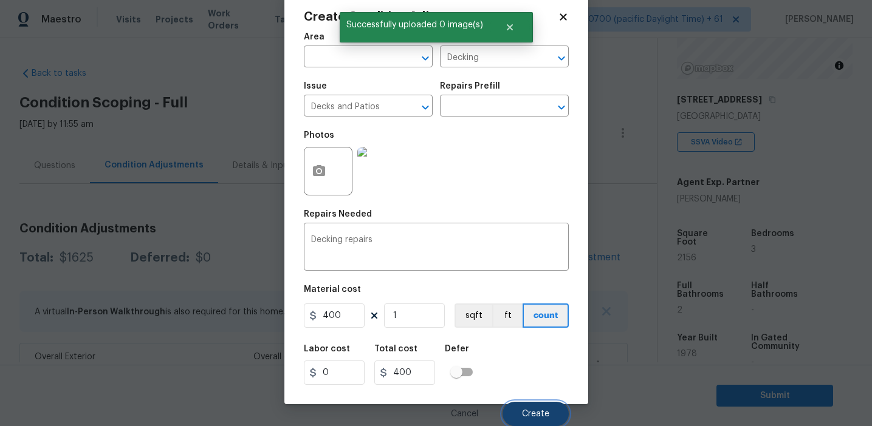
click at [523, 412] on span "Create" at bounding box center [535, 414] width 27 height 9
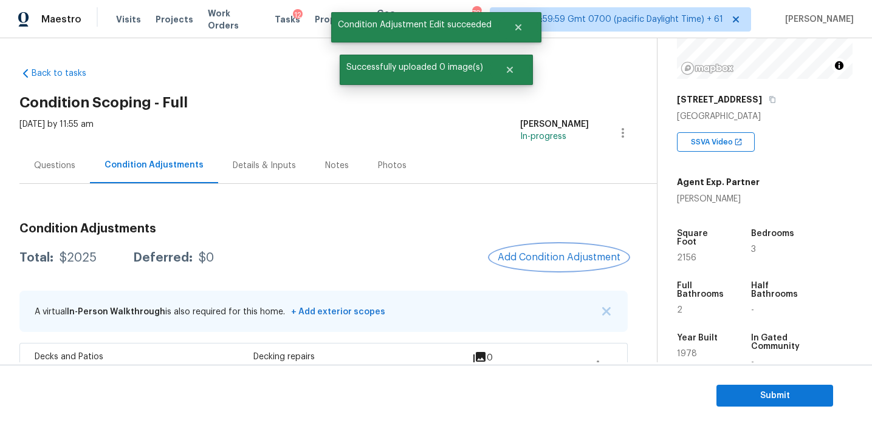
scroll to position [0, 0]
click at [469, 251] on div "Total: $2025 Deferred: $0 Add Condition Adjustment" at bounding box center [323, 258] width 608 height 27
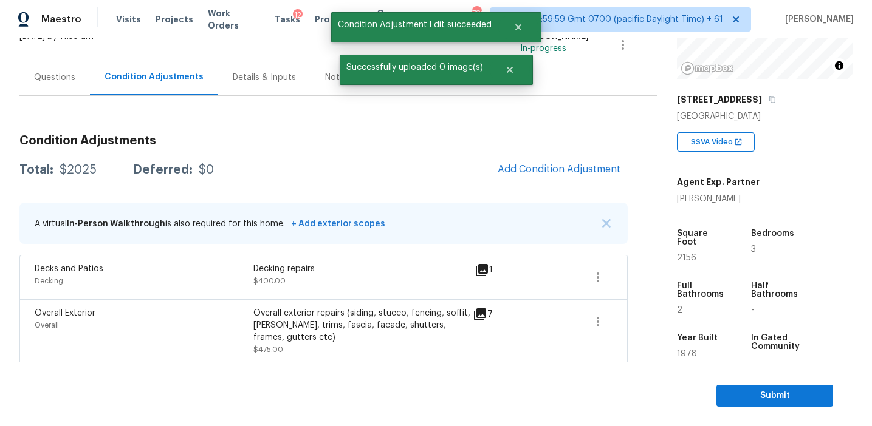
scroll to position [107, 0]
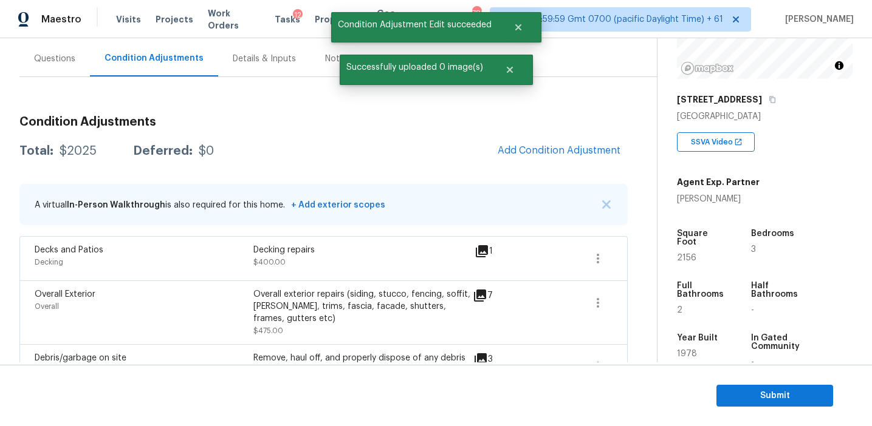
click at [468, 163] on div "Total: $2025 Deferred: $0 Add Condition Adjustment" at bounding box center [323, 151] width 608 height 27
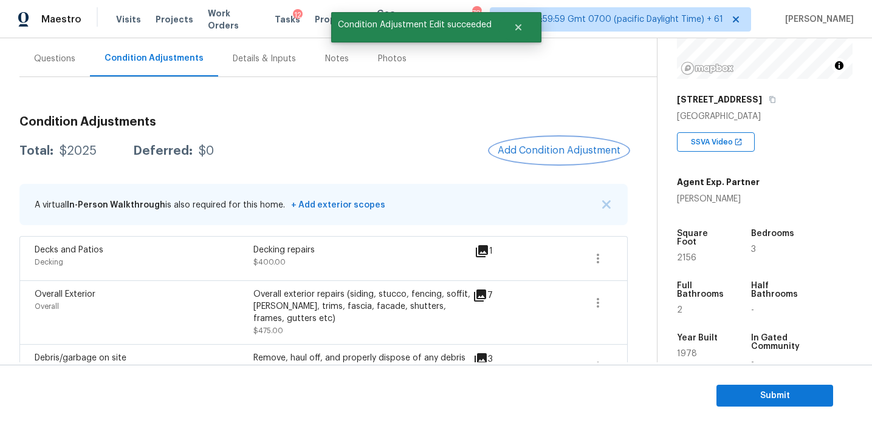
click at [546, 143] on button "Add Condition Adjustment" at bounding box center [558, 151] width 137 height 26
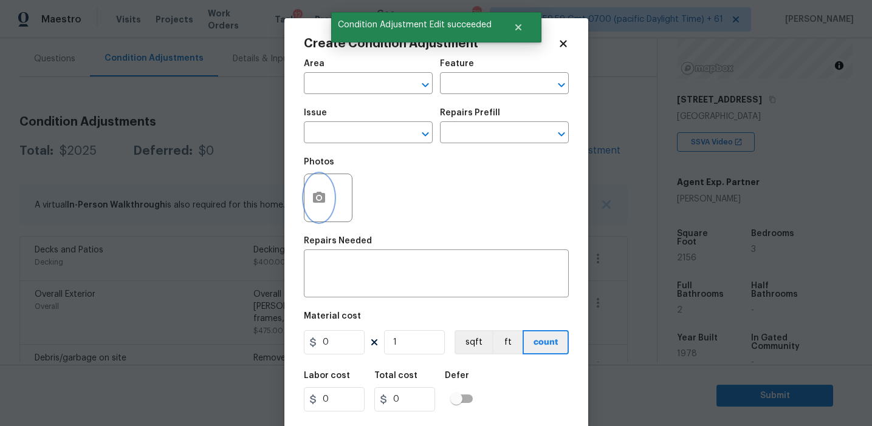
click at [327, 202] on button "button" at bounding box center [318, 197] width 29 height 47
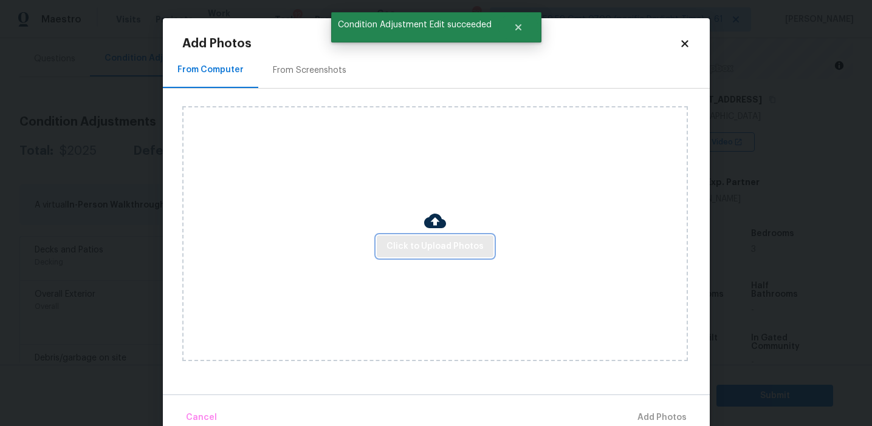
click at [408, 248] on span "Click to Upload Photos" at bounding box center [434, 246] width 97 height 15
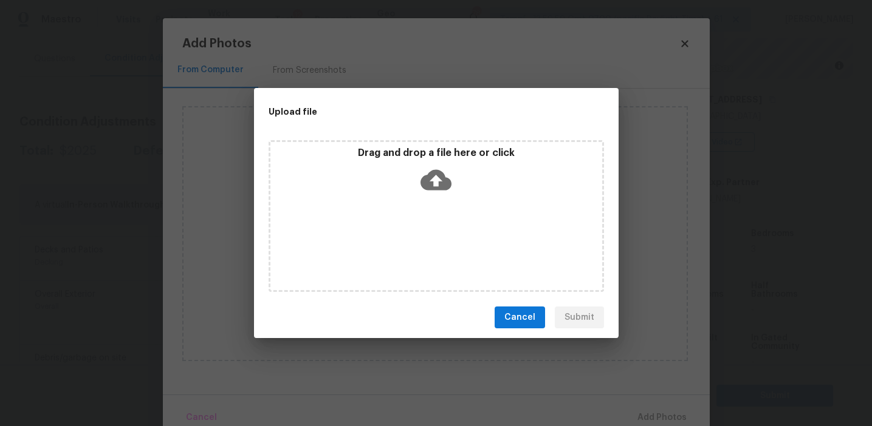
click at [411, 174] on div "Drag and drop a file here or click" at bounding box center [436, 173] width 332 height 52
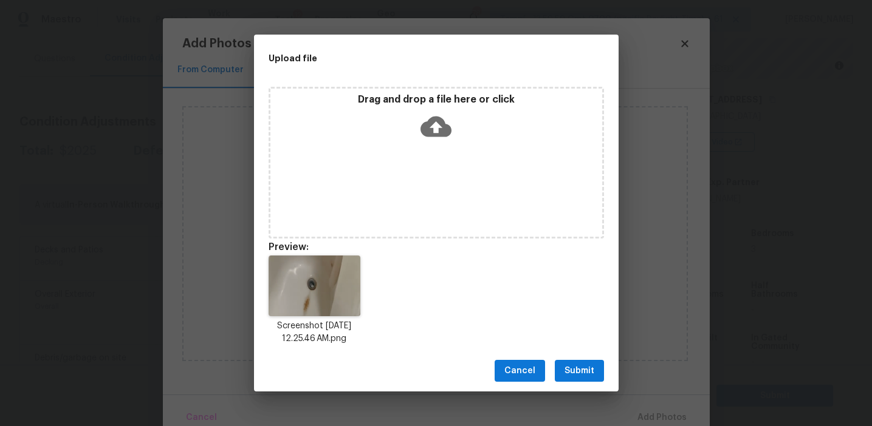
click at [580, 372] on span "Submit" at bounding box center [579, 371] width 30 height 15
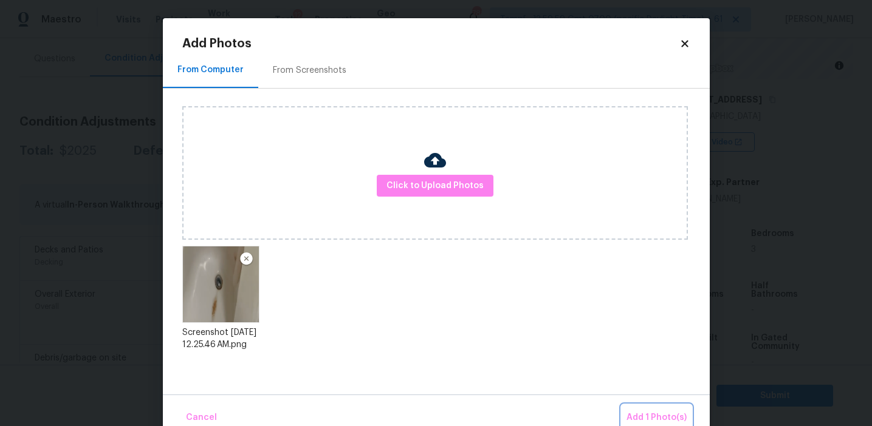
click at [640, 416] on span "Add 1 Photo(s)" at bounding box center [656, 418] width 60 height 15
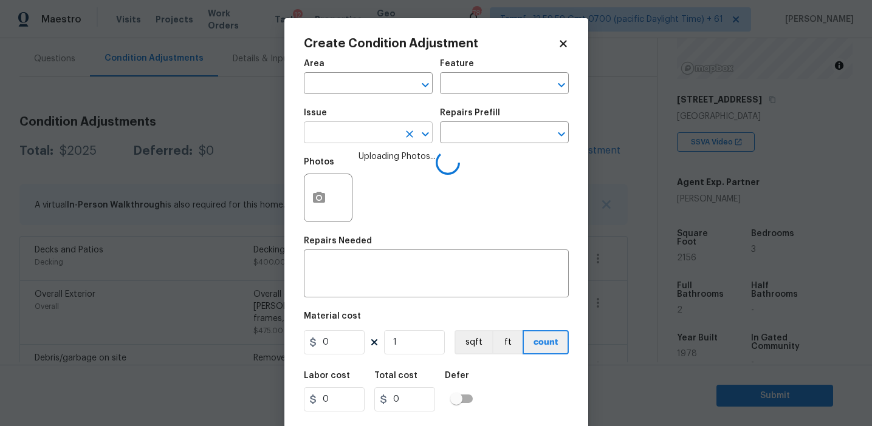
click at [368, 131] on input "text" at bounding box center [351, 134] width 95 height 19
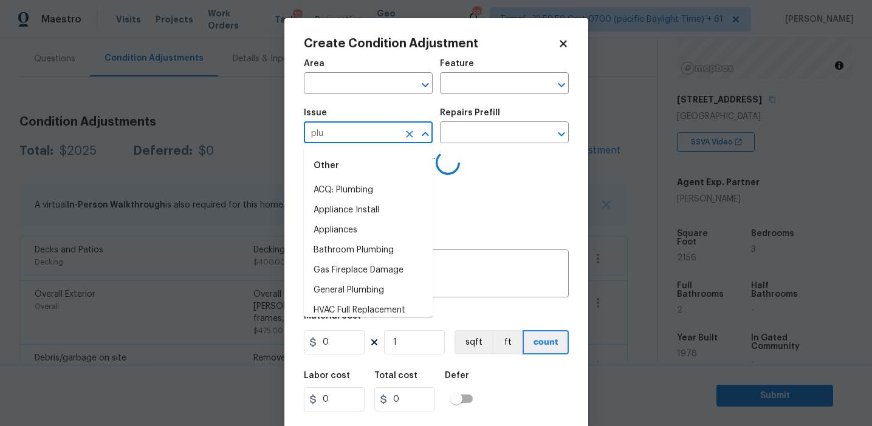
type input "plum"
click at [386, 211] on li "ACQ: Foundation" at bounding box center [368, 210] width 129 height 20
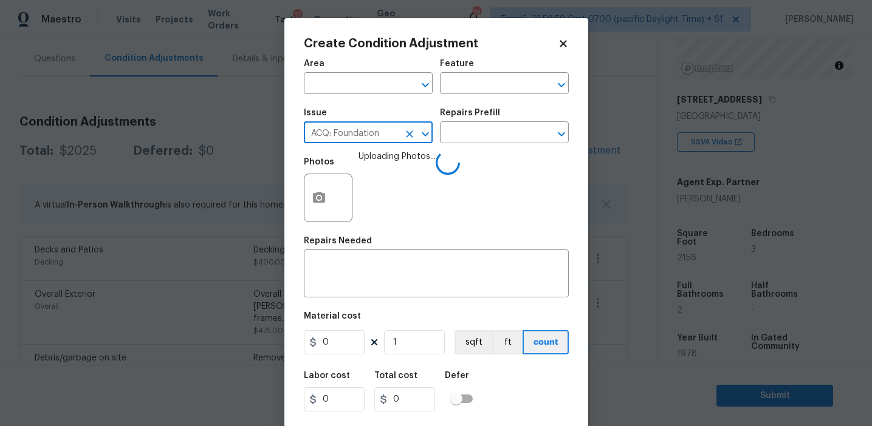
type input "ACQ: Foundation"
click at [403, 123] on div "Issue" at bounding box center [368, 117] width 129 height 16
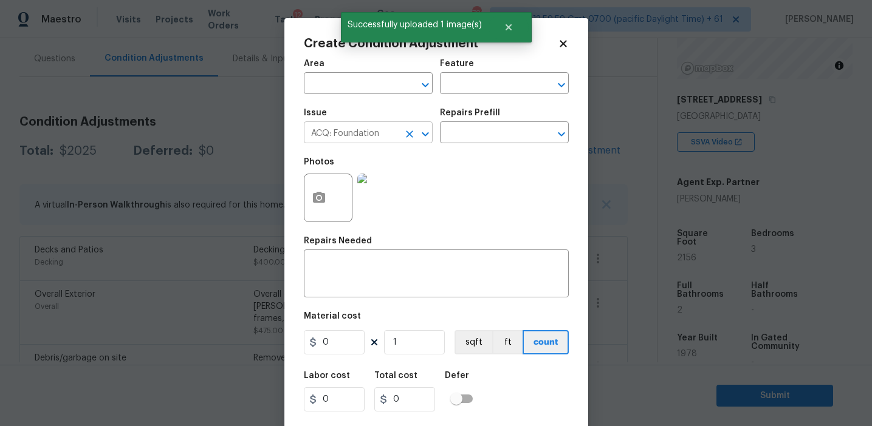
click at [409, 140] on icon "Clear" at bounding box center [409, 134] width 12 height 12
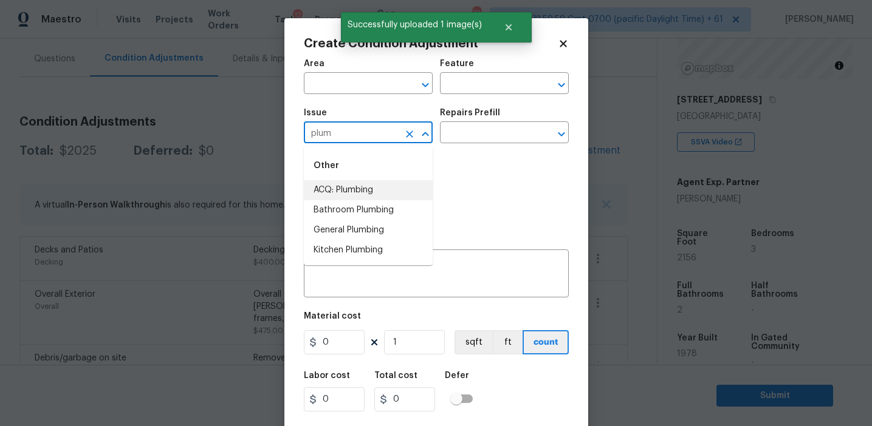
click at [407, 203] on li "Bathroom Plumbing" at bounding box center [368, 210] width 129 height 20
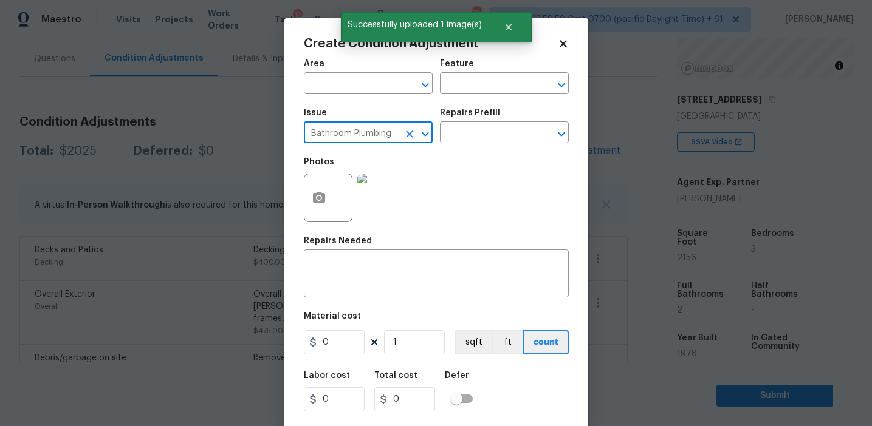
type input "Bathroom Plumbing"
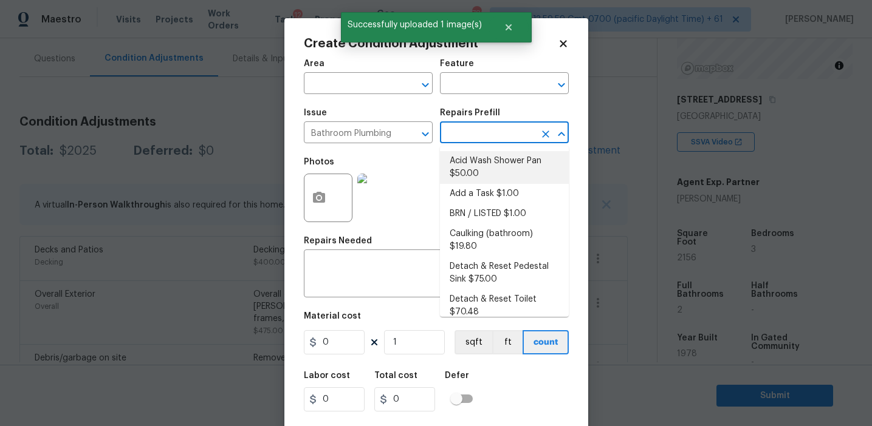
click at [476, 162] on li "Acid Wash Shower Pan $50.00" at bounding box center [504, 167] width 129 height 33
type input "Plumbing"
type textarea "Prep and acid wash/deep clean the shower pan."
type input "50"
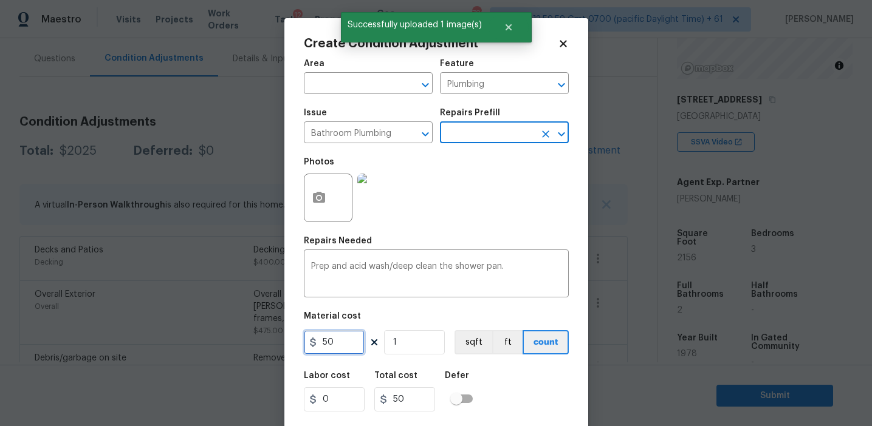
click at [347, 339] on input "50" at bounding box center [334, 342] width 61 height 24
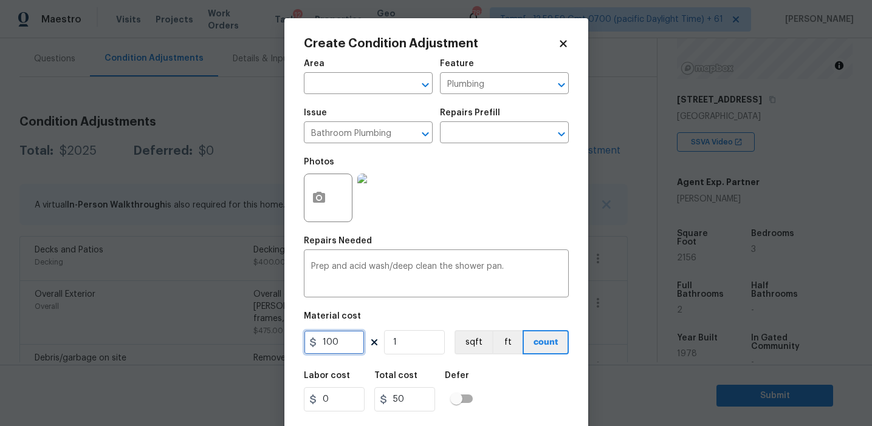
type input "100"
type input "2"
type input "200"
type input "2"
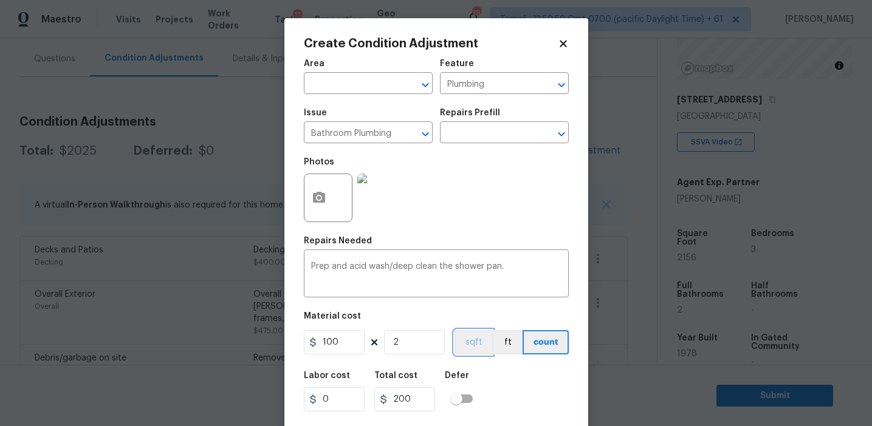
scroll to position [27, 0]
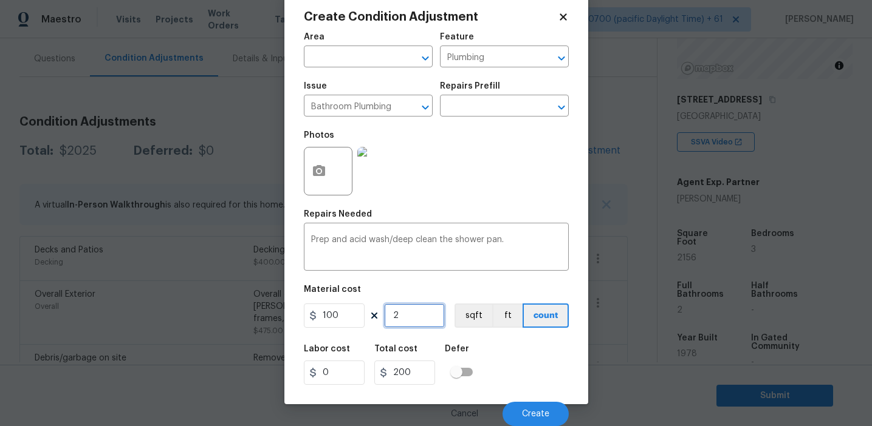
click at [417, 321] on input "2" at bounding box center [414, 316] width 61 height 24
type input "0"
type input "1"
type input "100"
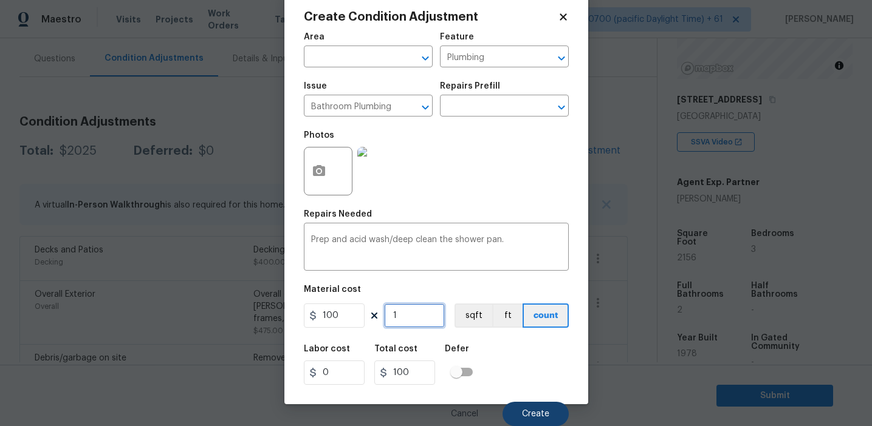
type input "1"
click at [511, 409] on button "Create" at bounding box center [535, 414] width 66 height 24
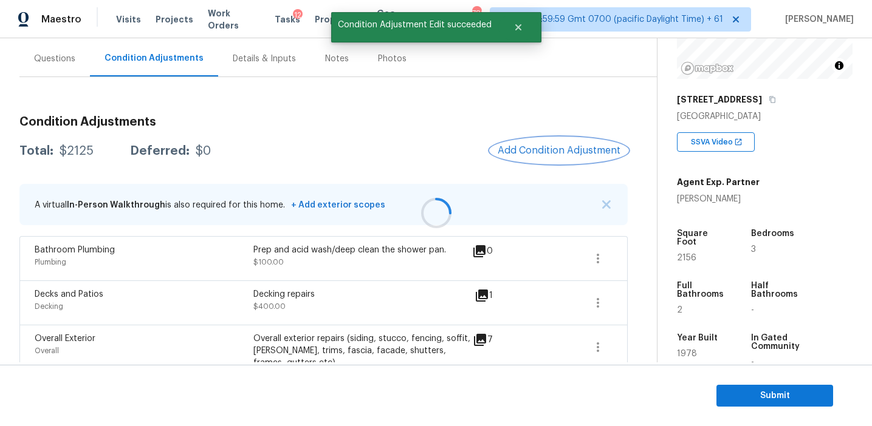
scroll to position [0, 0]
click at [538, 145] on button "Add Condition Adjustment" at bounding box center [558, 151] width 137 height 26
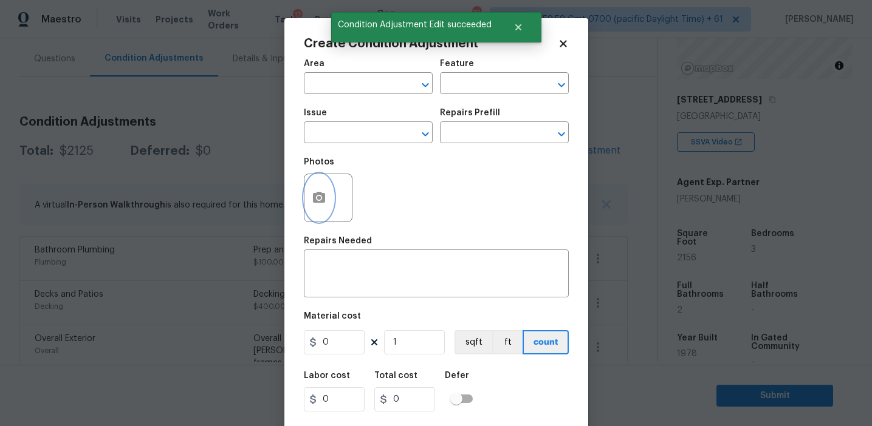
click at [318, 207] on button "button" at bounding box center [318, 197] width 29 height 47
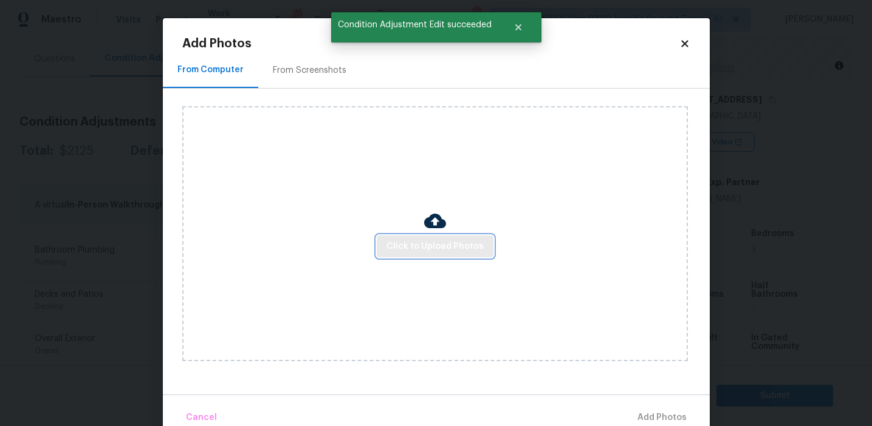
click at [416, 250] on span "Click to Upload Photos" at bounding box center [434, 246] width 97 height 15
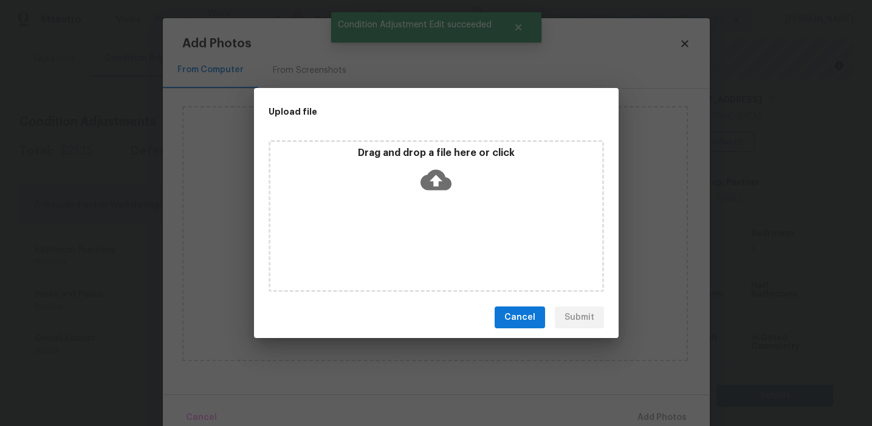
click at [416, 172] on div "Drag and drop a file here or click" at bounding box center [436, 173] width 332 height 52
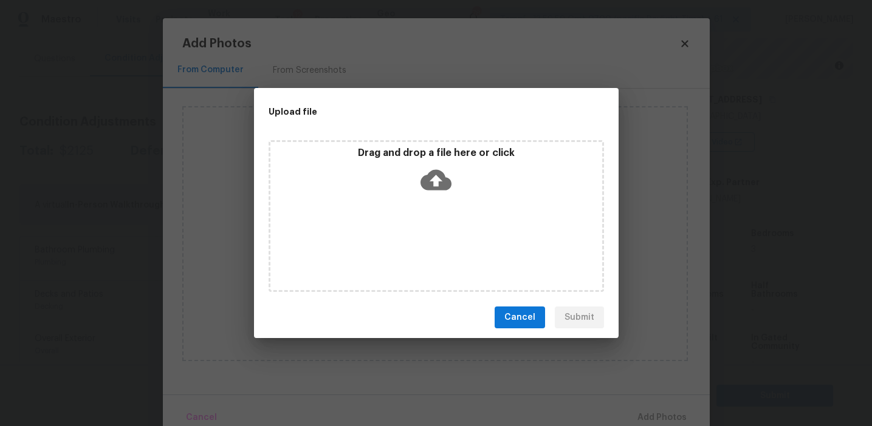
click at [517, 317] on span "Cancel" at bounding box center [519, 317] width 31 height 15
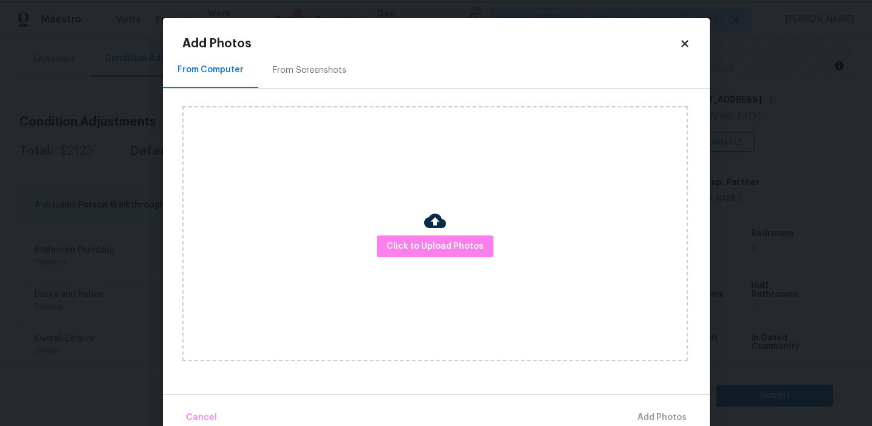
click at [123, 97] on body "Maestro Visits Projects Work Orders Tasks 12 Properties Geo Assignments 781 Tam…" at bounding box center [436, 213] width 872 height 426
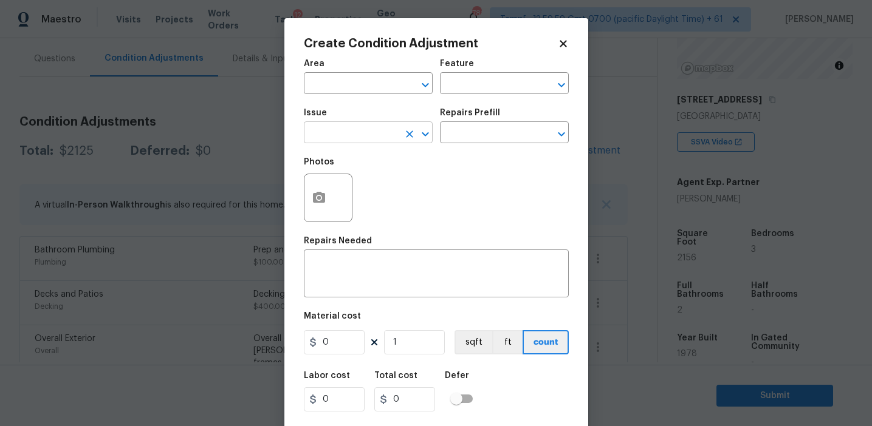
click at [315, 132] on input "text" at bounding box center [351, 134] width 95 height 19
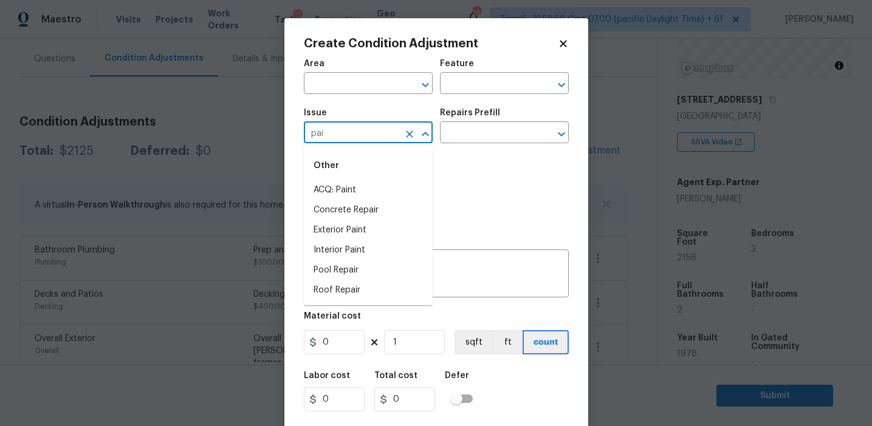
click at [350, 193] on li "ACQ: Paint" at bounding box center [368, 190] width 129 height 20
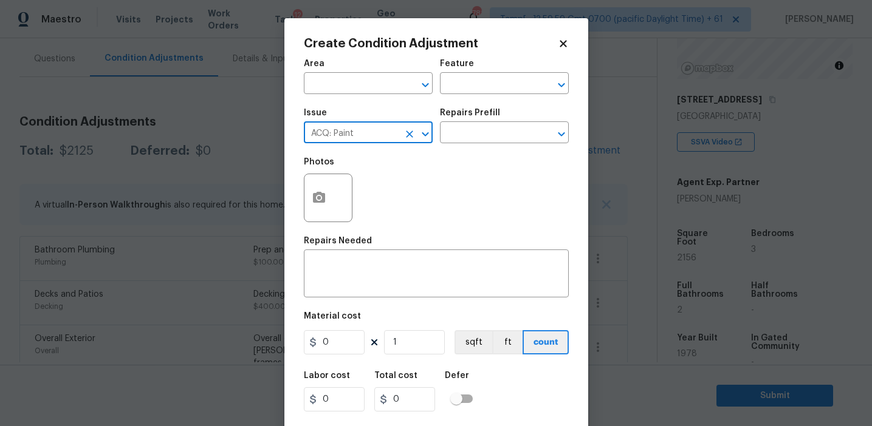
type input "ACQ: Paint"
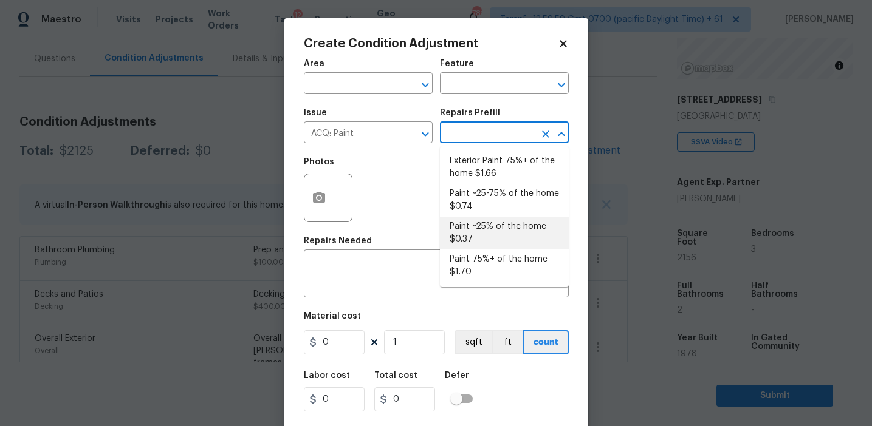
click at [493, 223] on li "Paint ~25% of the home $0.37" at bounding box center [504, 233] width 129 height 33
type input "Acquisition"
type textarea "Acquisition Scope: ~25% of the home needs interior paint"
type input "0.37"
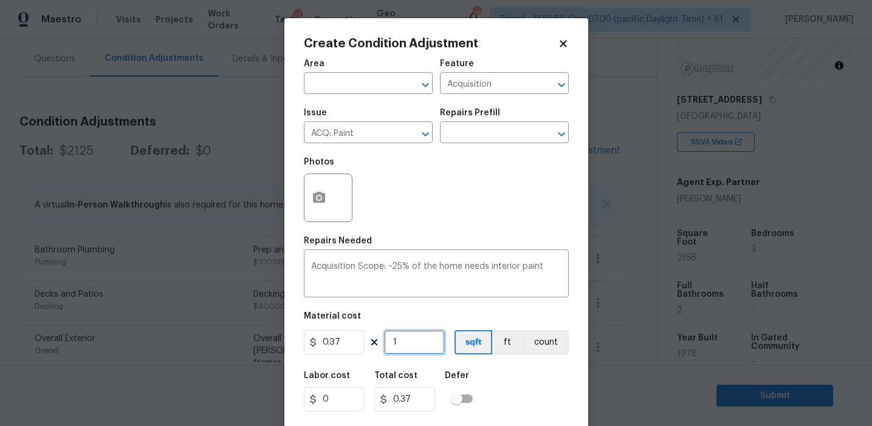
click at [427, 335] on input "1" at bounding box center [414, 342] width 61 height 24
type input "0"
type input "2"
type input "0.74"
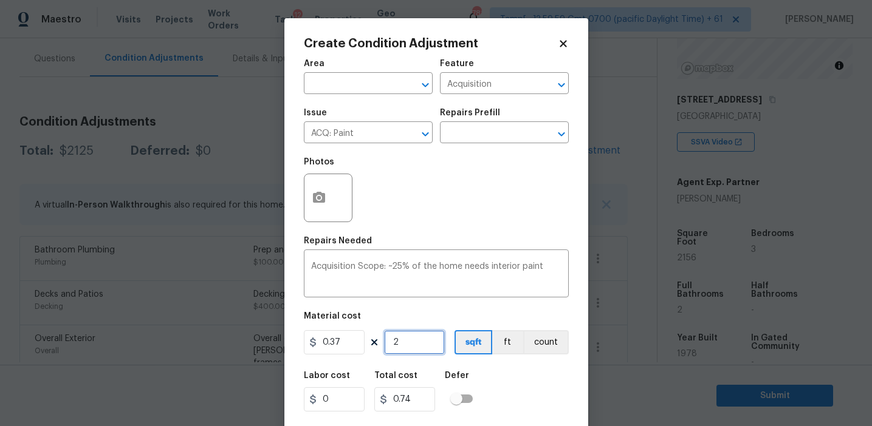
type input "21"
type input "7.77"
type input "215"
type input "79.55"
type input "2156"
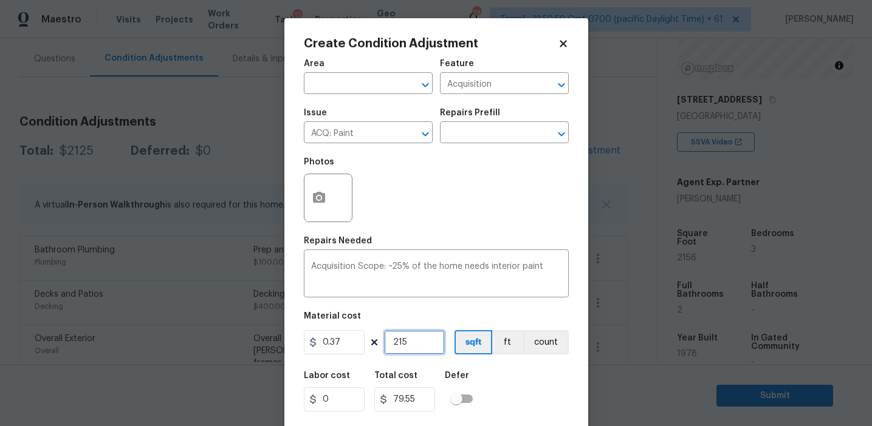
type input "797.72"
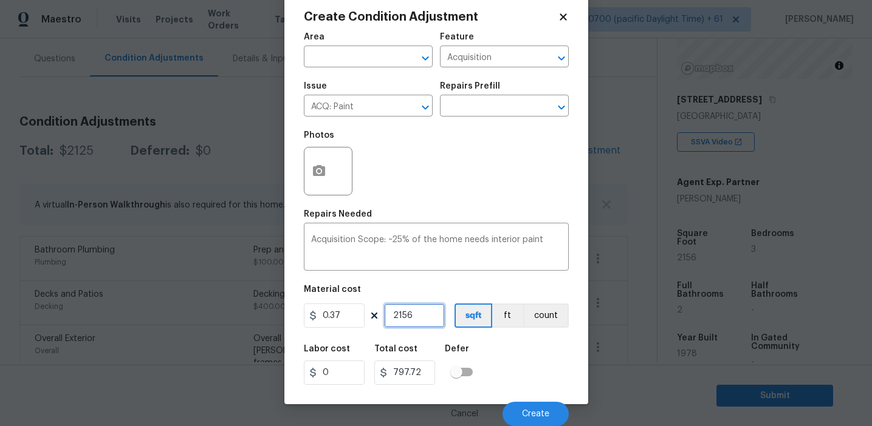
type input "2156"
click at [532, 400] on div "Cancel Create" at bounding box center [436, 409] width 265 height 34
click at [532, 410] on span "Create" at bounding box center [535, 414] width 27 height 9
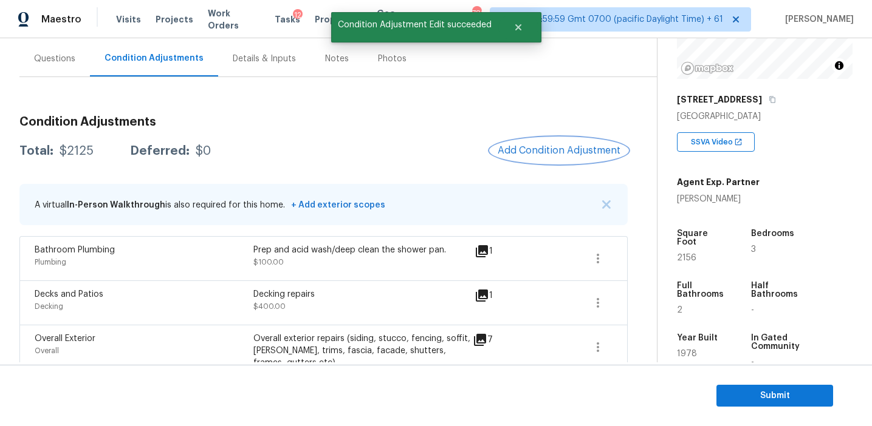
scroll to position [0, 0]
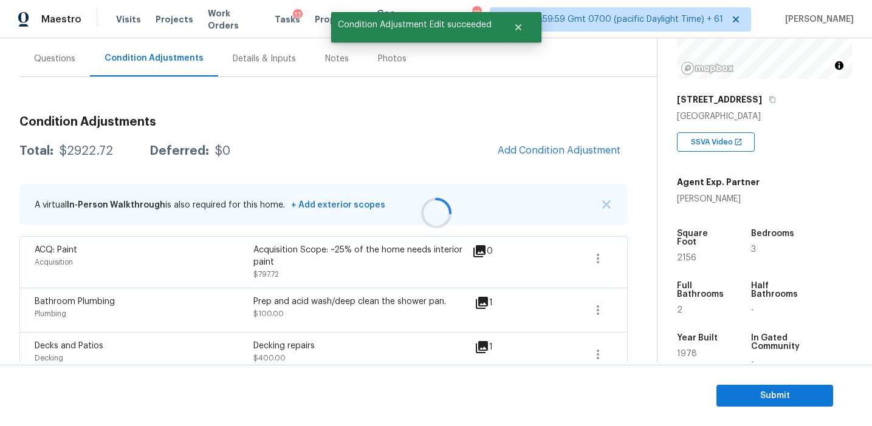
click at [534, 151] on div at bounding box center [436, 213] width 872 height 426
click at [534, 151] on span "Add Condition Adjustment" at bounding box center [559, 150] width 123 height 11
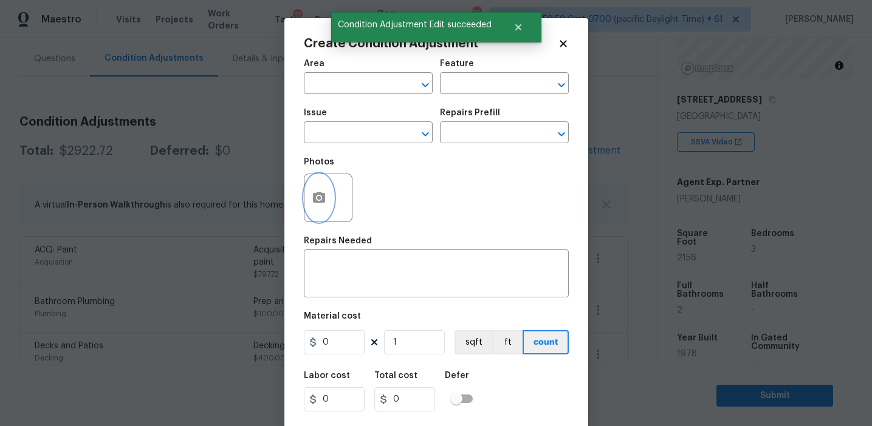
click at [310, 207] on button "button" at bounding box center [318, 197] width 29 height 47
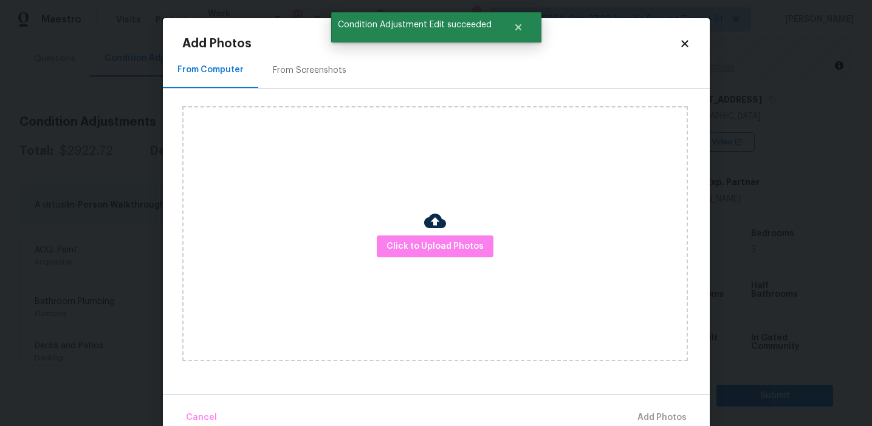
click at [321, 63] on div "From Screenshots" at bounding box center [309, 70] width 103 height 36
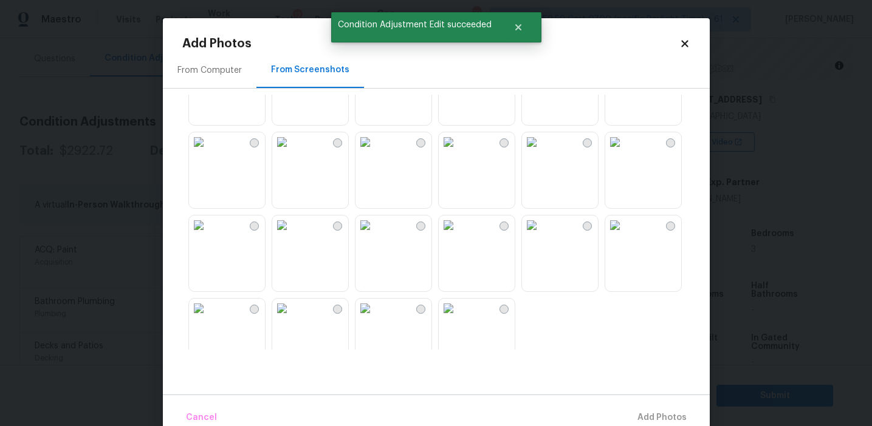
scroll to position [1160, 0]
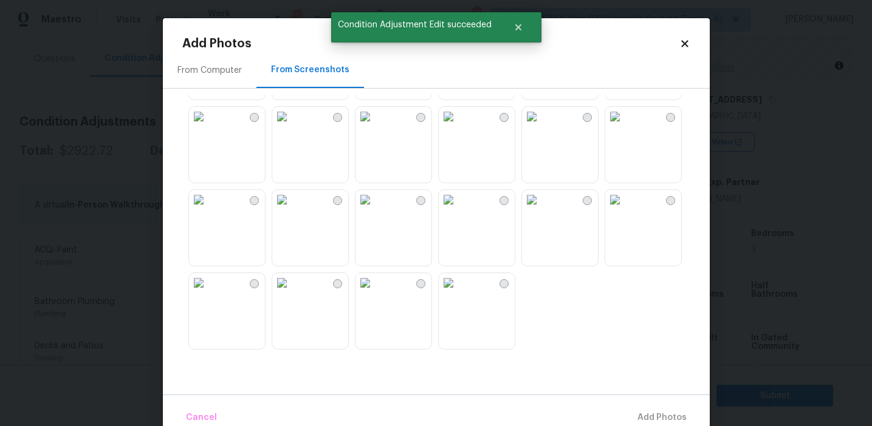
click at [458, 293] on img at bounding box center [448, 282] width 19 height 19
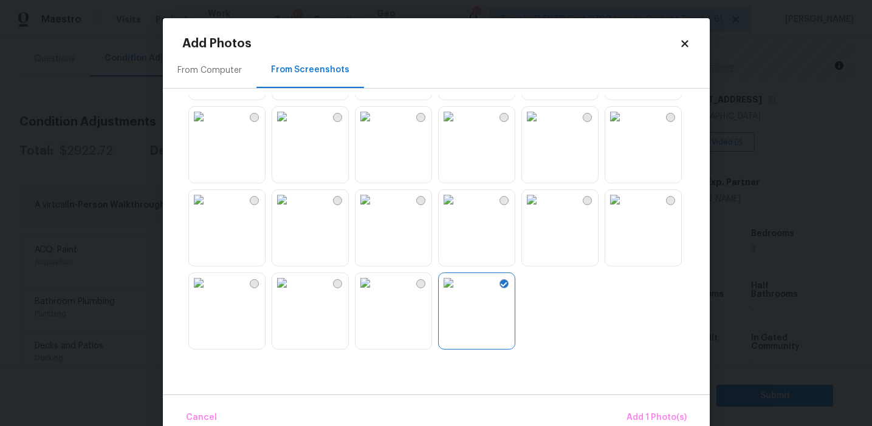
click at [208, 210] on img at bounding box center [198, 199] width 19 height 19
click at [458, 210] on img at bounding box center [448, 199] width 19 height 19
click at [625, 210] on img at bounding box center [614, 199] width 19 height 19
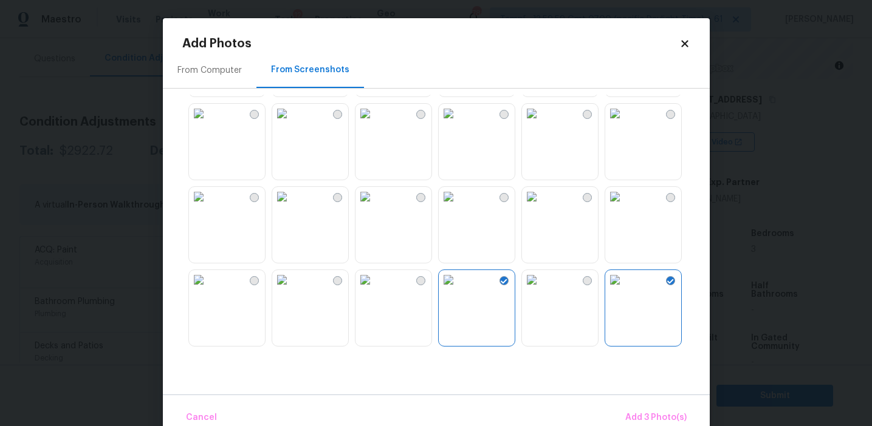
scroll to position [1063, 0]
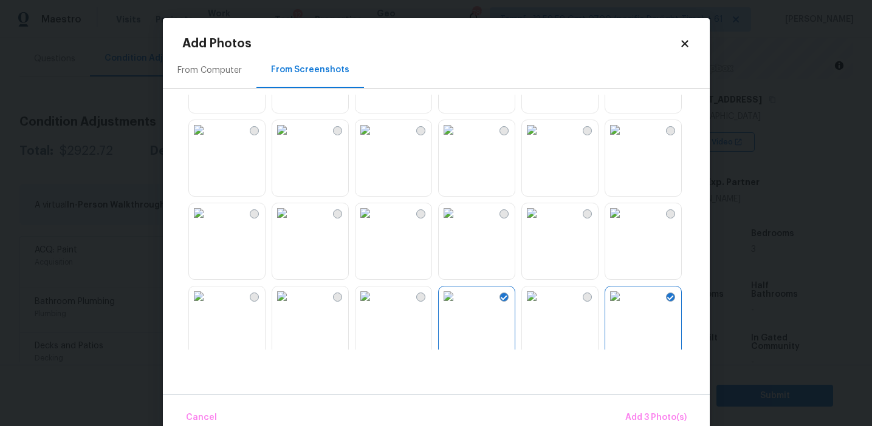
click at [458, 140] on img at bounding box center [448, 129] width 19 height 19
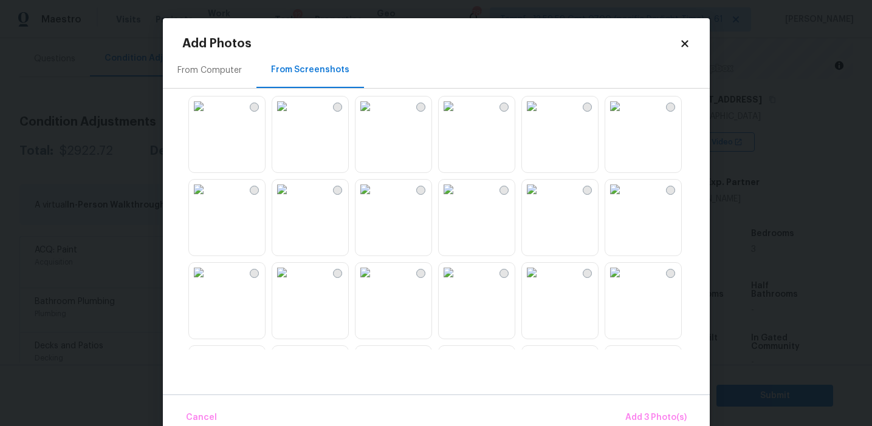
scroll to position [916, 0]
click at [458, 204] on img at bounding box center [448, 194] width 19 height 19
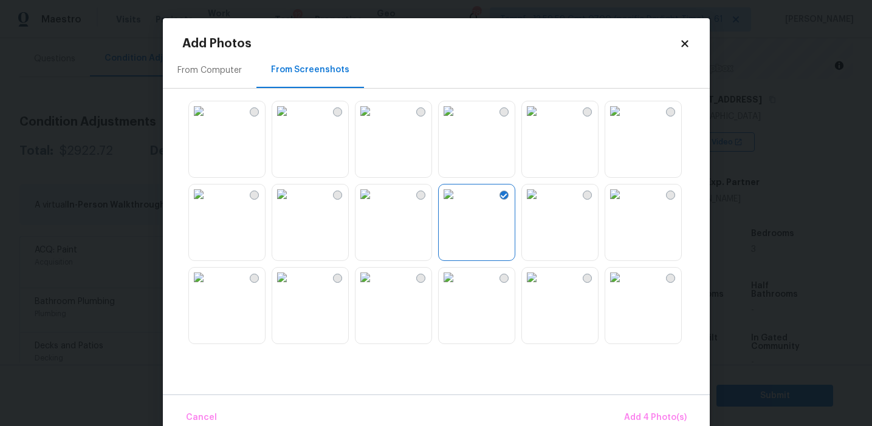
click at [625, 204] on img at bounding box center [614, 194] width 19 height 19
click at [625, 121] on img at bounding box center [614, 110] width 19 height 19
click at [541, 121] on img at bounding box center [531, 110] width 19 height 19
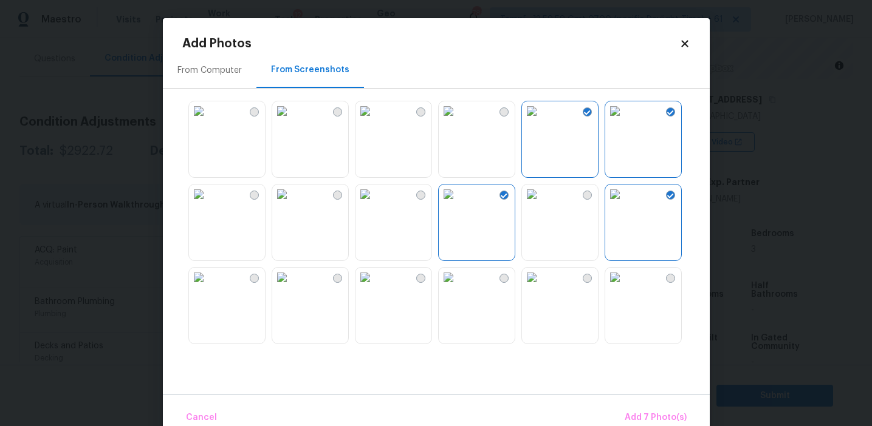
click at [208, 204] on img at bounding box center [198, 194] width 19 height 19
click at [651, 409] on button "Add 8 Photo(s)" at bounding box center [656, 418] width 72 height 26
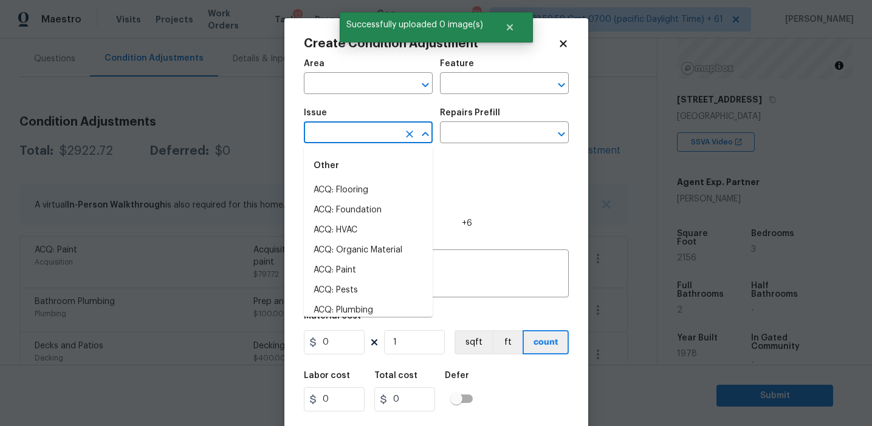
click at [351, 142] on input "text" at bounding box center [351, 134] width 95 height 19
click at [361, 191] on li "ACQ: Flooring" at bounding box center [368, 190] width 129 height 20
type input "ACQ: Flooring"
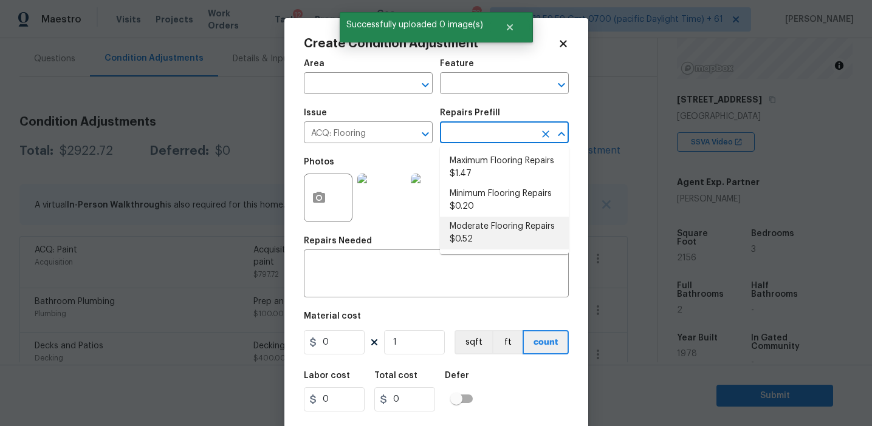
click at [493, 241] on li "Moderate Flooring Repairs $0.52" at bounding box center [504, 233] width 129 height 33
type input "Acquisition"
type textarea "Acquisition Scope: Moderate flooring repairs"
type input "0.52"
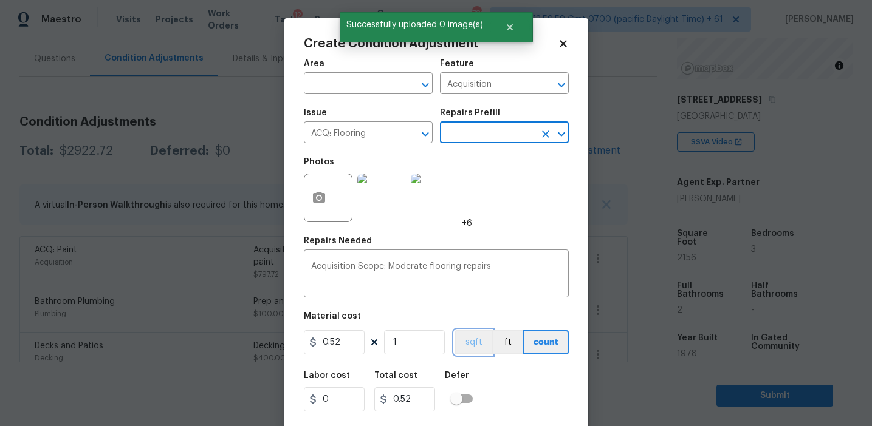
click at [461, 341] on button "sqft" at bounding box center [473, 342] width 38 height 24
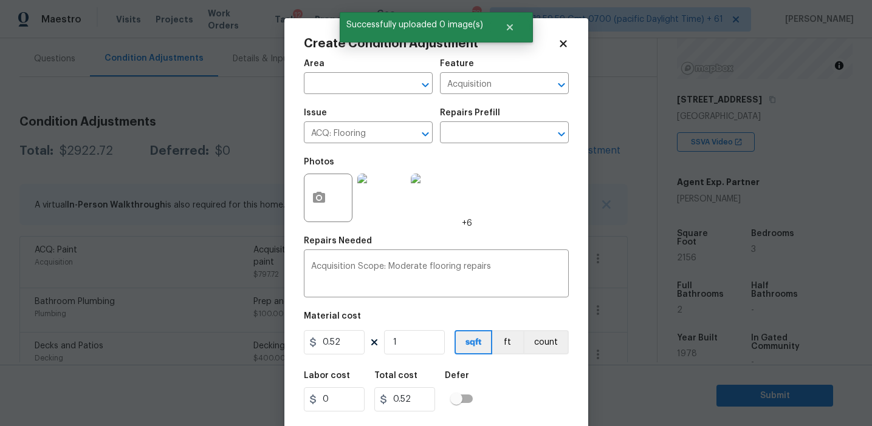
click at [382, 343] on div "0.52 1 sqft ft count" at bounding box center [436, 342] width 265 height 24
click at [405, 341] on input "1" at bounding box center [414, 342] width 61 height 24
type input "0"
paste input "2156"
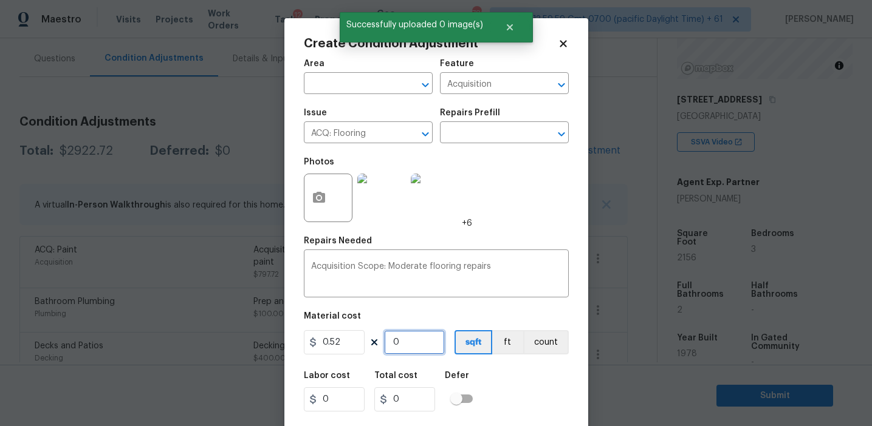
type input "2156"
type input "1121.12"
type input "2156"
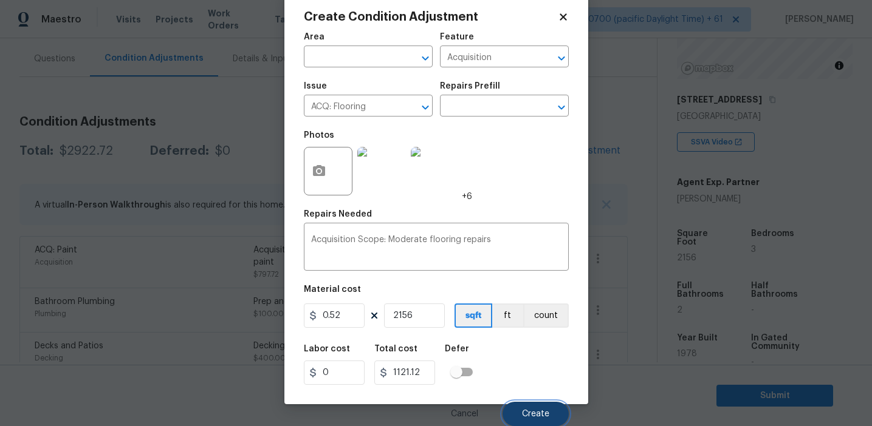
click at [535, 409] on button "Create" at bounding box center [535, 414] width 66 height 24
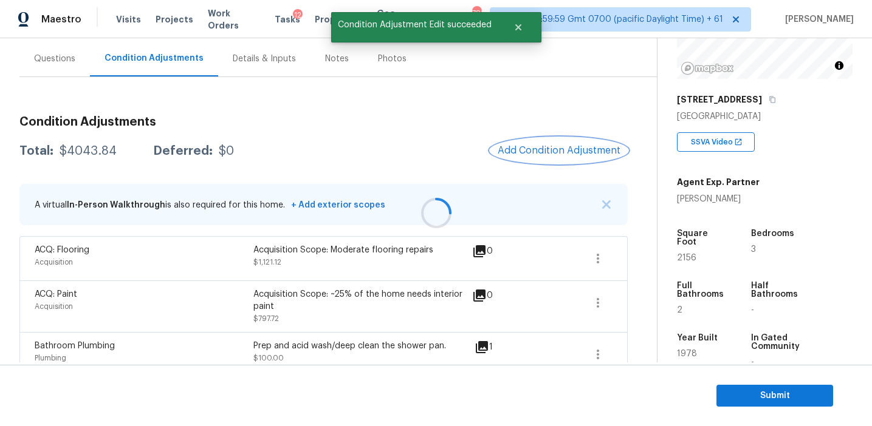
scroll to position [0, 0]
click at [101, 148] on div "$4043.84" at bounding box center [88, 151] width 57 height 12
copy div "4043.84"
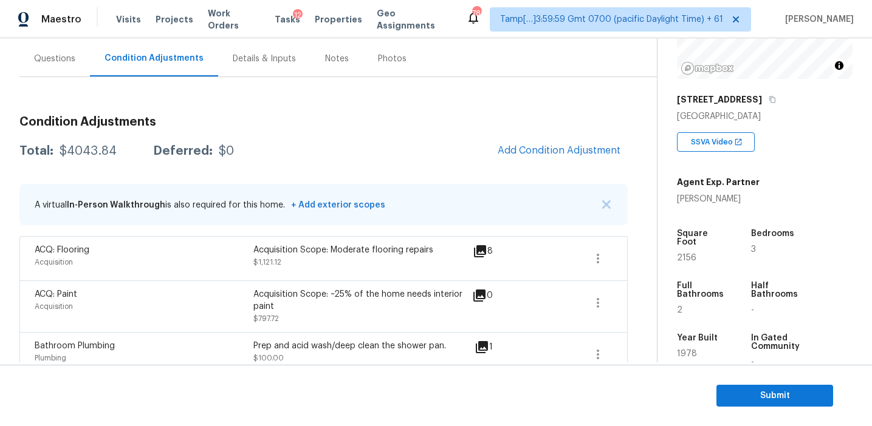
click at [286, 123] on h3 "Condition Adjustments" at bounding box center [323, 122] width 608 height 12
click at [70, 49] on div "Questions" at bounding box center [54, 59] width 70 height 36
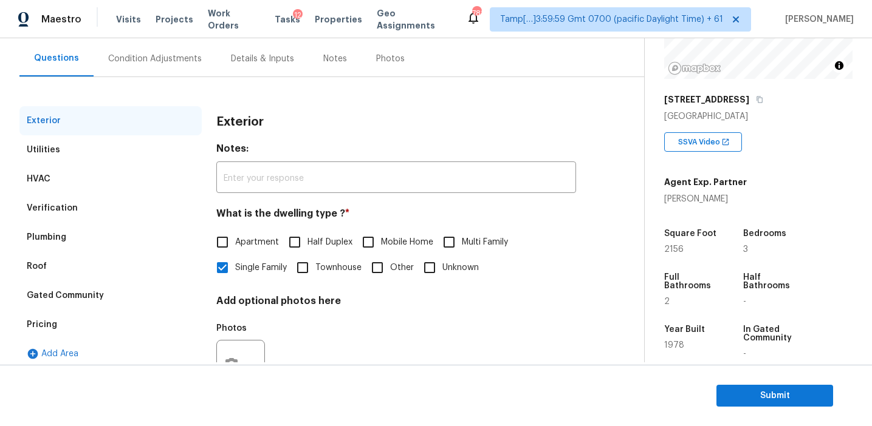
click at [99, 327] on div "Pricing" at bounding box center [110, 324] width 182 height 29
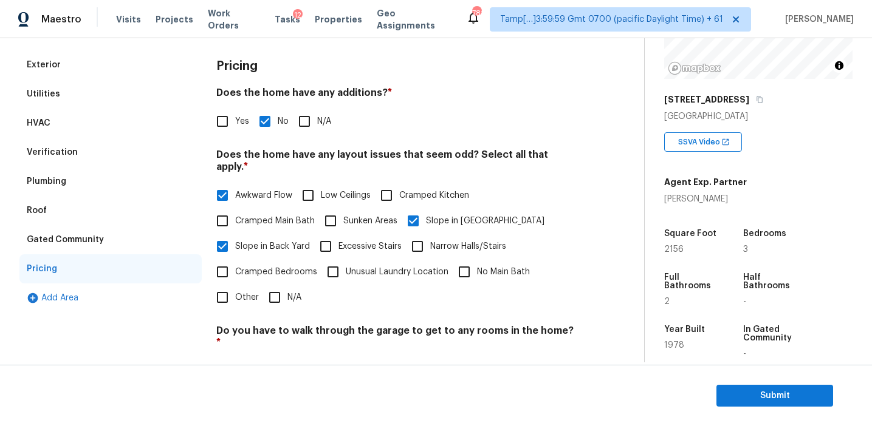
click at [115, 240] on div "Gated Community" at bounding box center [110, 239] width 182 height 29
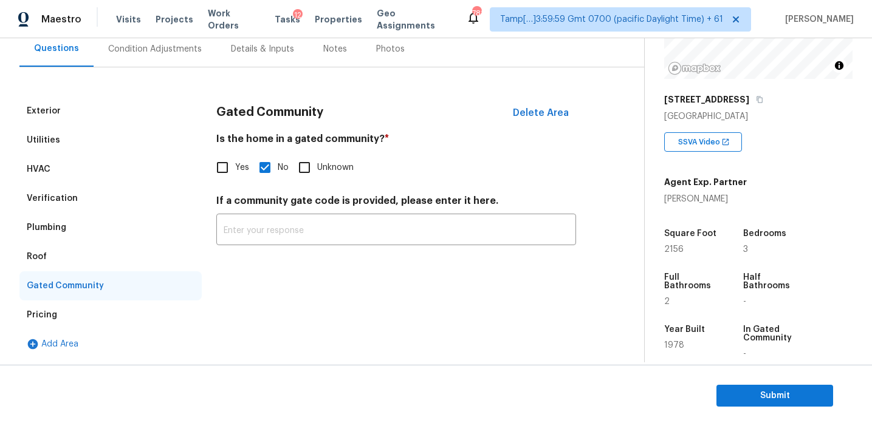
click at [72, 256] on div "Roof" at bounding box center [110, 256] width 182 height 29
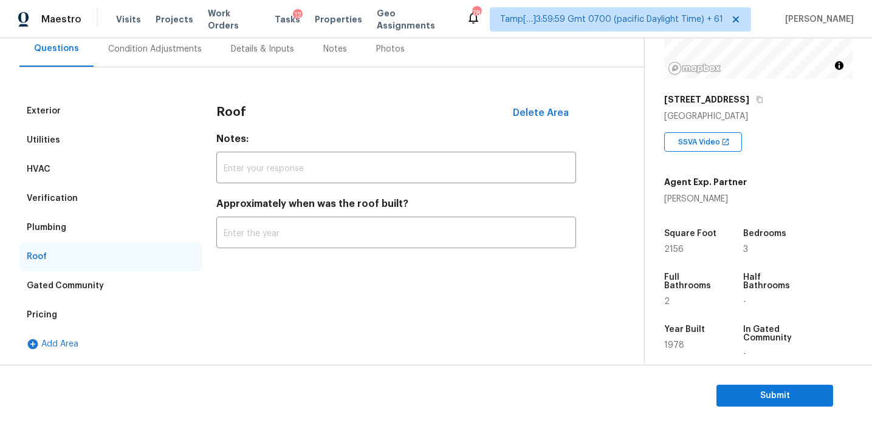
click at [72, 229] on div "Plumbing" at bounding box center [110, 227] width 182 height 29
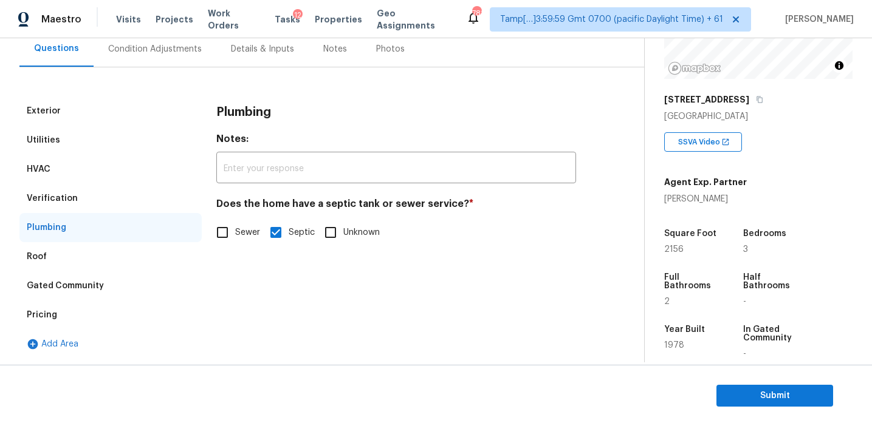
click at [80, 189] on div "Verification" at bounding box center [110, 198] width 182 height 29
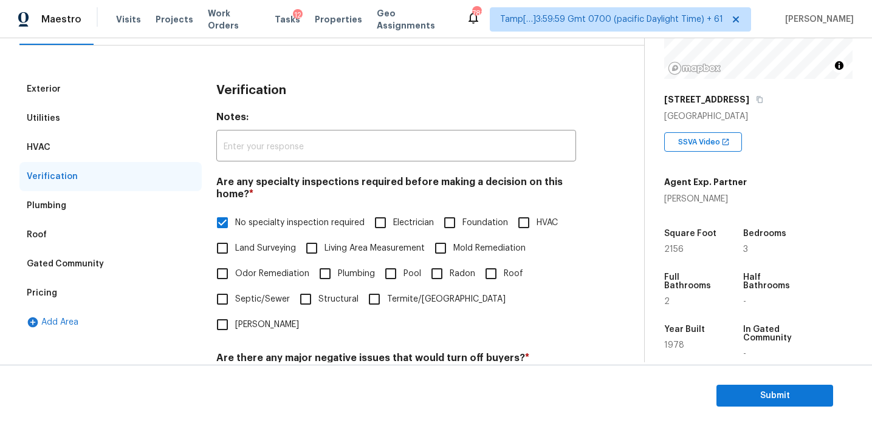
scroll to position [126, 0]
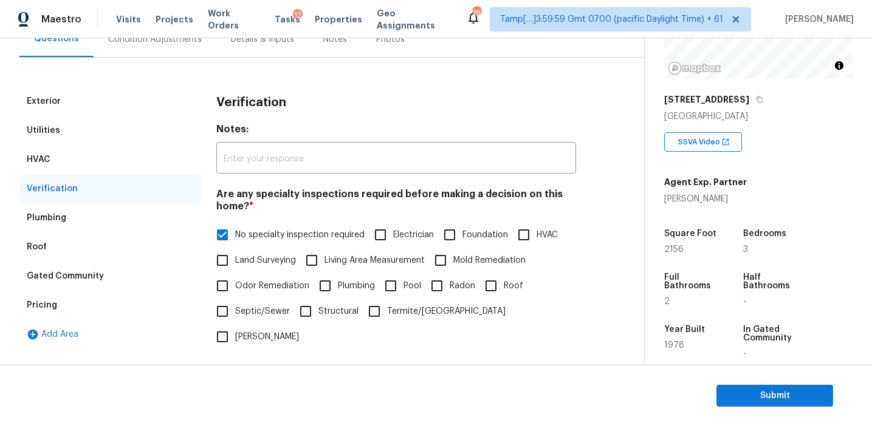
click at [118, 159] on div "HVAC" at bounding box center [110, 159] width 182 height 29
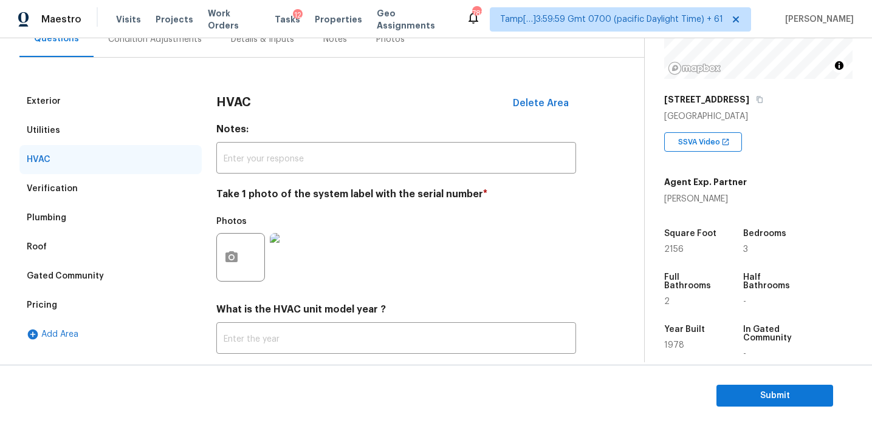
click at [135, 122] on div "Utilities" at bounding box center [110, 130] width 182 height 29
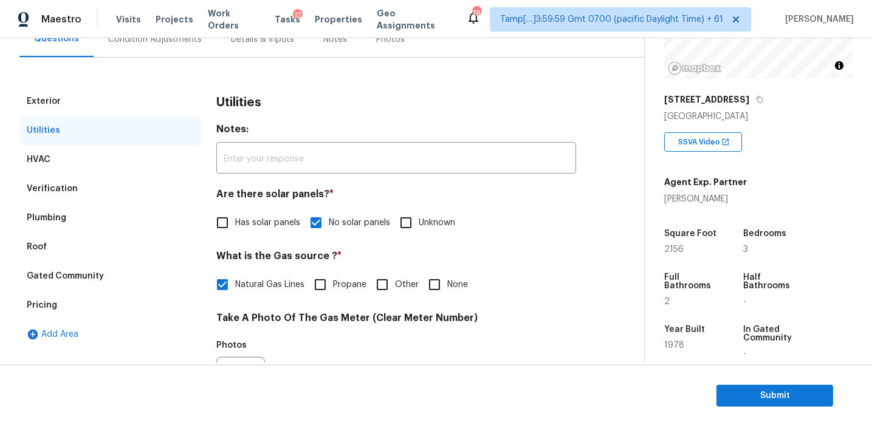
click at [158, 95] on div "Exterior" at bounding box center [110, 101] width 182 height 29
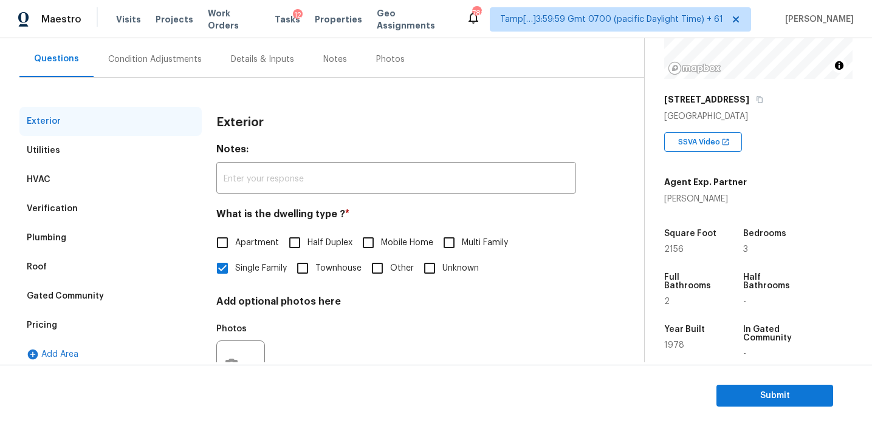
scroll to position [106, 0]
click at [159, 56] on div "Condition Adjustments" at bounding box center [155, 60] width 94 height 12
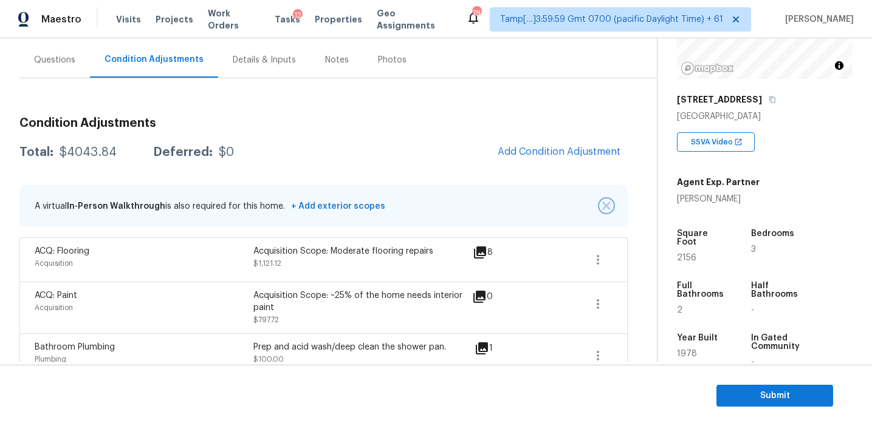
click at [605, 205] on img "button" at bounding box center [606, 206] width 9 height 9
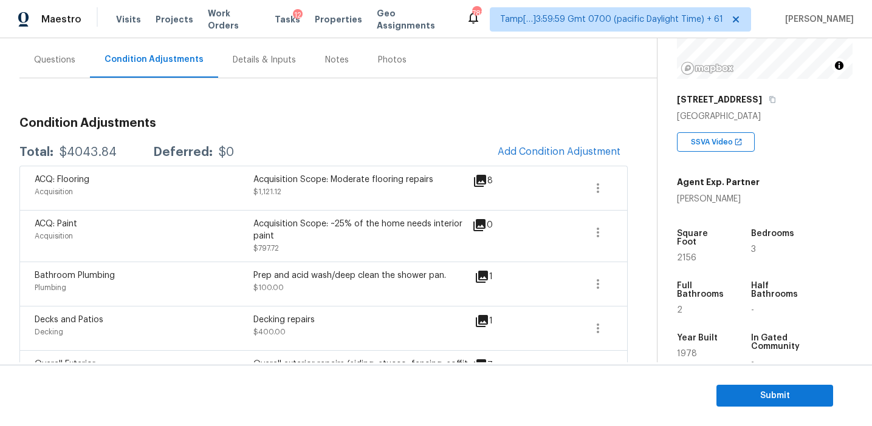
scroll to position [443, 0]
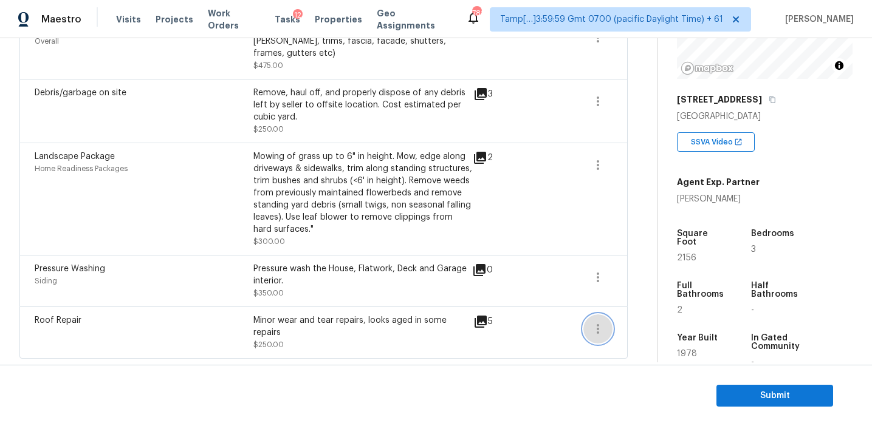
click at [598, 335] on icon "button" at bounding box center [598, 329] width 15 height 15
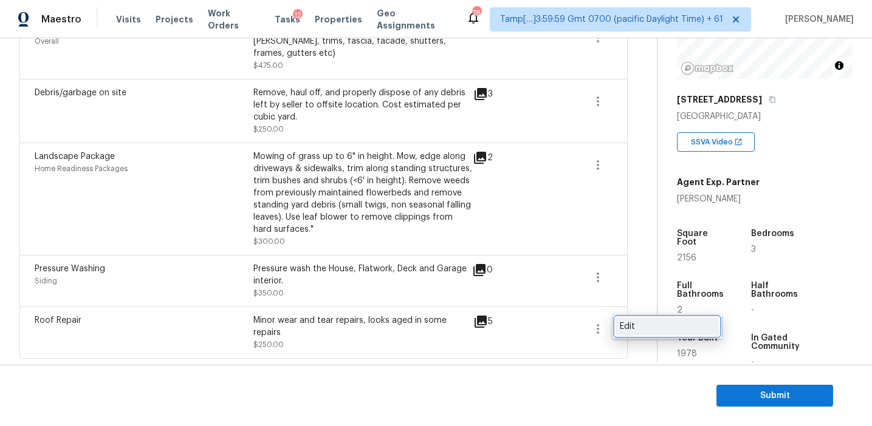
click at [651, 326] on div "Edit" at bounding box center [667, 327] width 95 height 12
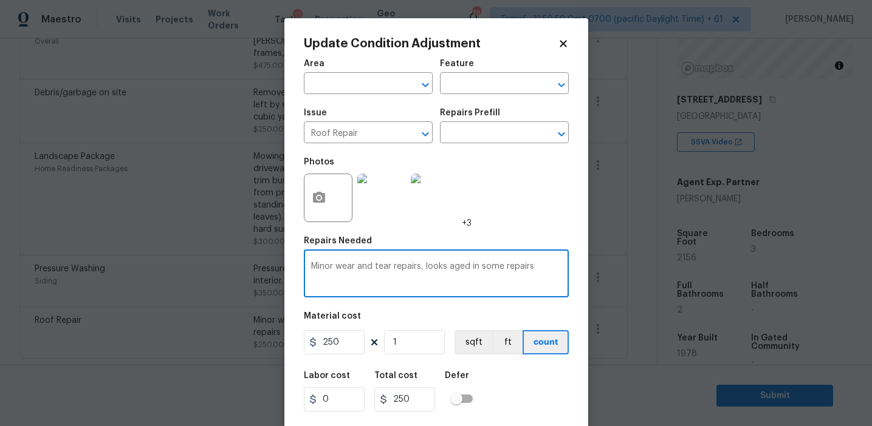
click at [510, 268] on textarea "Minor wear and tear repairs, looks aged in some repairs" at bounding box center [436, 275] width 250 height 26
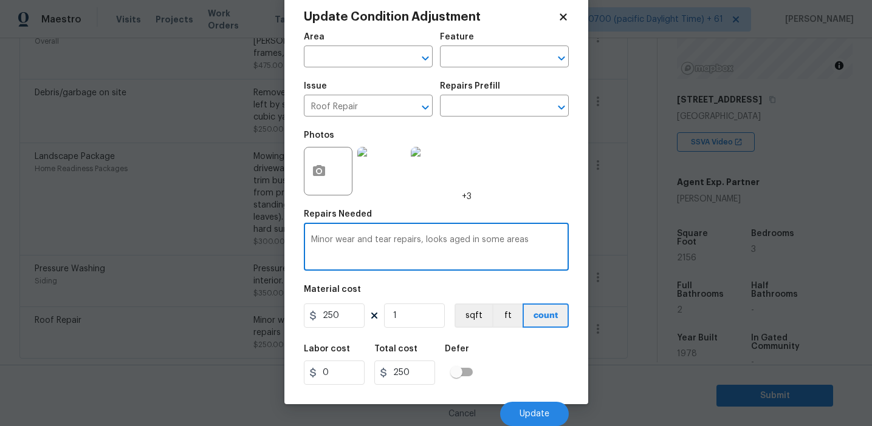
click at [530, 244] on textarea "Minor wear and tear repairs, looks aged in some areas" at bounding box center [436, 249] width 250 height 26
type textarea "Minor wear and tear repairs, looks aged in some areas"
click at [530, 408] on button "Update" at bounding box center [534, 414] width 69 height 24
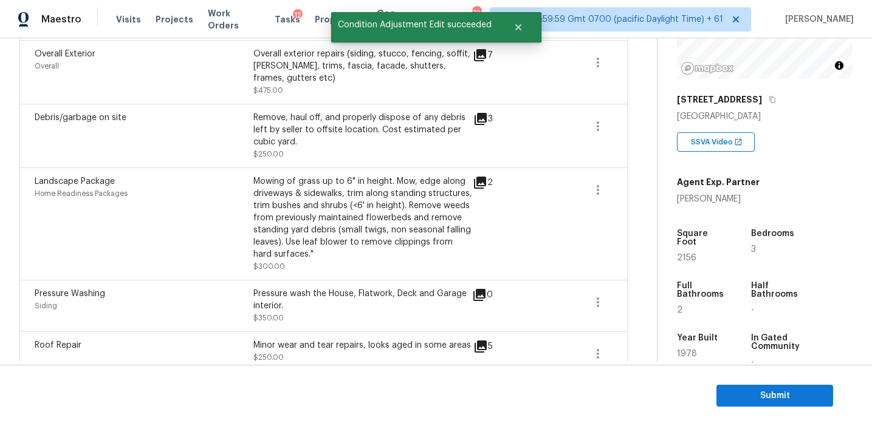
scroll to position [409, 0]
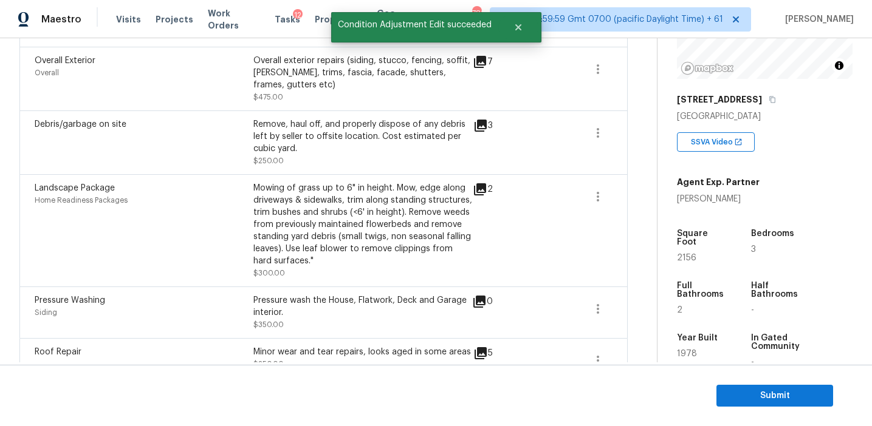
click at [479, 355] on icon at bounding box center [480, 353] width 15 height 15
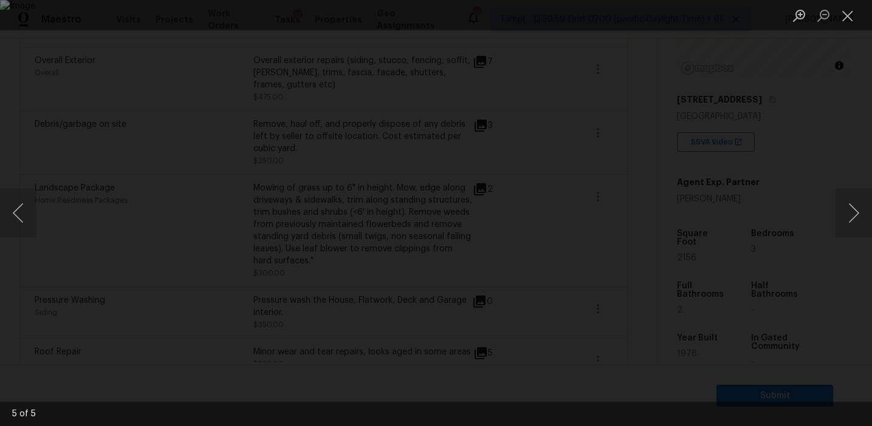
click at [770, 217] on div "Lightbox" at bounding box center [436, 213] width 872 height 426
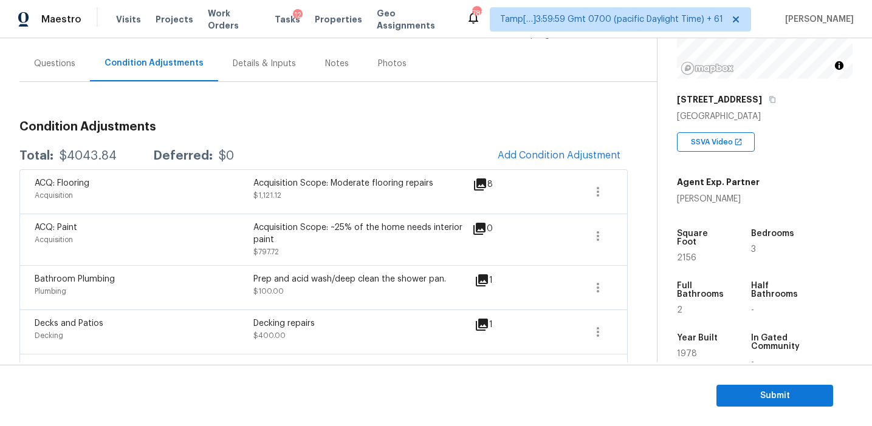
scroll to position [100, 0]
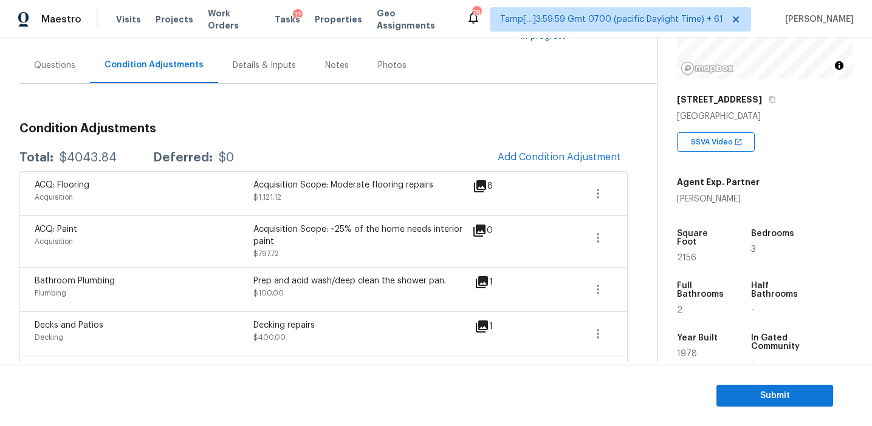
click at [95, 157] on div "$4043.84" at bounding box center [88, 158] width 57 height 12
click at [186, 121] on div "Condition Adjustments Total: $4043.84 Deferred: $0 Add Condition Adjustment ACQ…" at bounding box center [323, 403] width 608 height 580
click at [194, 109] on div "Condition Adjustments Total: $4043.84 Deferred: $0 Add Condition Adjustment ACQ…" at bounding box center [323, 388] width 608 height 609
click at [203, 114] on div "Condition Adjustments Total: $4043.84 Deferred: $0 Add Condition Adjustment ACQ…" at bounding box center [323, 403] width 608 height 580
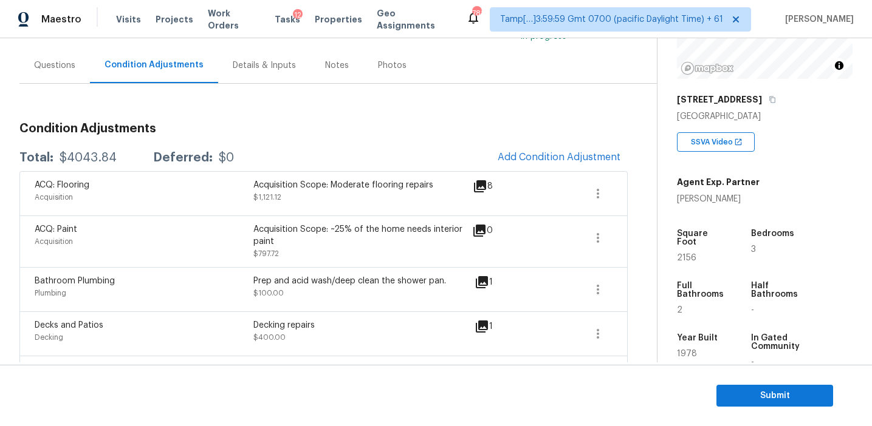
scroll to position [435, 0]
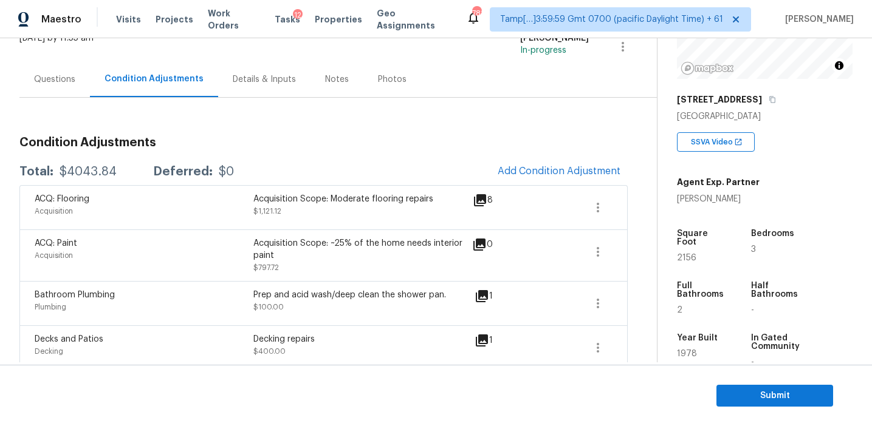
click at [303, 160] on div "Total: $4043.84 Deferred: $0 Add Condition Adjustment" at bounding box center [323, 172] width 608 height 27
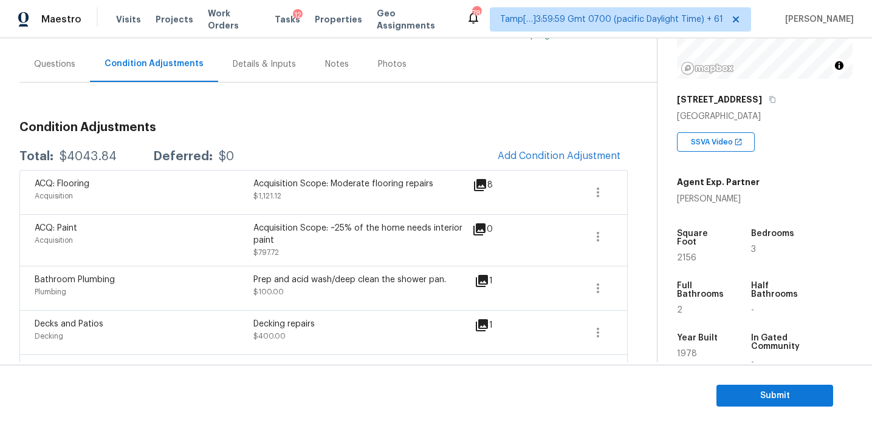
click at [303, 160] on div "Total: $4043.84 Deferred: $0 Add Condition Adjustment" at bounding box center [323, 156] width 608 height 27
click at [740, 400] on span "Submit" at bounding box center [774, 396] width 97 height 15
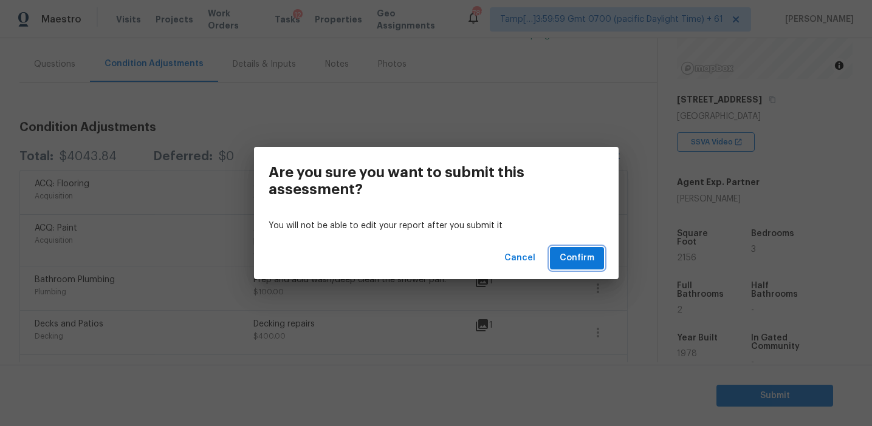
click at [579, 258] on span "Confirm" at bounding box center [577, 258] width 35 height 15
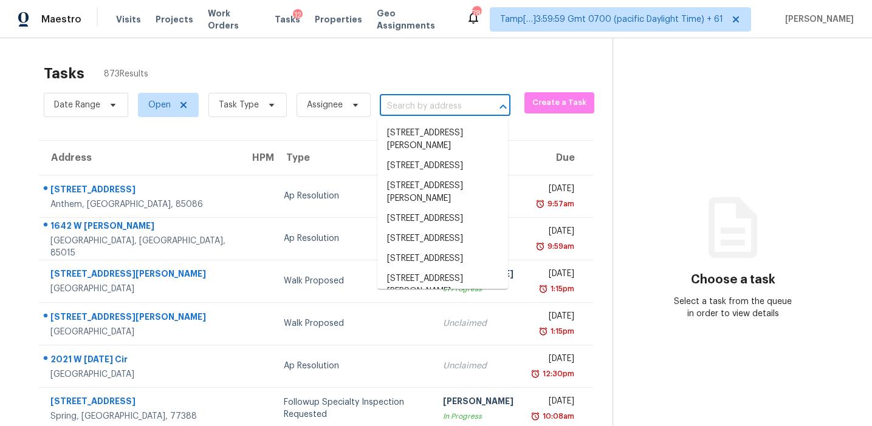
click at [412, 115] on input "text" at bounding box center [428, 106] width 97 height 19
paste input "[STREET_ADDRESS]"
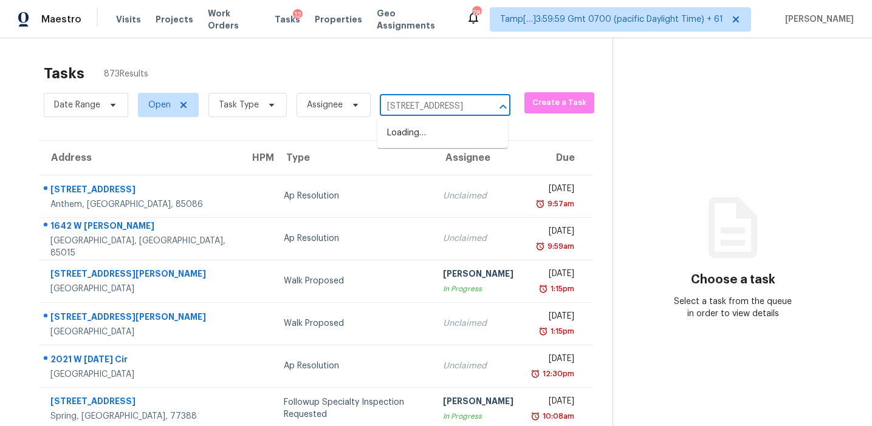
scroll to position [0, 89]
type input "[STREET_ADDRESS]"
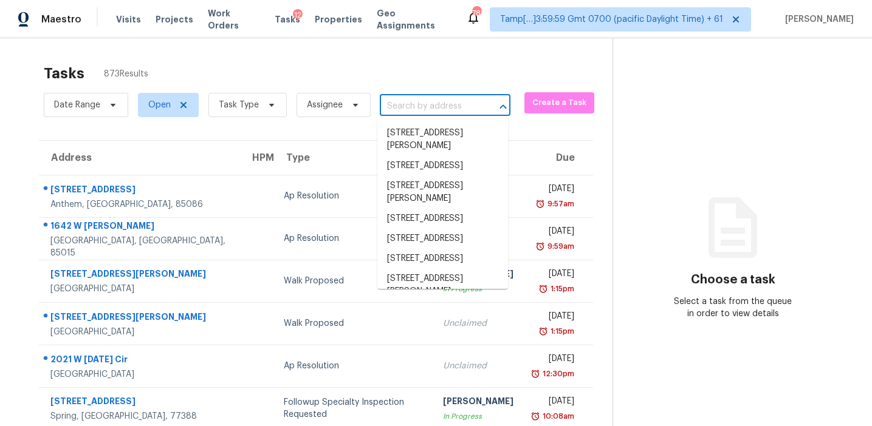
click at [418, 112] on input "text" at bounding box center [428, 106] width 97 height 19
paste input "[STREET_ADDRESS]"
type input "[STREET_ADDRESS]"
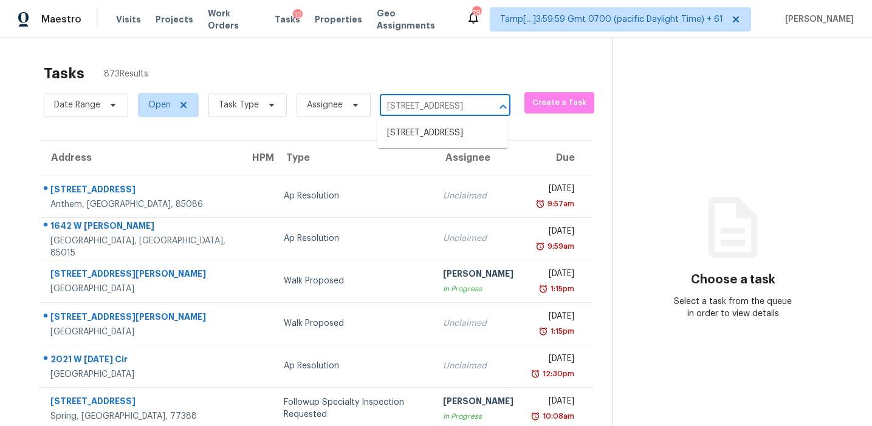
scroll to position [0, 89]
click at [423, 138] on li "[STREET_ADDRESS]" at bounding box center [442, 133] width 131 height 20
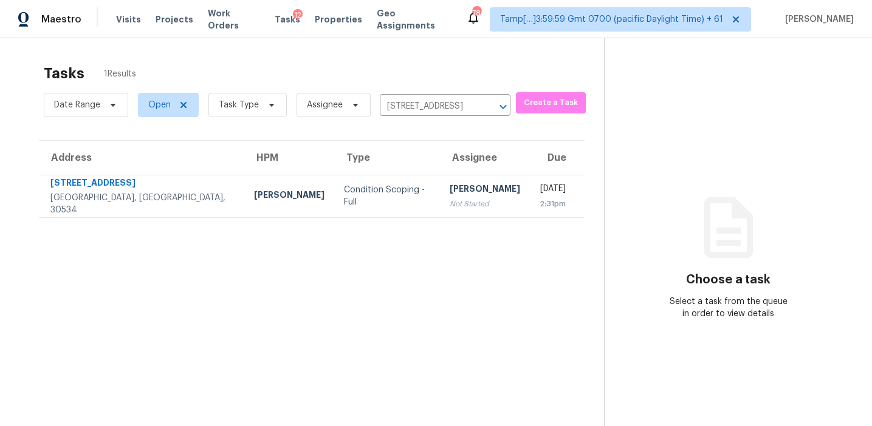
click at [450, 186] on div "[PERSON_NAME]" at bounding box center [485, 190] width 70 height 15
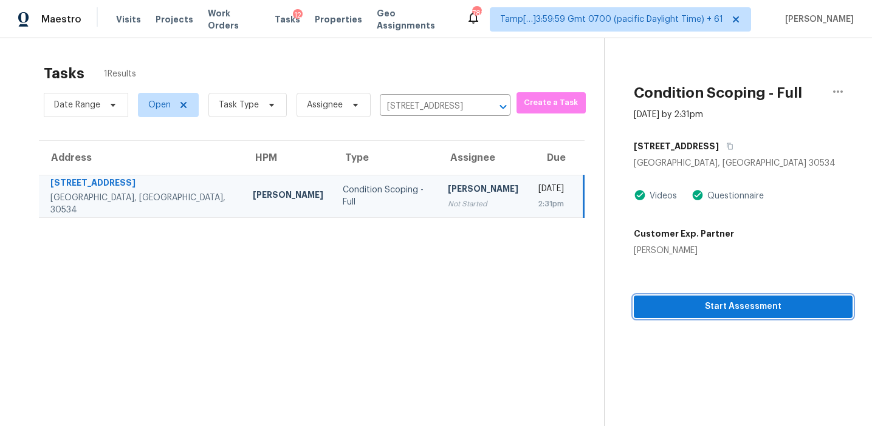
click at [668, 304] on span "Start Assessment" at bounding box center [742, 307] width 199 height 15
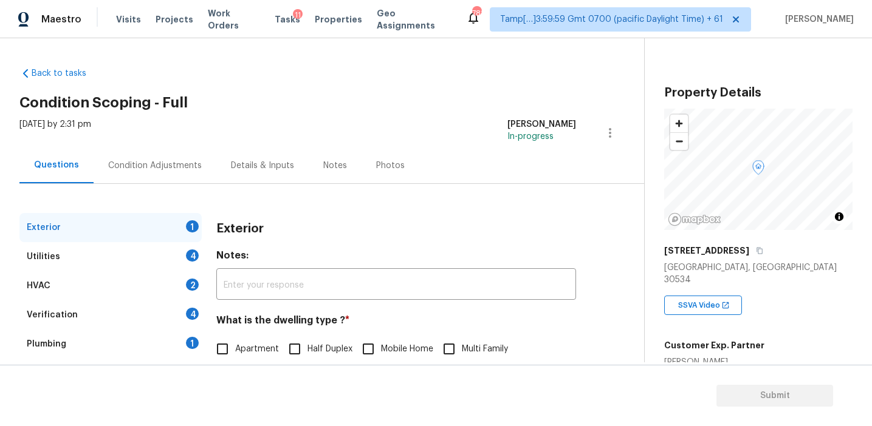
scroll to position [142, 0]
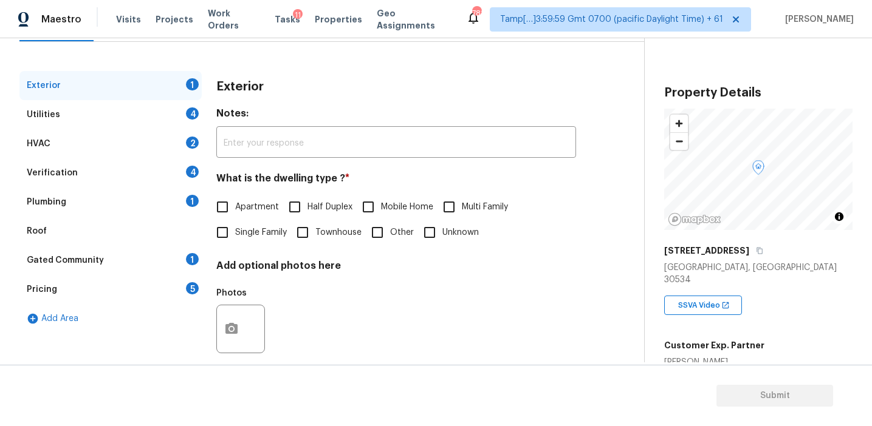
click at [171, 292] on div "Pricing 5" at bounding box center [110, 289] width 182 height 29
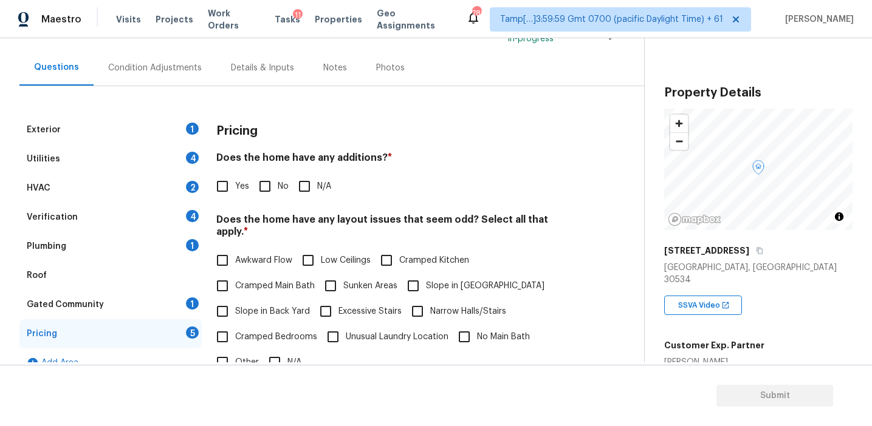
scroll to position [110, 0]
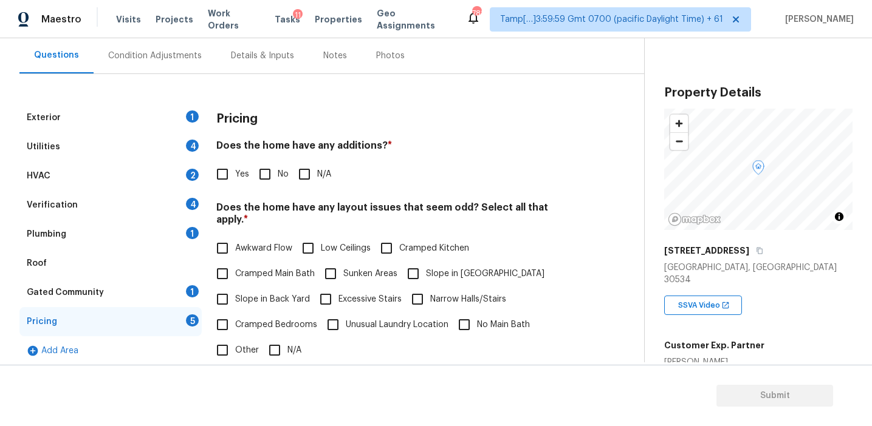
click at [435, 138] on div "Pricing Does the home have any additions? * Yes No N/A Does the home have any l…" at bounding box center [396, 339] width 360 height 473
click at [601, 253] on div "Exterior 1 Utilities 4 HVAC 2 Verification 4 Plumbing 1 Roof Gated Community 1 …" at bounding box center [316, 339] width 595 height 473
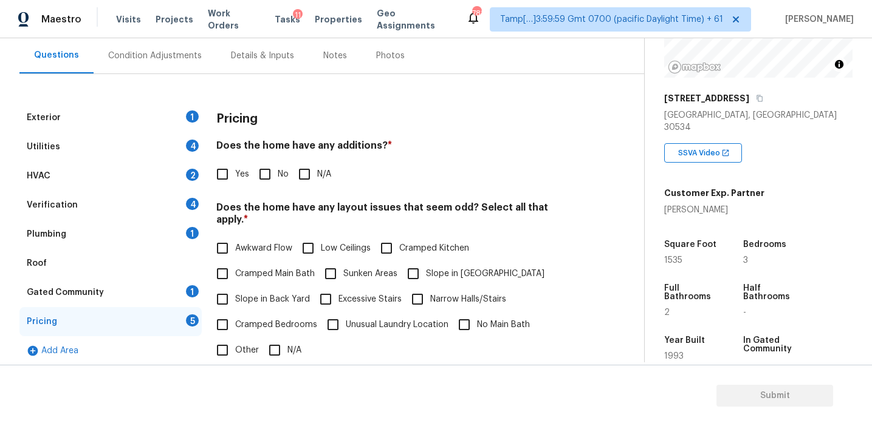
scroll to position [148, 0]
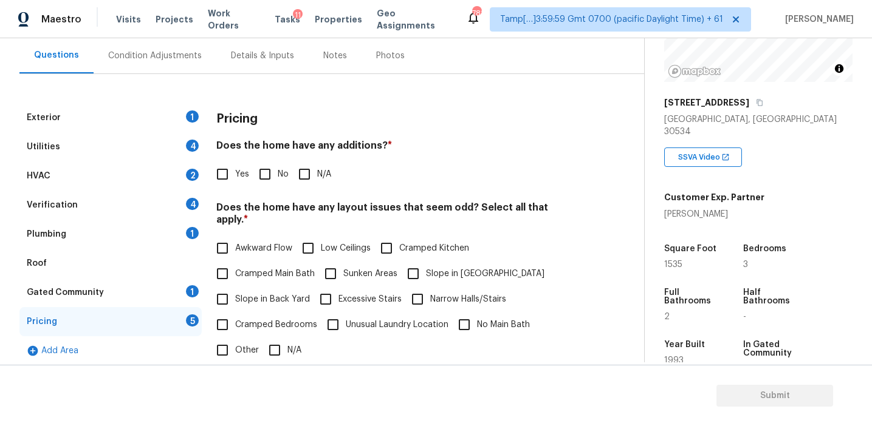
click at [183, 64] on div "Condition Adjustments" at bounding box center [155, 56] width 123 height 36
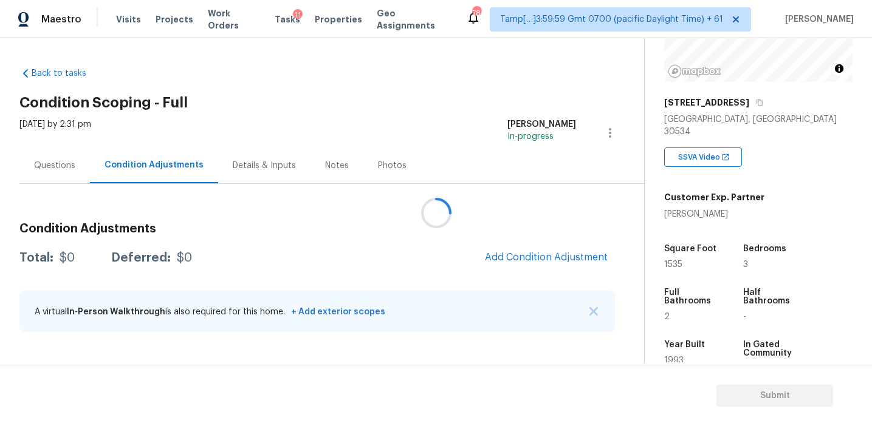
click at [521, 256] on div at bounding box center [436, 213] width 872 height 426
click at [384, 245] on div at bounding box center [436, 213] width 872 height 426
click at [492, 241] on div at bounding box center [436, 213] width 872 height 426
click at [501, 256] on div at bounding box center [436, 213] width 872 height 426
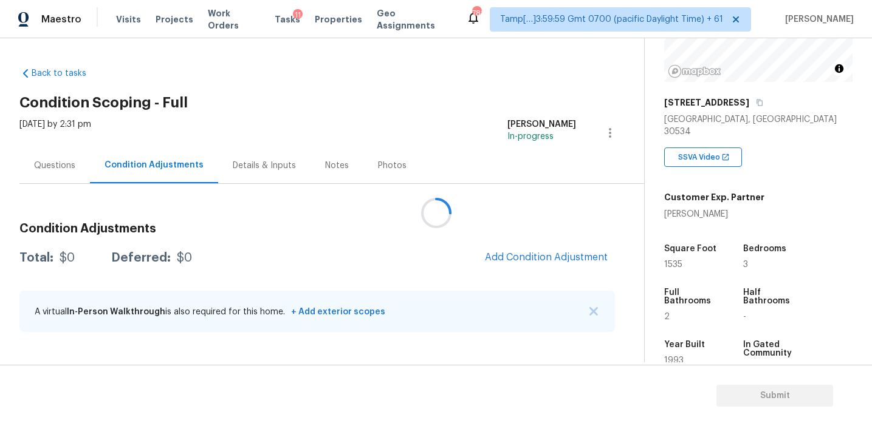
click at [501, 256] on div at bounding box center [436, 213] width 872 height 426
click at [501, 256] on span "Add Condition Adjustment" at bounding box center [546, 257] width 123 height 11
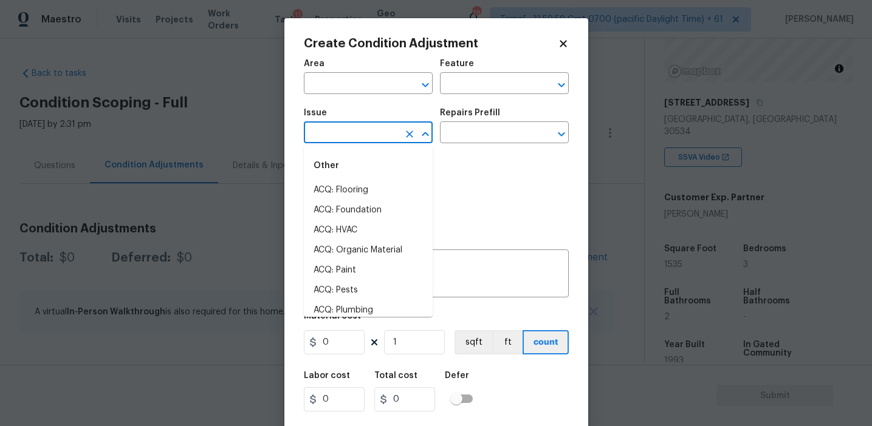
click at [382, 132] on input "text" at bounding box center [351, 134] width 95 height 19
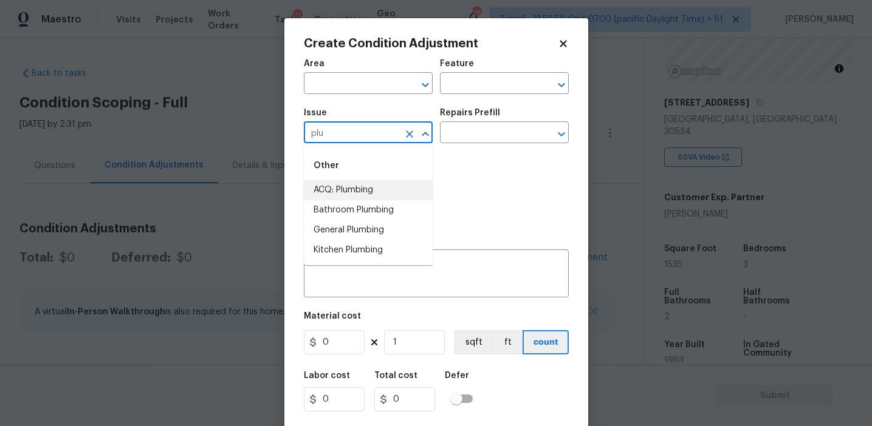
click at [390, 191] on li "ACQ: Plumbing" at bounding box center [368, 190] width 129 height 20
type input "ACQ: Plumbing"
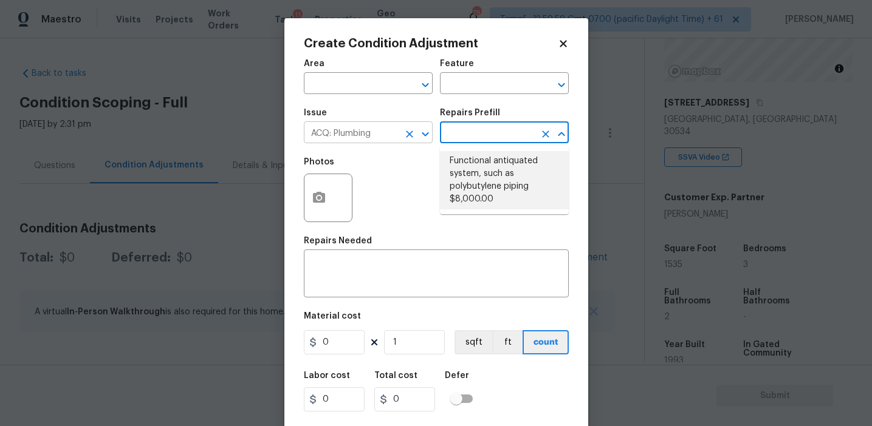
click at [414, 131] on icon "Clear" at bounding box center [409, 134] width 12 height 12
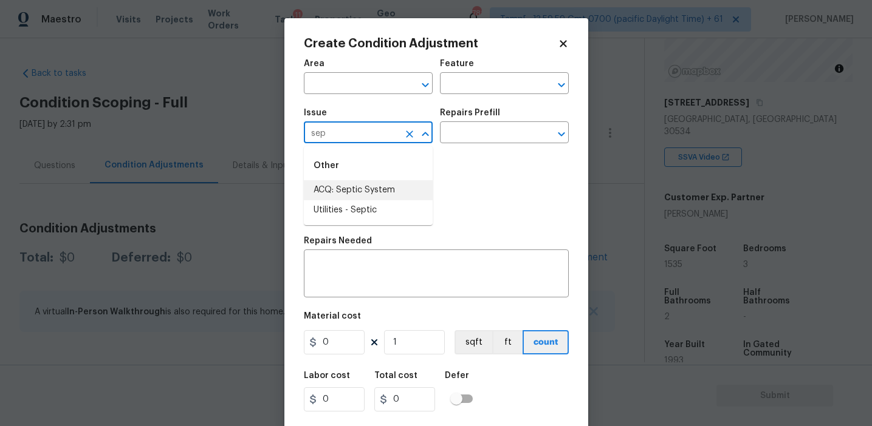
click at [391, 185] on li "ACQ: Septic System" at bounding box center [368, 190] width 129 height 20
type input "ACQ: Septic System"
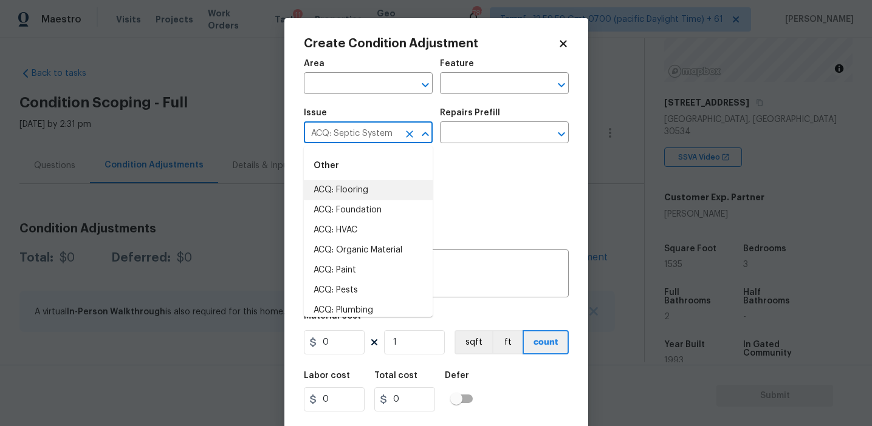
drag, startPoint x: 333, startPoint y: 134, endPoint x: 397, endPoint y: 134, distance: 63.8
click at [397, 134] on input "ACQ: Septic System" at bounding box center [351, 134] width 95 height 19
click at [486, 262] on div "x ​" at bounding box center [436, 275] width 265 height 45
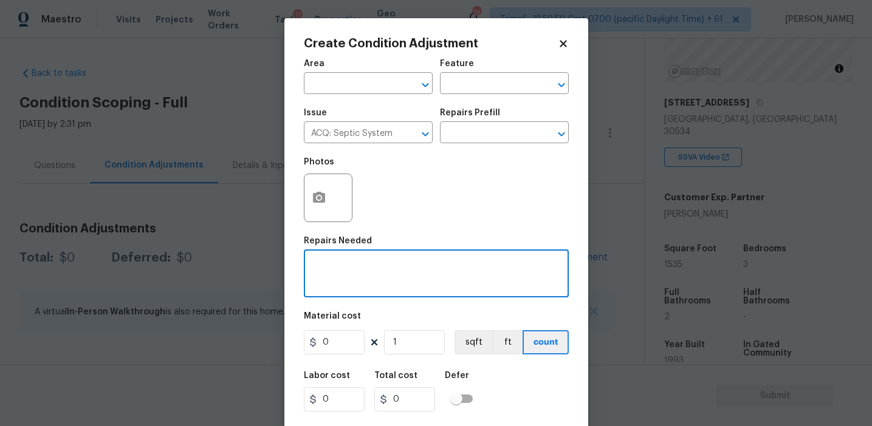
paste textarea "Septic System"
type textarea "Septic System"
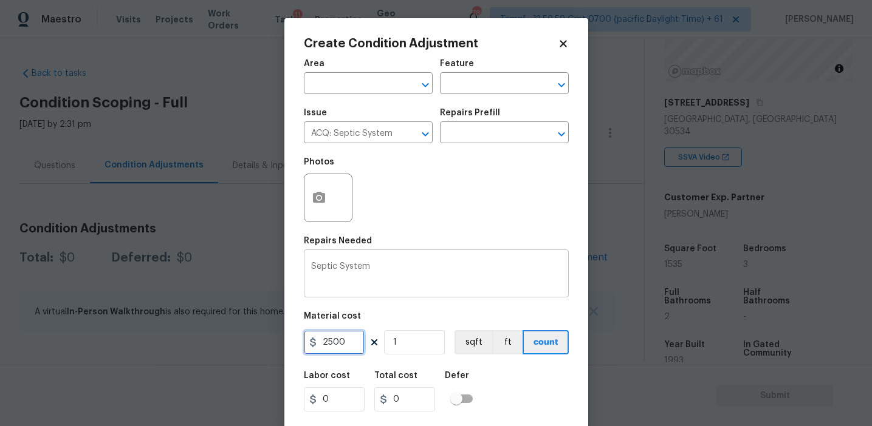
type input "2500"
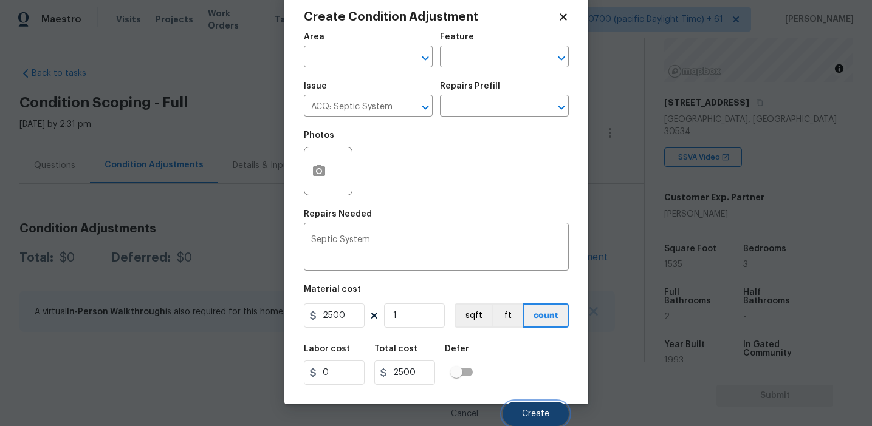
click at [539, 413] on span "Create" at bounding box center [535, 414] width 27 height 9
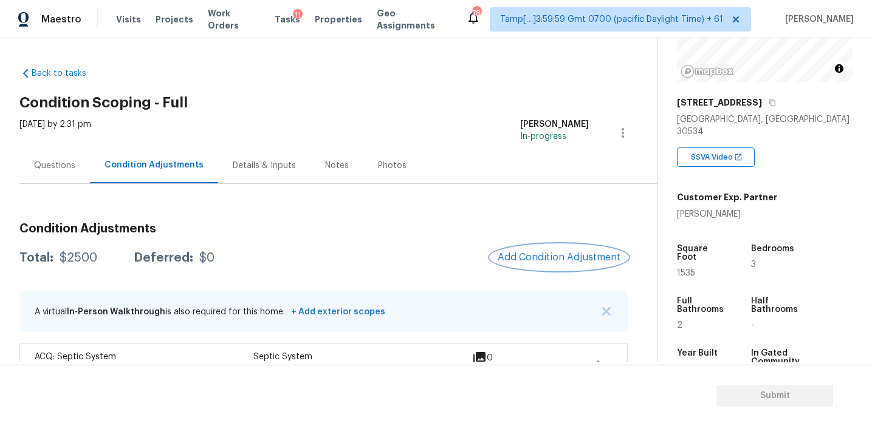
scroll to position [0, 0]
click at [215, 134] on div "[DATE] by 2:31 pm [PERSON_NAME] In-progress" at bounding box center [337, 132] width 637 height 29
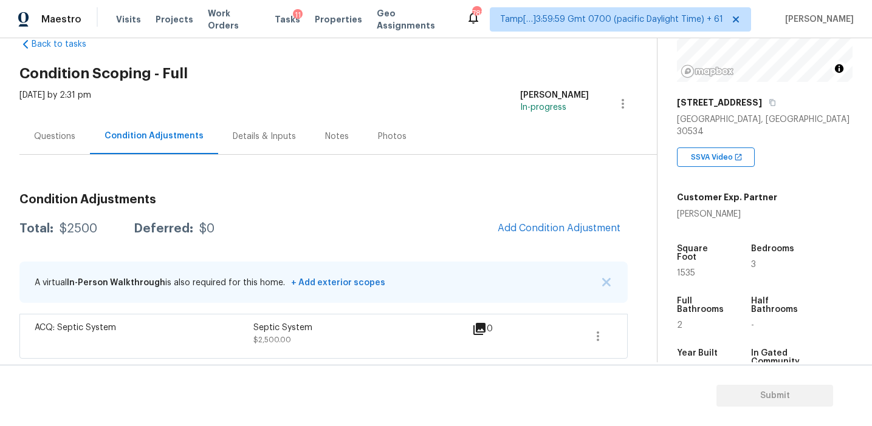
click at [71, 135] on div "Questions" at bounding box center [54, 137] width 41 height 12
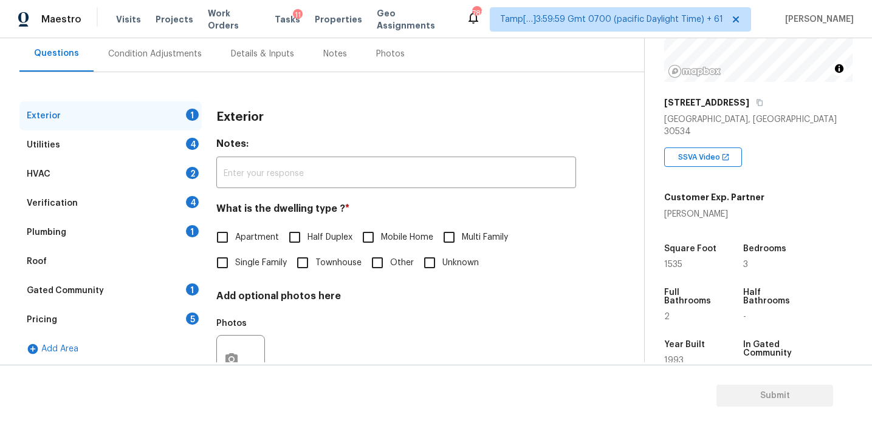
scroll to position [113, 0]
click at [162, 317] on div "Pricing 5" at bounding box center [110, 318] width 182 height 29
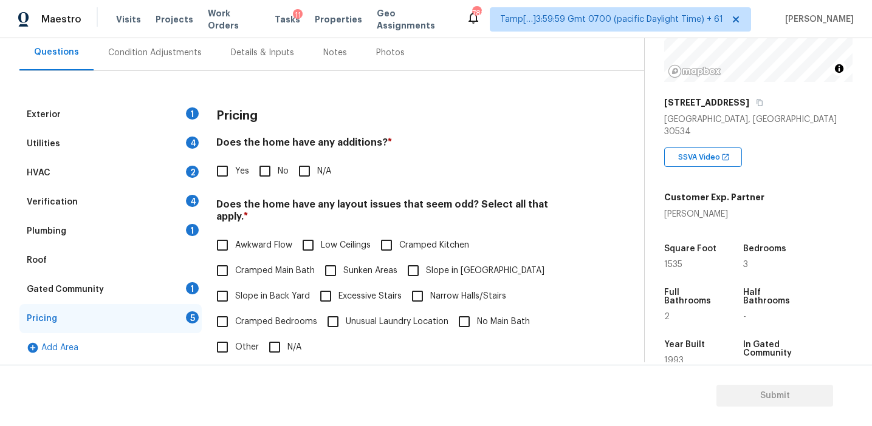
click at [371, 169] on div "Yes No N/A" at bounding box center [396, 172] width 360 height 26
click at [756, 103] on icon "button" at bounding box center [759, 102] width 7 height 7
click at [275, 22] on span "Tasks" at bounding box center [288, 19] width 26 height 9
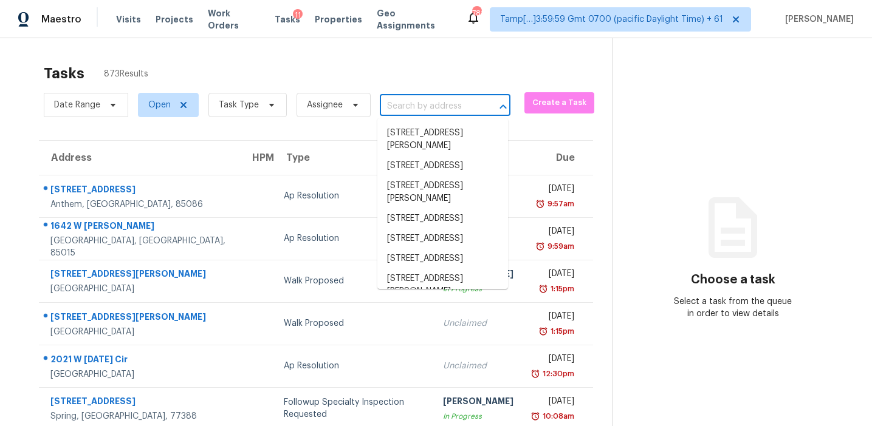
click at [411, 112] on input "text" at bounding box center [428, 106] width 97 height 19
paste input "[STREET_ADDRESS]"
type input "[STREET_ADDRESS]"
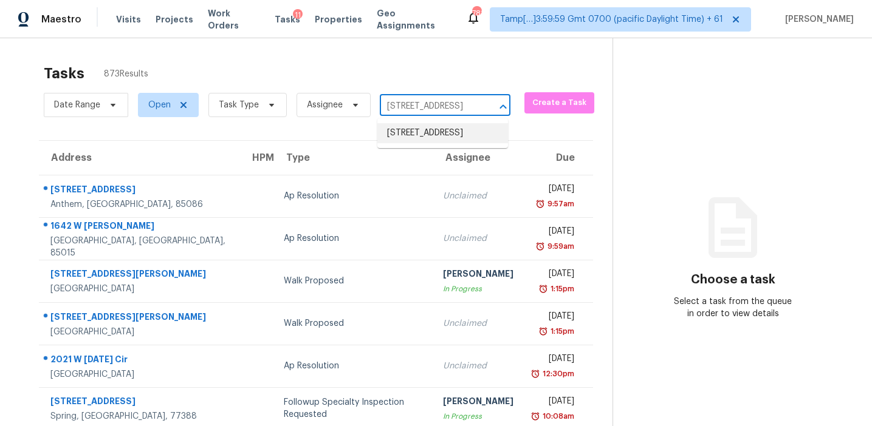
click at [425, 139] on li "[STREET_ADDRESS]" at bounding box center [442, 133] width 131 height 20
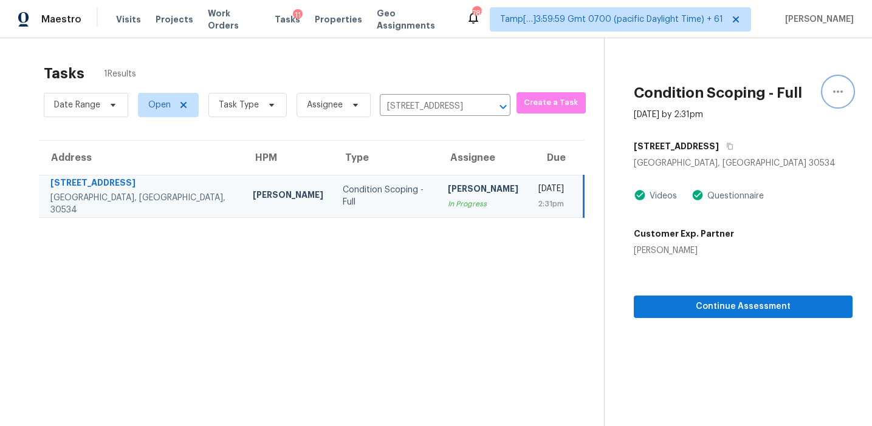
click at [835, 89] on icon "button" at bounding box center [837, 91] width 15 height 15
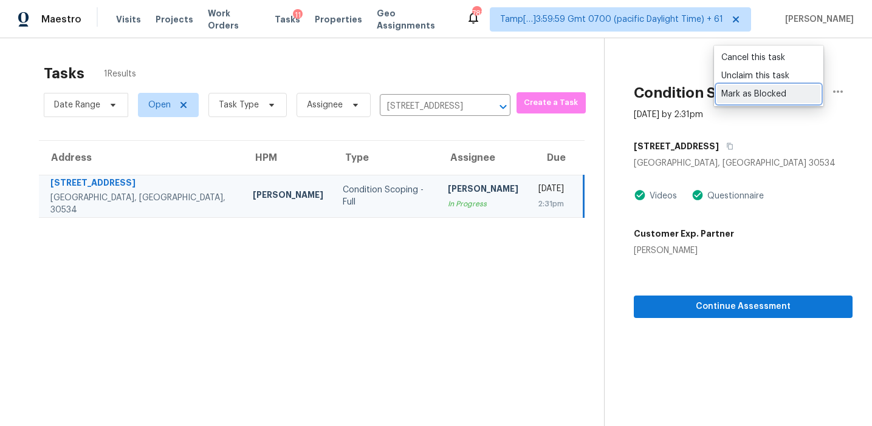
click at [754, 89] on div "Mark as Blocked" at bounding box center [768, 94] width 95 height 12
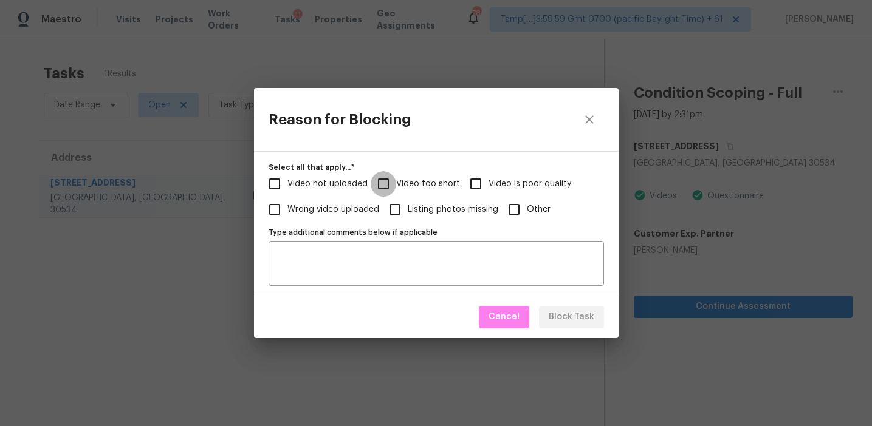
click at [389, 182] on input "Video too short" at bounding box center [384, 184] width 26 height 26
checkbox input "true"
click at [353, 180] on span "Video not uploaded" at bounding box center [327, 184] width 80 height 13
click at [287, 180] on input "Video not uploaded" at bounding box center [275, 184] width 26 height 26
checkbox input "true"
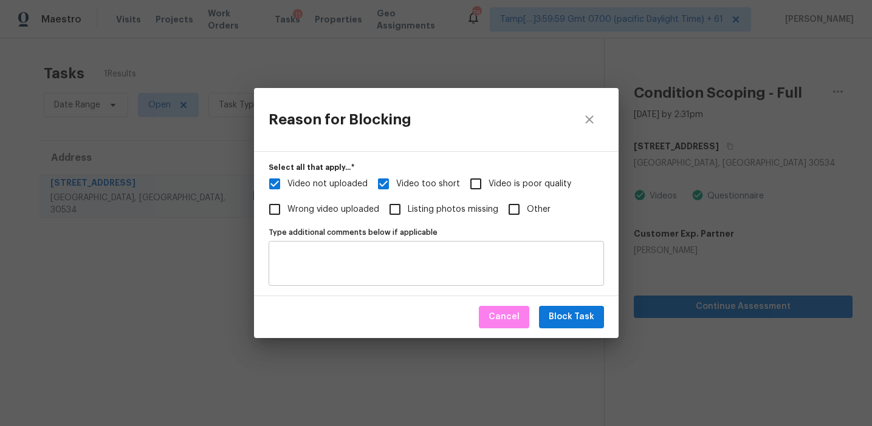
click at [389, 253] on textarea "Type additional comments below if applicable" at bounding box center [436, 264] width 321 height 26
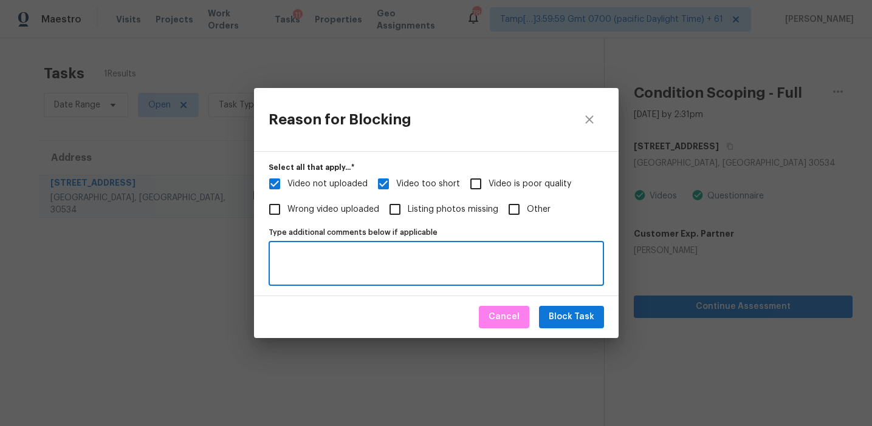
paste textarea "[URL][DOMAIN_NAME]"
type textarea "[URL][DOMAIN_NAME] - escalated to CEP."
click at [575, 317] on span "Block Task" at bounding box center [572, 317] width 46 height 15
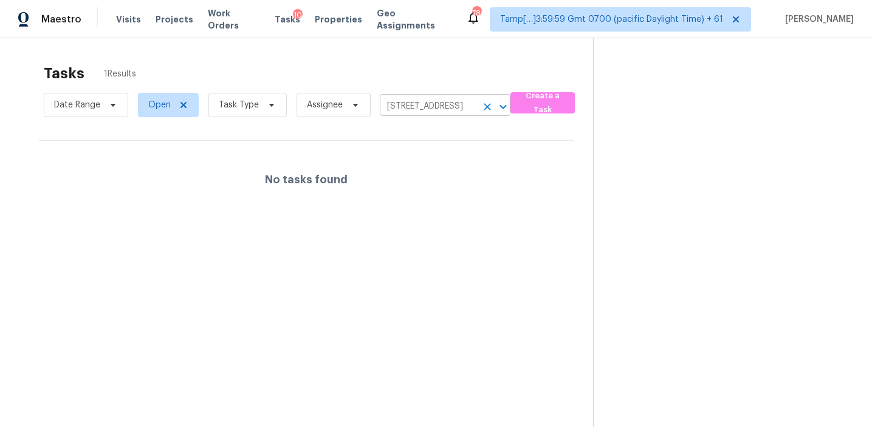
click at [428, 106] on input "[STREET_ADDRESS]" at bounding box center [428, 106] width 97 height 19
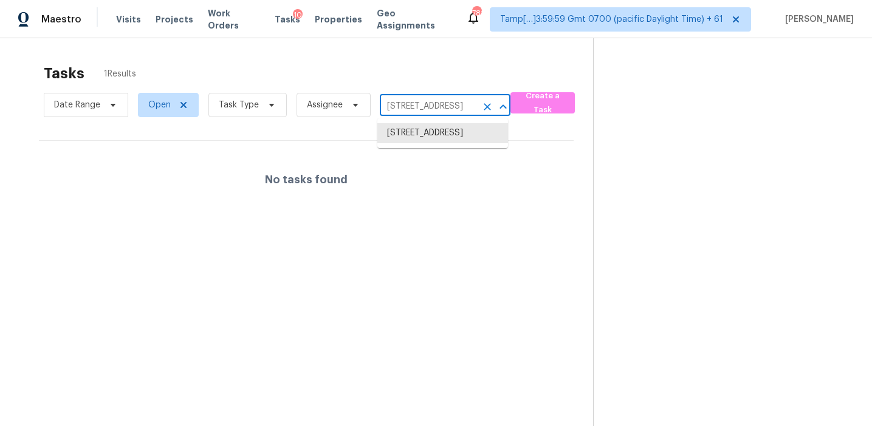
paste input "[STREET_ADDRESS]"
type input "[STREET_ADDRESS]"
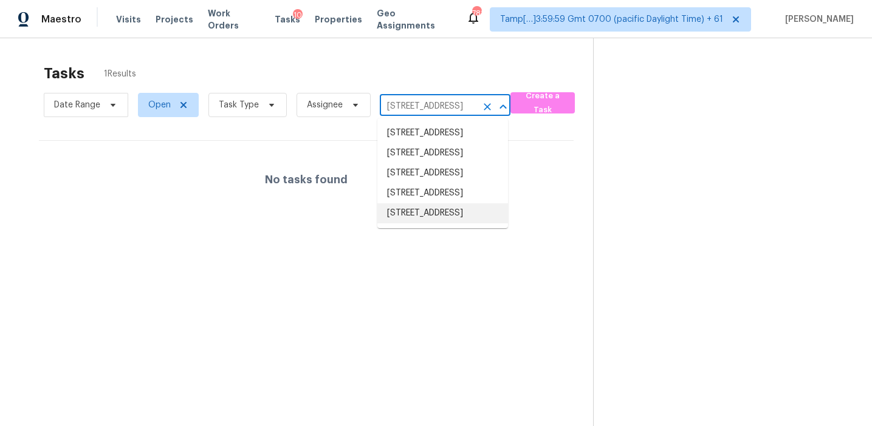
click at [456, 224] on li "[STREET_ADDRESS]" at bounding box center [442, 214] width 131 height 20
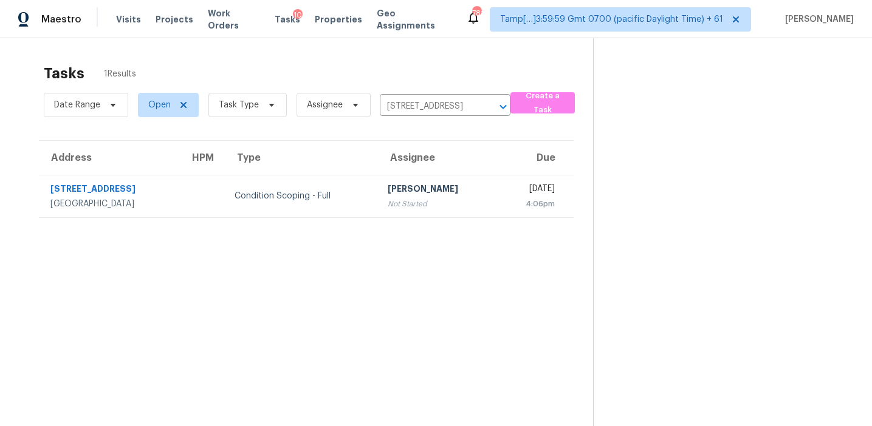
click at [443, 190] on td "[PERSON_NAME] Not Started" at bounding box center [437, 196] width 119 height 43
